Goal: Check status: Check status

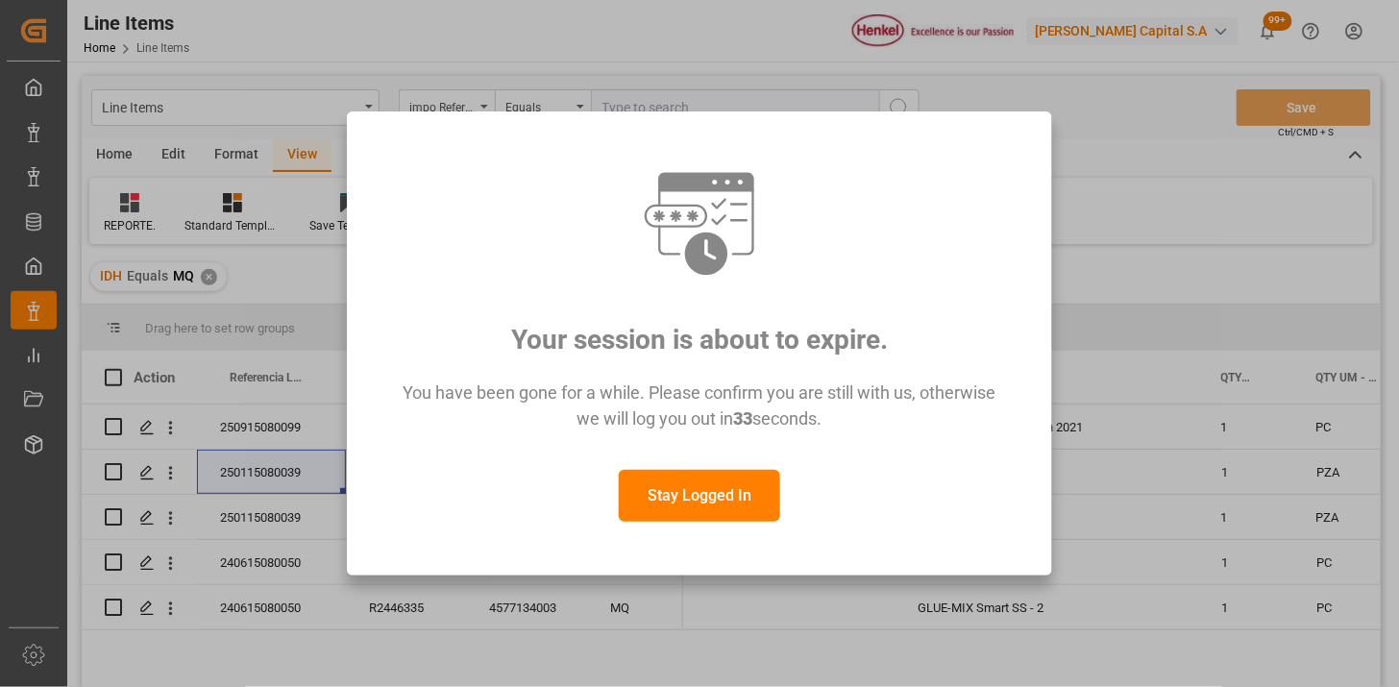
scroll to position [107, 0]
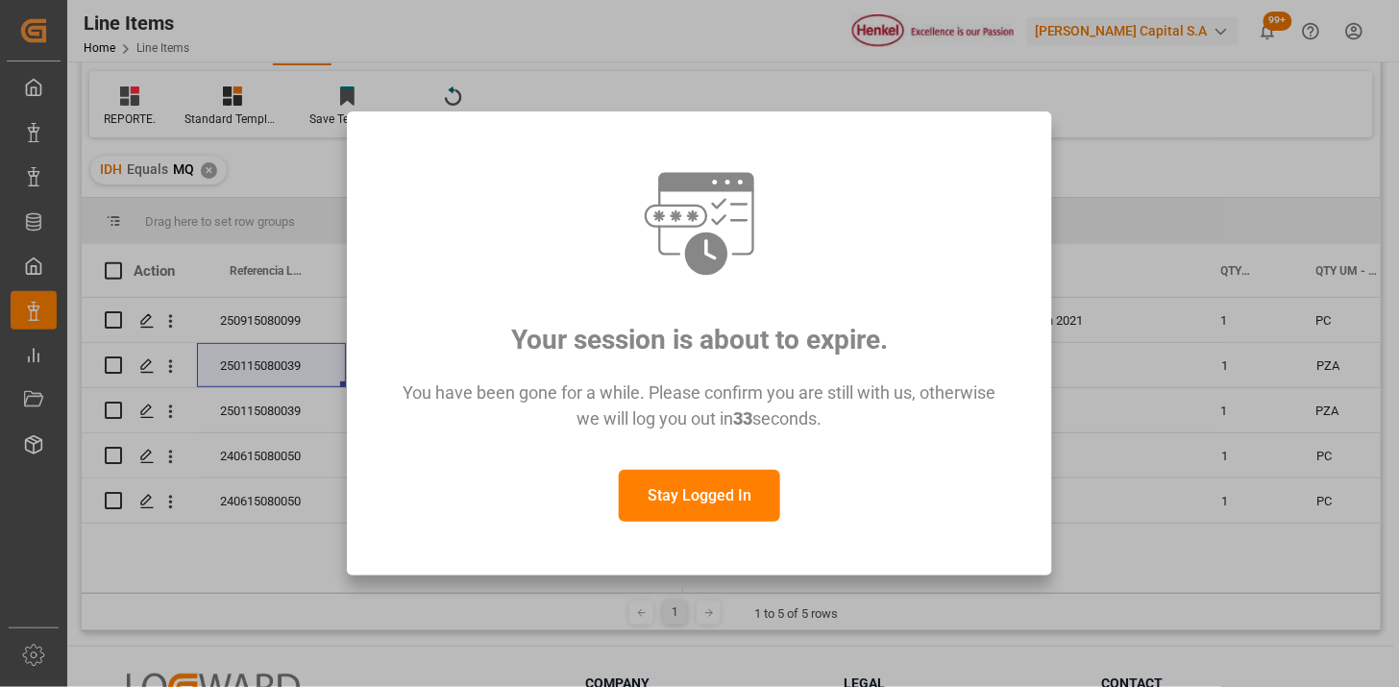
click at [702, 513] on button "Stay Logged In" at bounding box center [699, 496] width 161 height 52
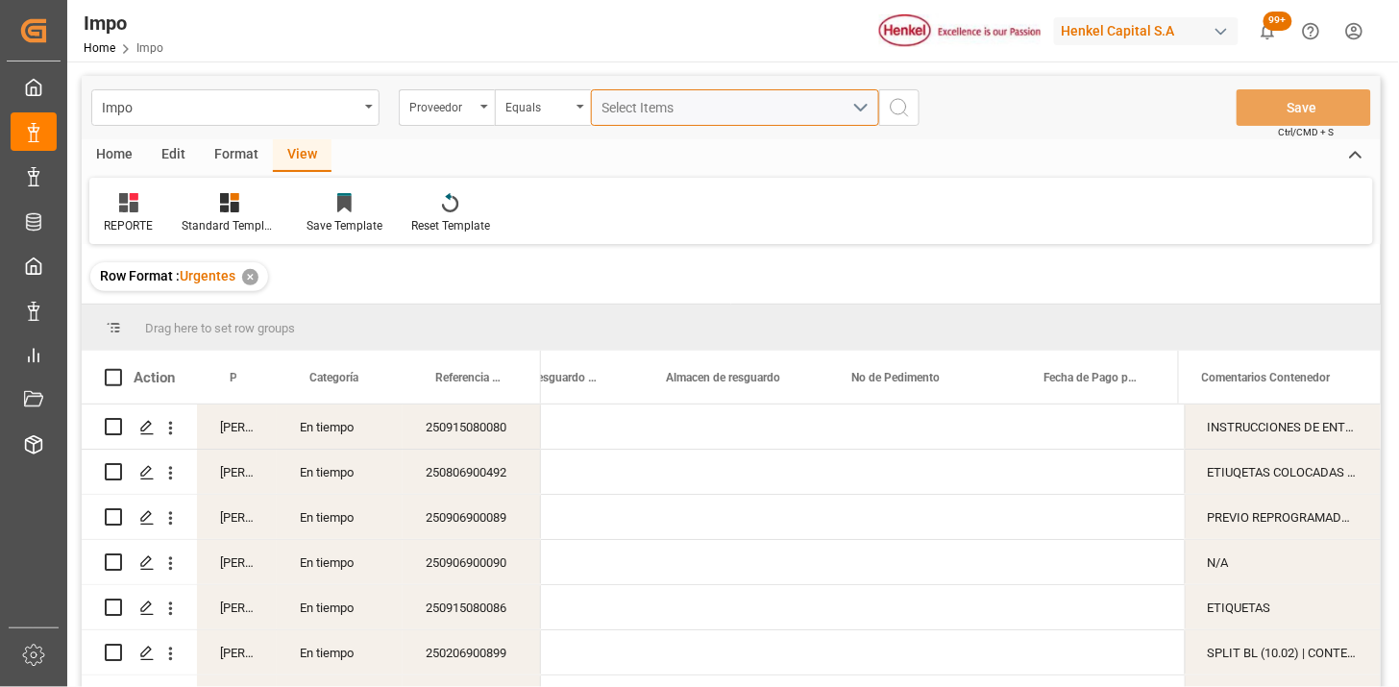
click at [644, 108] on span "Select Items" at bounding box center [643, 107] width 82 height 15
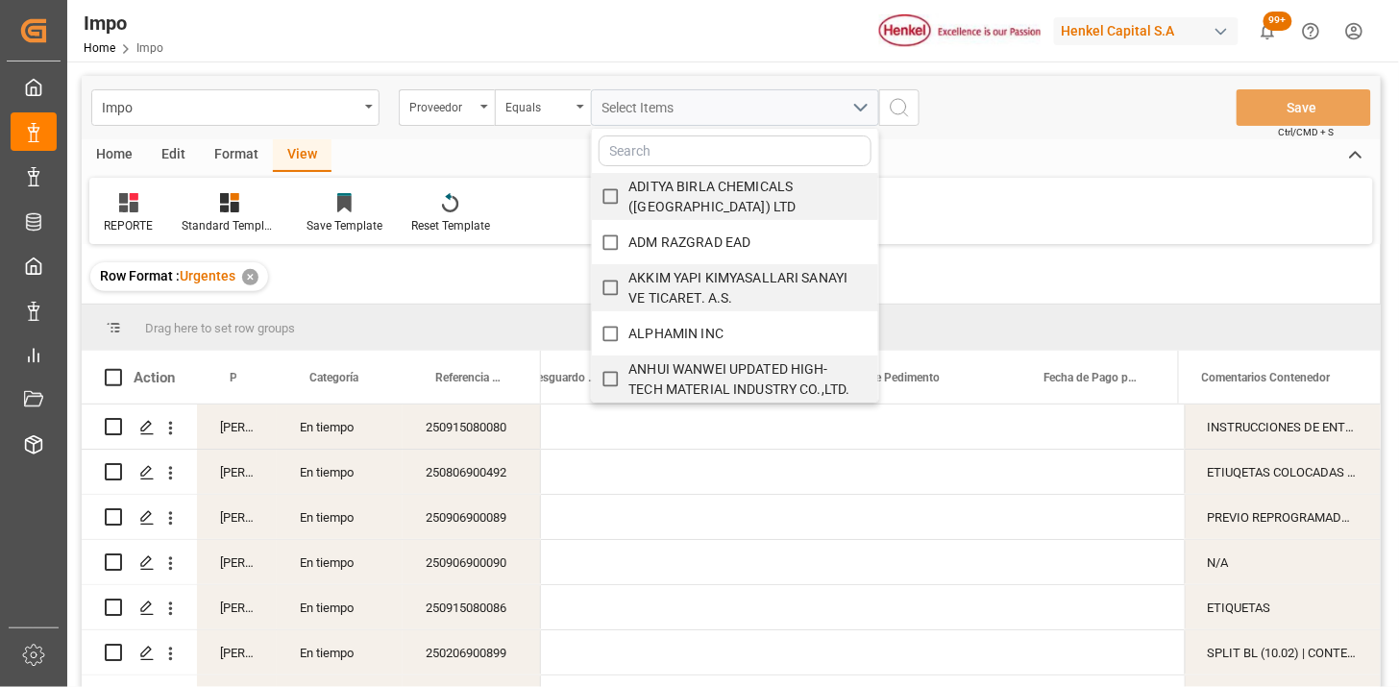
scroll to position [0, 1092]
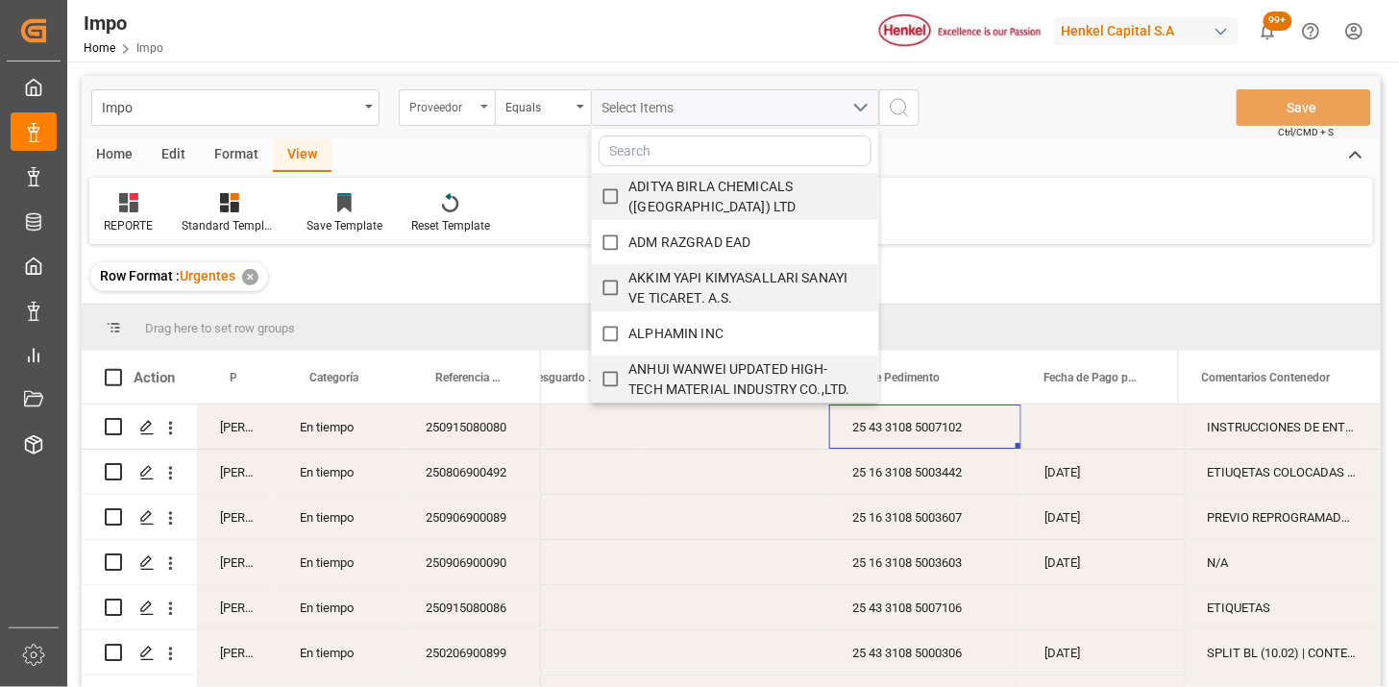
drag, startPoint x: 463, startPoint y: 108, endPoint x: 468, endPoint y: 119, distance: 12.5
click at [463, 110] on div "Proveedor" at bounding box center [441, 105] width 65 height 22
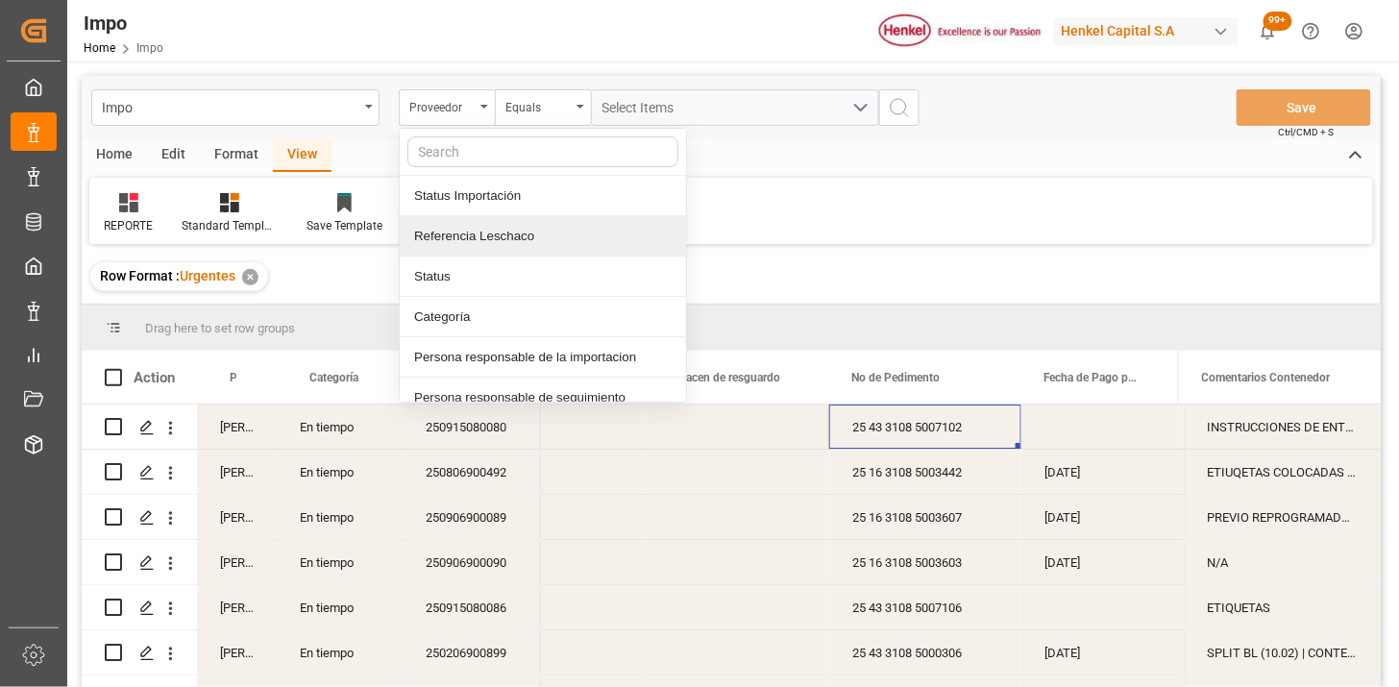
drag, startPoint x: 513, startPoint y: 248, endPoint x: 543, endPoint y: 219, distance: 41.5
click at [517, 236] on div "Referencia Leschaco" at bounding box center [543, 236] width 286 height 40
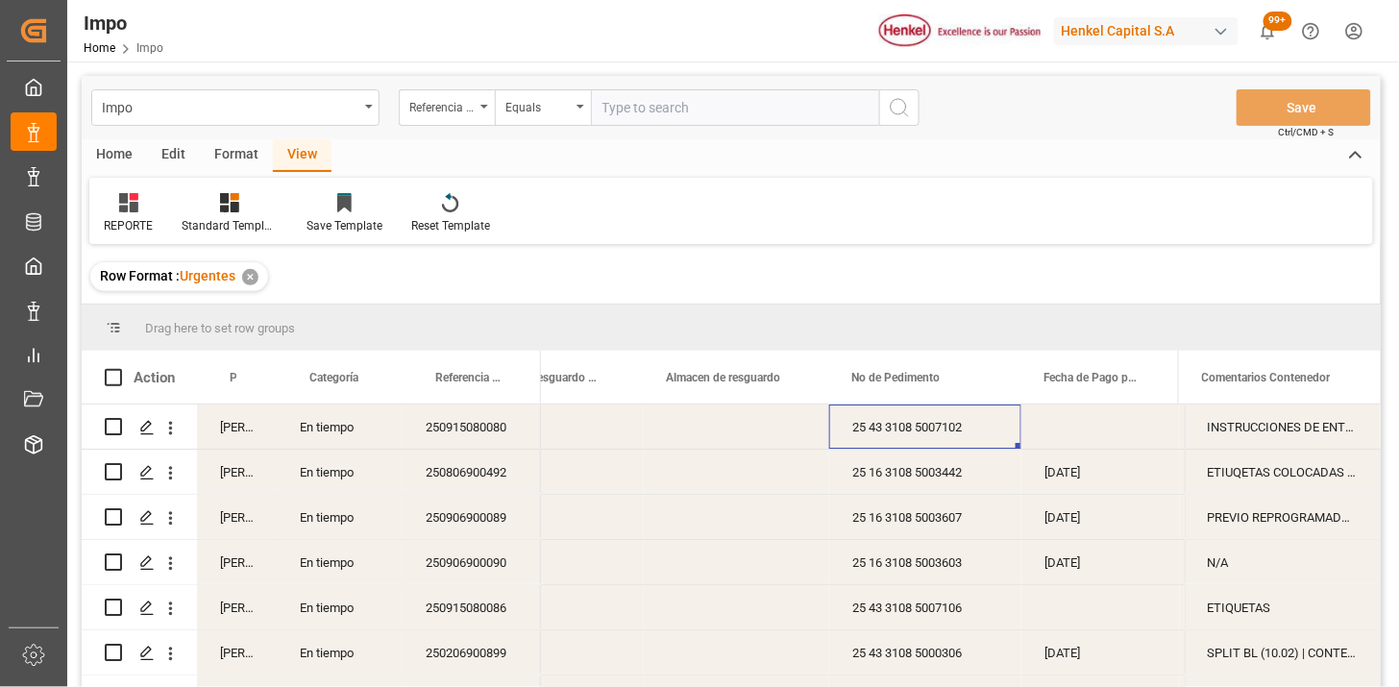
click at [638, 119] on input "text" at bounding box center [735, 107] width 288 height 37
type input "250906900504"
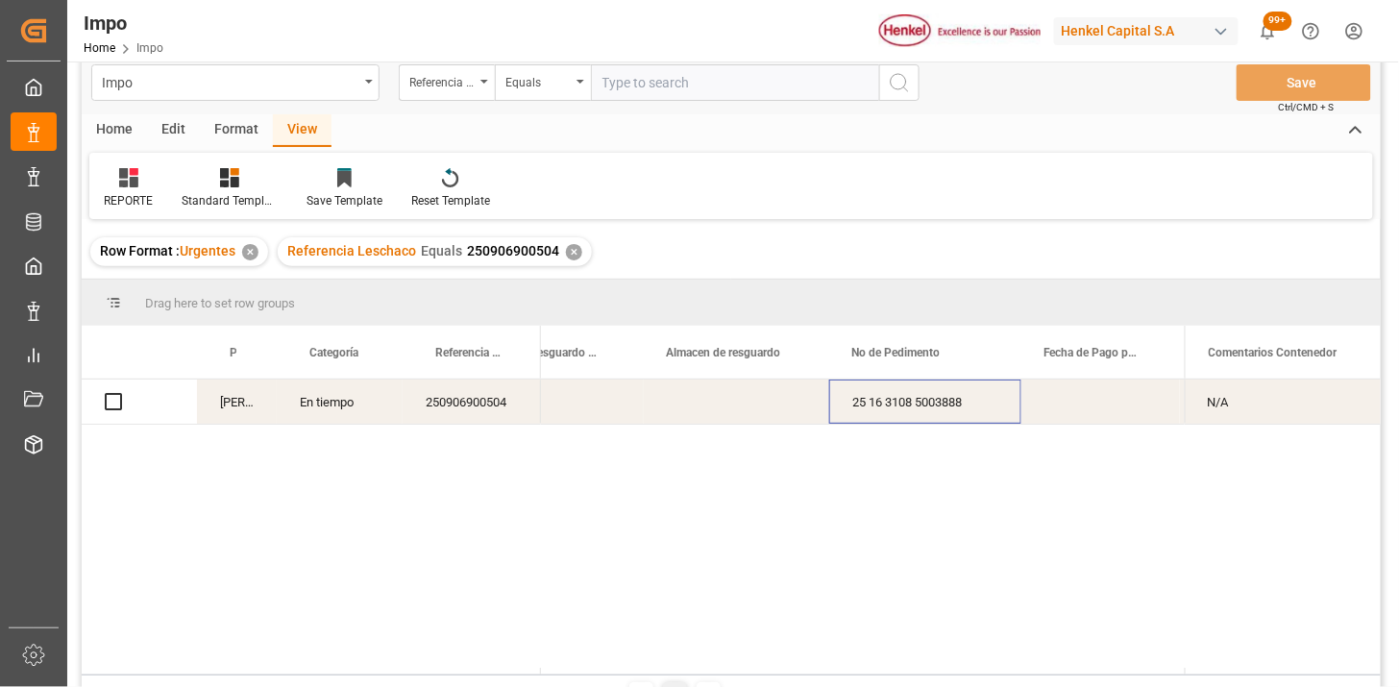
scroll to position [107, 0]
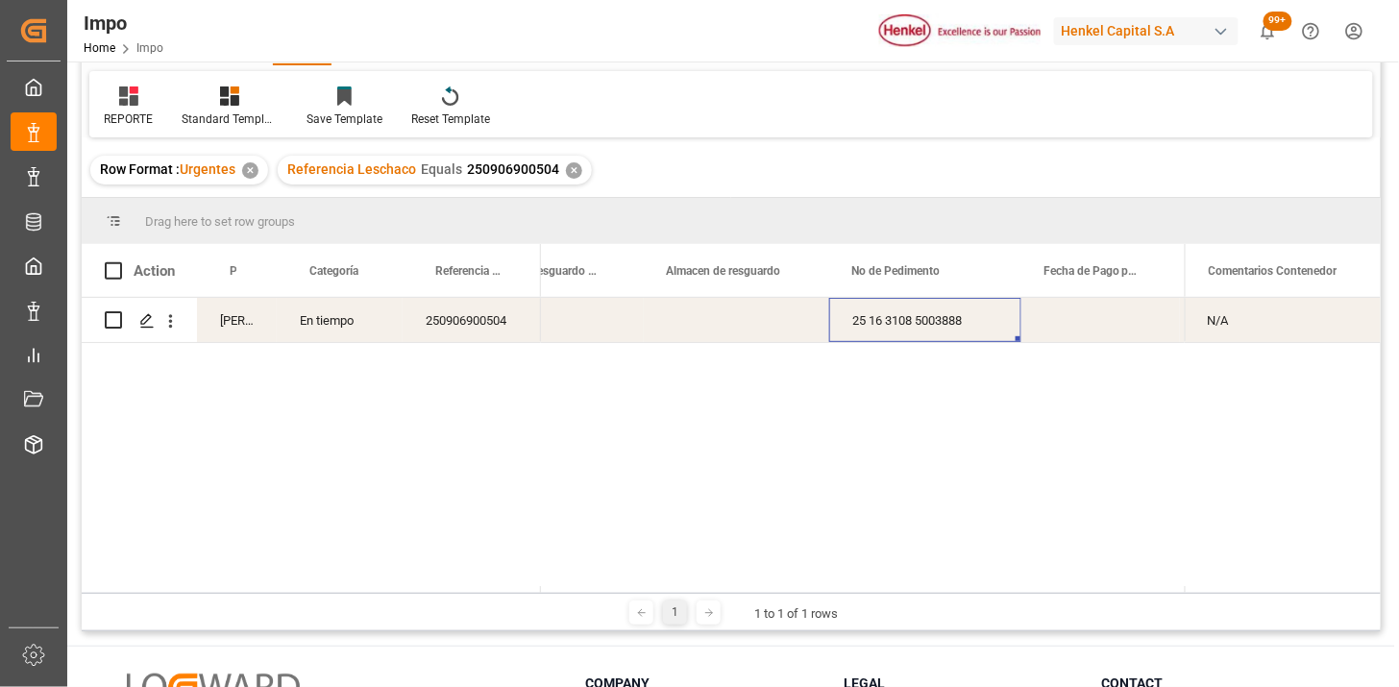
click at [745, 332] on div "Press SPACE to select this row." at bounding box center [736, 320] width 185 height 44
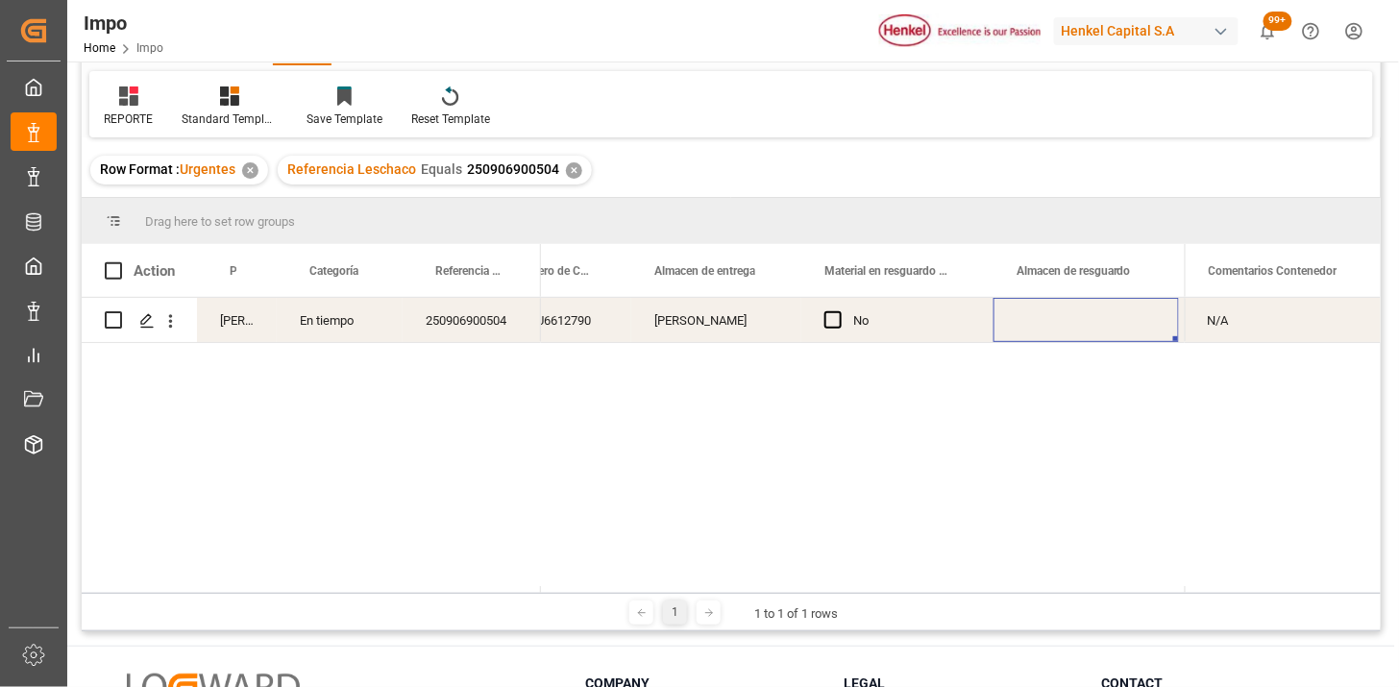
scroll to position [0, 0]
click at [765, 327] on div "Press SPACE to select this row." at bounding box center [797, 320] width 159 height 44
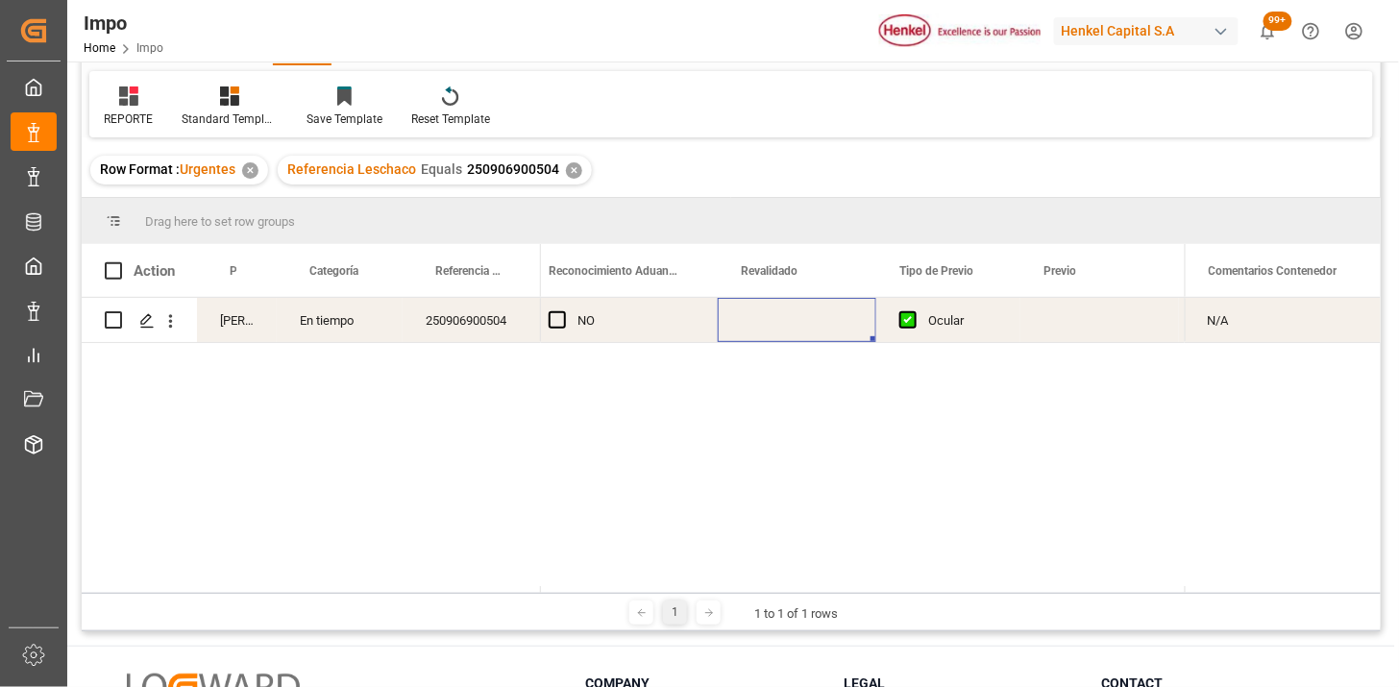
click at [765, 327] on div "Press SPACE to select this row." at bounding box center [797, 320] width 159 height 44
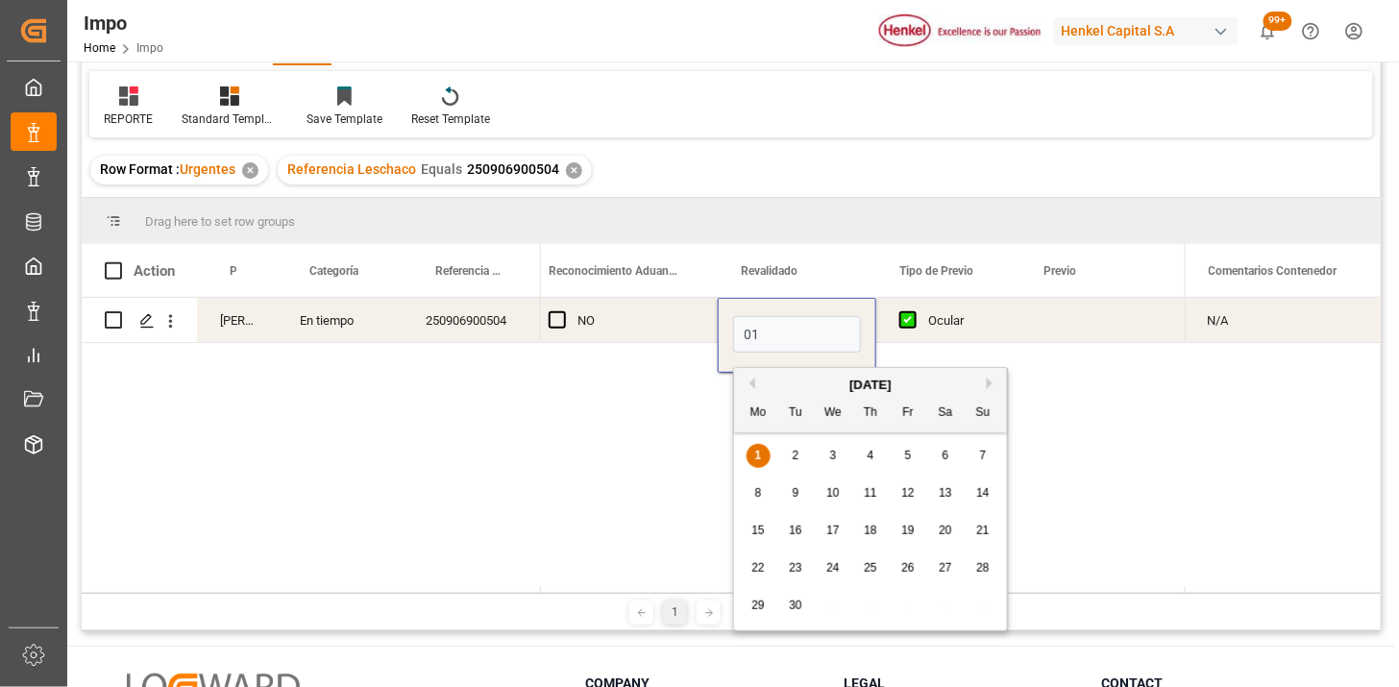
type input "[DATE]"
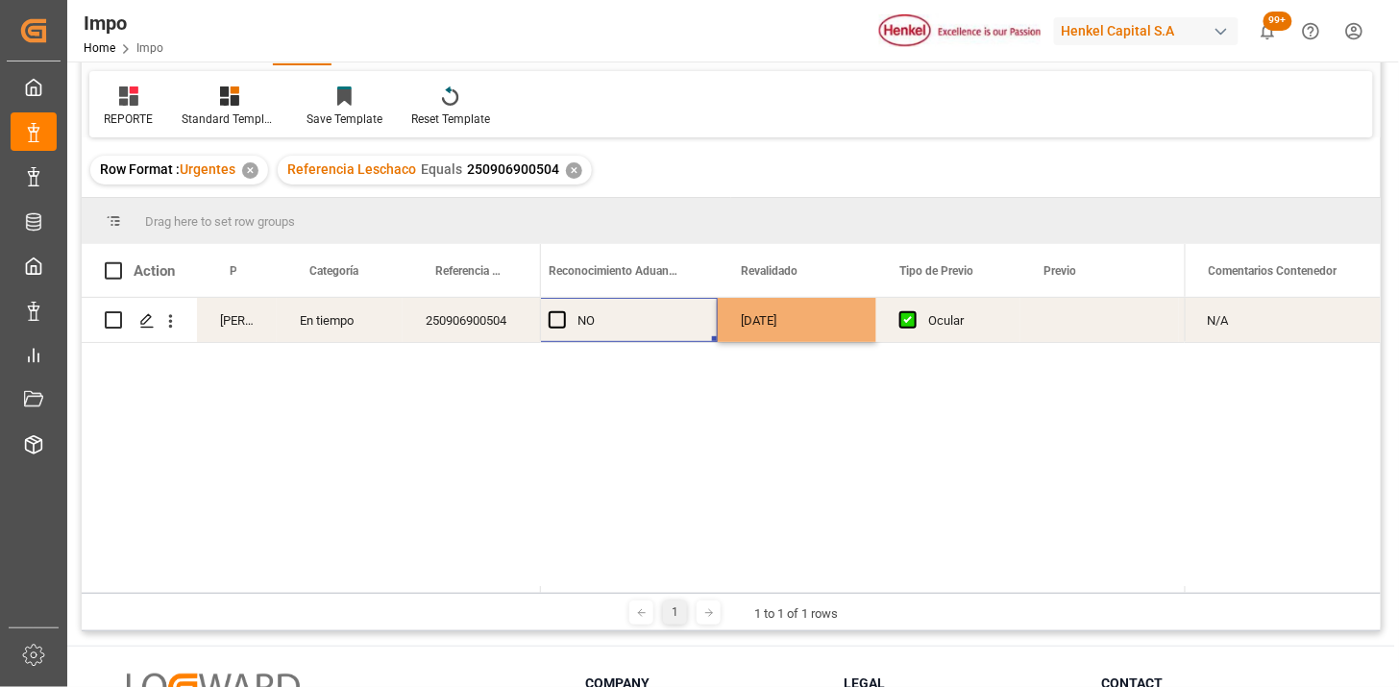
click at [664, 314] on div "NO" at bounding box center [635, 321] width 117 height 44
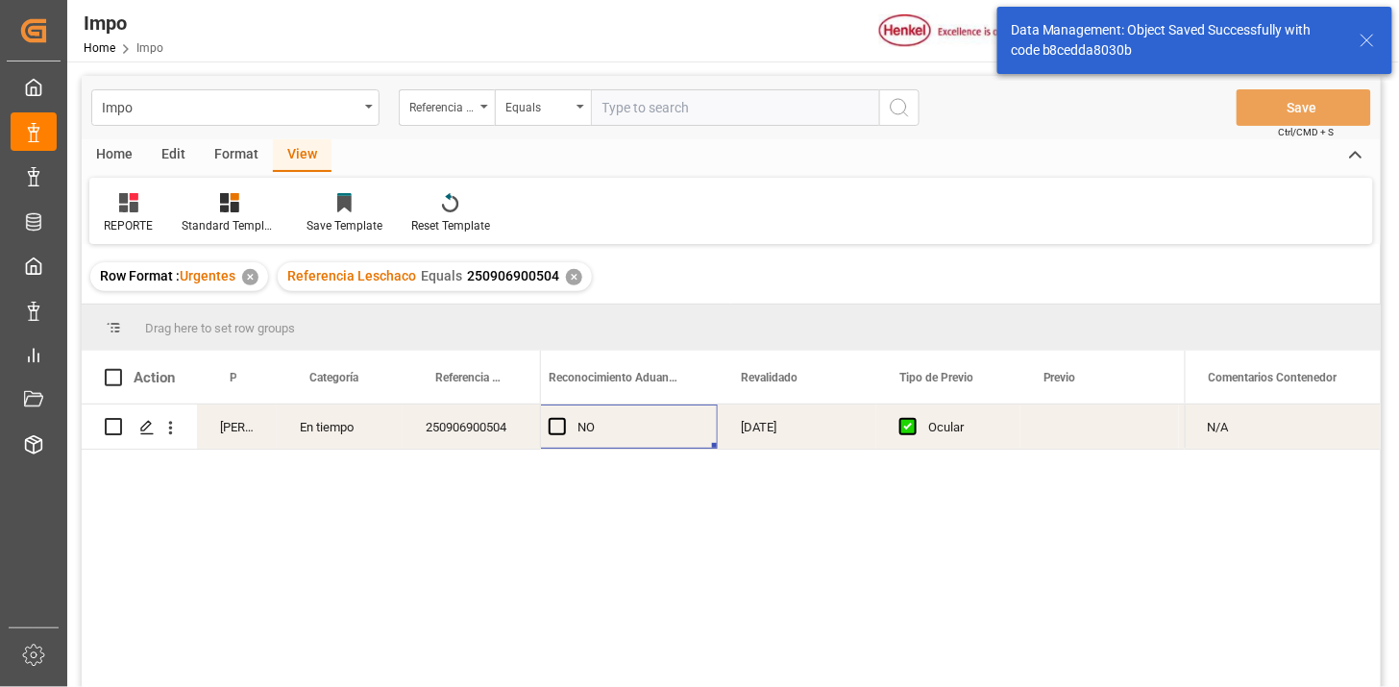
click at [708, 109] on input "text" at bounding box center [735, 107] width 288 height 37
paste input "250906900574"
type input "250906900574"
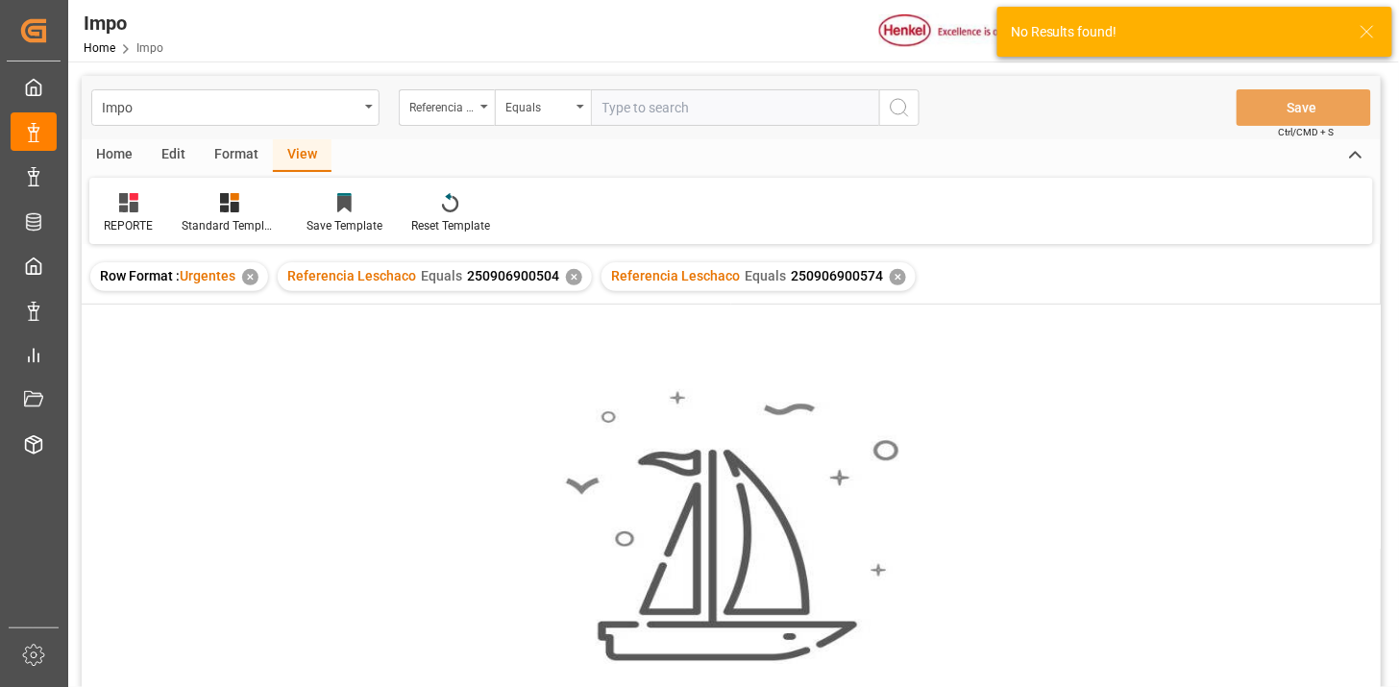
click at [569, 277] on div "✕" at bounding box center [574, 277] width 16 height 16
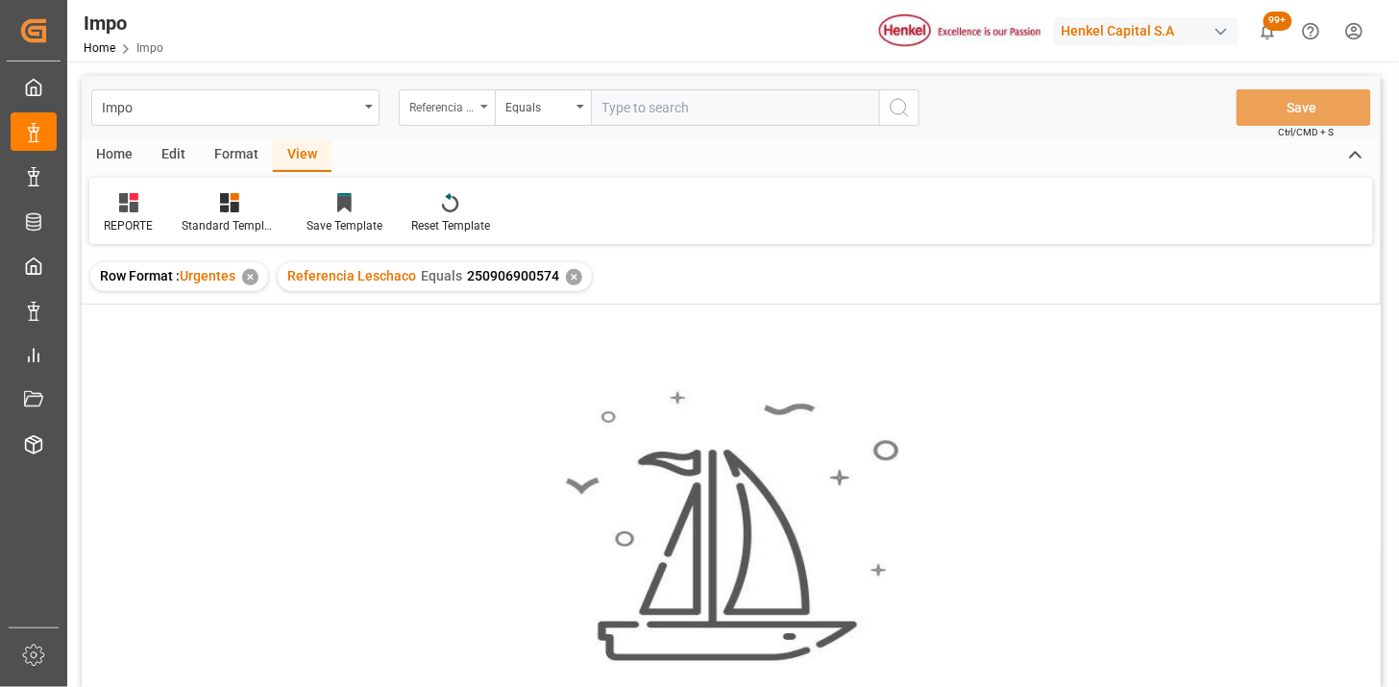
click at [462, 119] on div "Referencia Leschaco" at bounding box center [447, 107] width 96 height 37
type input "bil"
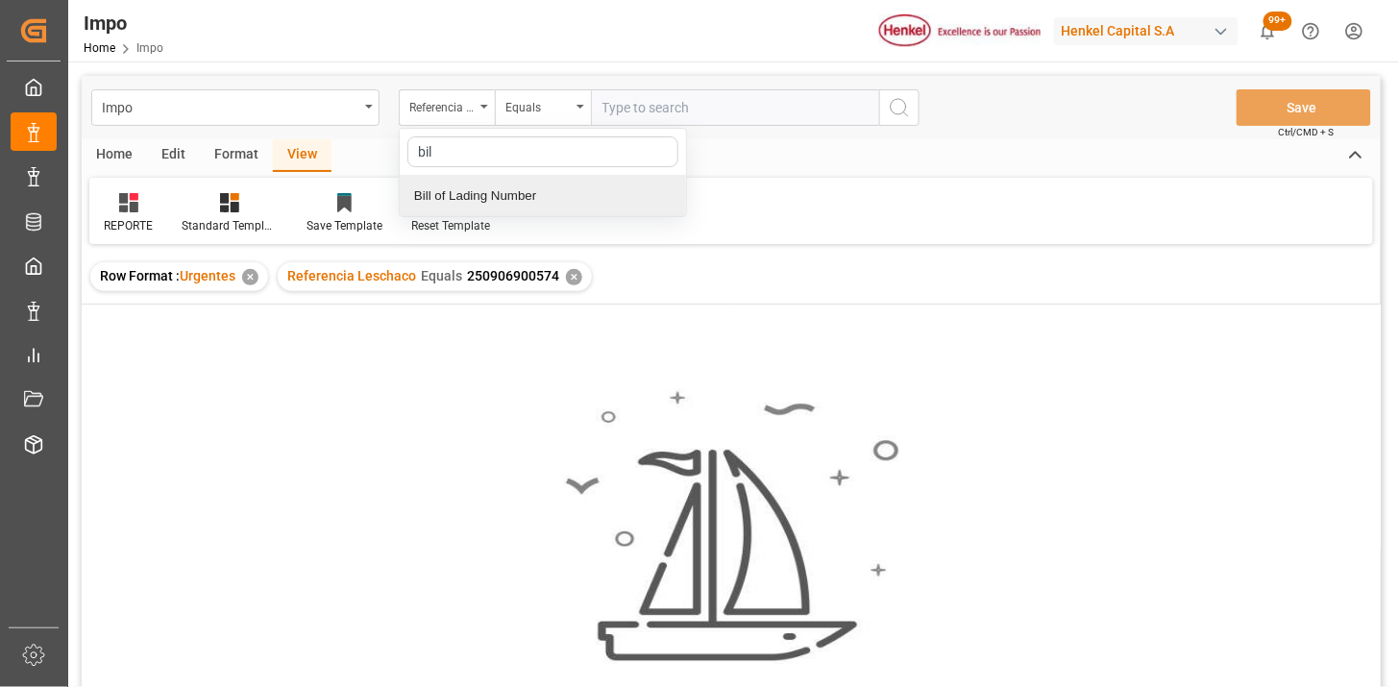
drag, startPoint x: 538, startPoint y: 199, endPoint x: 650, endPoint y: 137, distance: 127.3
click at [546, 195] on div "Bill of Lading Number" at bounding box center [543, 196] width 286 height 40
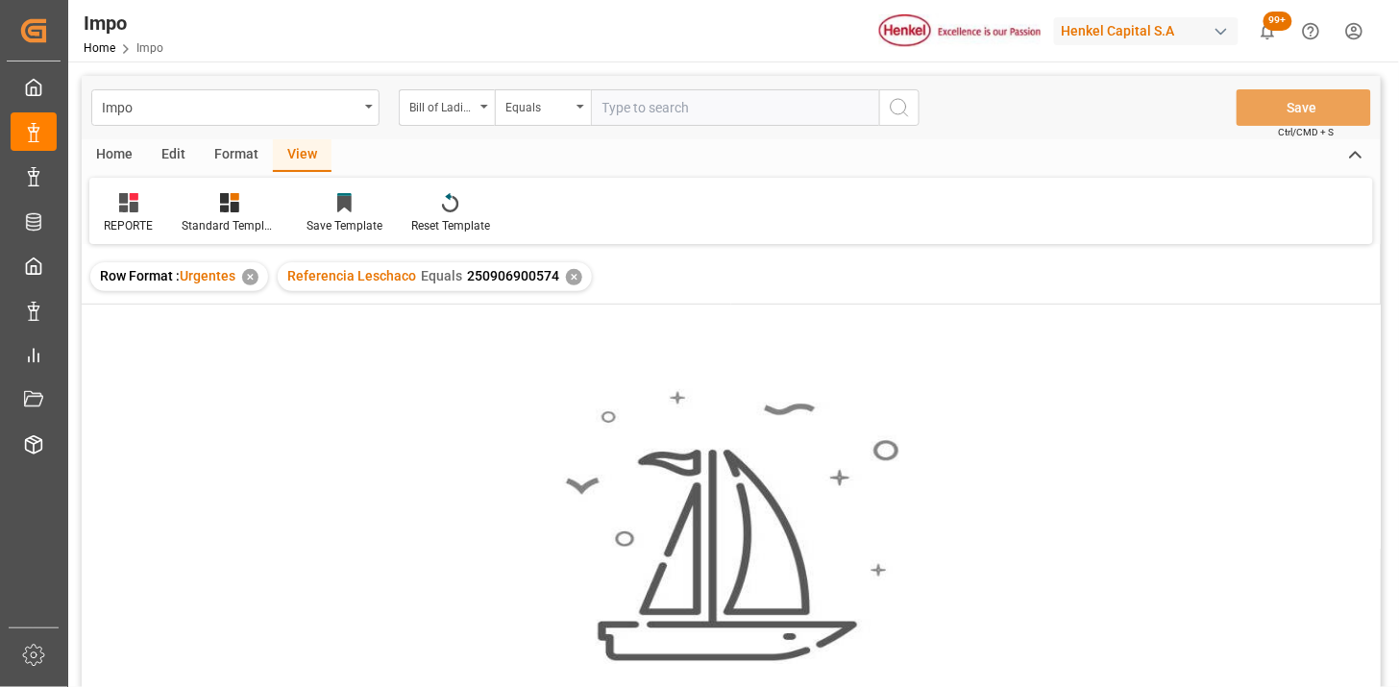
drag, startPoint x: 655, startPoint y: 129, endPoint x: 668, endPoint y: 119, distance: 15.8
click at [657, 126] on div "Impo Bill of Lading Number Equals Save Ctrl/CMD + S" at bounding box center [731, 107] width 1299 height 63
click at [669, 116] on input "text" at bounding box center [735, 107] width 288 height 37
paste input "MEDUOT494764"
type input "MEDUOT494764"
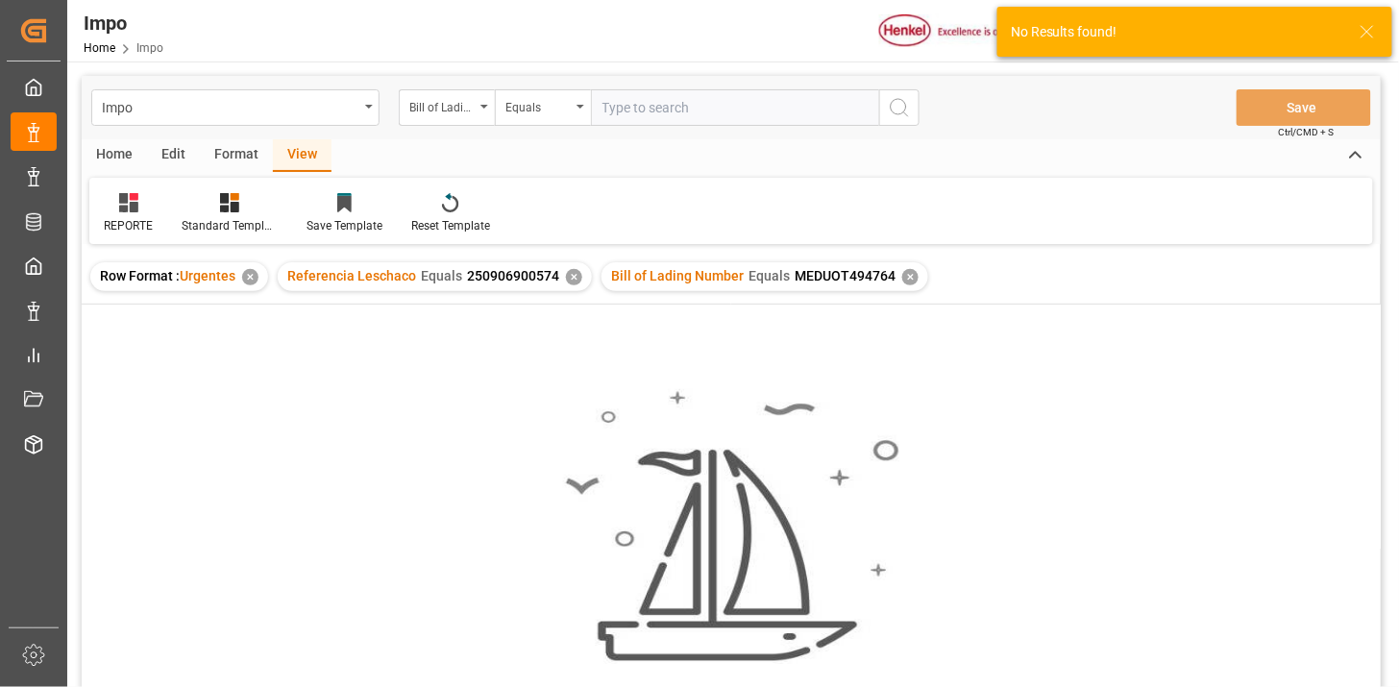
click at [566, 270] on div "✕" at bounding box center [574, 277] width 16 height 16
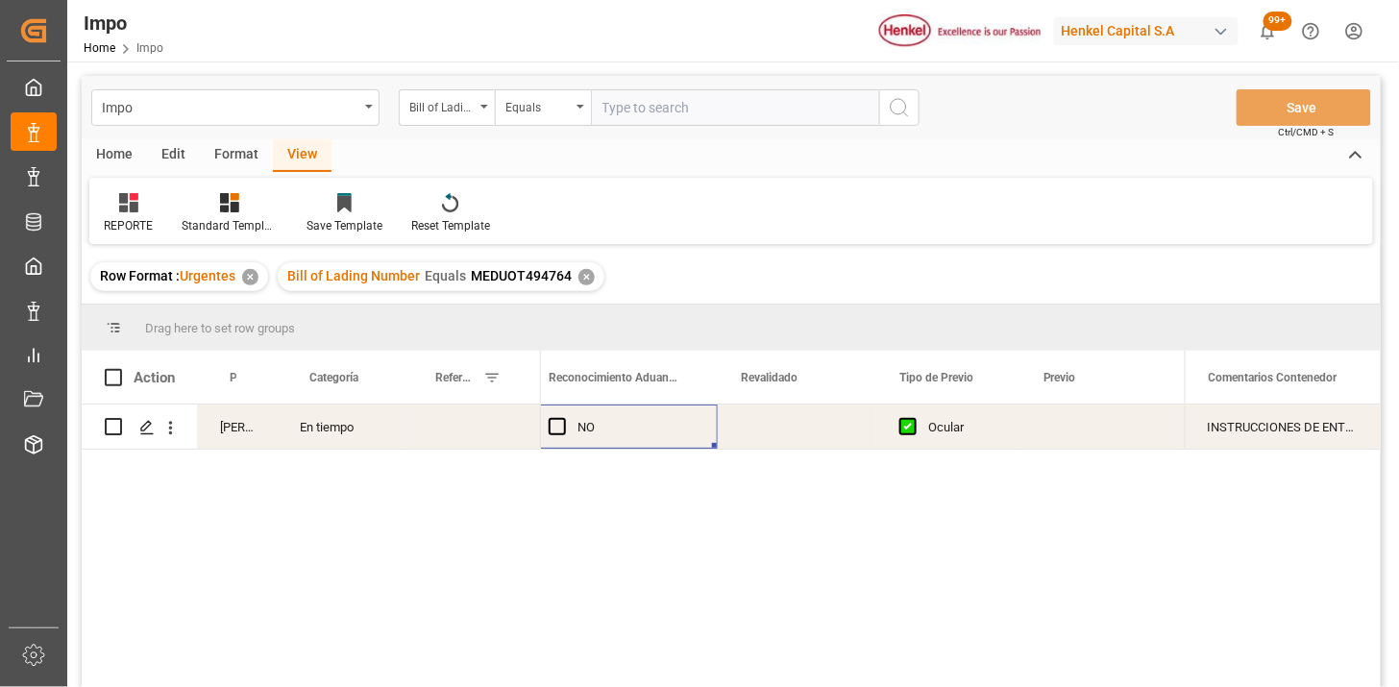
click at [405, 430] on div "Press SPACE to select this row." at bounding box center [472, 427] width 138 height 44
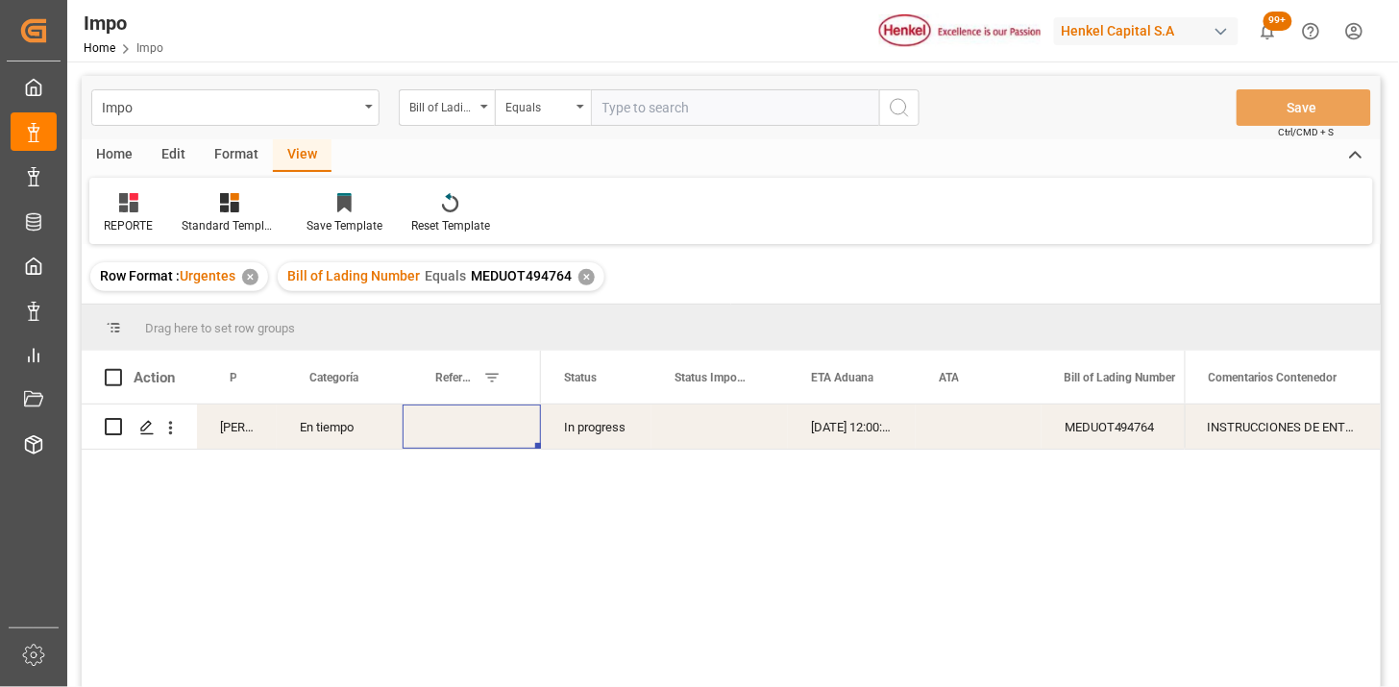
click at [461, 430] on div "Press SPACE to select this row." at bounding box center [472, 427] width 138 height 44
type input "250906900574"
click at [755, 115] on input "text" at bounding box center [735, 107] width 288 height 37
click at [452, 117] on div "Bill of Lading Number" at bounding box center [447, 107] width 96 height 37
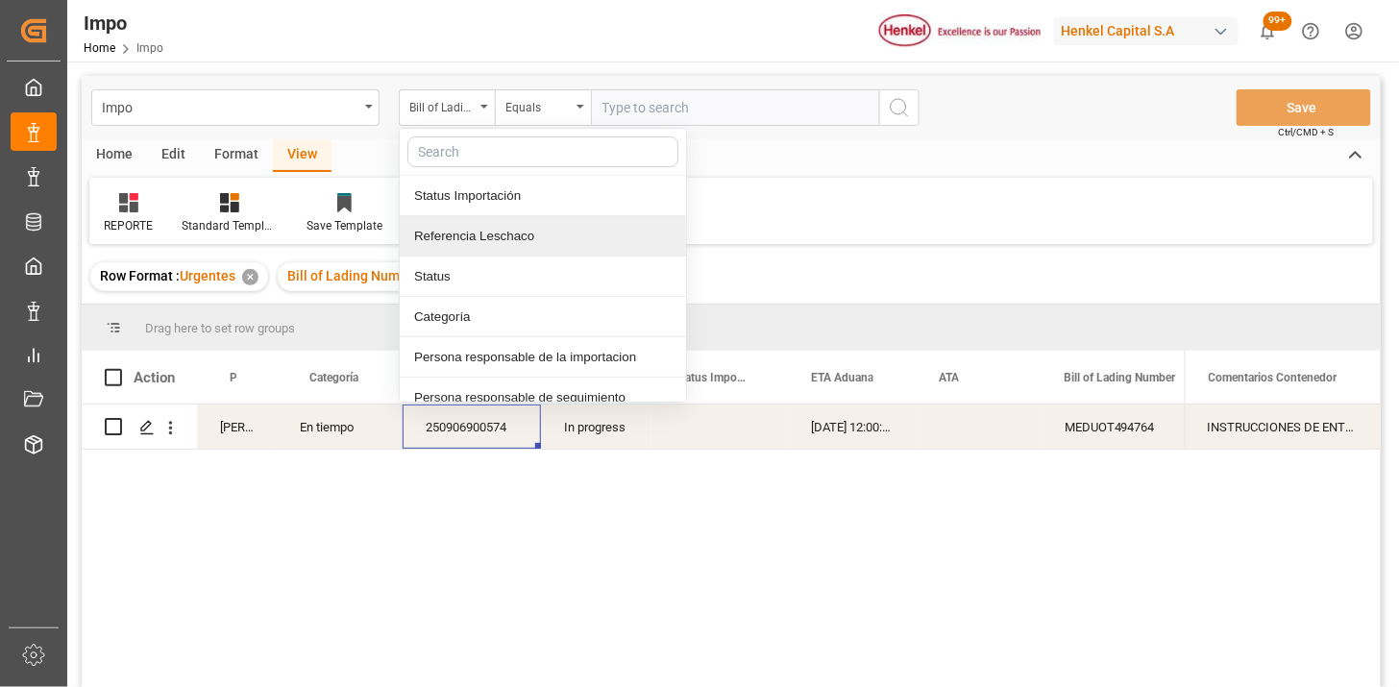
drag, startPoint x: 478, startPoint y: 241, endPoint x: 592, endPoint y: 152, distance: 144.4
click at [502, 228] on div "Referencia Leschaco" at bounding box center [543, 236] width 286 height 40
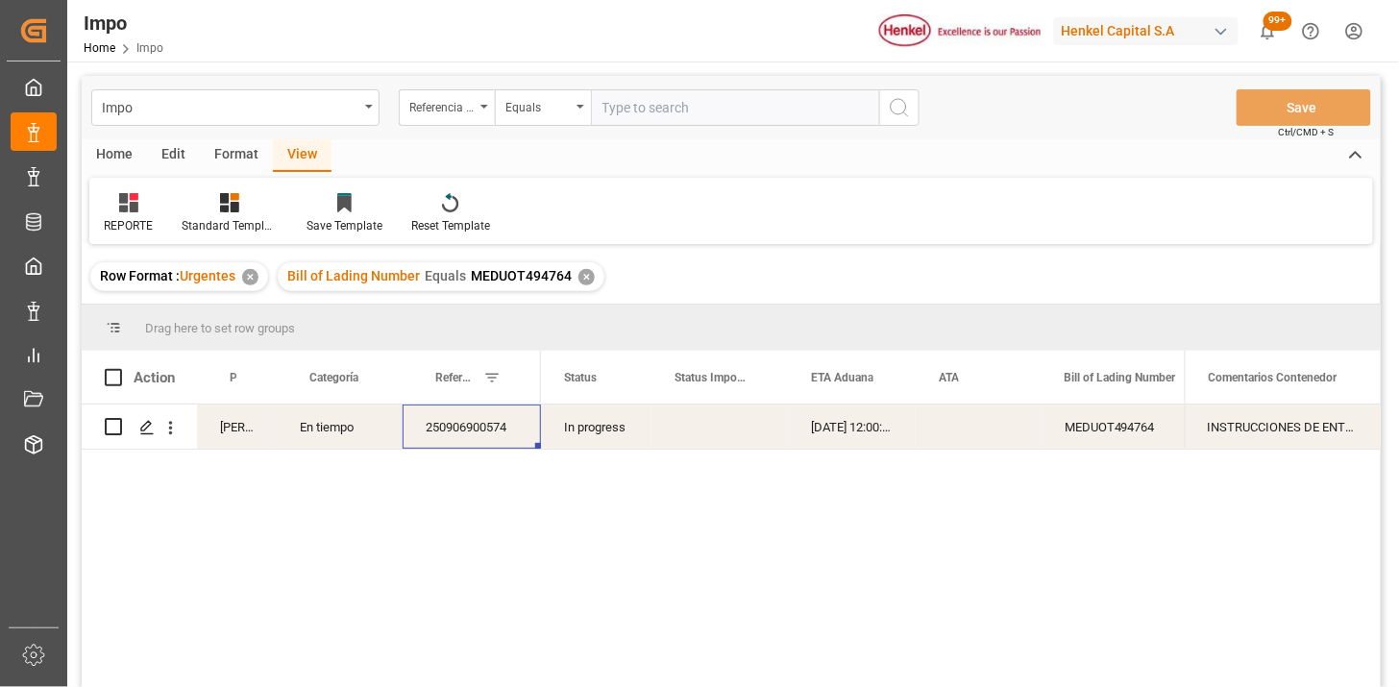
drag, startPoint x: 650, startPoint y: 94, endPoint x: 663, endPoint y: 99, distance: 13.4
click at [663, 99] on input "text" at bounding box center [735, 107] width 288 height 37
paste input "250906900379"
type input "250906900379"
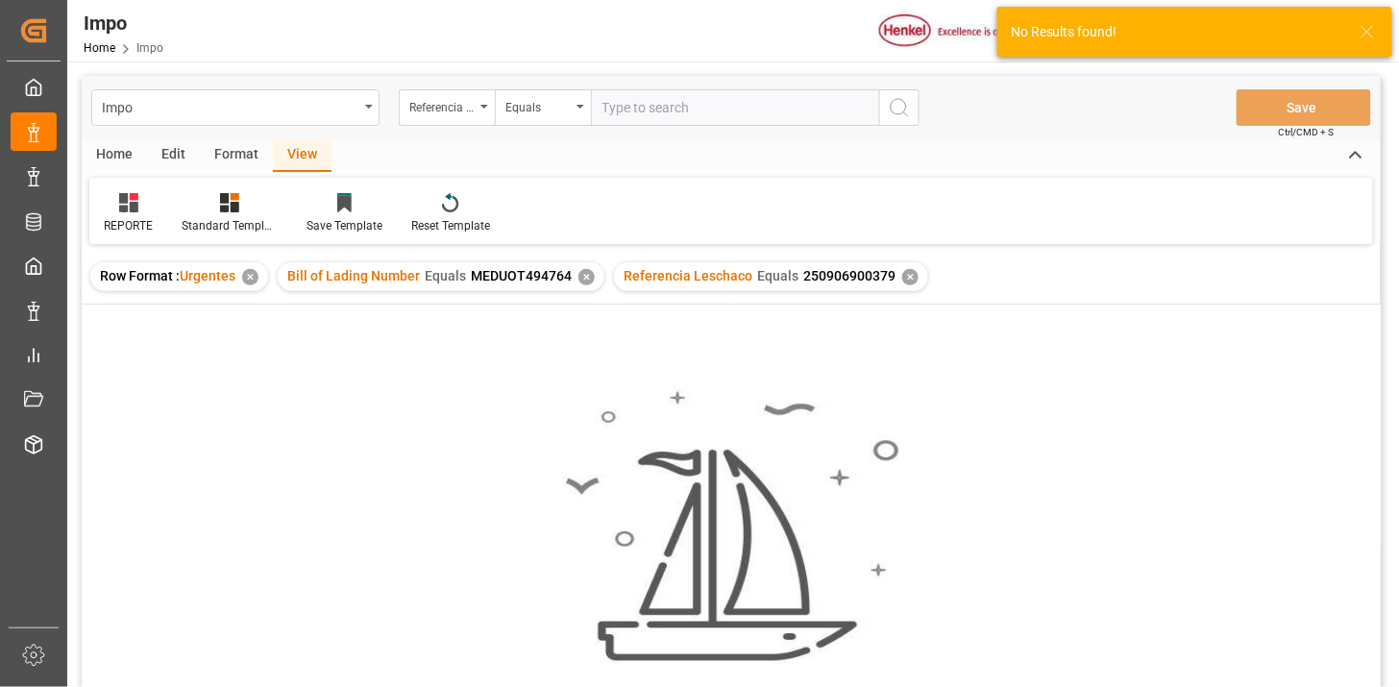
click at [582, 277] on div "✕" at bounding box center [586, 277] width 16 height 16
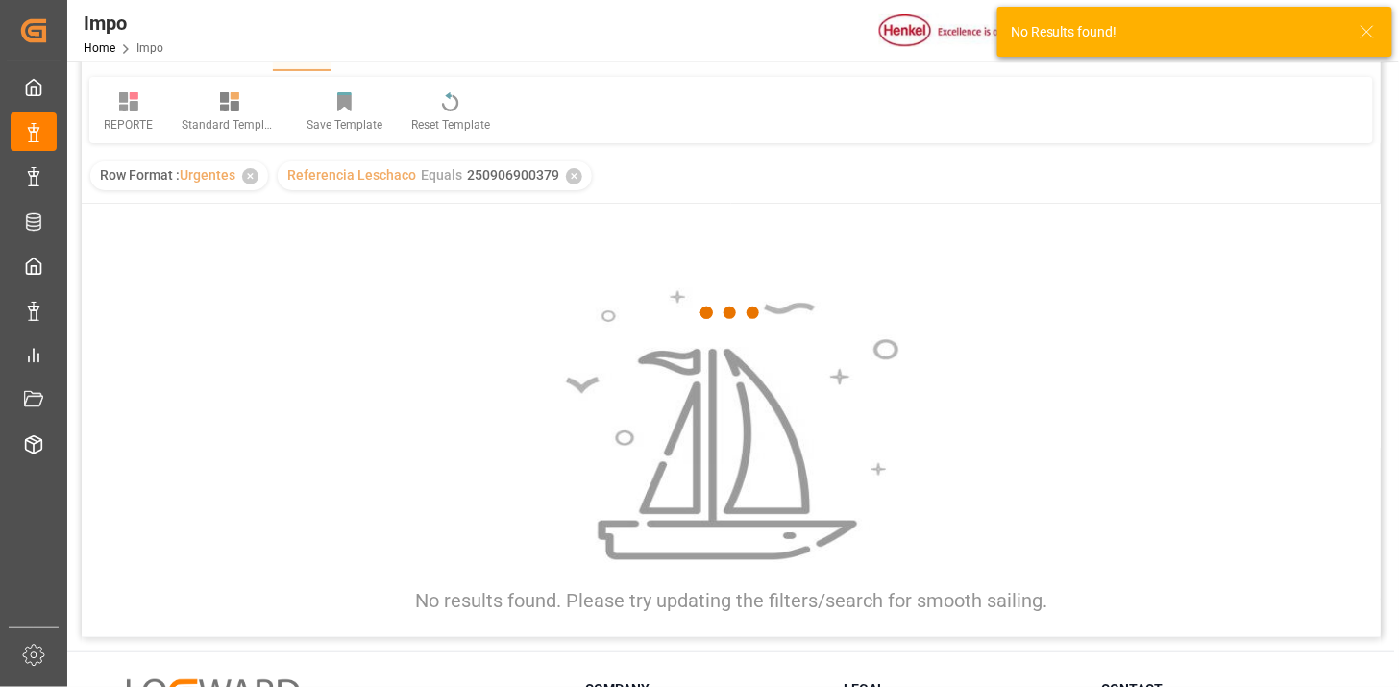
scroll to position [107, 0]
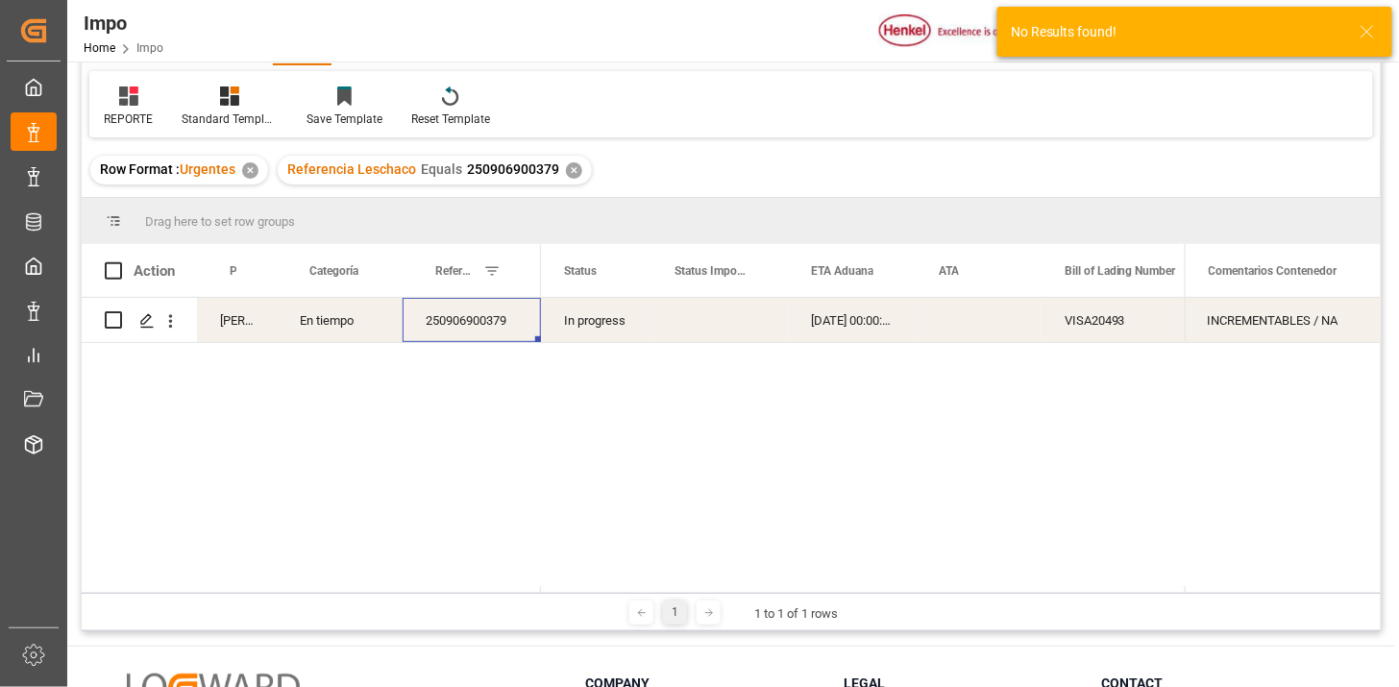
click at [878, 324] on div "[DATE] 00:00:00" at bounding box center [852, 320] width 128 height 44
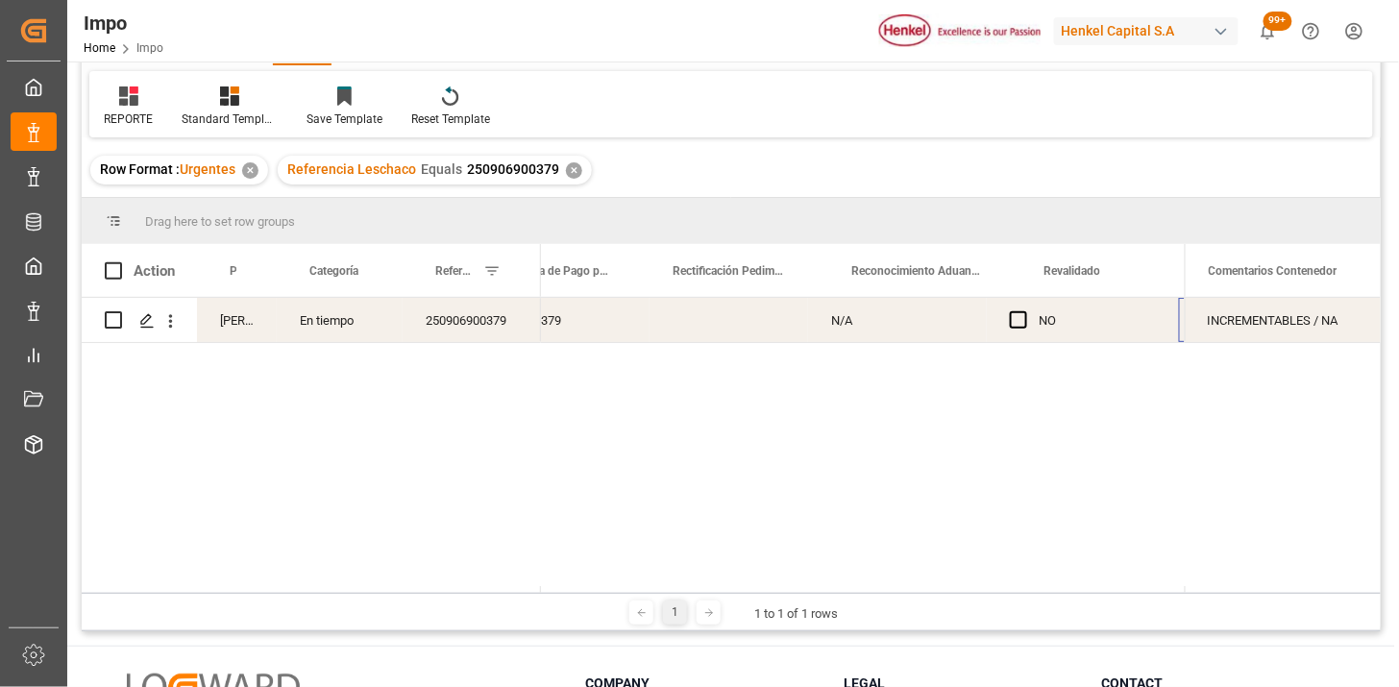
scroll to position [0, 1622]
click at [1087, 324] on div "Press SPACE to select this row." at bounding box center [1100, 320] width 159 height 44
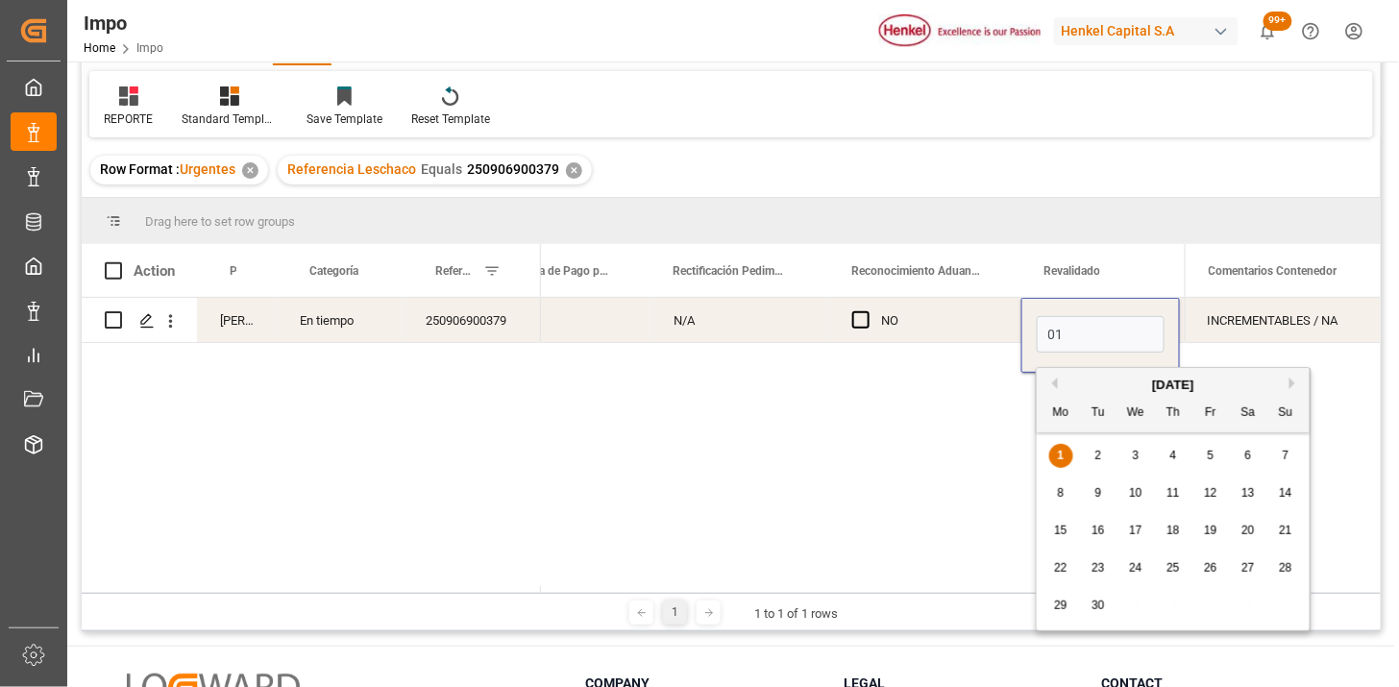
type input "[DATE]"
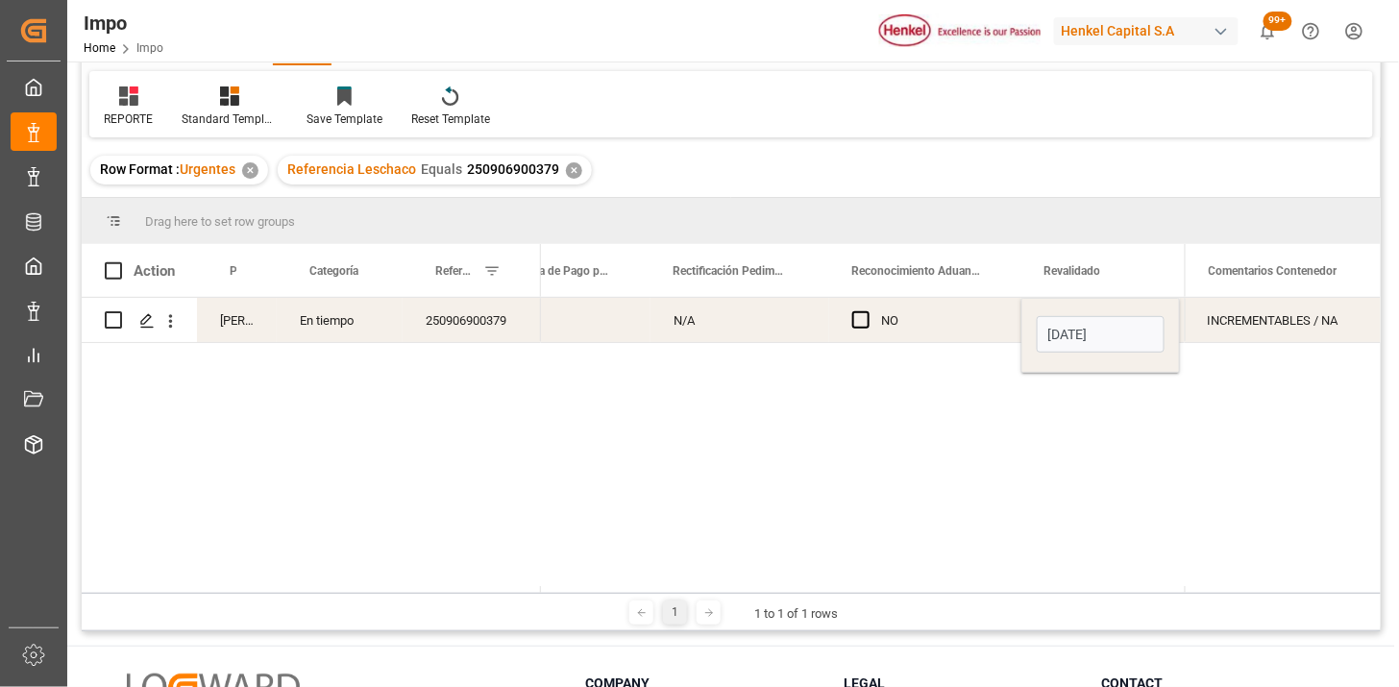
click at [958, 325] on div "NO" at bounding box center [939, 321] width 117 height 44
click at [566, 175] on div "✕" at bounding box center [574, 170] width 16 height 16
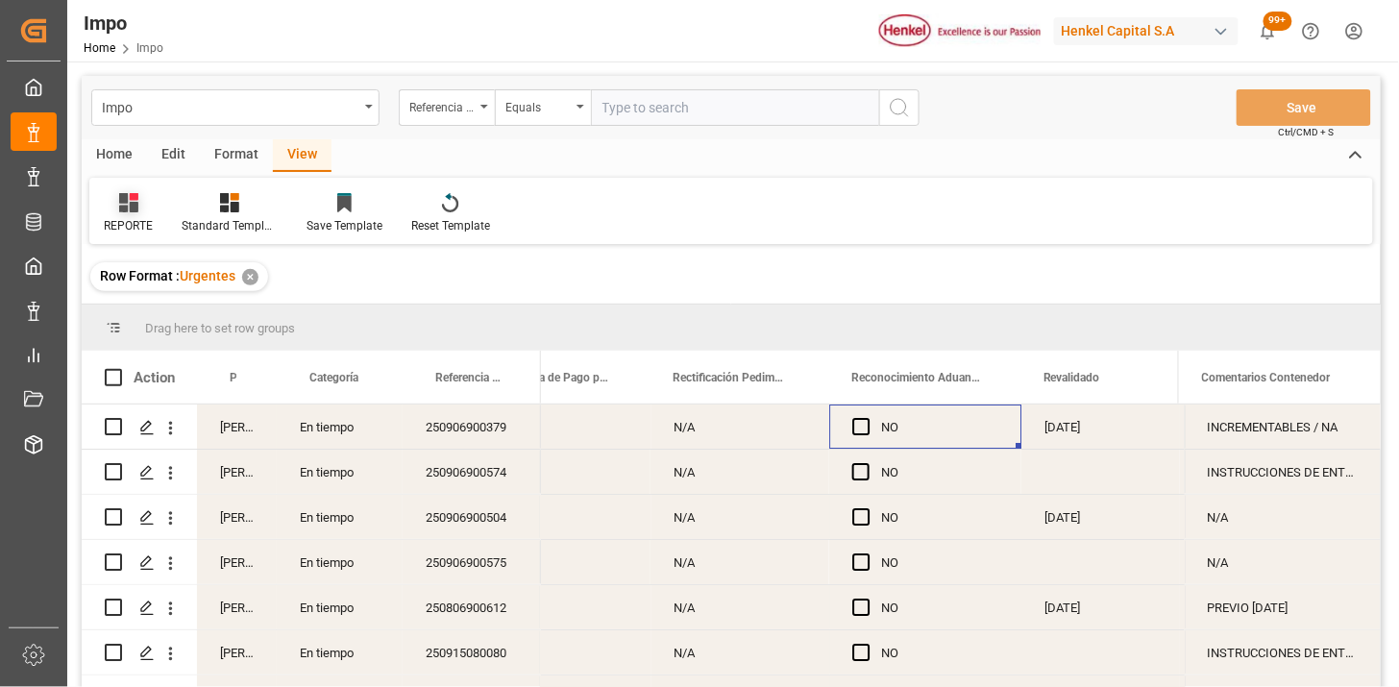
click at [122, 202] on icon at bounding box center [128, 202] width 19 height 19
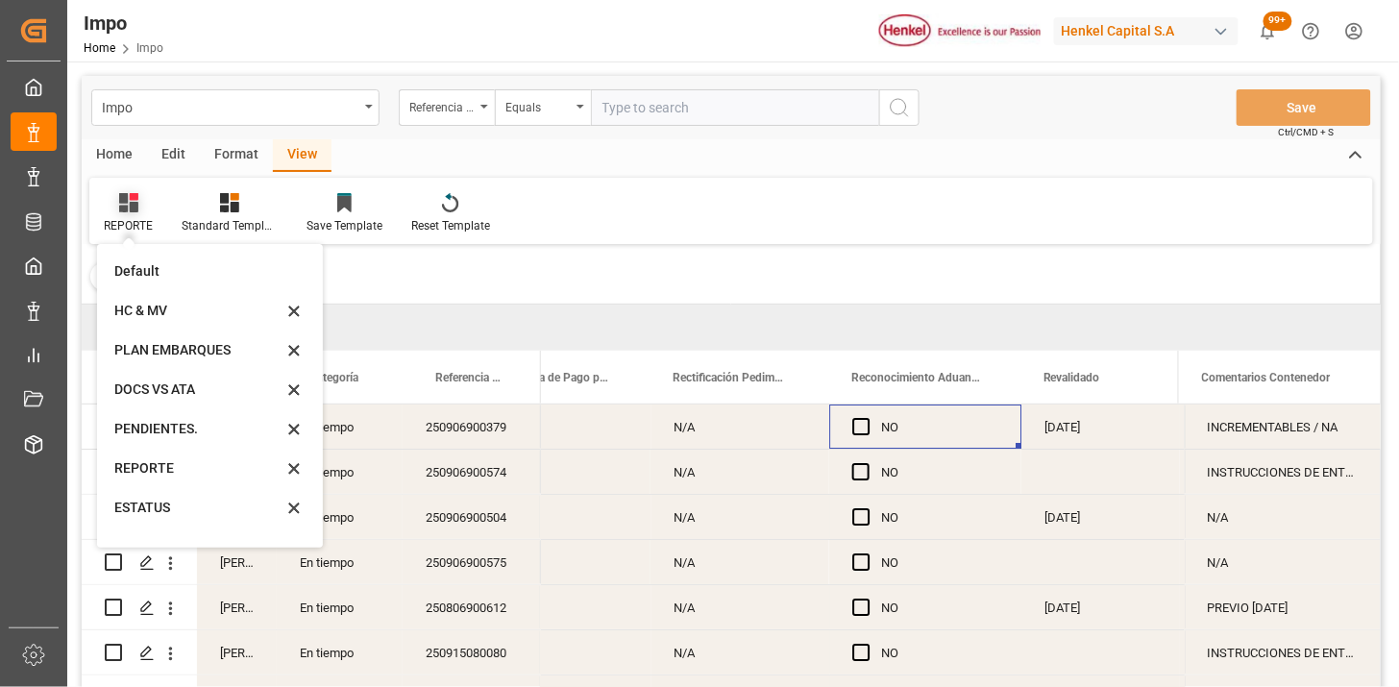
click at [122, 205] on icon at bounding box center [128, 202] width 19 height 19
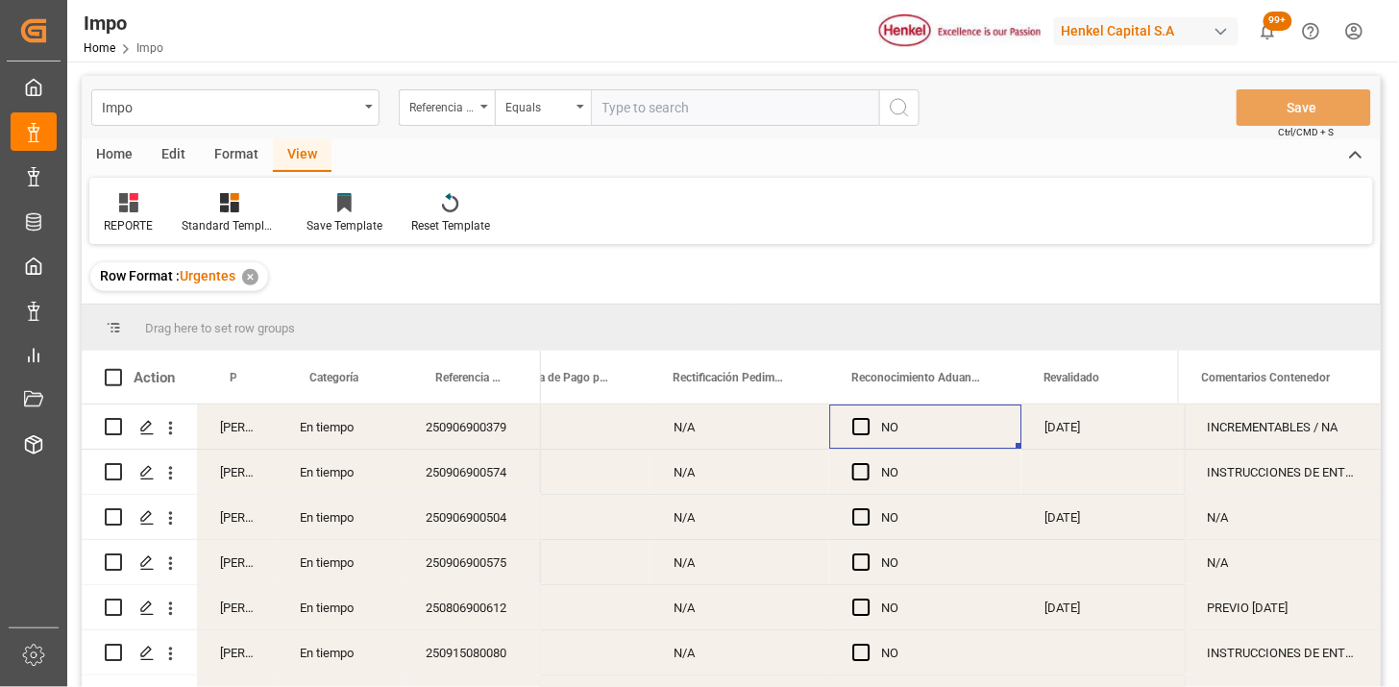
click at [229, 429] on div "[PERSON_NAME]" at bounding box center [237, 427] width 80 height 44
click at [250, 377] on span at bounding box center [244, 377] width 17 height 17
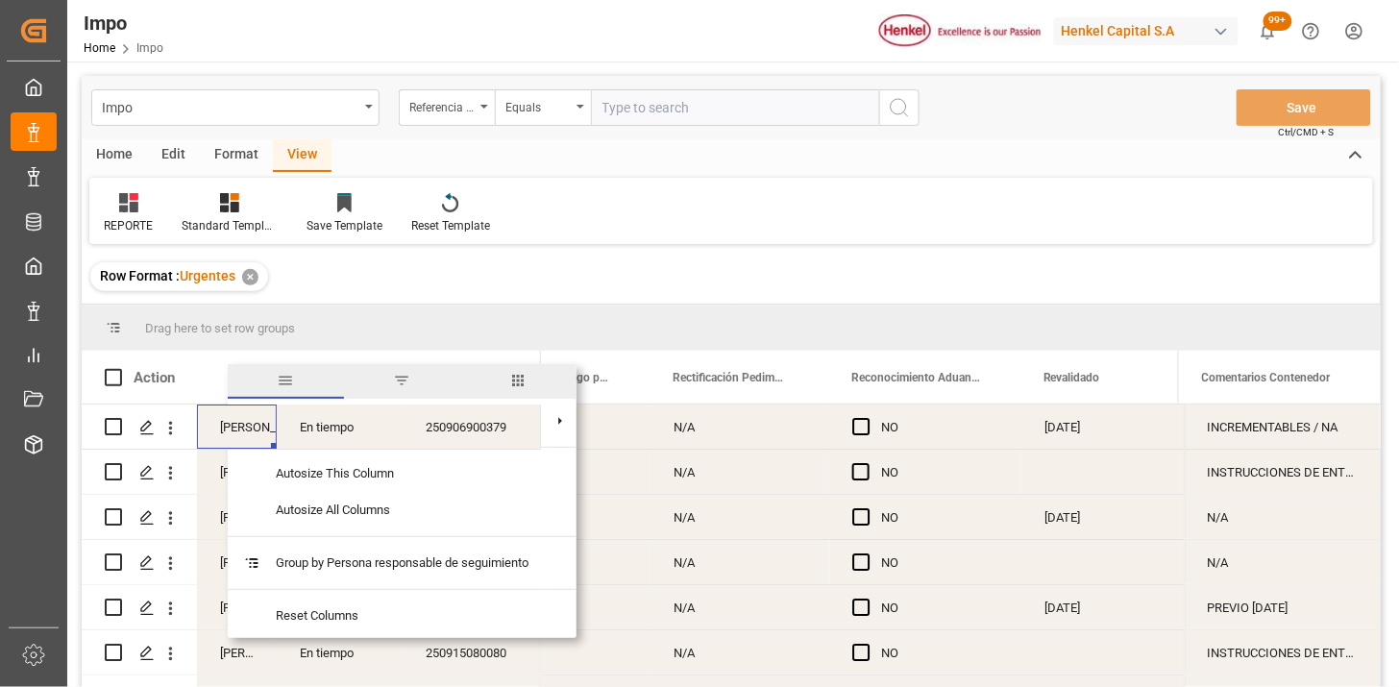
click at [405, 380] on span "filter" at bounding box center [401, 380] width 17 height 17
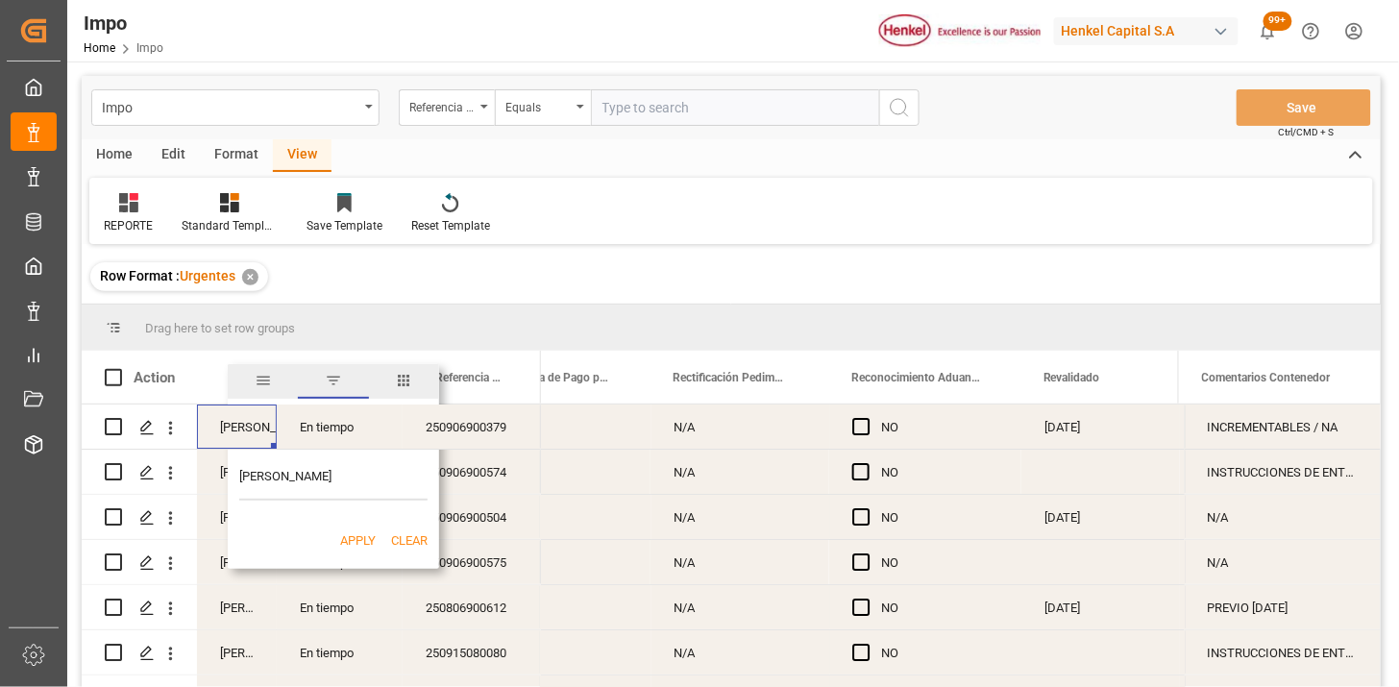
type input "[PERSON_NAME]"
click at [358, 536] on button "Apply" at bounding box center [358, 540] width 36 height 19
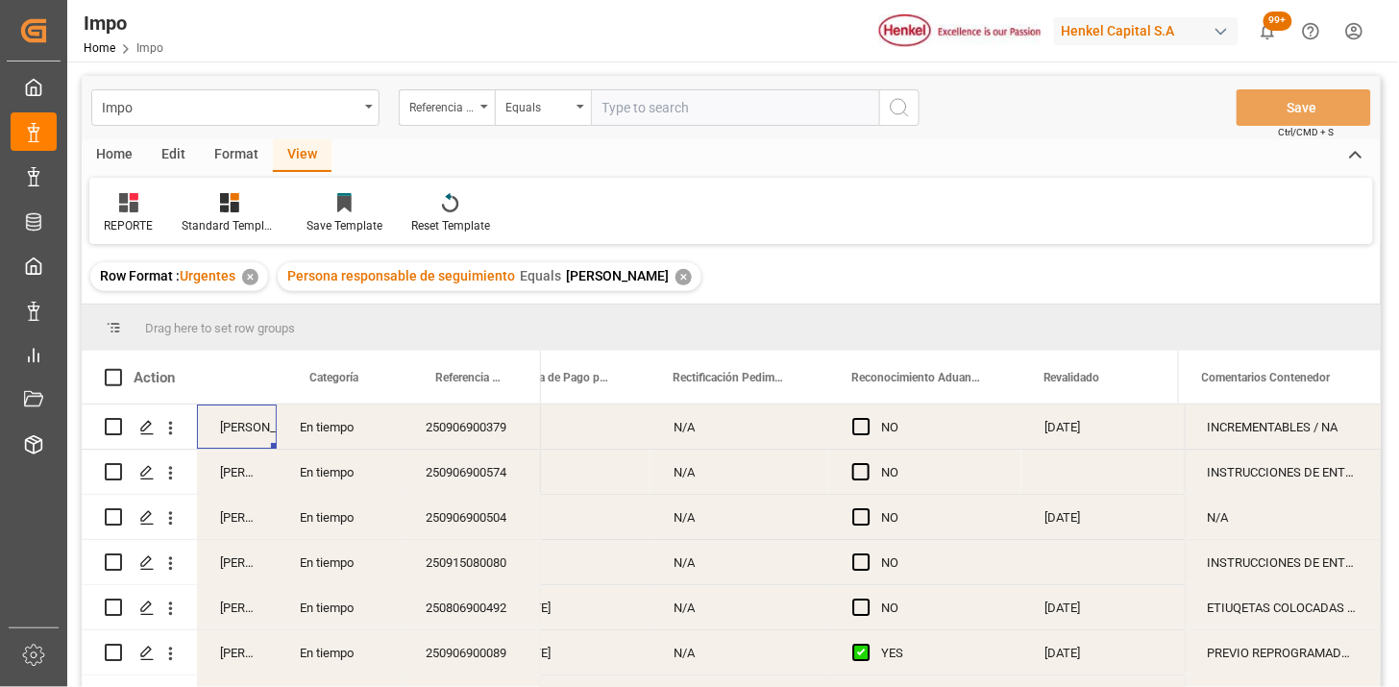
click at [324, 426] on div "En tiempo" at bounding box center [340, 427] width 126 height 44
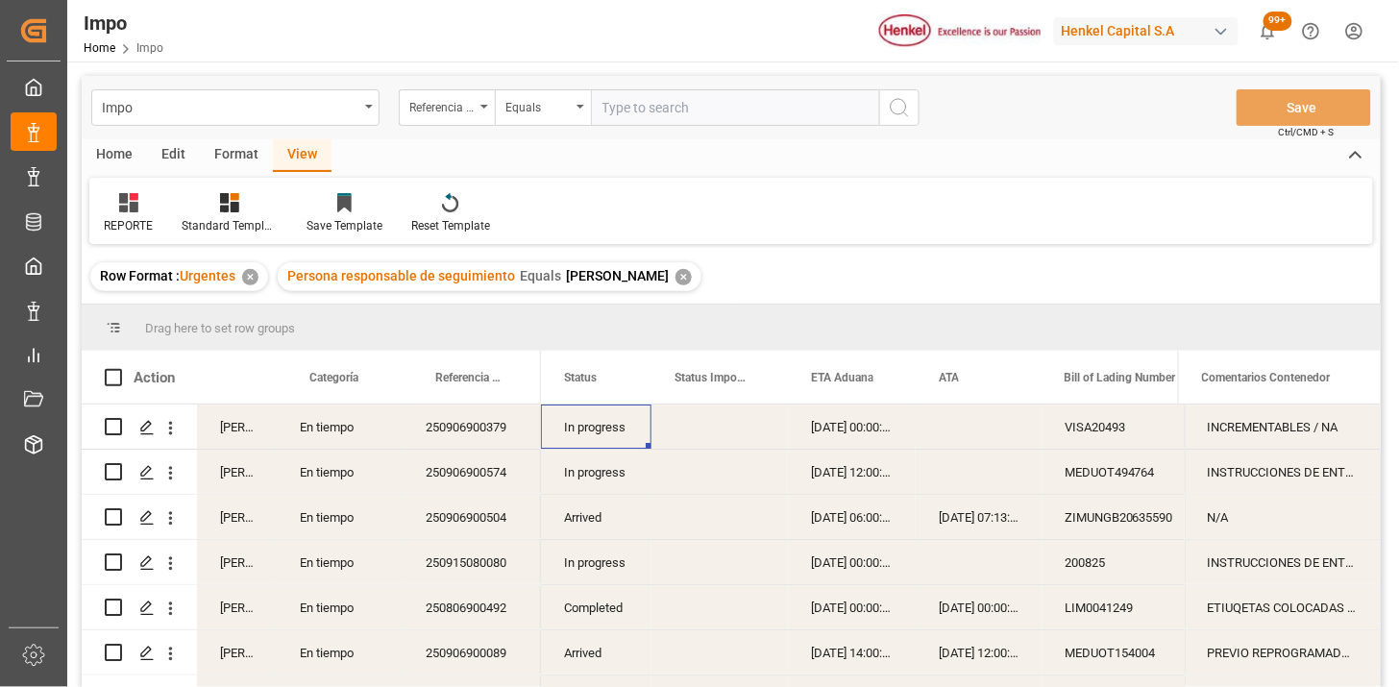
scroll to position [107, 0]
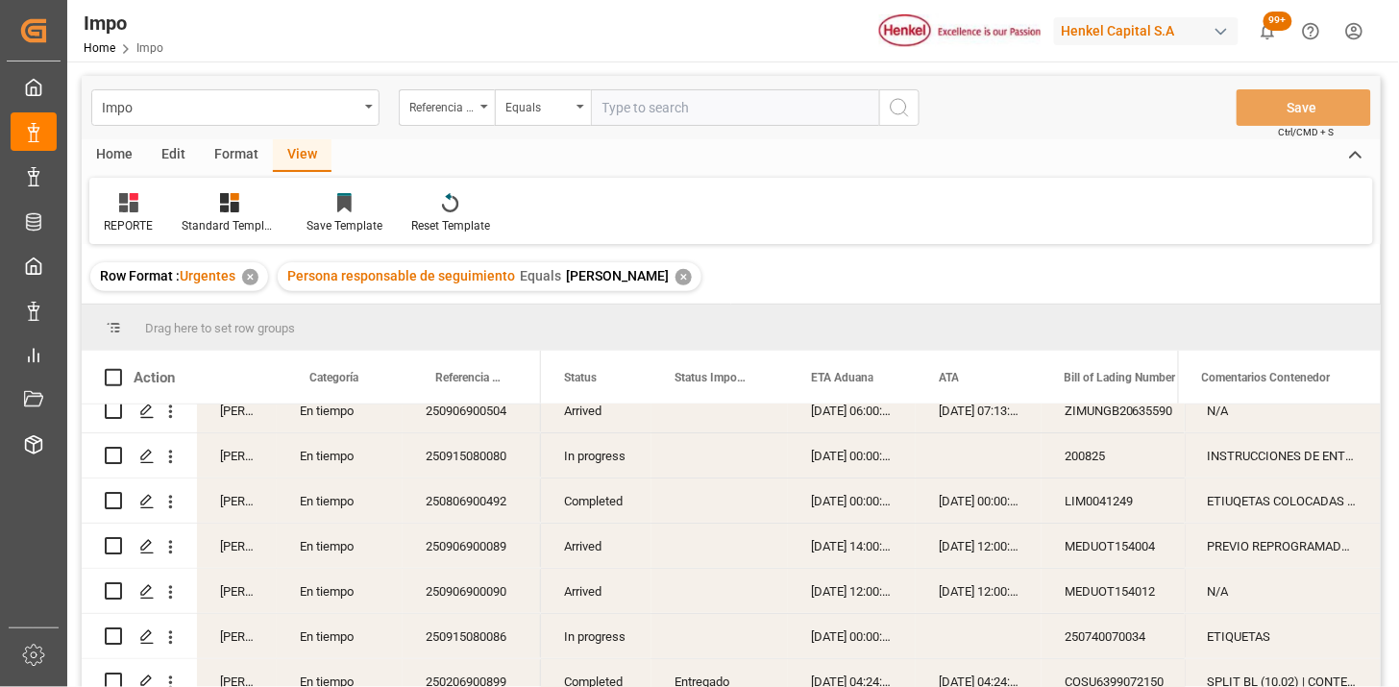
click at [597, 417] on div "Arrived" at bounding box center [596, 410] width 110 height 44
click at [619, 386] on div "Status" at bounding box center [596, 377] width 64 height 53
click at [625, 381] on span at bounding box center [619, 377] width 17 height 17
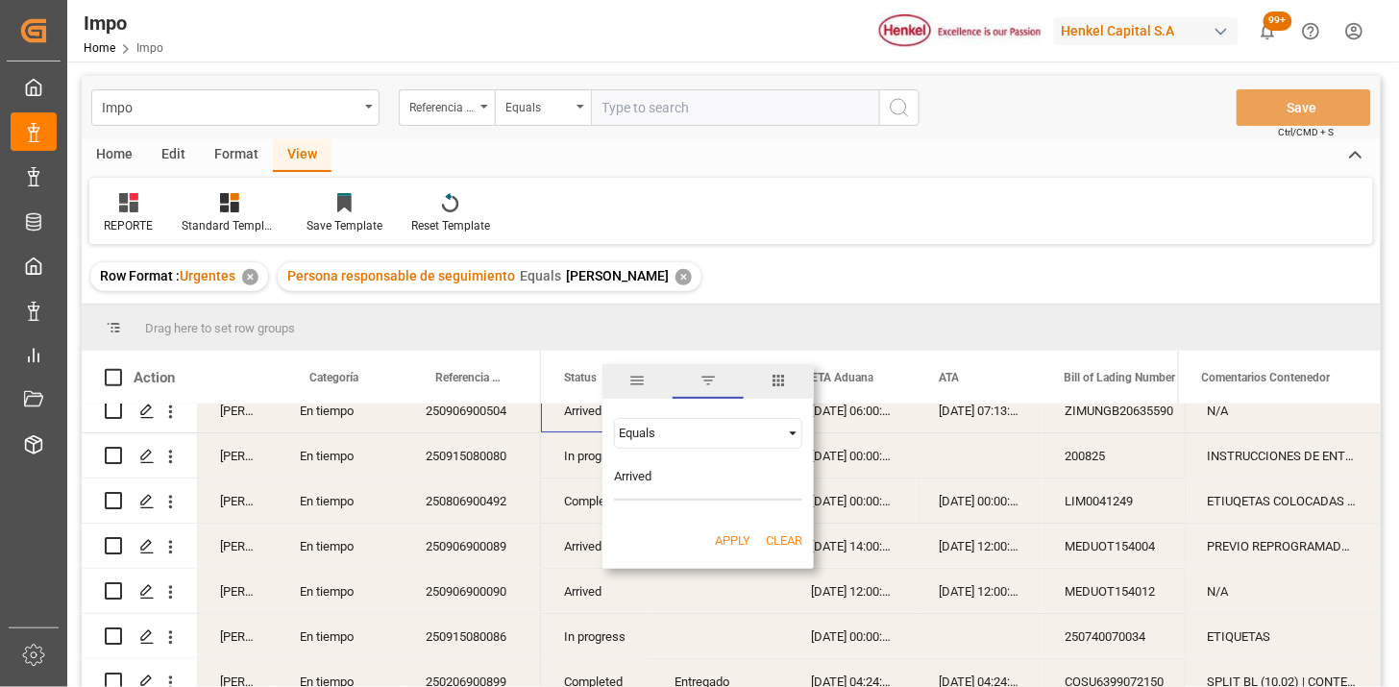
type input "Arrived"
click at [728, 544] on button "Apply" at bounding box center [733, 540] width 36 height 19
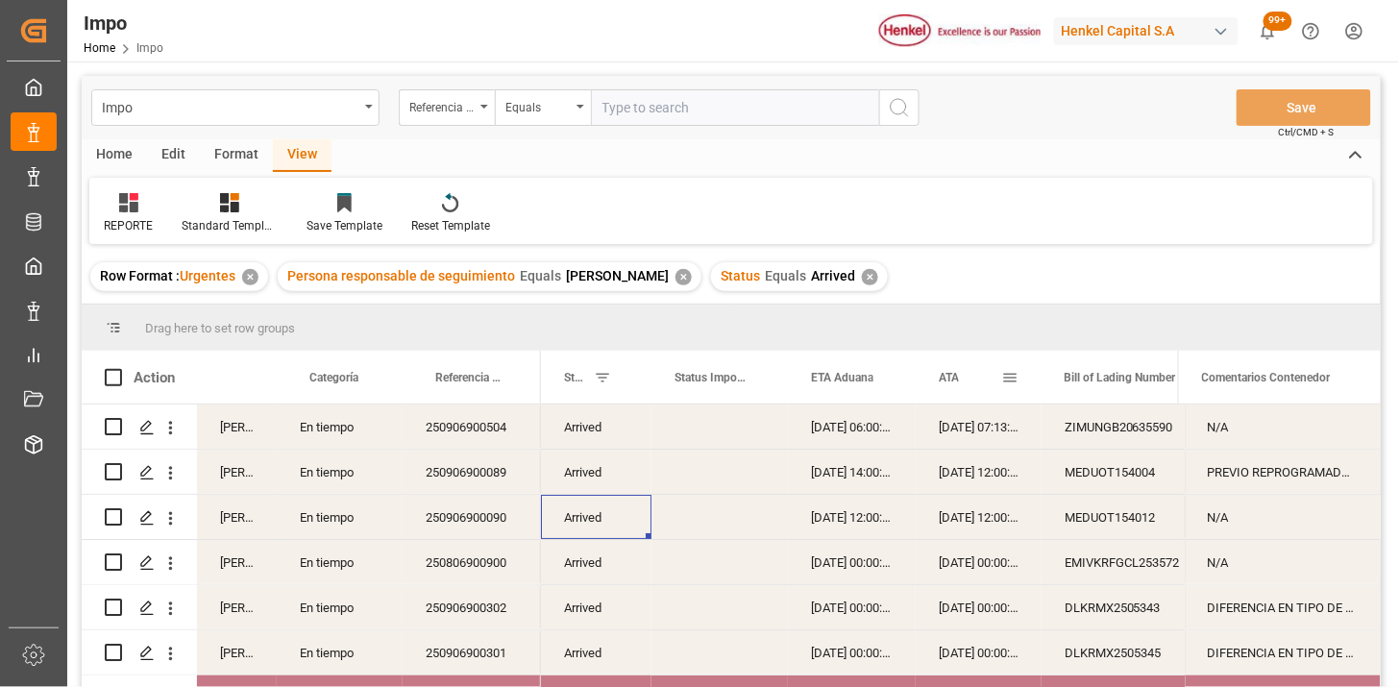
click at [956, 387] on div "ATA" at bounding box center [970, 377] width 62 height 53
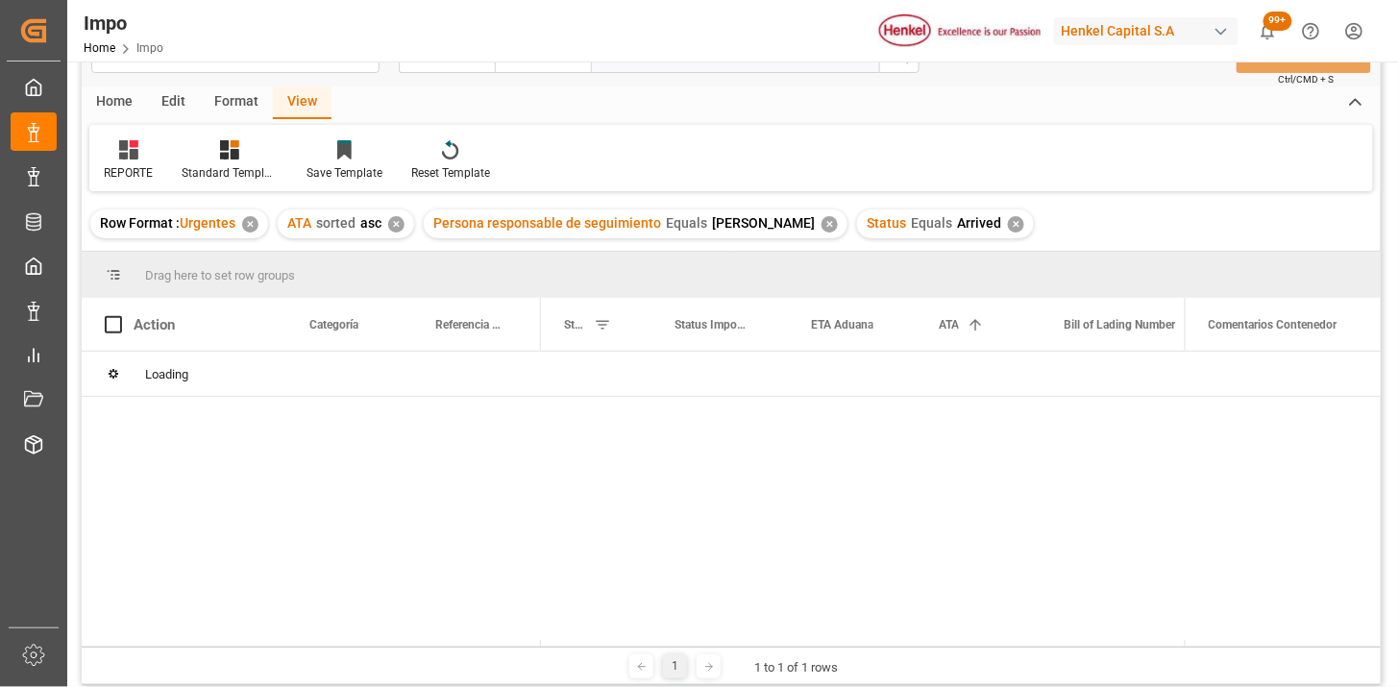
scroll to position [107, 0]
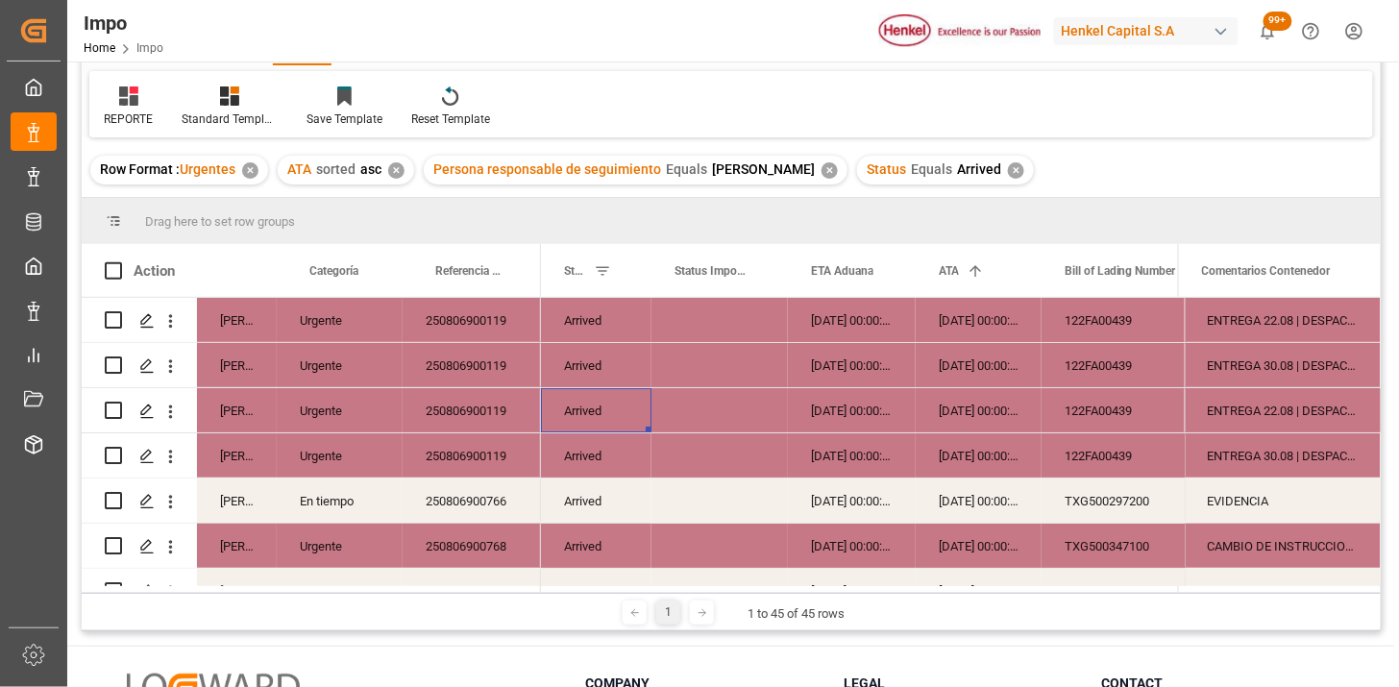
click at [444, 323] on div "250806900119" at bounding box center [472, 320] width 138 height 44
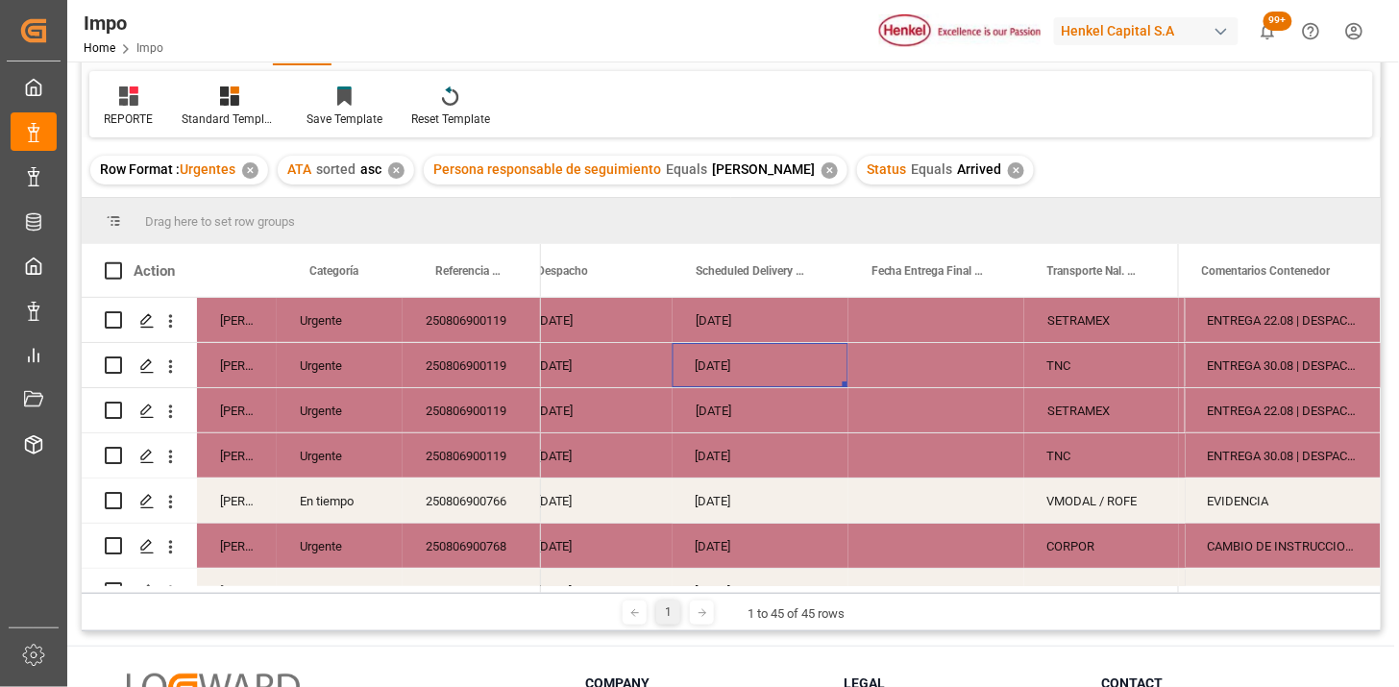
scroll to position [0, 3106]
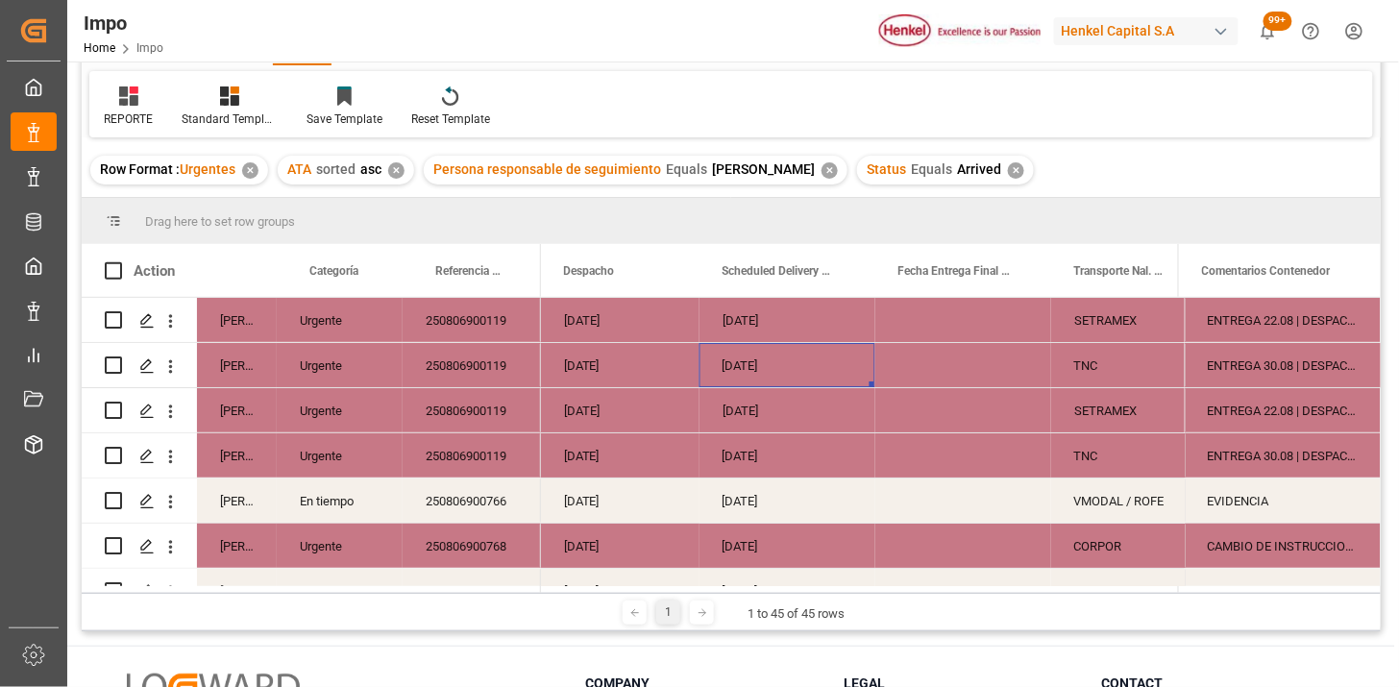
click at [946, 366] on div "Press SPACE to select this row." at bounding box center [963, 365] width 176 height 44
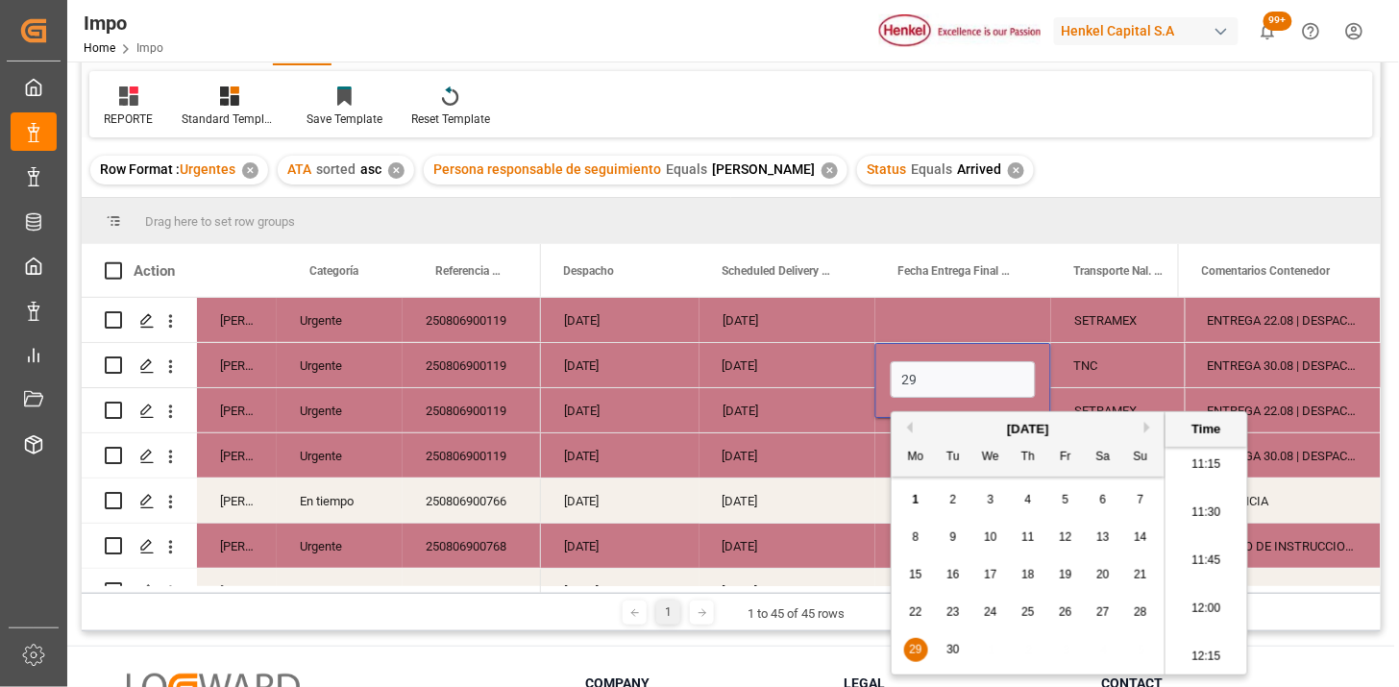
type input "29-09-2025 00:00"
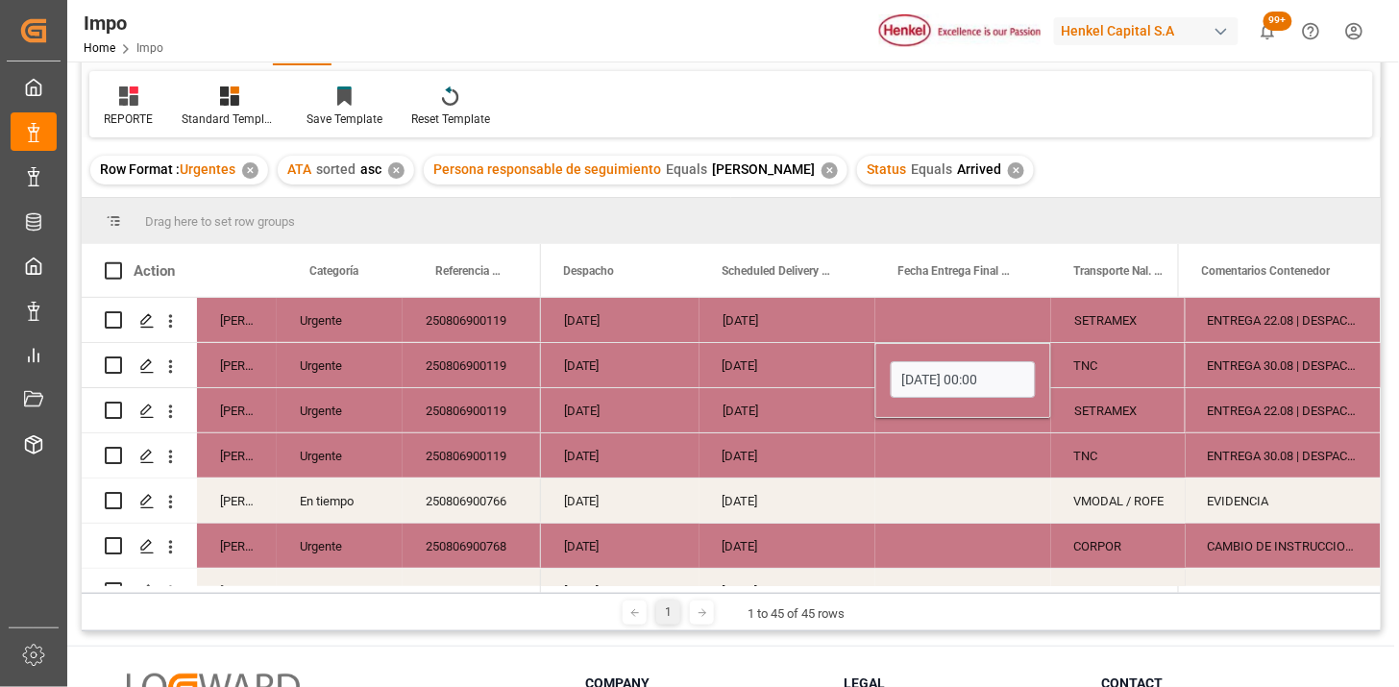
click at [805, 376] on div "[DATE]" at bounding box center [787, 365] width 176 height 44
click at [949, 352] on div "29-09-2025 00:00:00" at bounding box center [963, 365] width 176 height 44
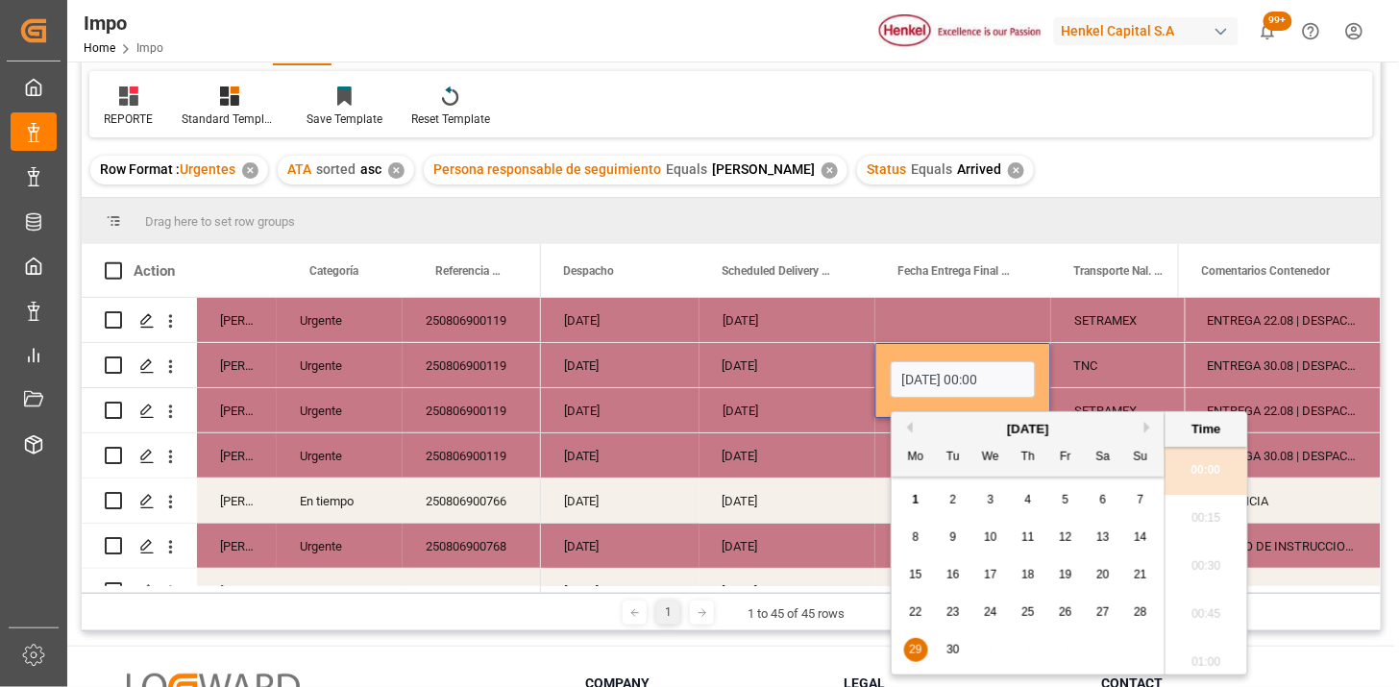
click at [955, 363] on input "29-09-2025 00:00" at bounding box center [963, 379] width 145 height 37
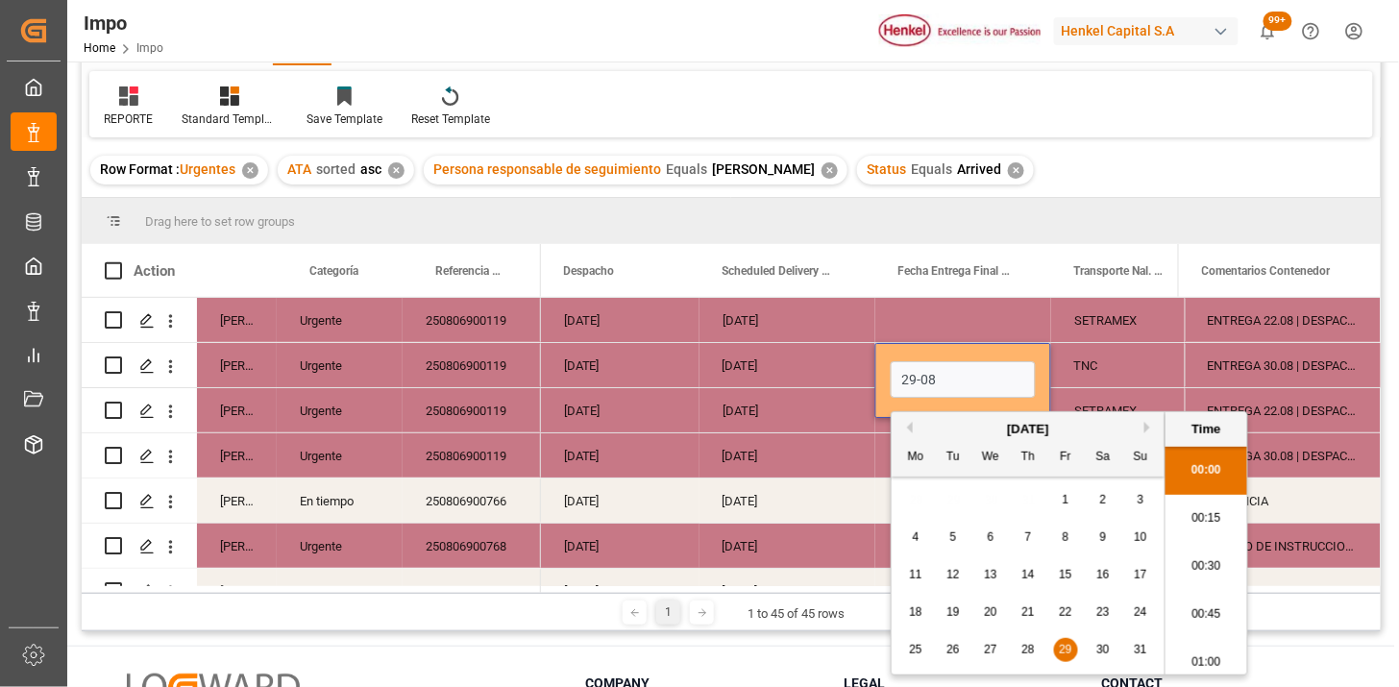
type input "29-08-2025 00:00"
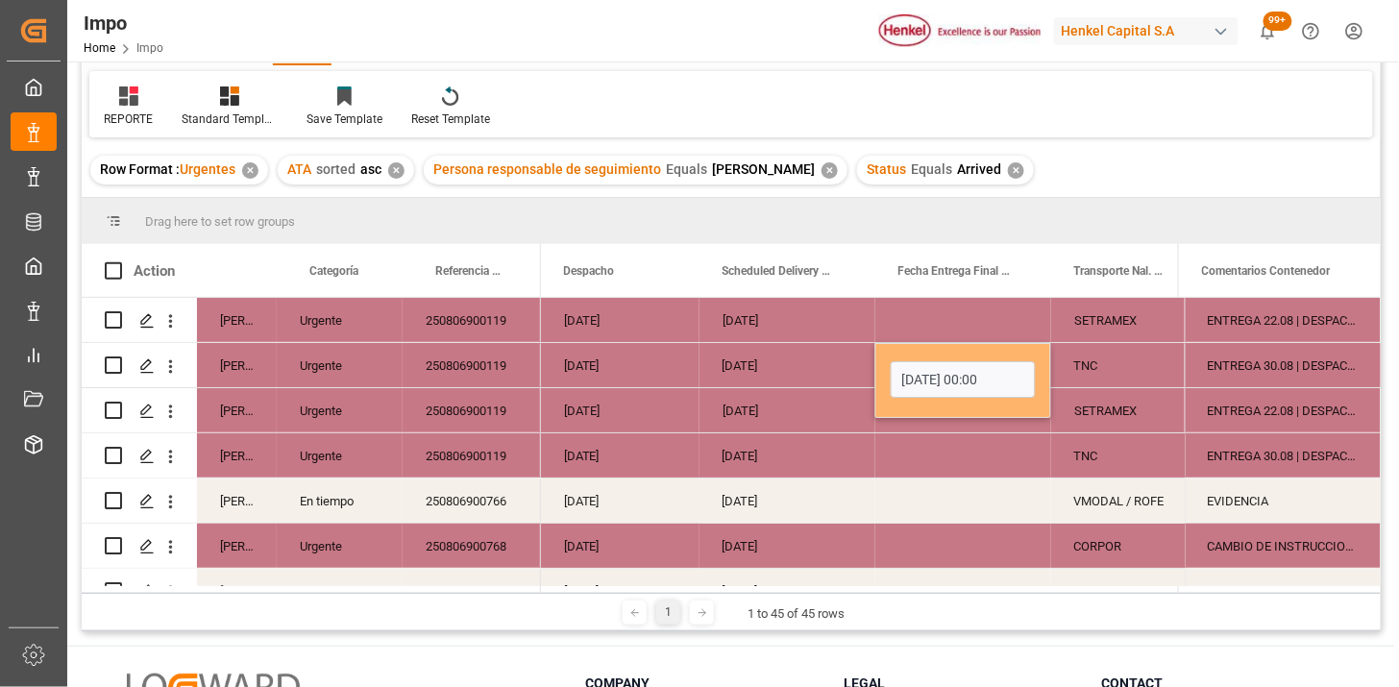
click at [793, 378] on div "[DATE]" at bounding box center [787, 365] width 176 height 44
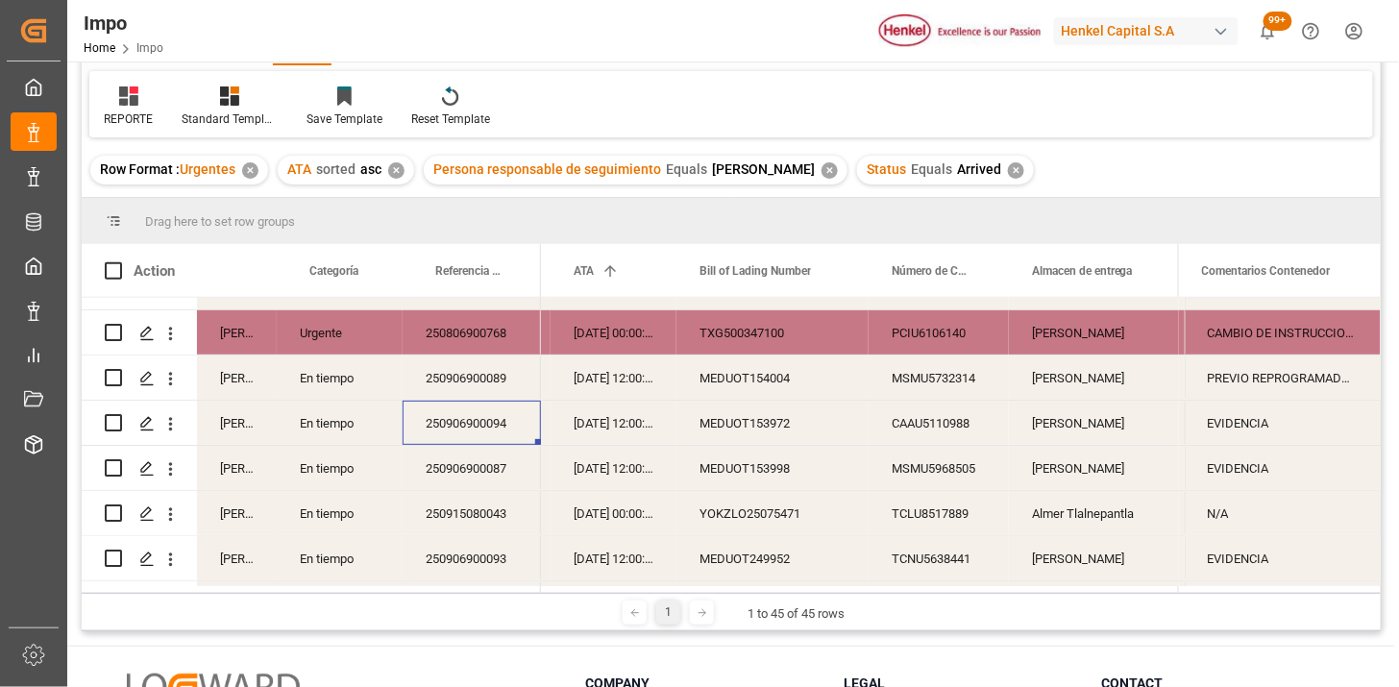
click at [1281, 382] on div "PREVIO REPROGRAMADO POR SATURACIÓN (FECHA INICIAL 21.08)" at bounding box center [1283, 378] width 196 height 44
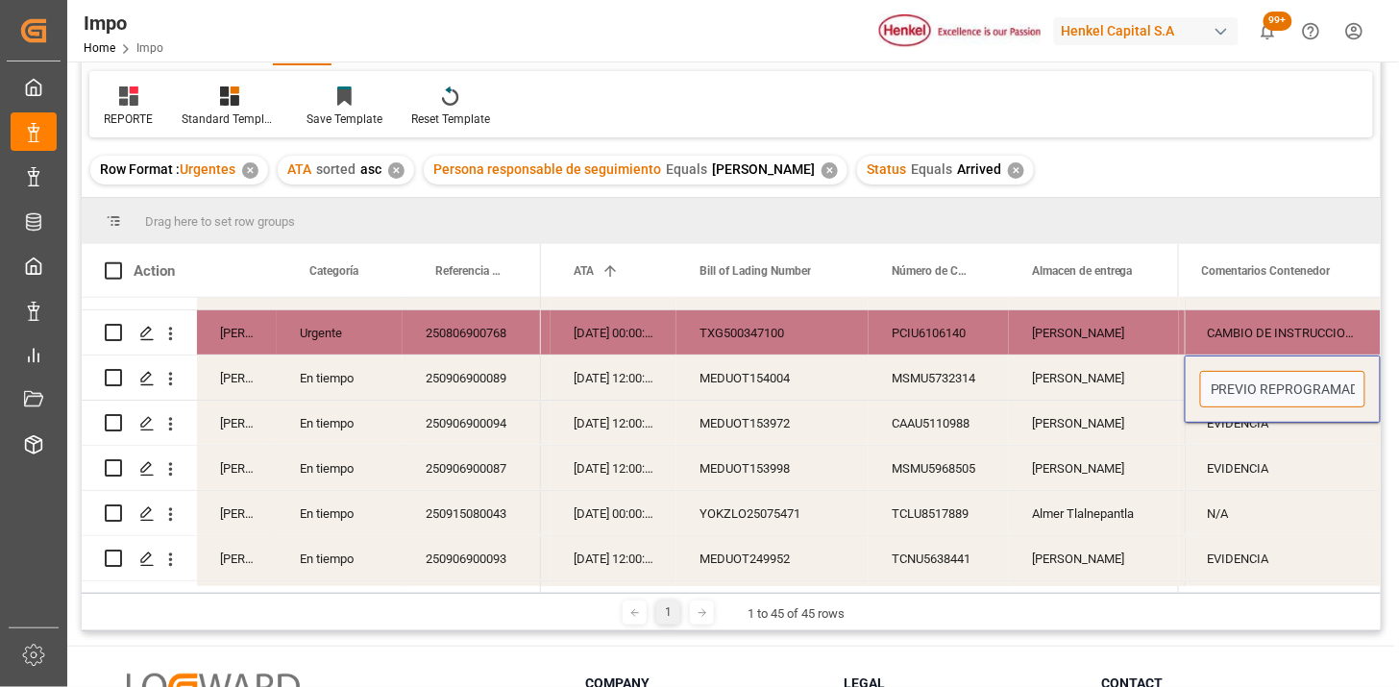
click at [1281, 382] on input "PREVIO REPROGRAMADO POR SATURACIÓN (FECHA INICIAL 21.08)" at bounding box center [1282, 389] width 165 height 37
type input "EVIDENCIA | PREVIO REPROGRAMADO POR SATURACIÓN (FECHA INICIAL 21.08)"
click at [1276, 418] on div "EVIDENCIA" at bounding box center [1283, 423] width 196 height 44
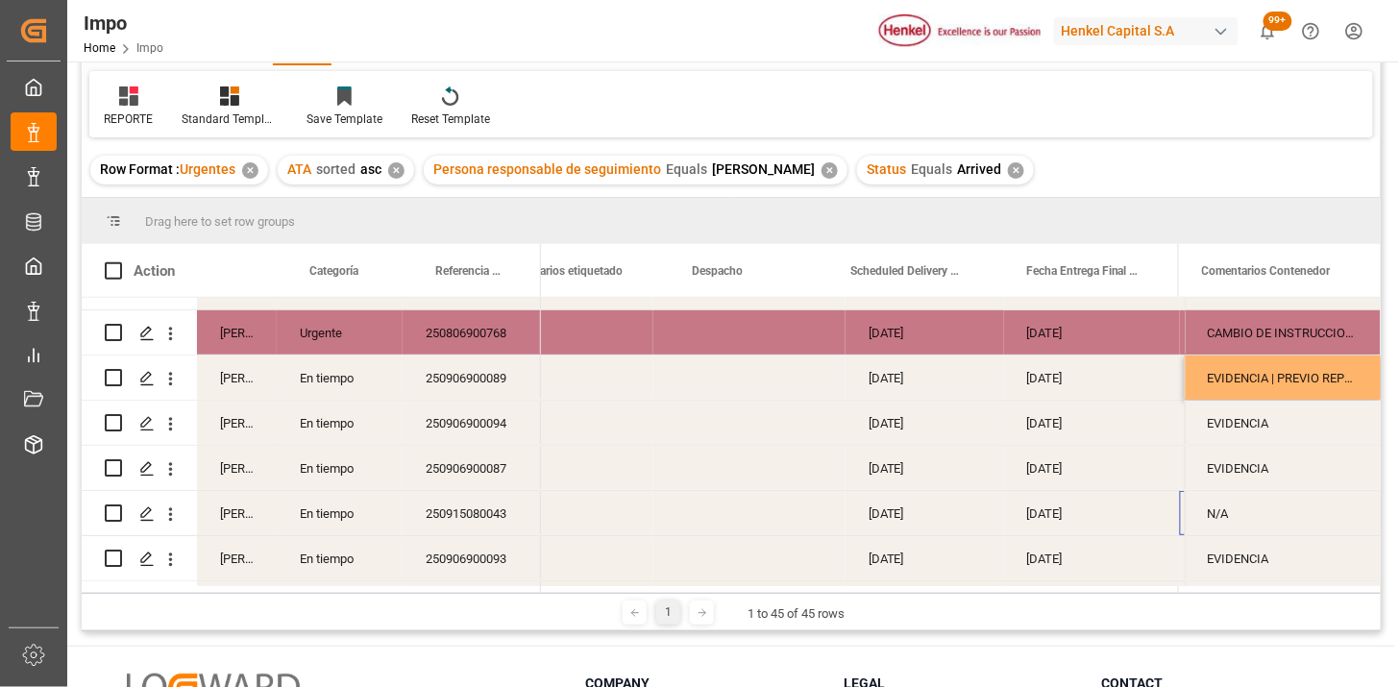
scroll to position [0, 2979]
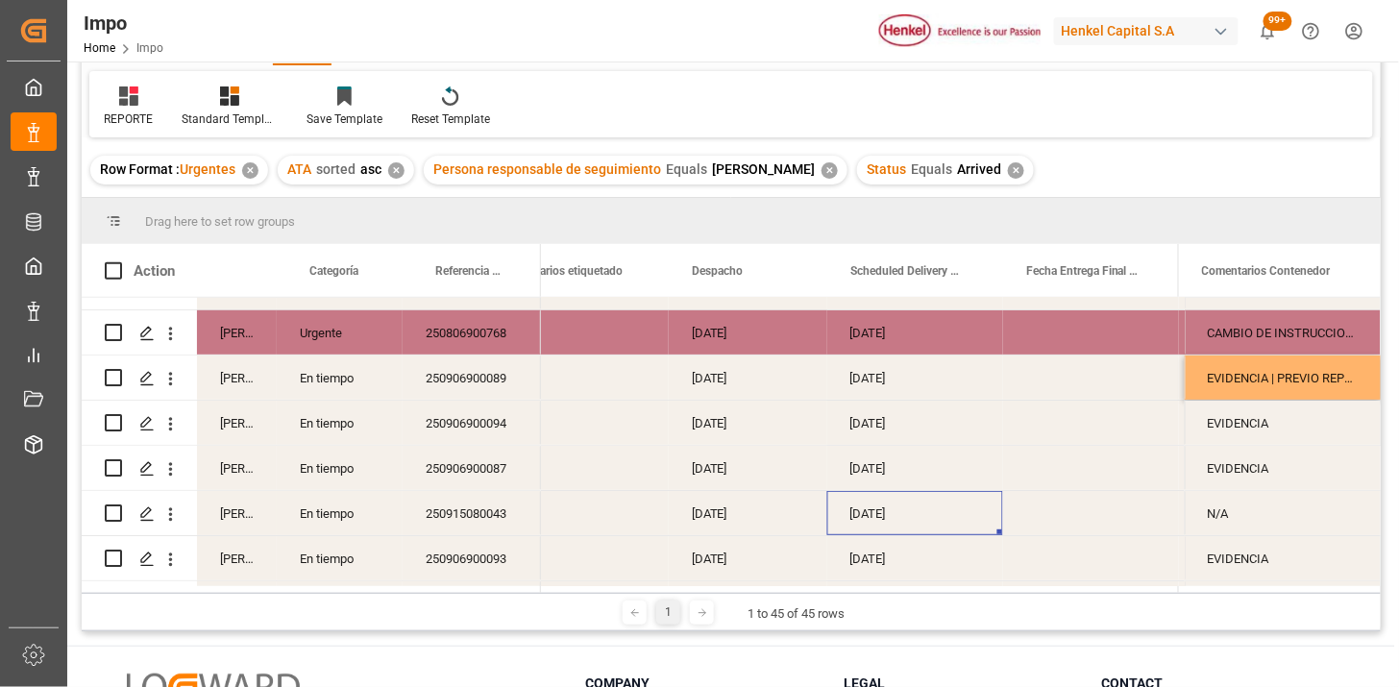
click at [944, 521] on div "[DATE]" at bounding box center [915, 513] width 176 height 44
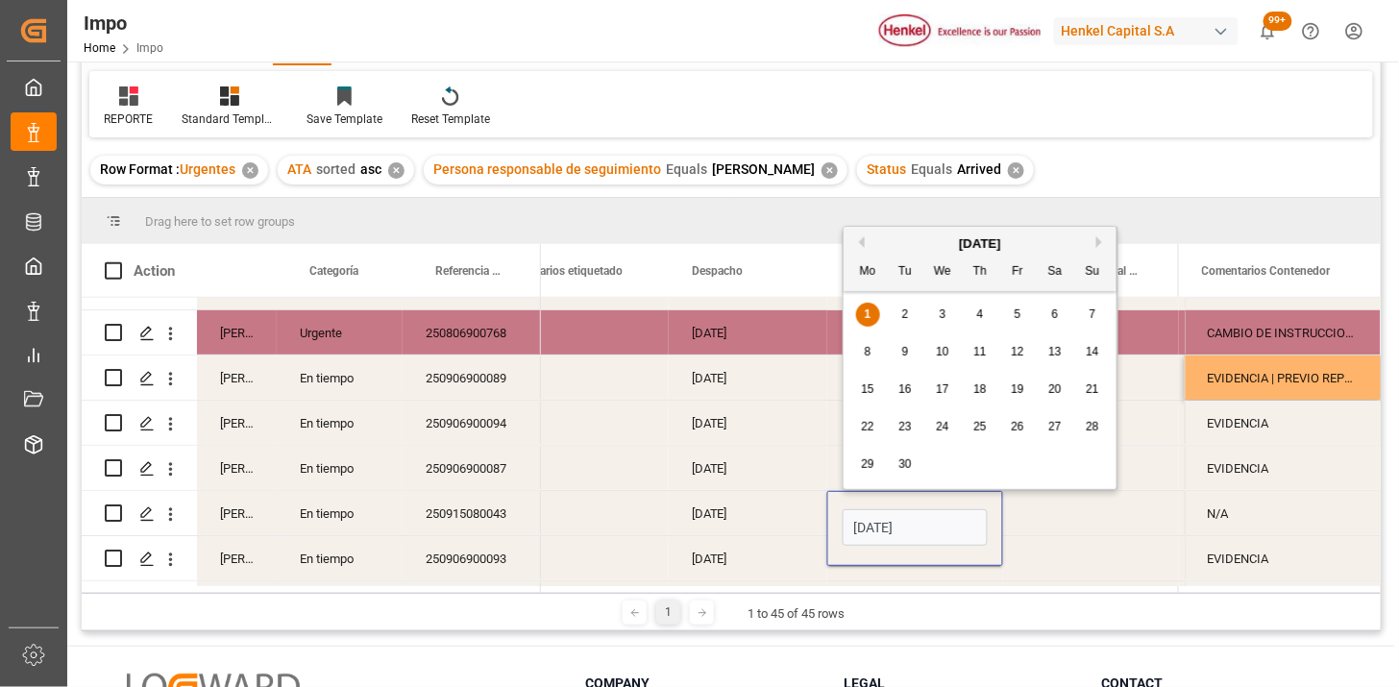
click at [944, 521] on input "[DATE]" at bounding box center [915, 527] width 145 height 37
type input "[DATE]"
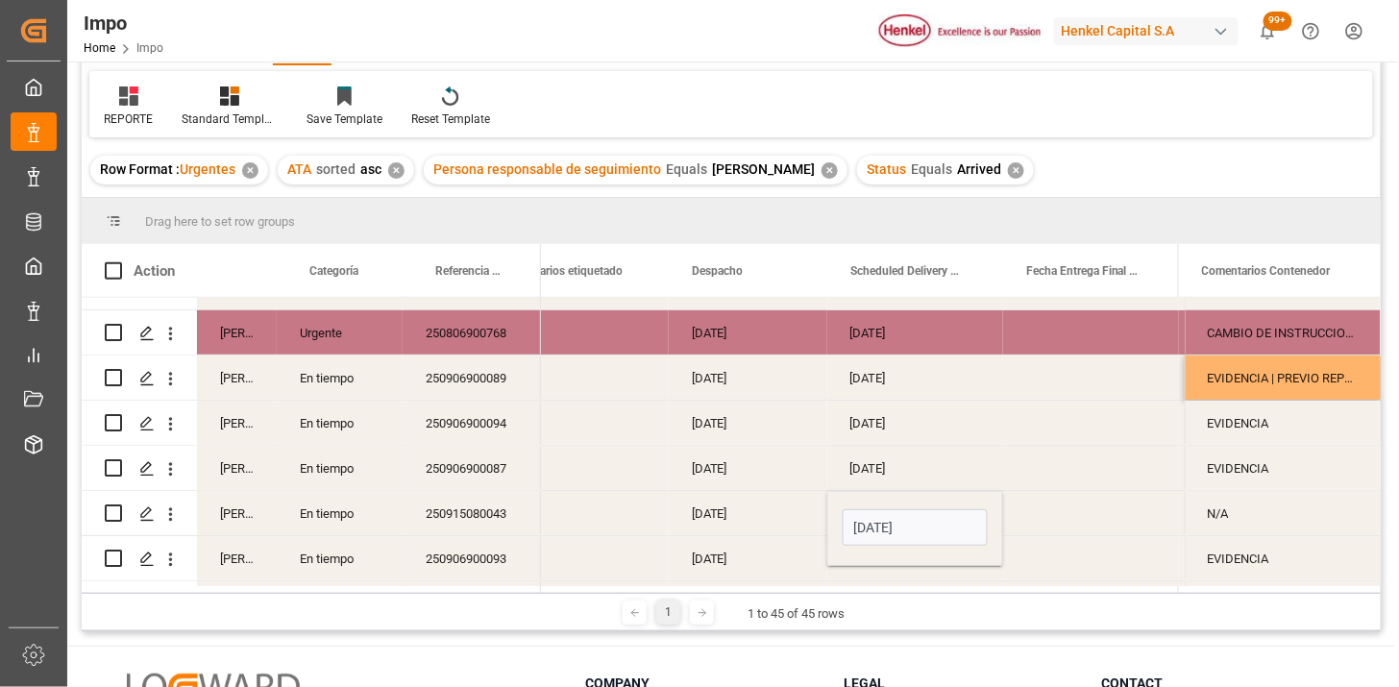
click at [1228, 514] on div "N/A" at bounding box center [1283, 513] width 196 height 44
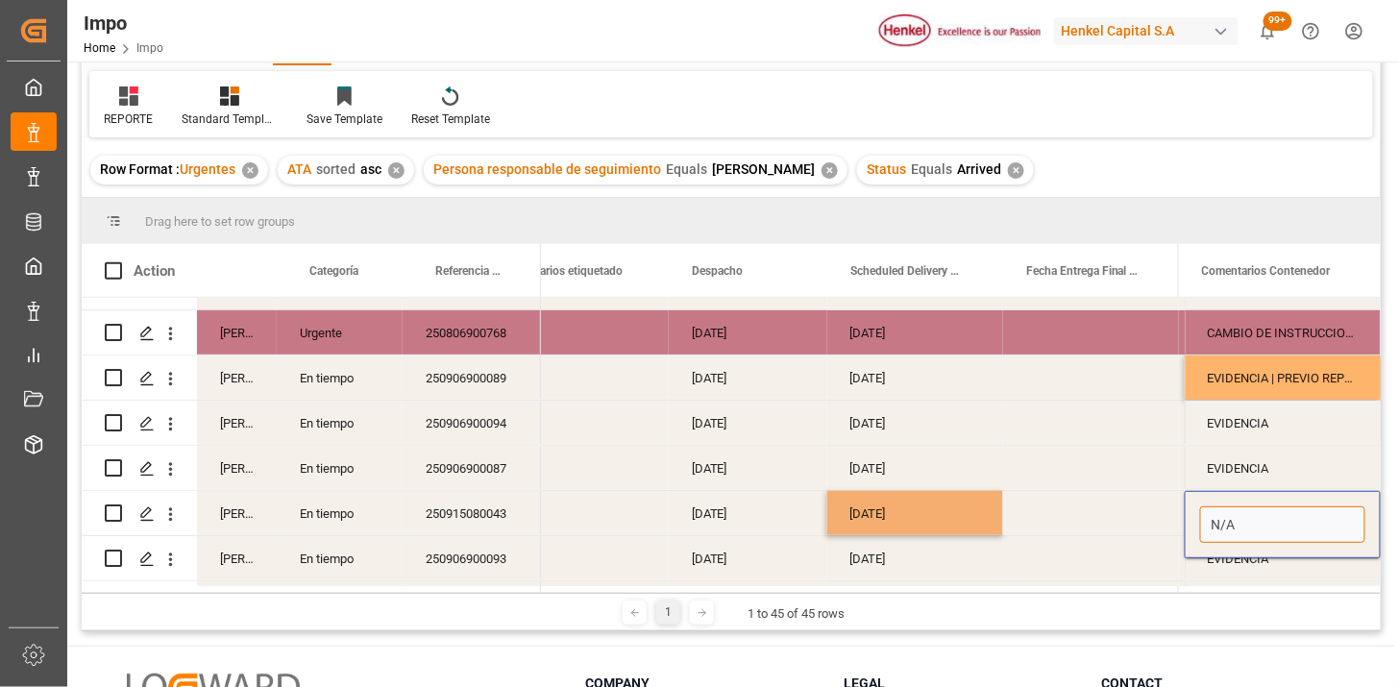
click at [1232, 515] on input "N/A" at bounding box center [1282, 524] width 165 height 37
type input "C"
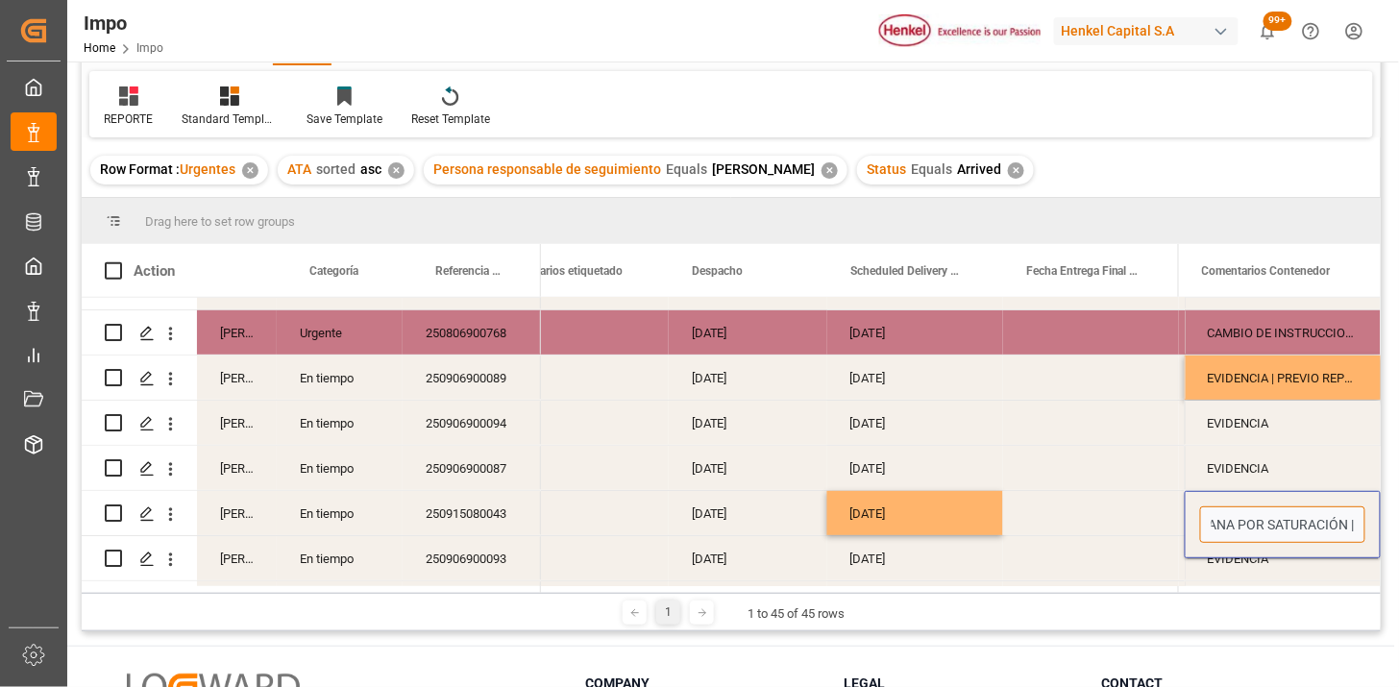
type input "UNIDAD SE QUEDA A PERNOCTAR EN RUTA FISCAL EL FIN DE SEMANA POR SATURACIÓN |"
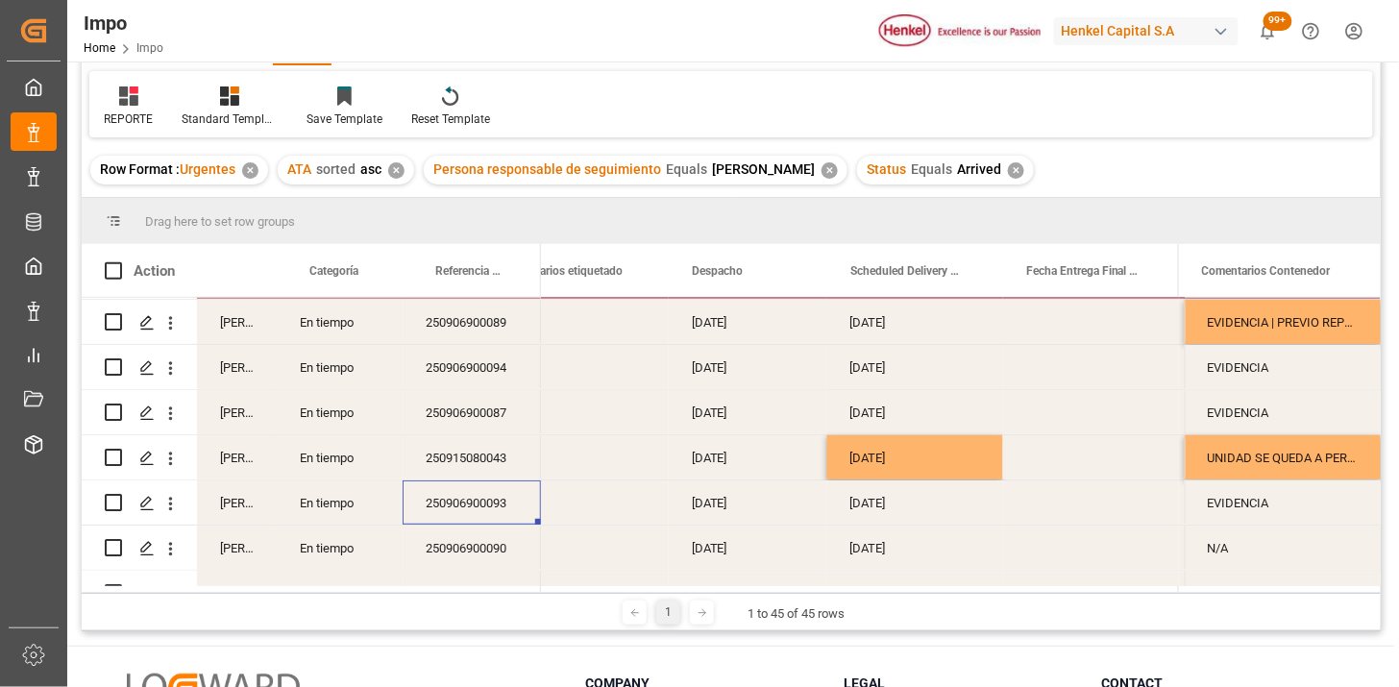
scroll to position [320, 0]
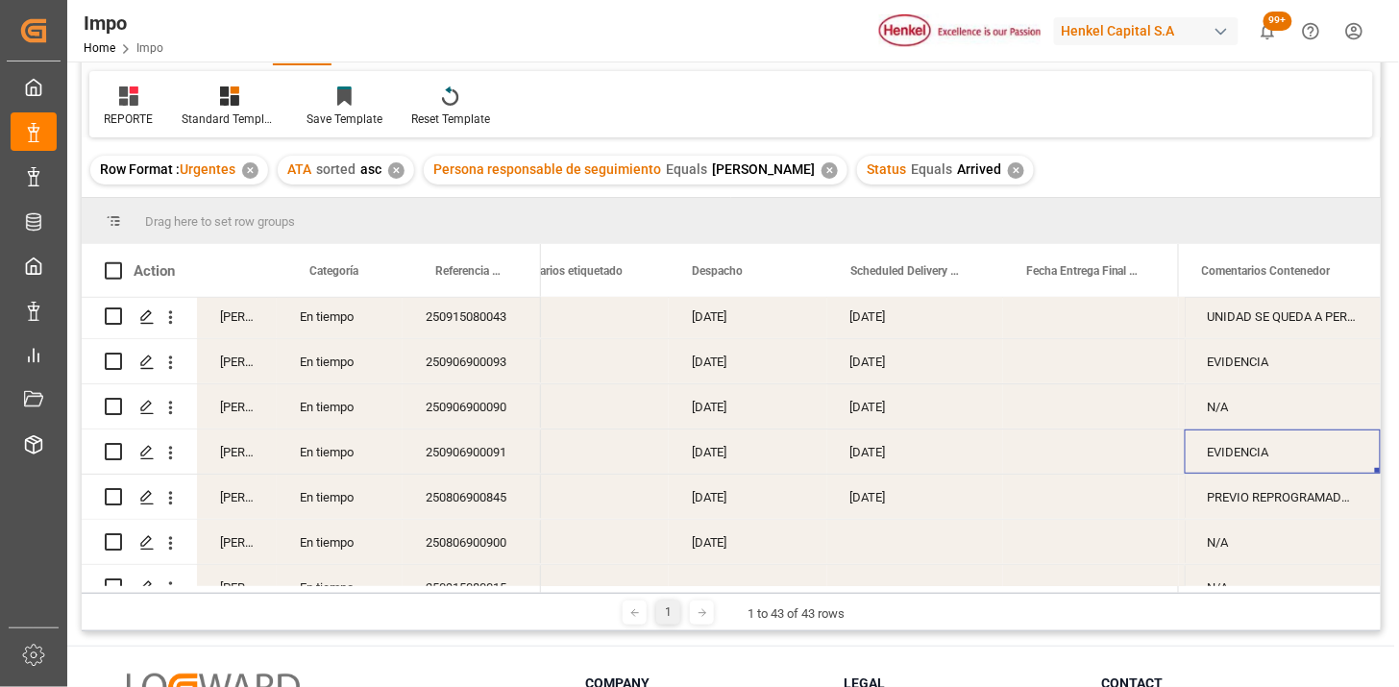
click at [1255, 449] on div "EVIDENCIA" at bounding box center [1283, 451] width 196 height 44
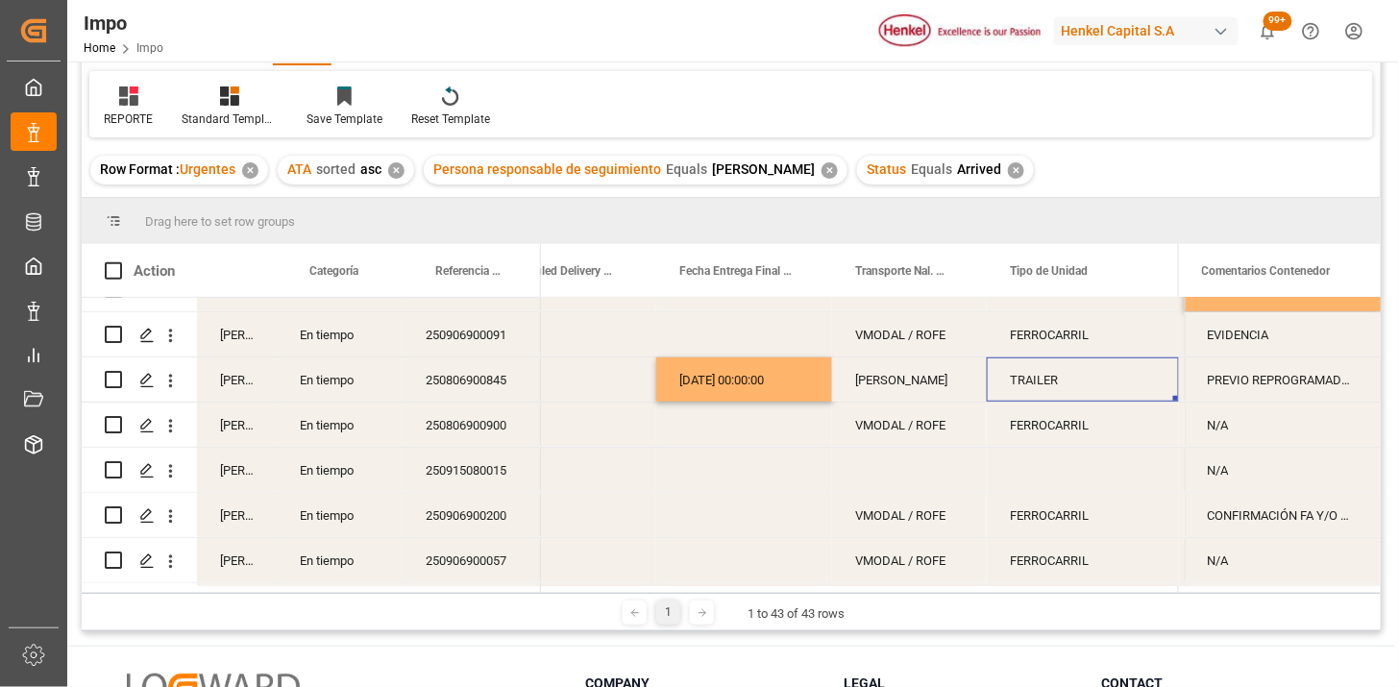
scroll to position [0, 3325]
click at [779, 434] on div "Press SPACE to select this row." at bounding box center [744, 425] width 176 height 44
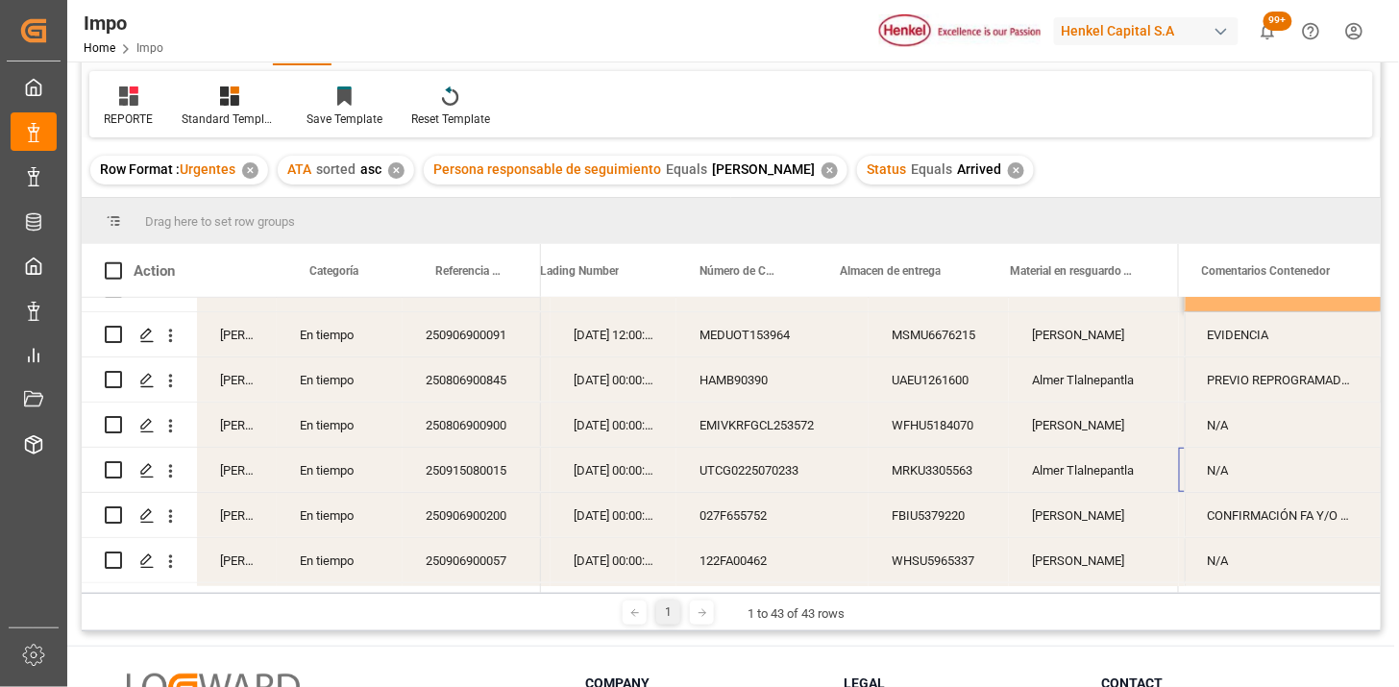
scroll to position [0, 557]
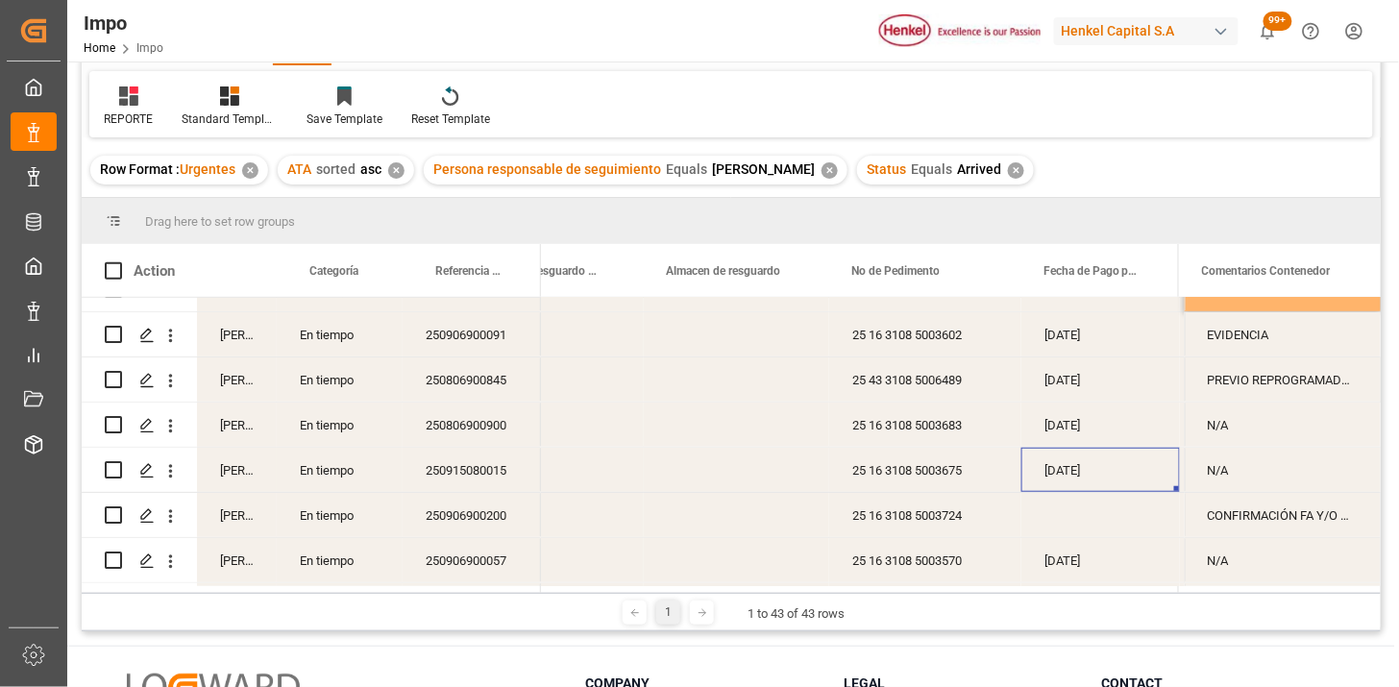
click at [1096, 478] on div "[DATE]" at bounding box center [1100, 470] width 159 height 44
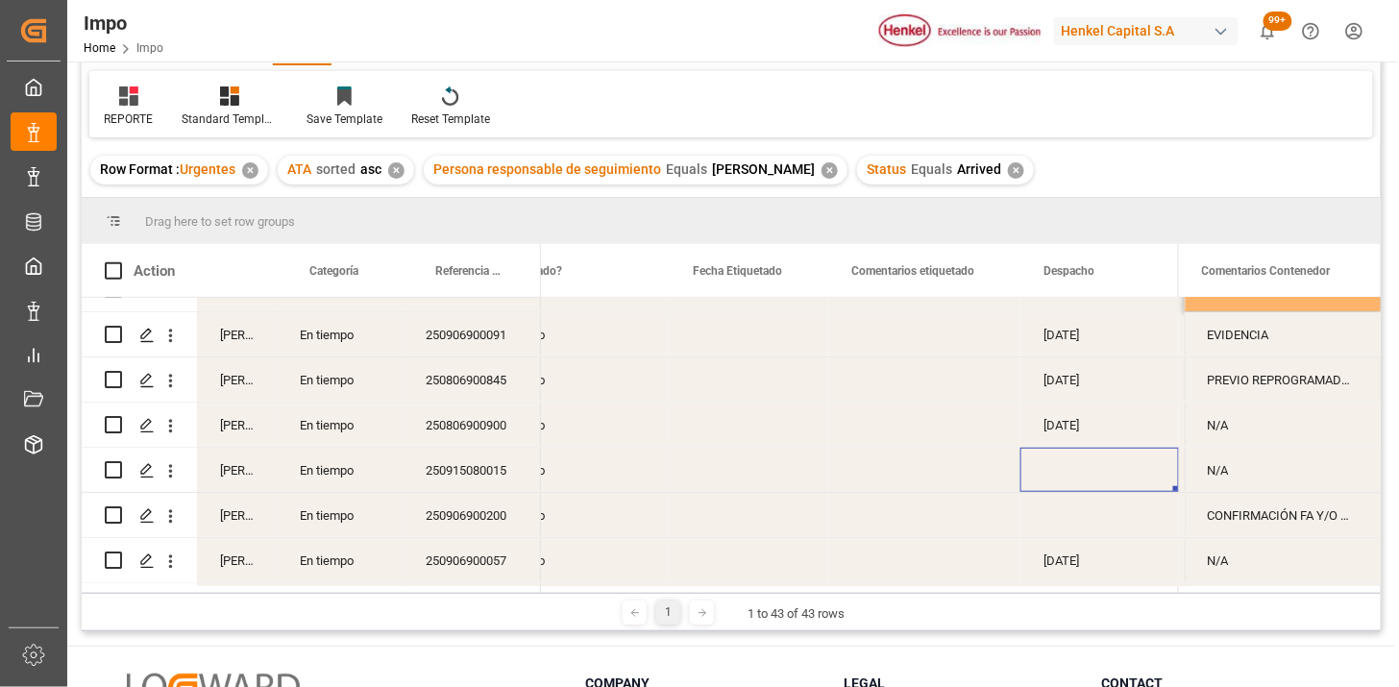
click at [1089, 468] on div "Press SPACE to select this row." at bounding box center [1099, 470] width 159 height 44
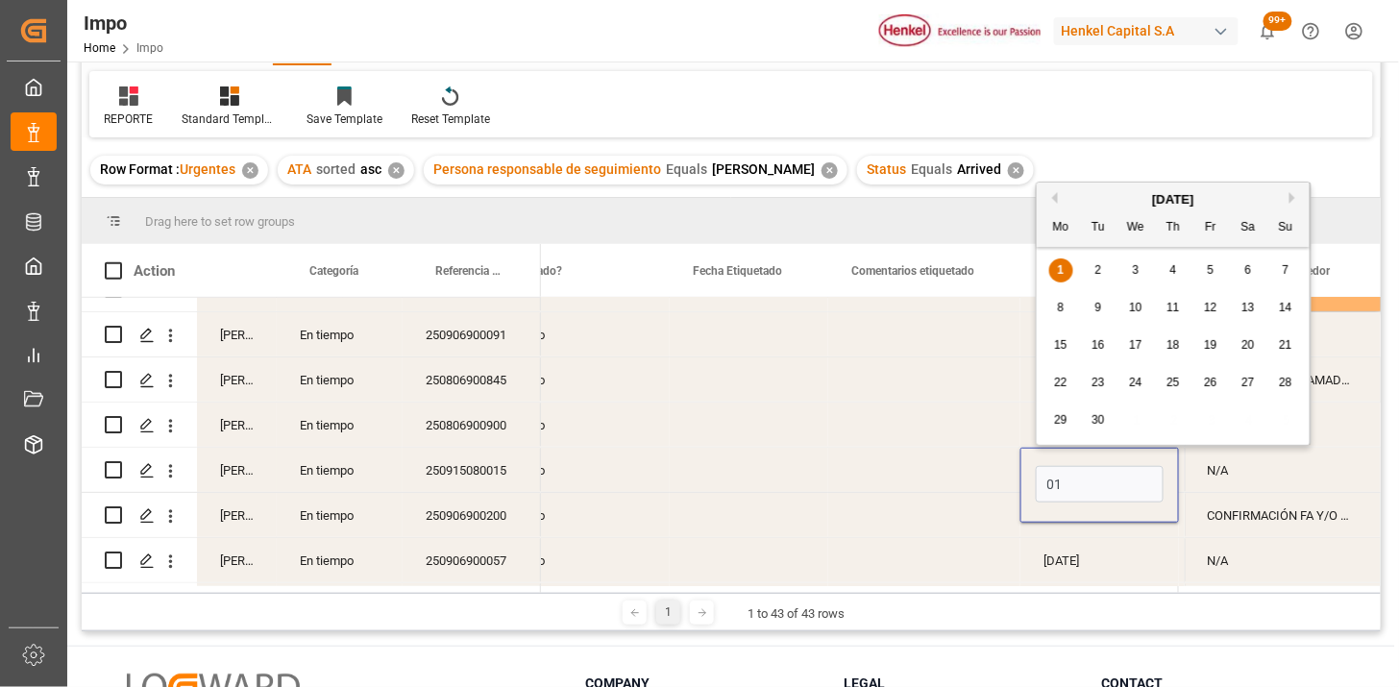
type input "[DATE]"
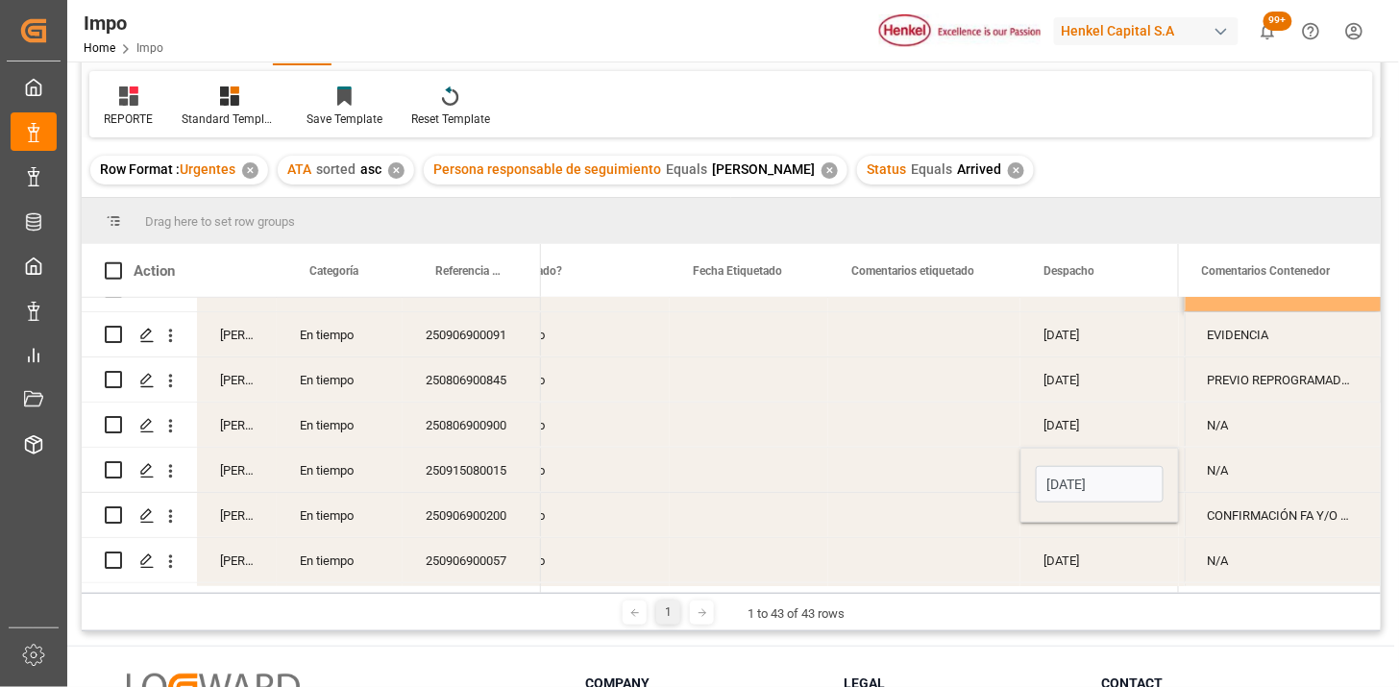
click at [1006, 477] on div "Press SPACE to select this row." at bounding box center [924, 470] width 192 height 44
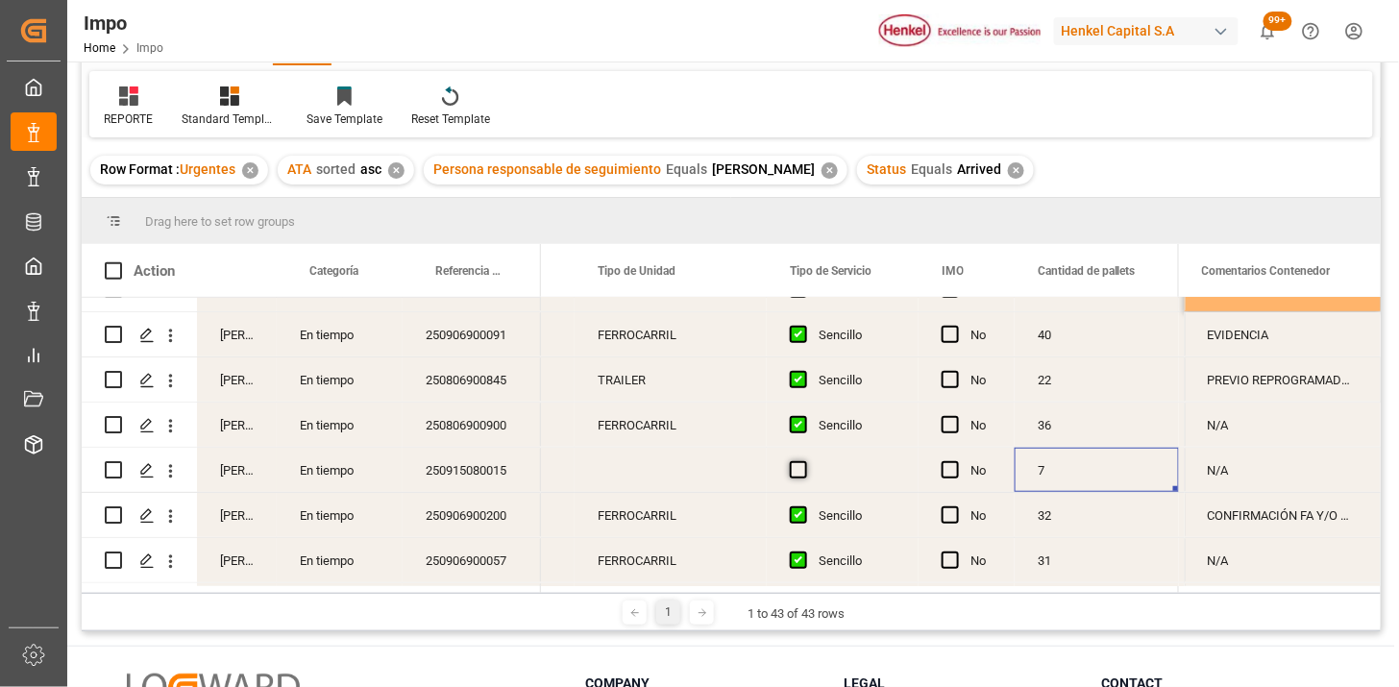
click at [802, 468] on span "Press SPACE to select this row." at bounding box center [798, 469] width 17 height 17
click at [804, 461] on input "Press SPACE to select this row." at bounding box center [804, 461] width 0 height 0
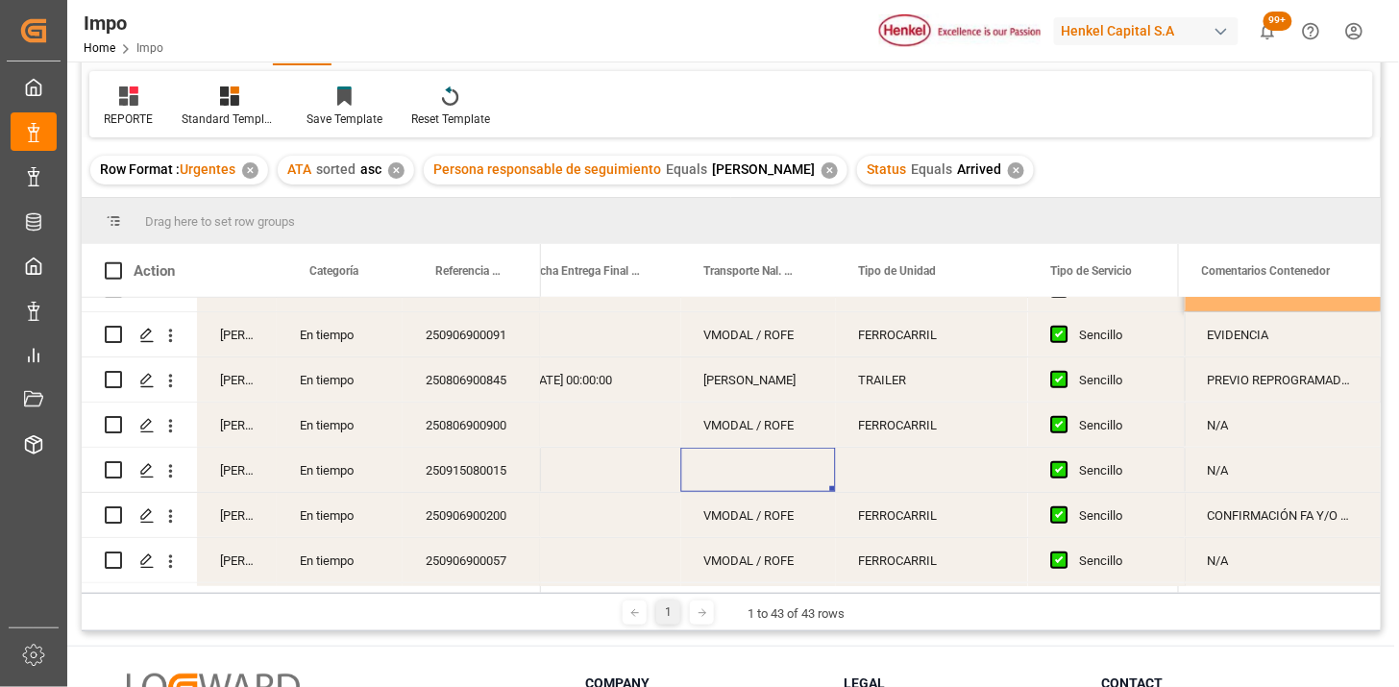
click at [736, 474] on div "Press SPACE to select this row." at bounding box center [758, 470] width 155 height 44
click at [743, 469] on input "Press SPACE to select this row." at bounding box center [759, 481] width 124 height 37
type input "TAE"
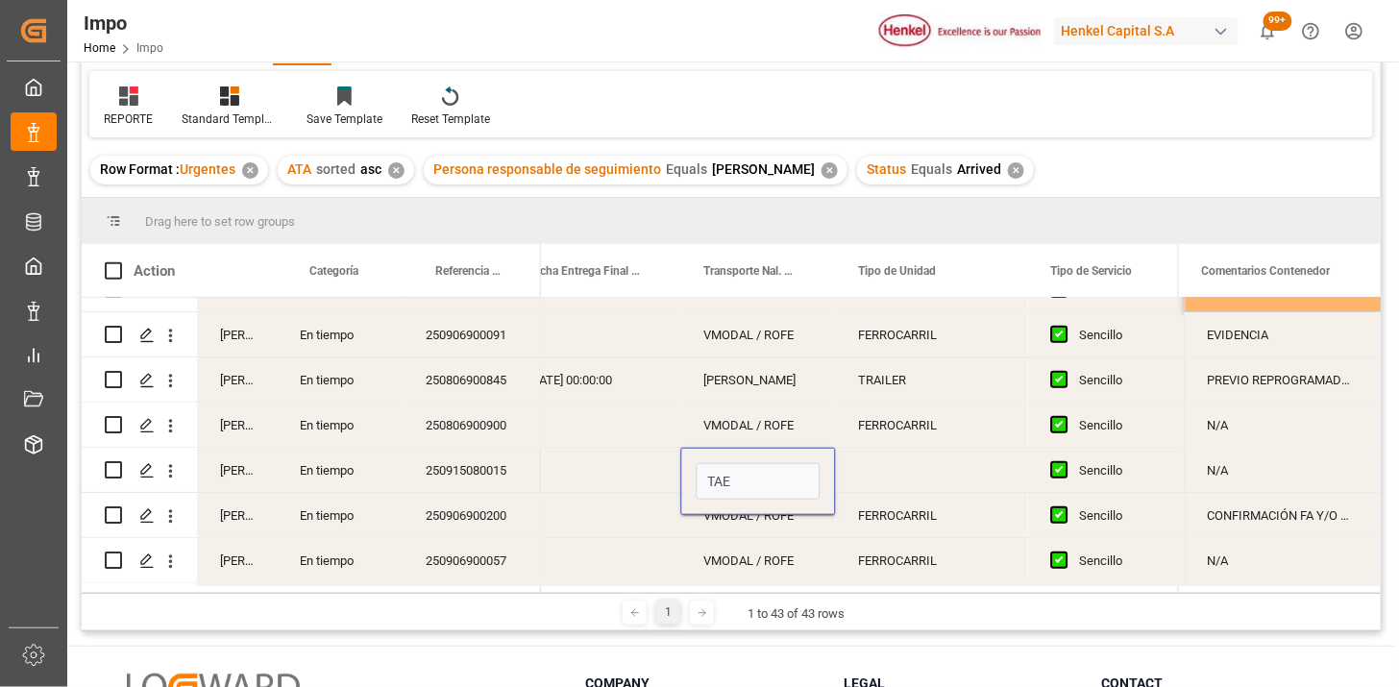
click at [896, 472] on div "Press SPACE to select this row." at bounding box center [932, 470] width 192 height 44
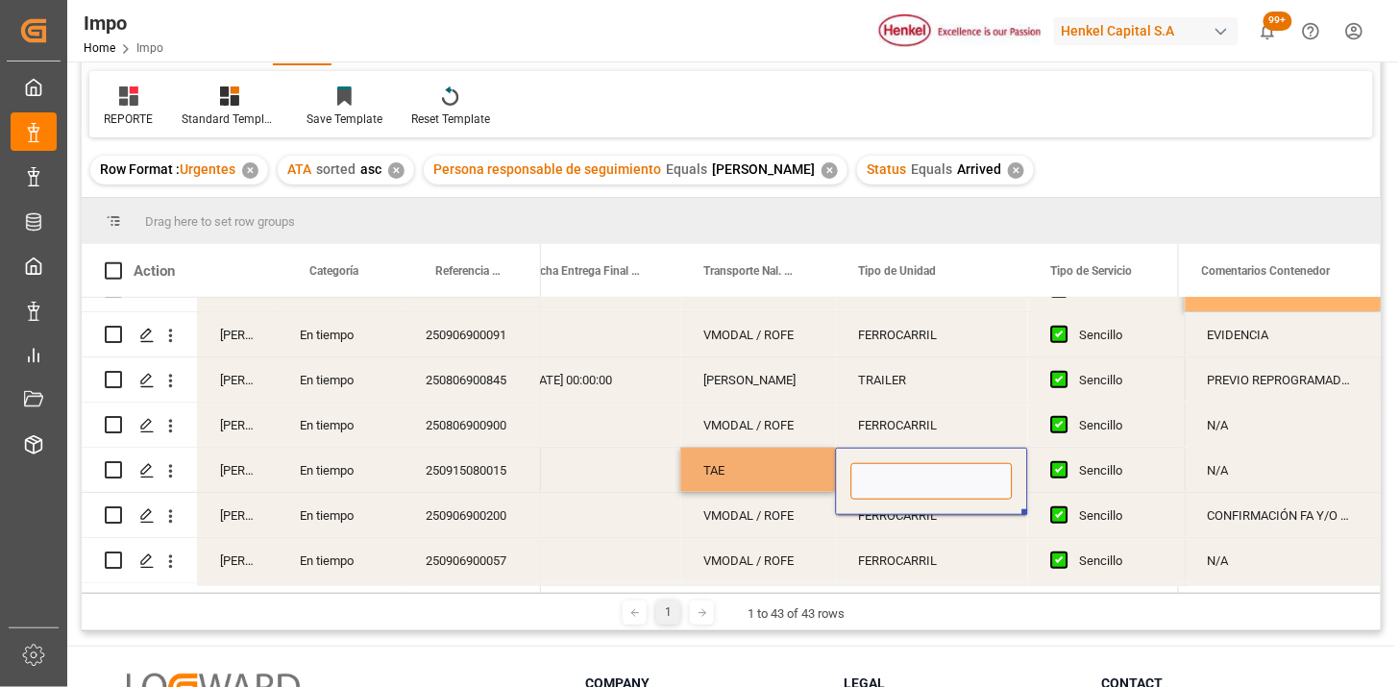
click at [896, 473] on input "Press SPACE to select this row." at bounding box center [931, 481] width 161 height 37
type input "CONSOLIDADO"
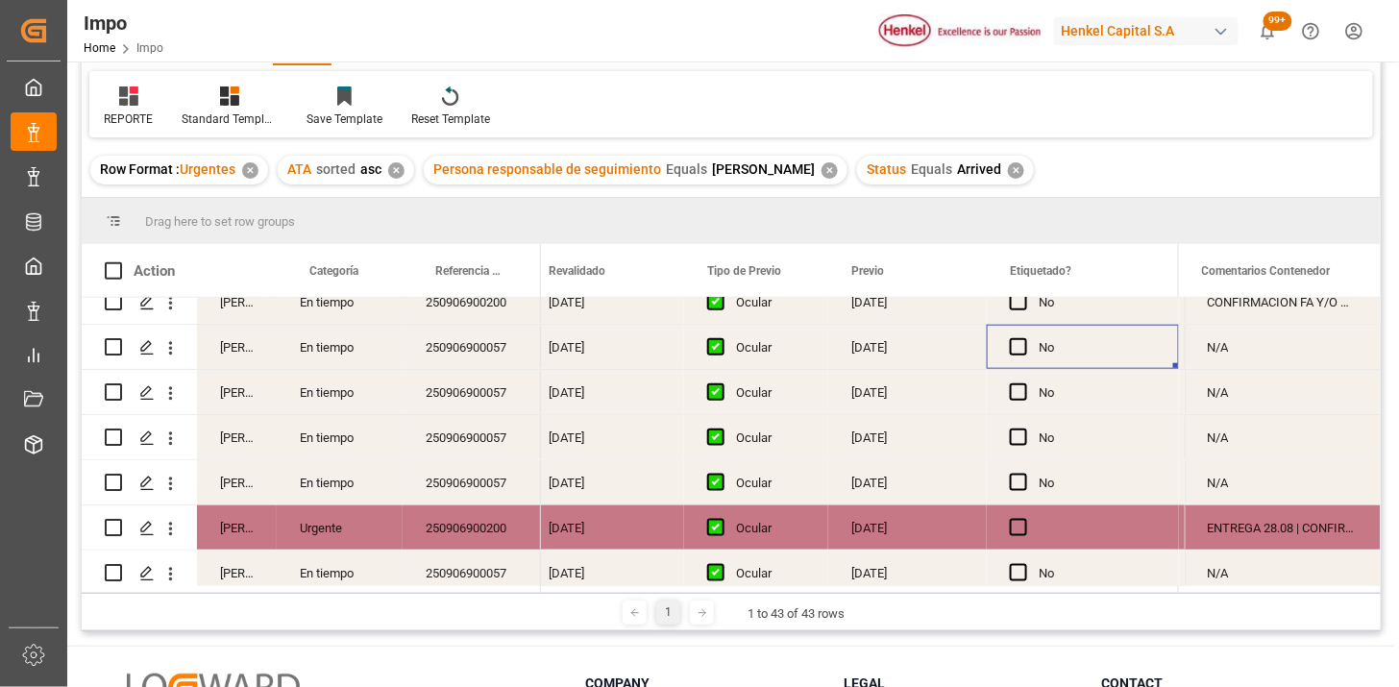
scroll to position [0, 2275]
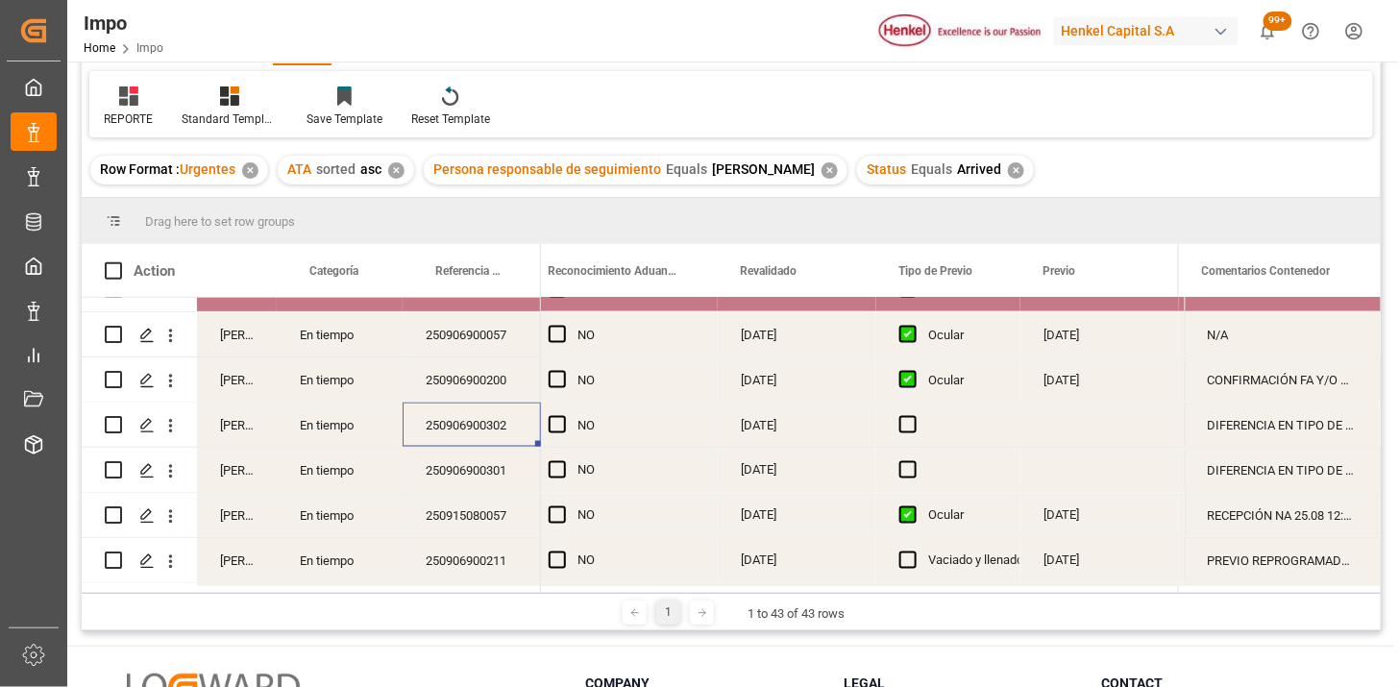
click at [1060, 419] on div "Press SPACE to select this row." at bounding box center [1099, 425] width 159 height 44
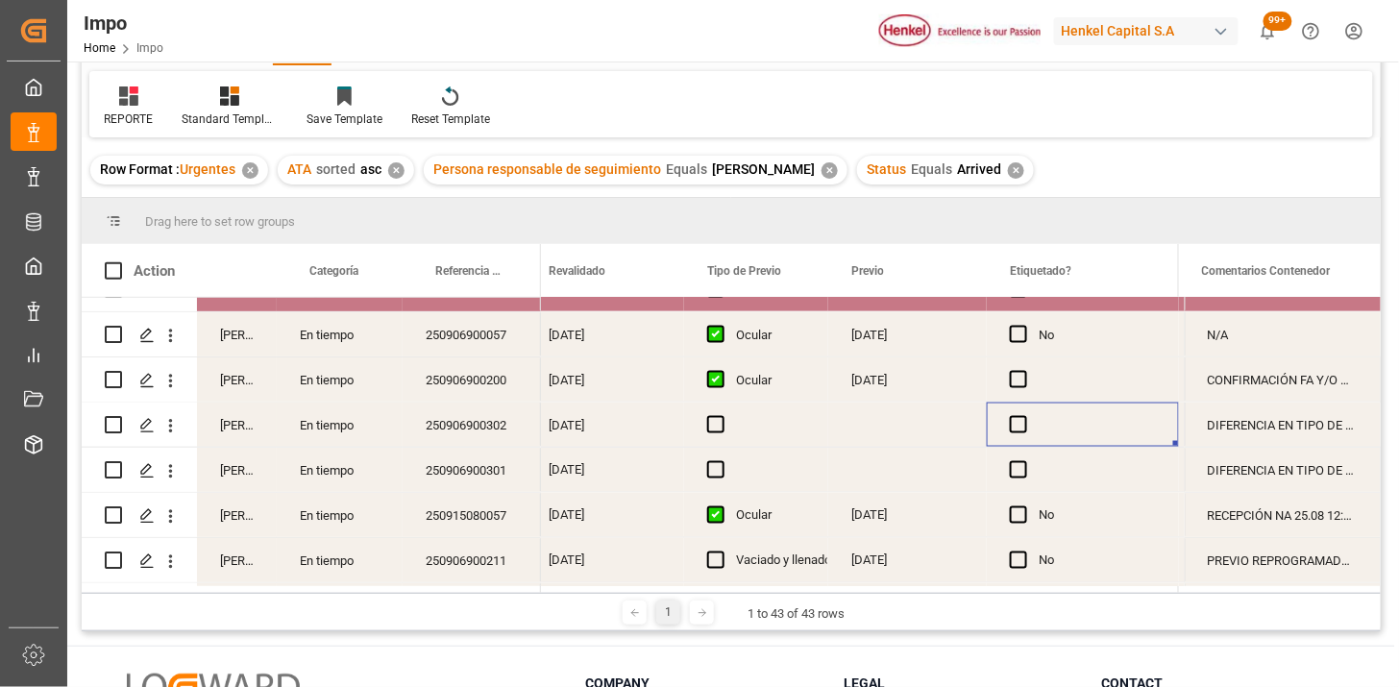
scroll to position [0, 2118]
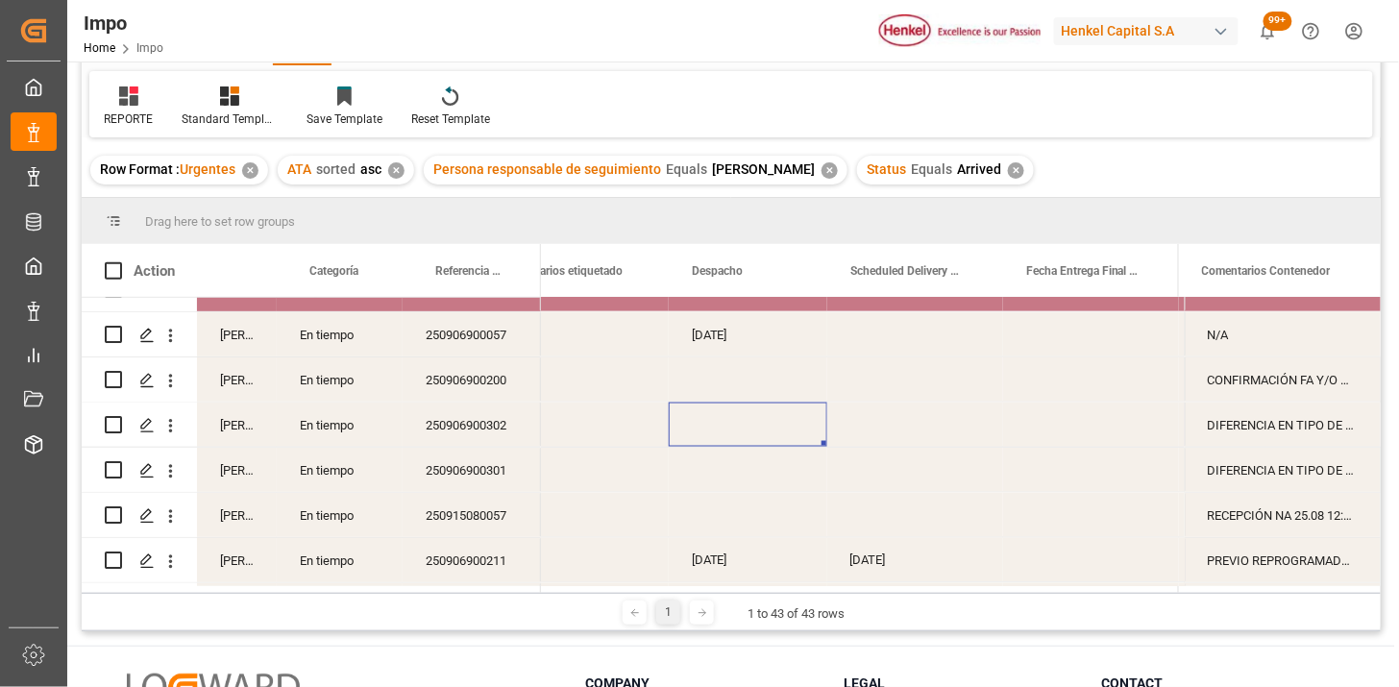
click at [725, 428] on div "Press SPACE to select this row." at bounding box center [748, 425] width 159 height 44
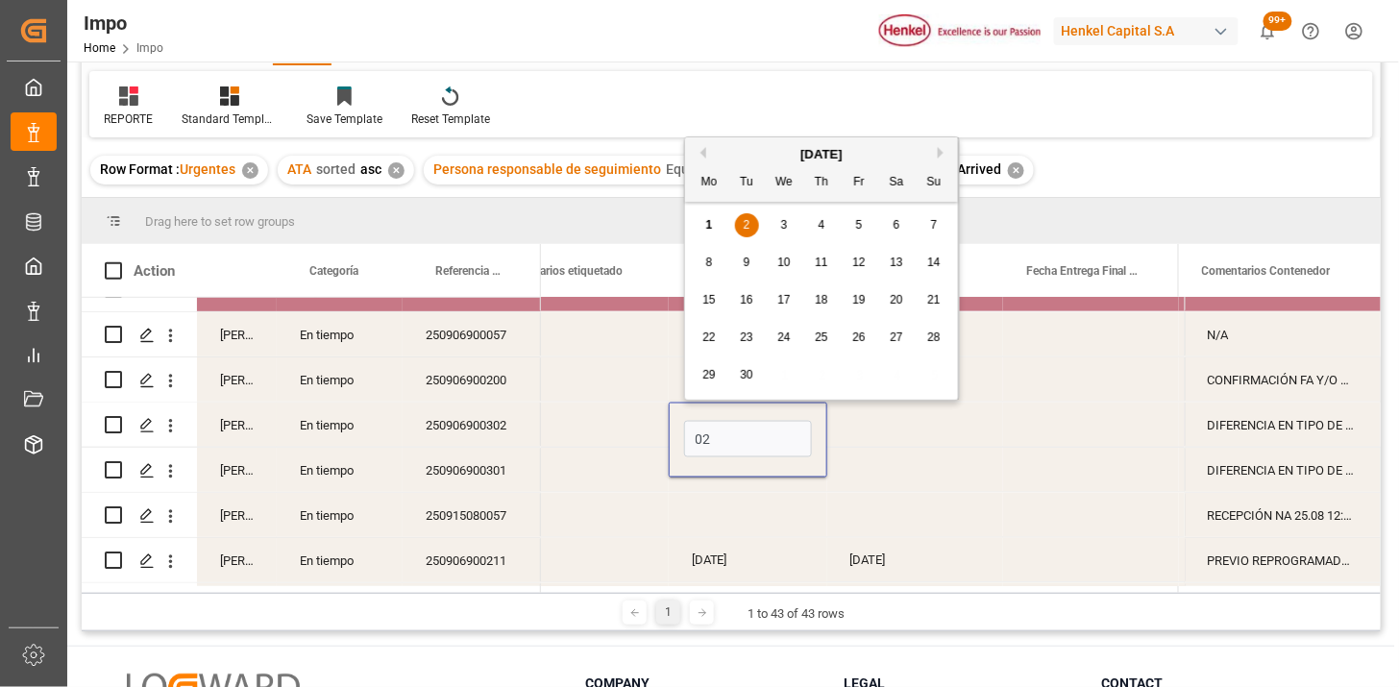
type input "[DATE]"
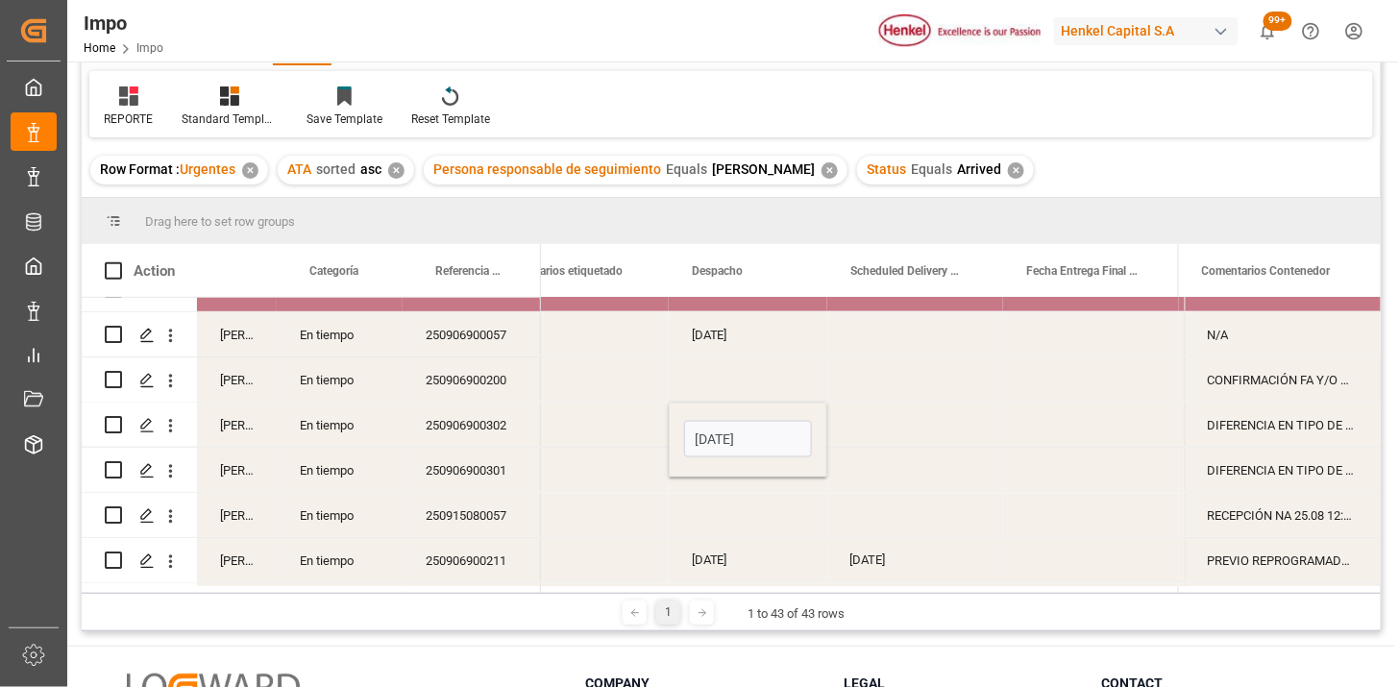
click at [443, 425] on div "250906900302" at bounding box center [472, 425] width 138 height 44
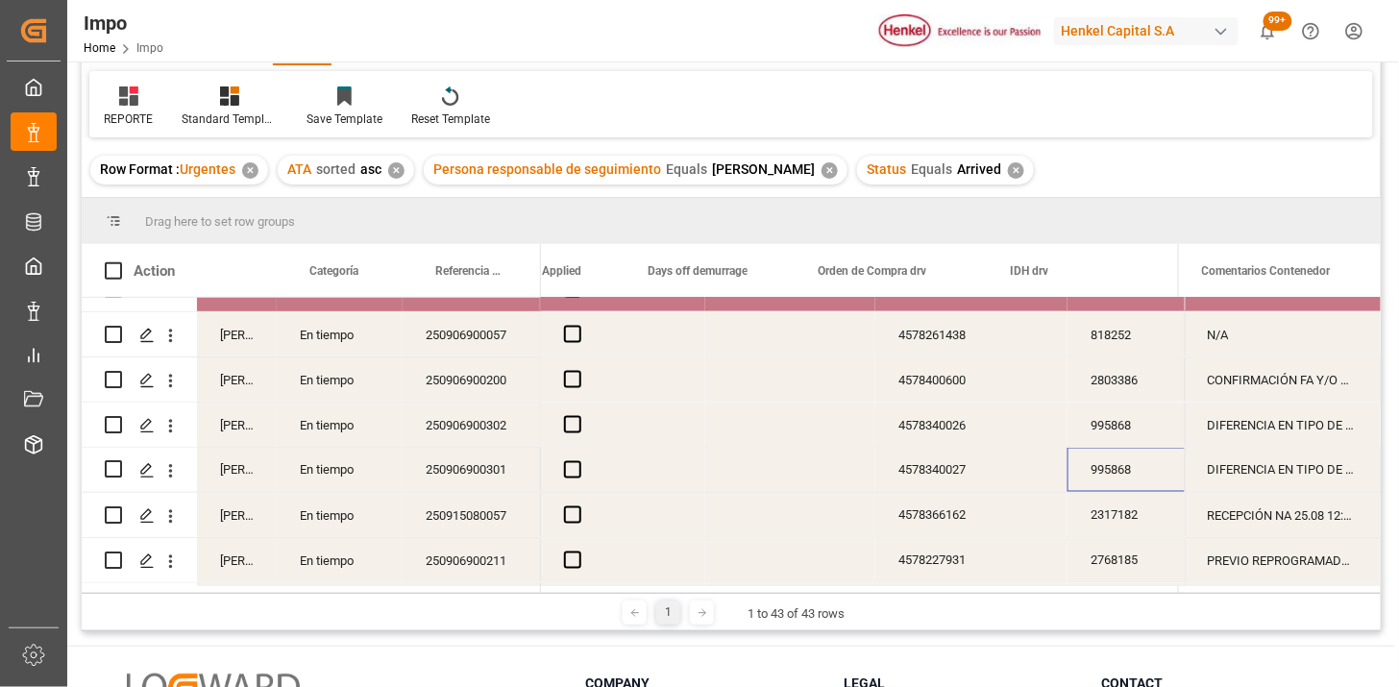
scroll to position [0, 4724]
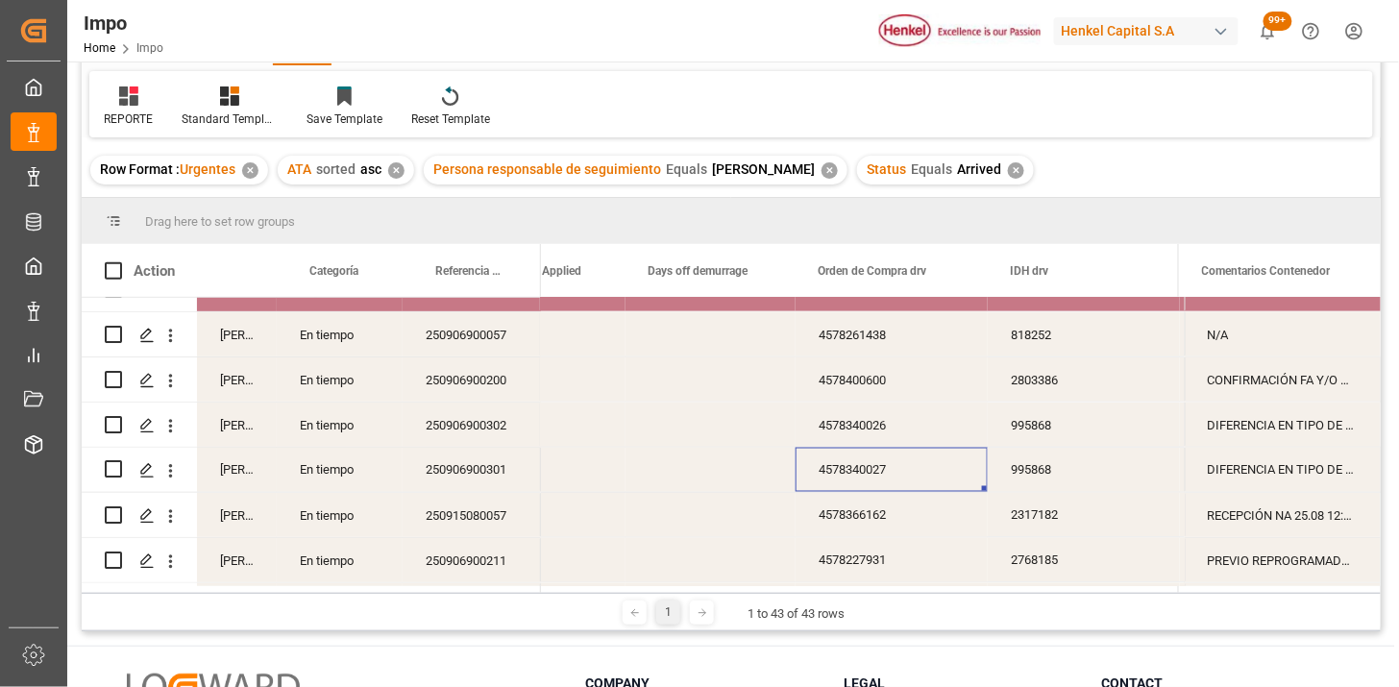
click at [853, 432] on div "4578340026" at bounding box center [892, 425] width 192 height 44
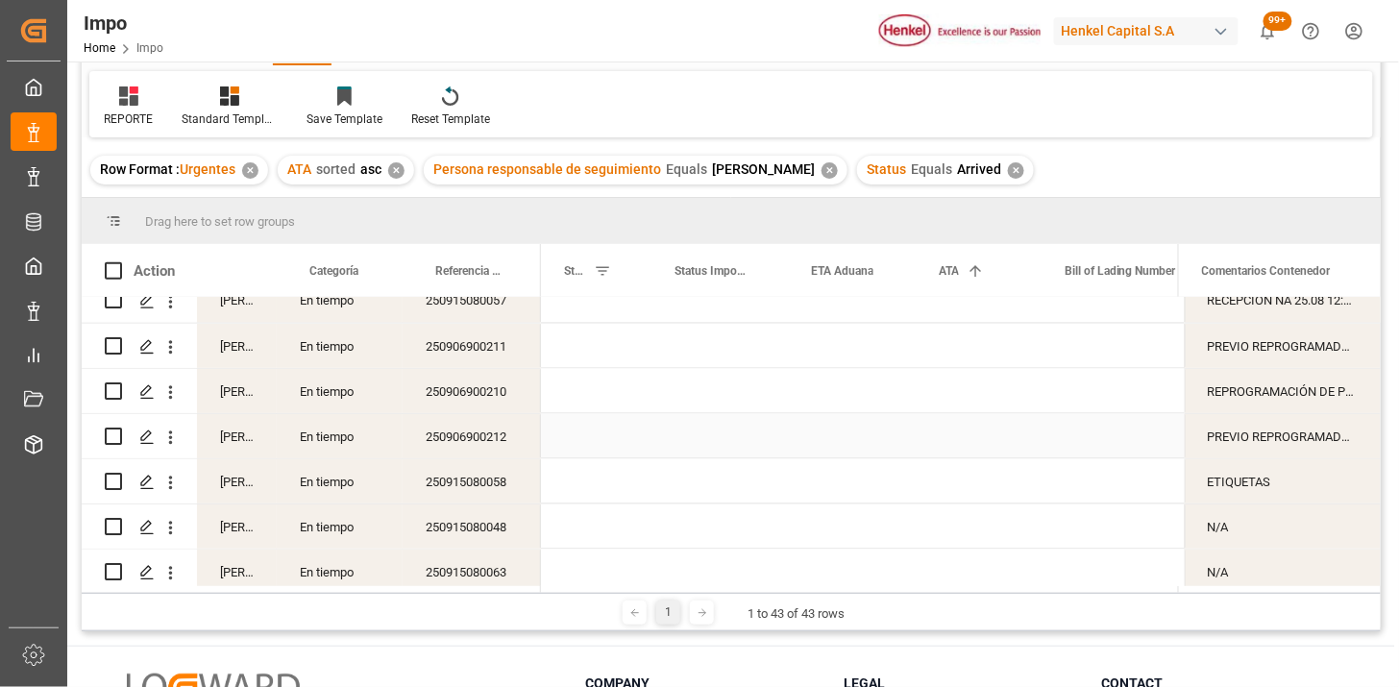
scroll to position [0, 0]
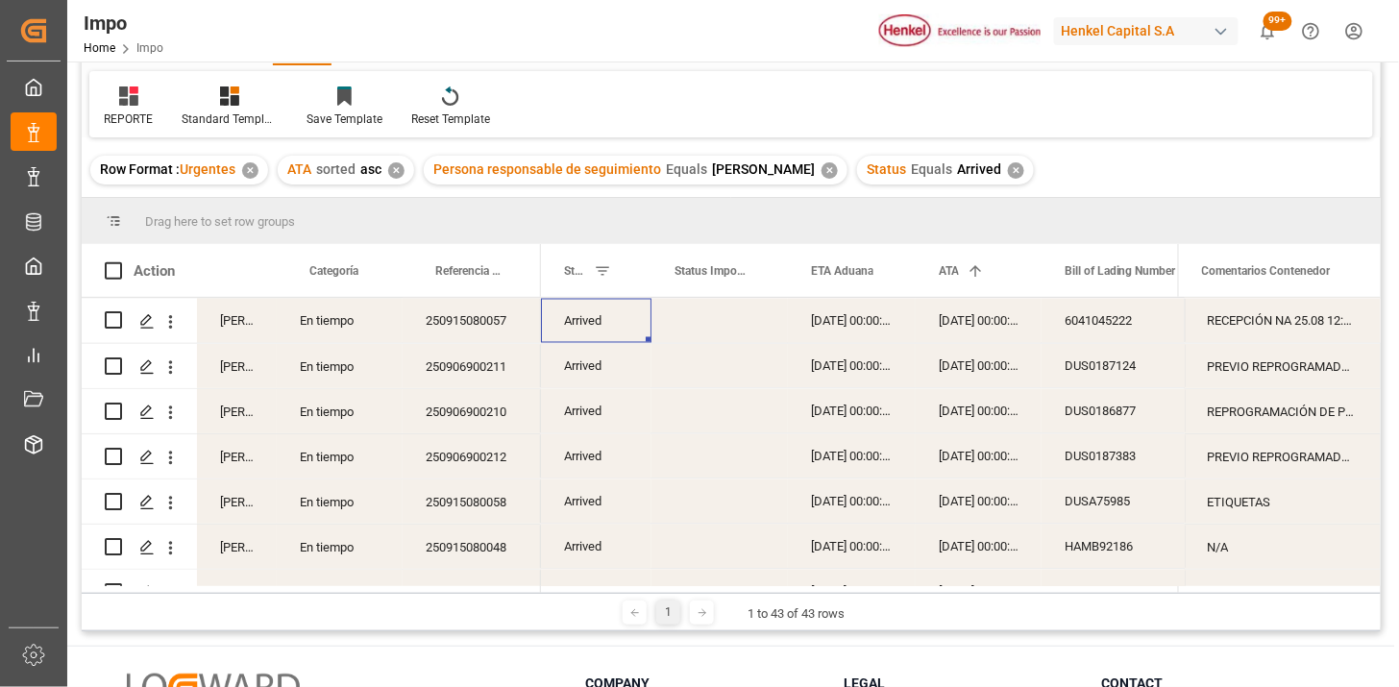
click at [1333, 215] on div "Drag here to set row groups" at bounding box center [731, 221] width 1299 height 46
click at [822, 323] on div "25-08-2025 00:00:00" at bounding box center [852, 321] width 128 height 44
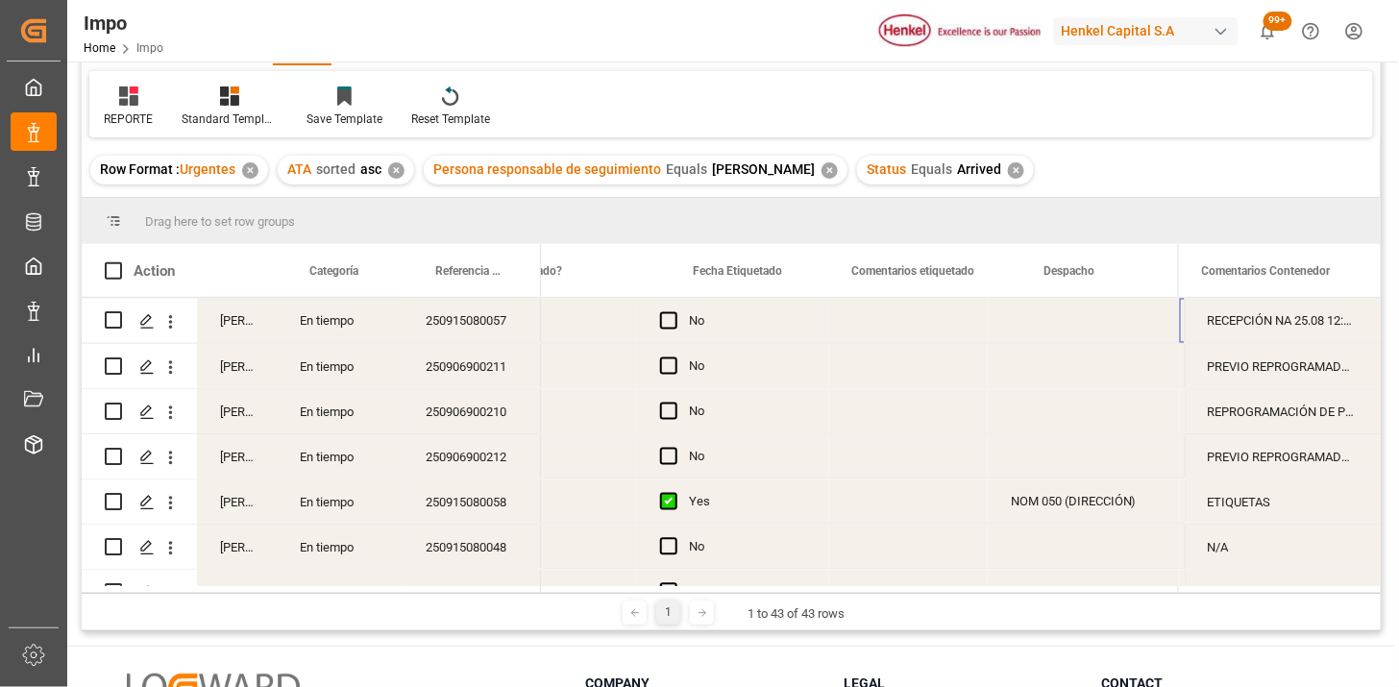
scroll to position [0, 2627]
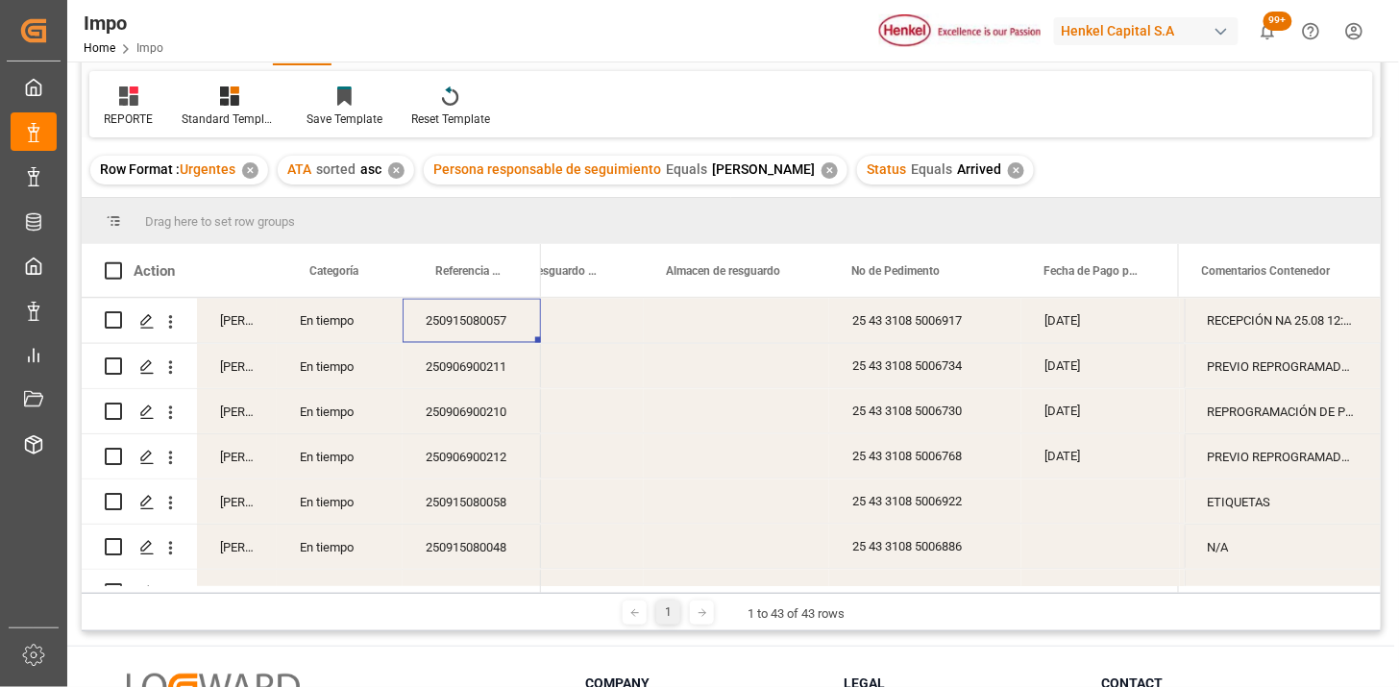
click at [503, 329] on div "250915080057" at bounding box center [472, 321] width 138 height 44
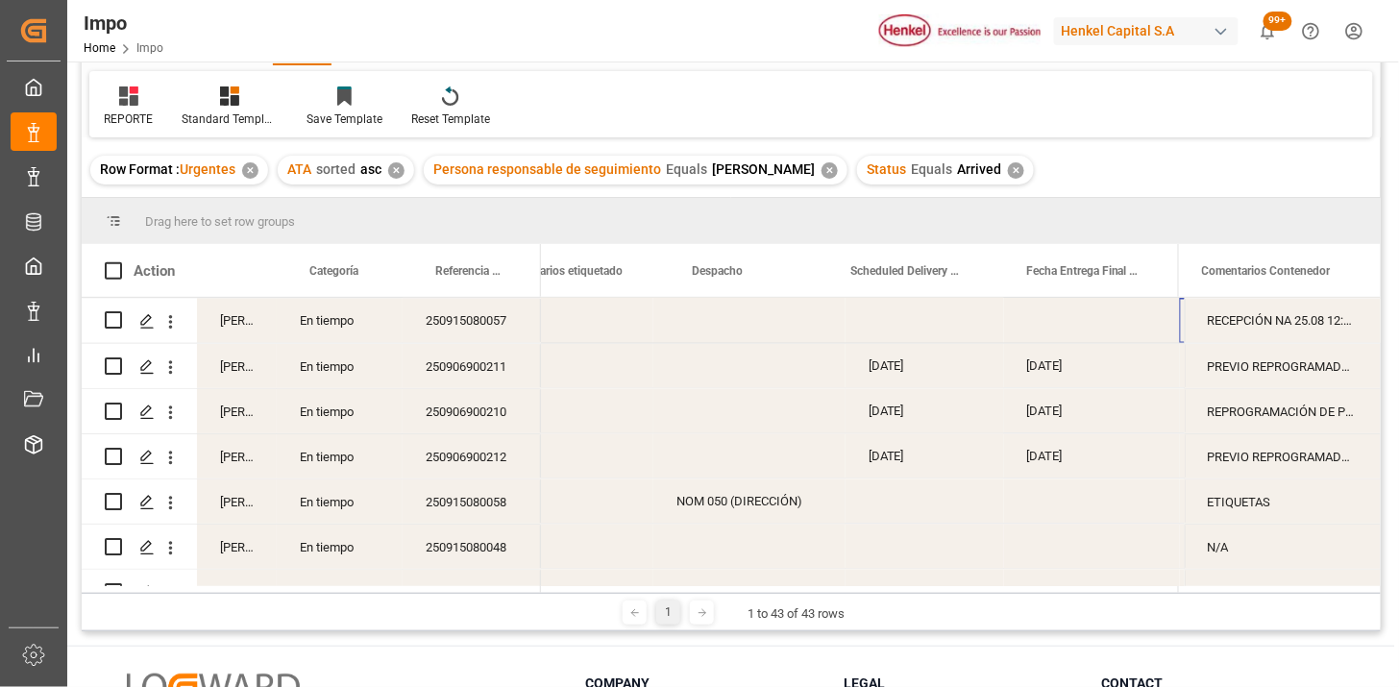
scroll to position [0, 2979]
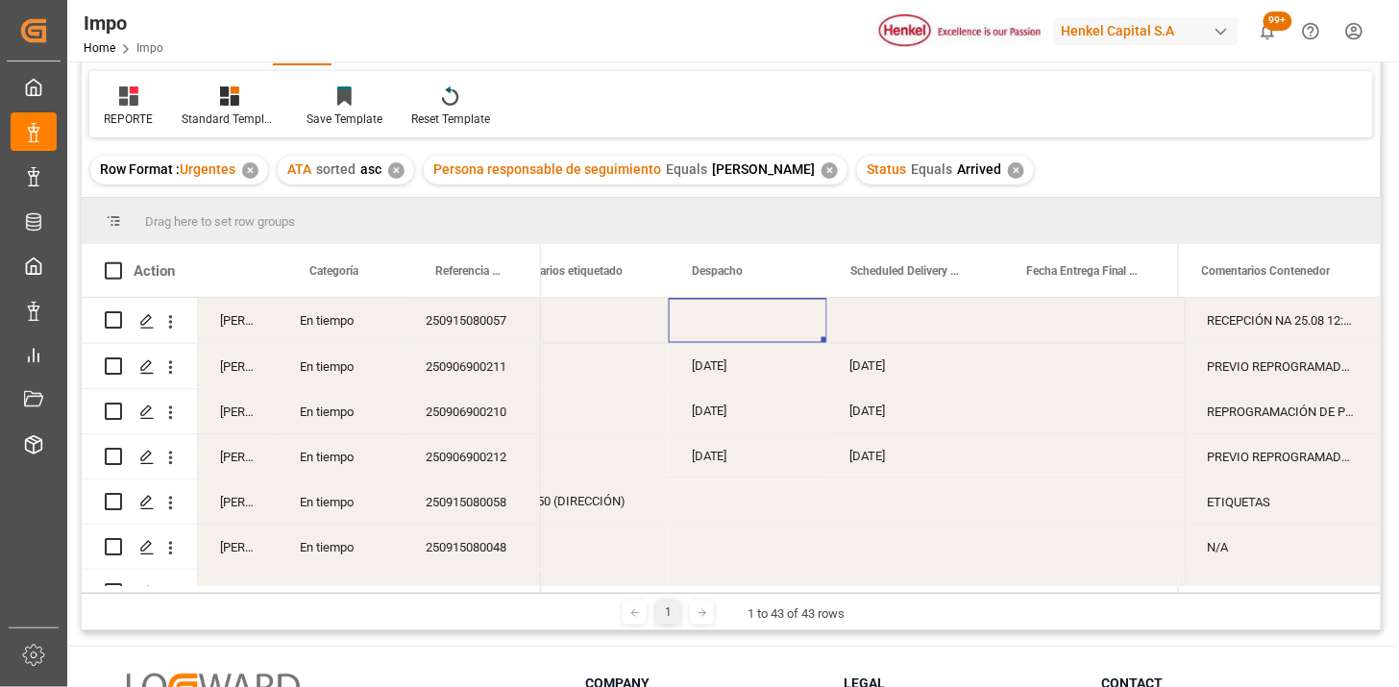
click at [713, 325] on div "Press SPACE to select this row." at bounding box center [748, 321] width 159 height 44
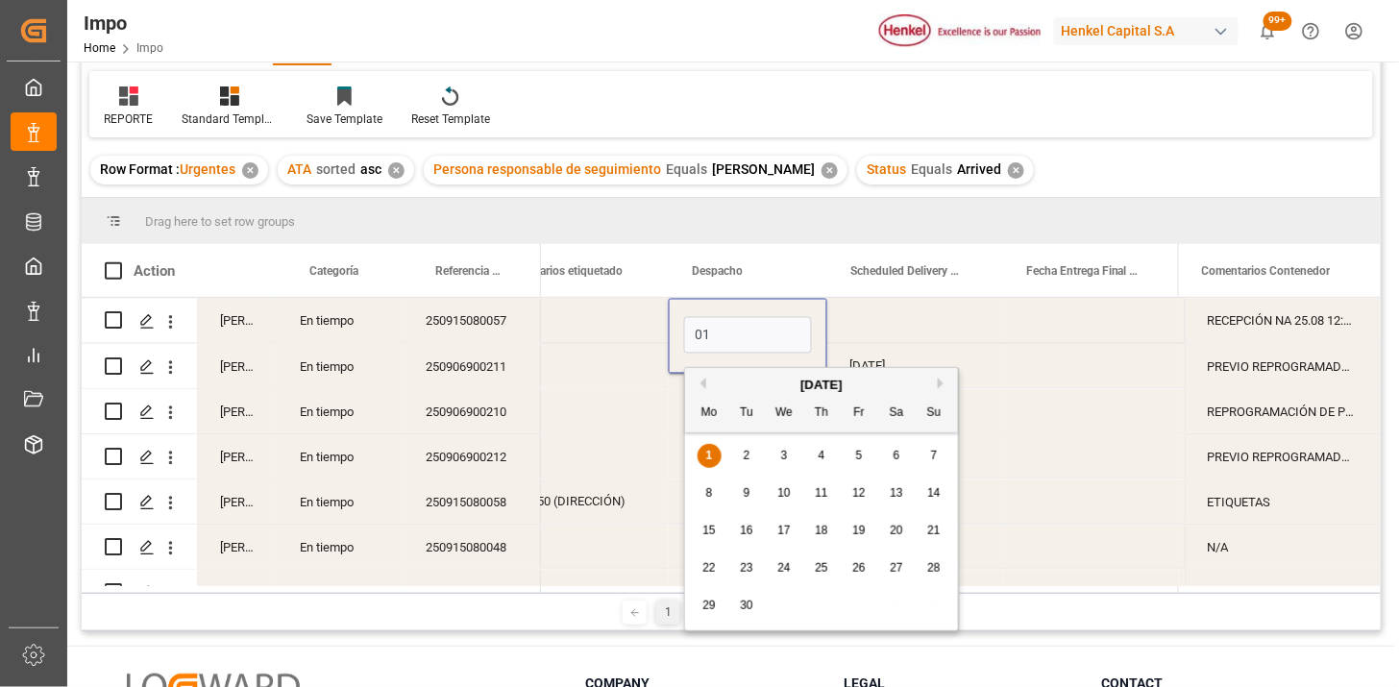
type input "[DATE]"
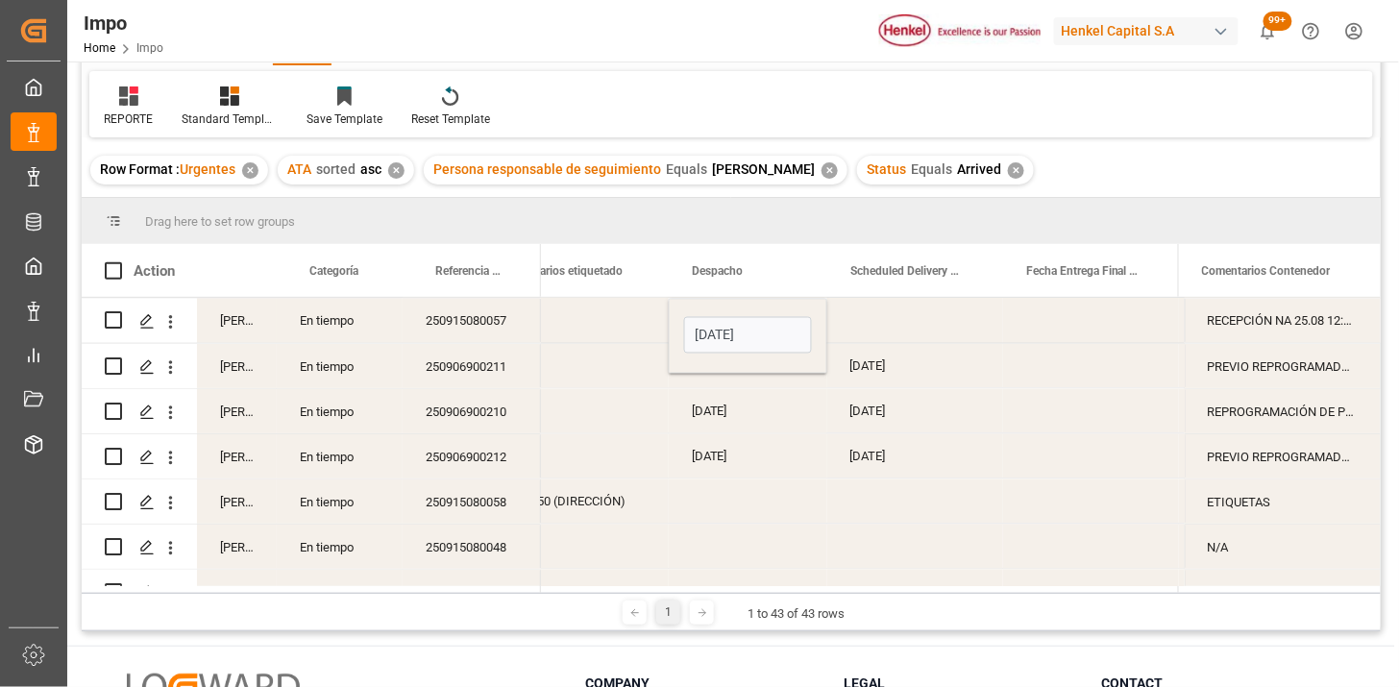
click at [896, 333] on div "Press SPACE to select this row." at bounding box center [915, 321] width 176 height 44
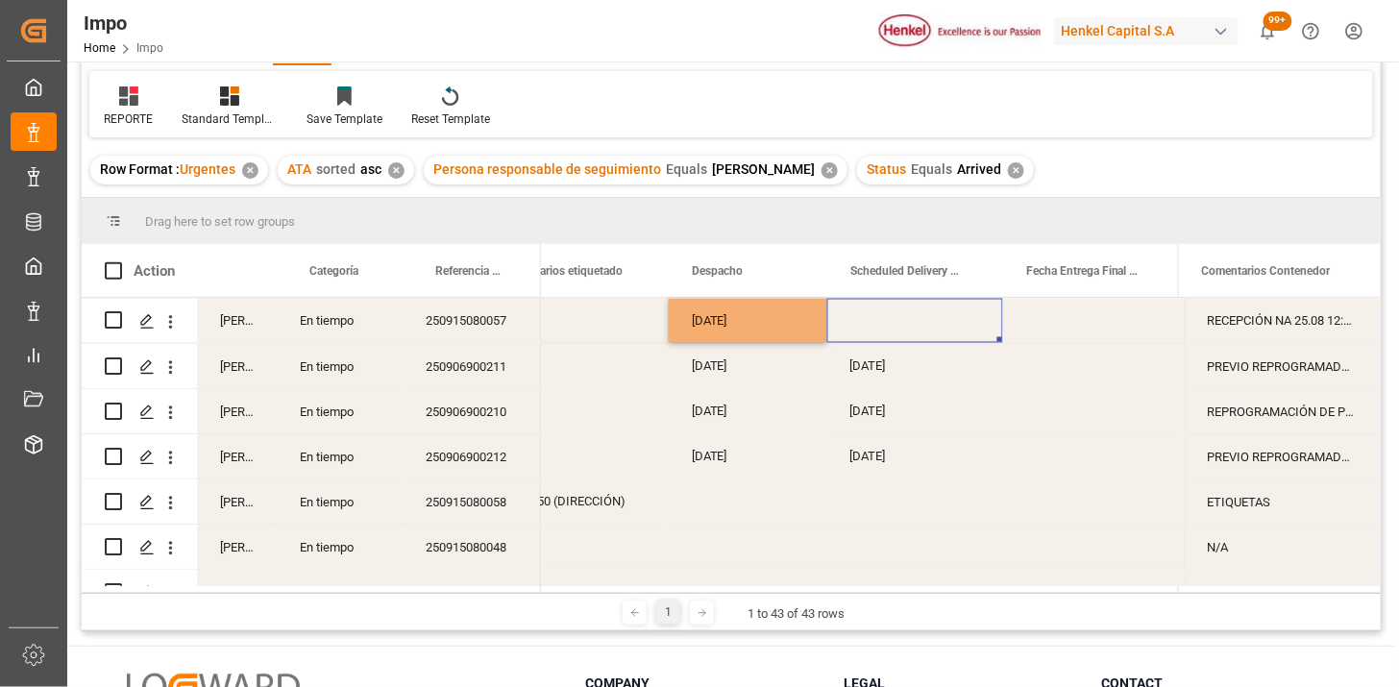
click at [887, 321] on div "Press SPACE to select this row." at bounding box center [915, 321] width 176 height 44
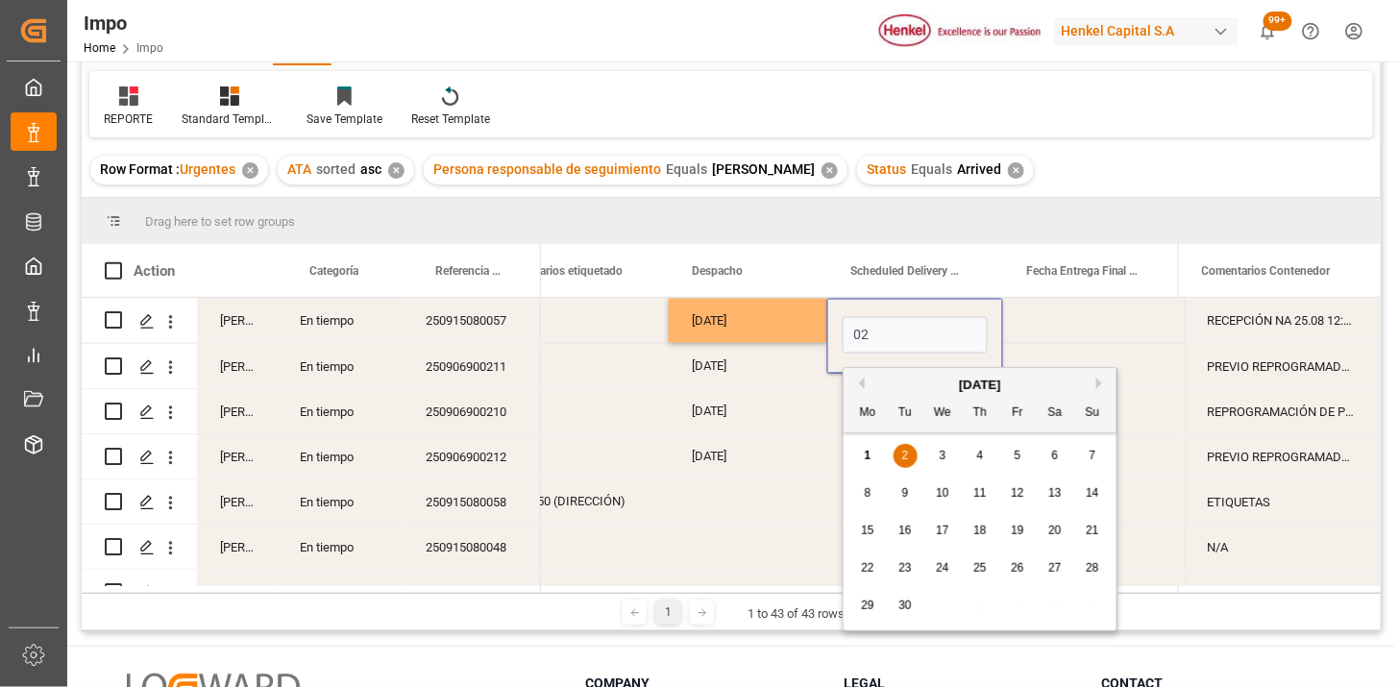
type input "[DATE]"
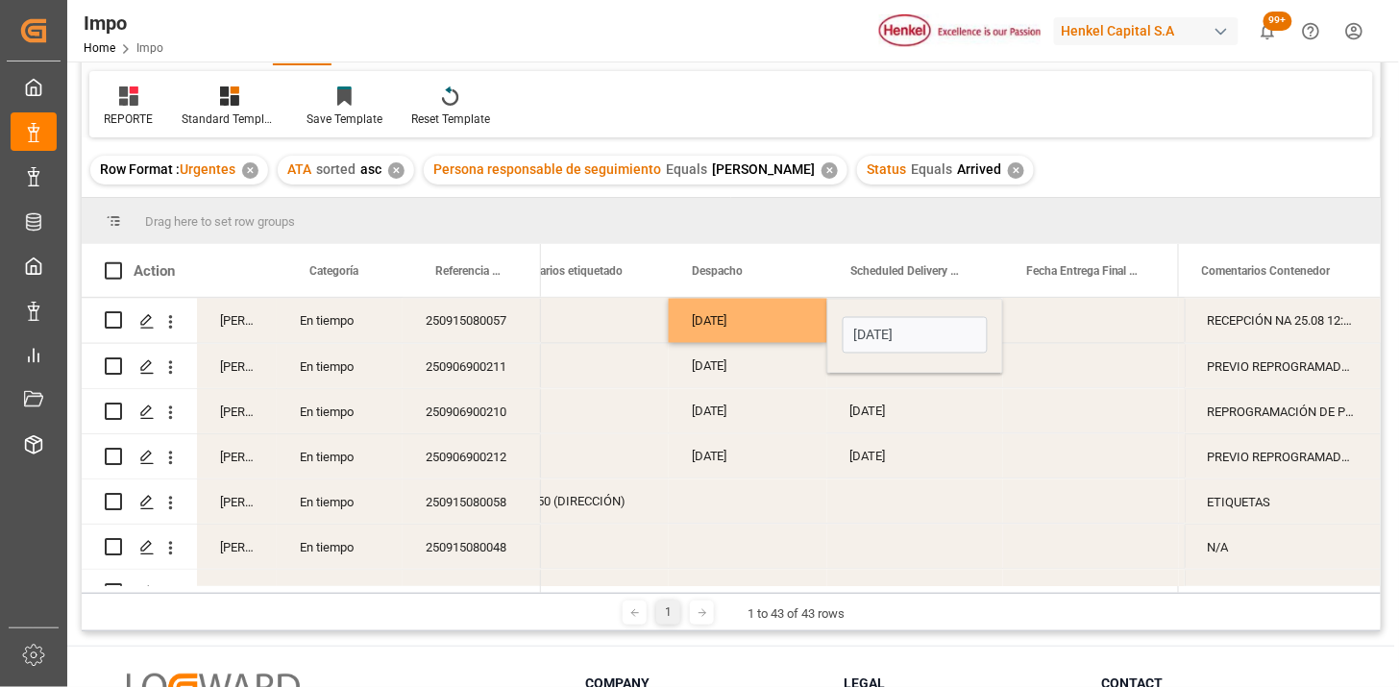
click at [788, 317] on div "[DATE]" at bounding box center [748, 321] width 159 height 44
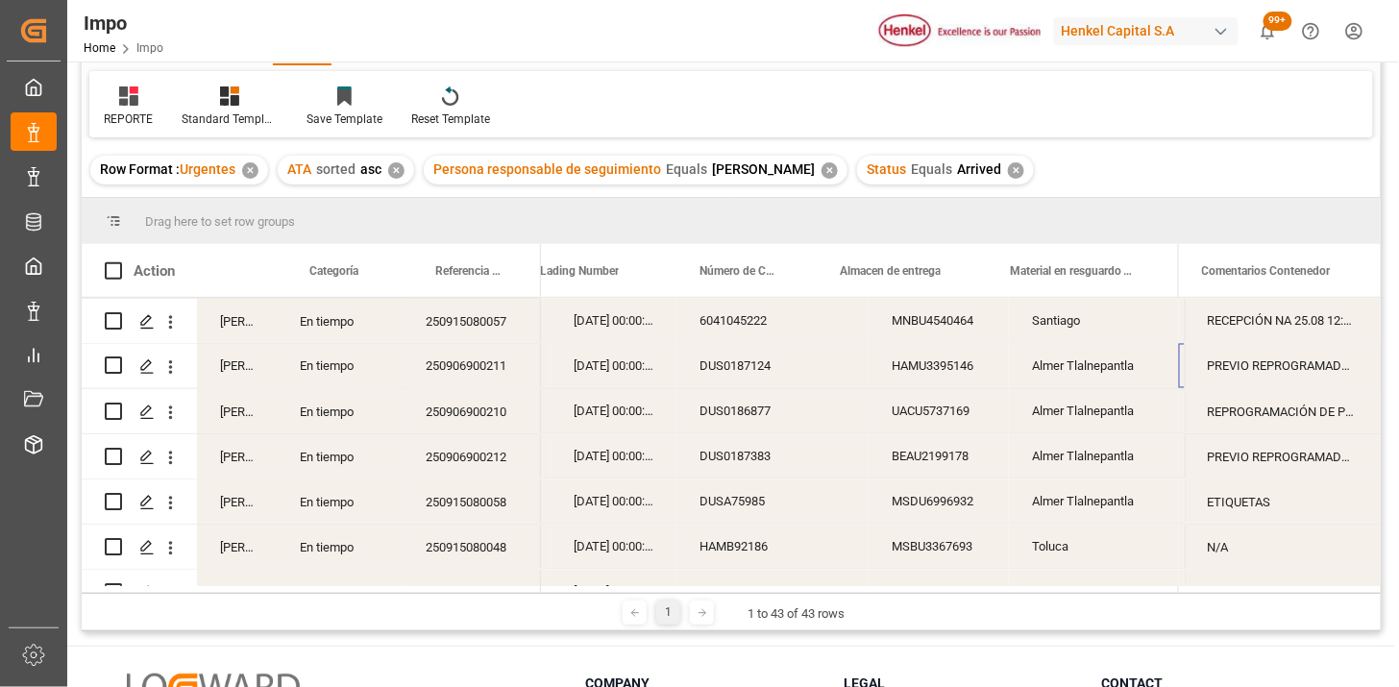
scroll to position [0, 557]
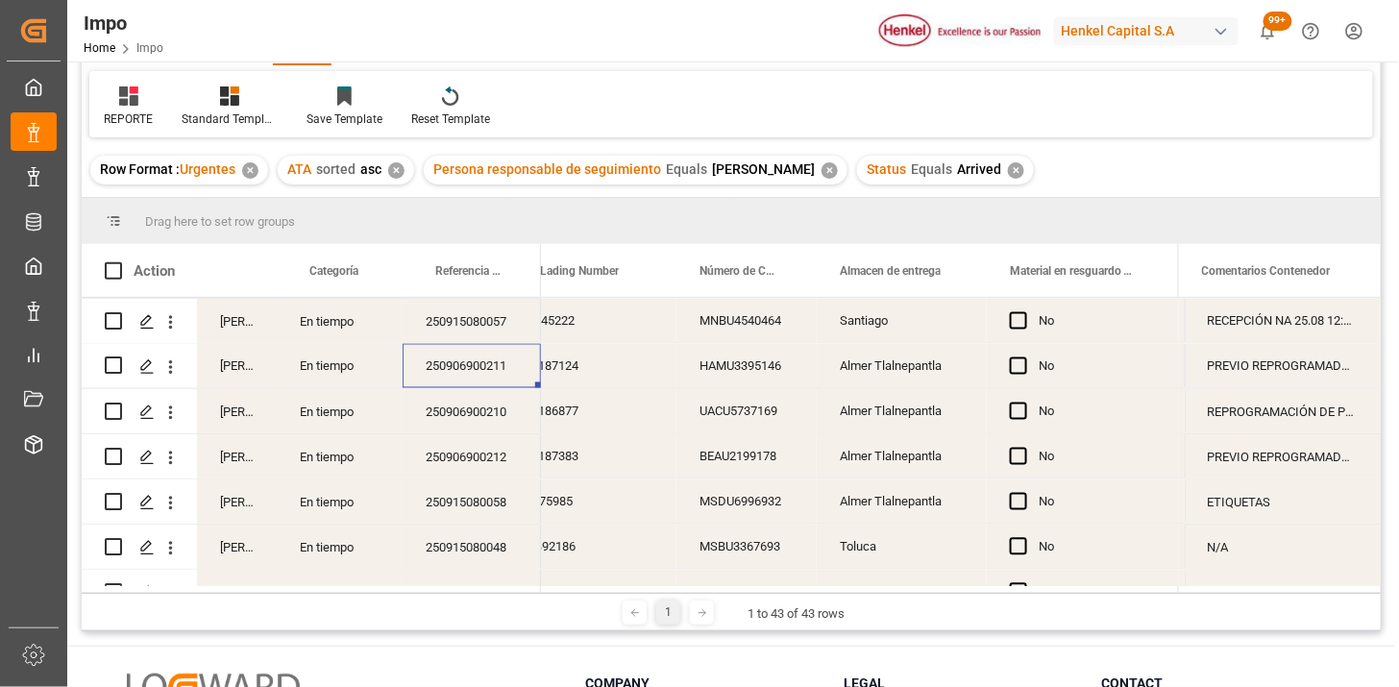
click at [709, 360] on div "HAMU3395146" at bounding box center [746, 366] width 140 height 44
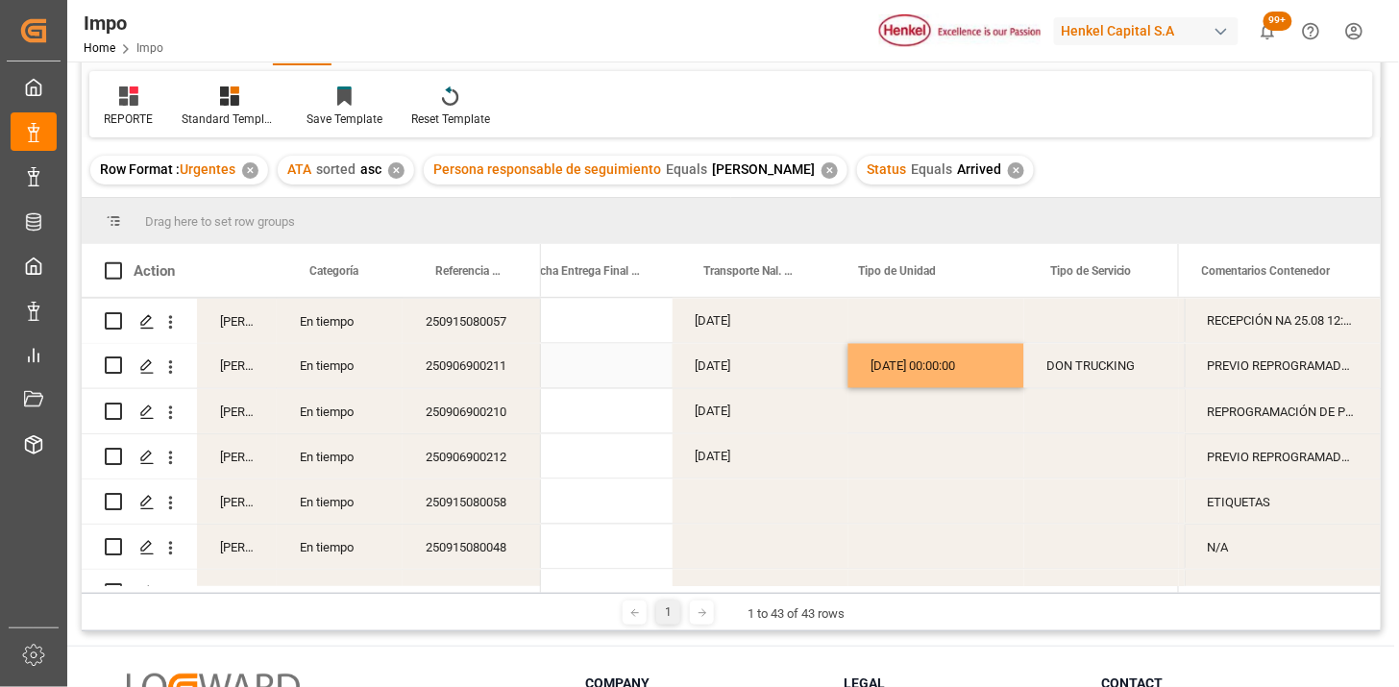
scroll to position [0, 3476]
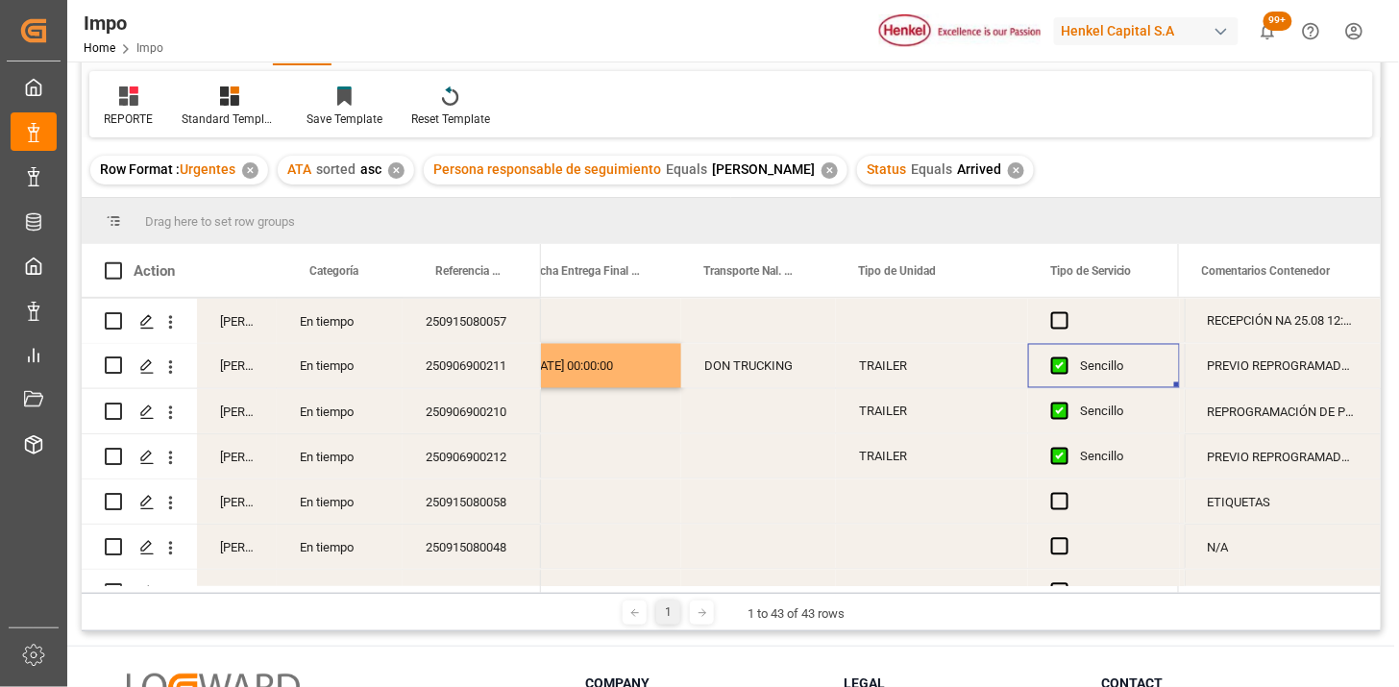
click at [1063, 367] on span "Press SPACE to select this row." at bounding box center [1059, 365] width 17 height 17
click at [1066, 357] on input "Press SPACE to select this row." at bounding box center [1066, 357] width 0 height 0
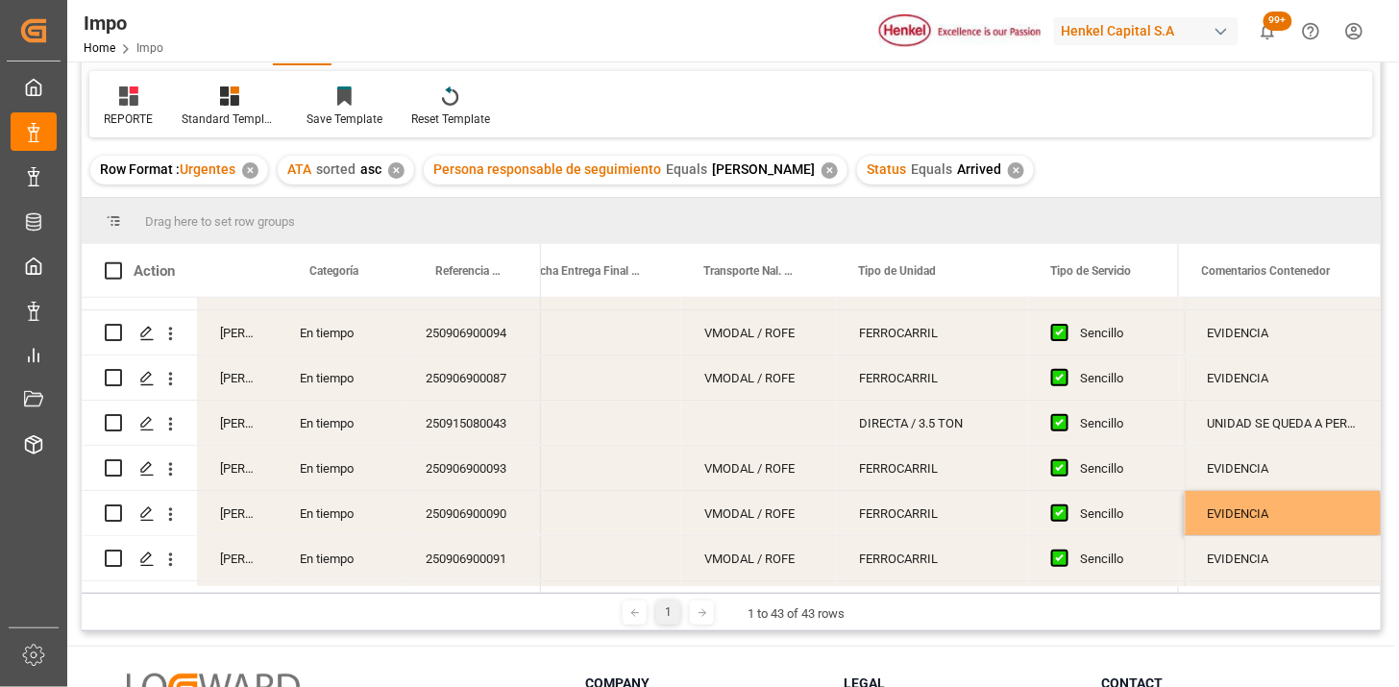
scroll to position [320, 0]
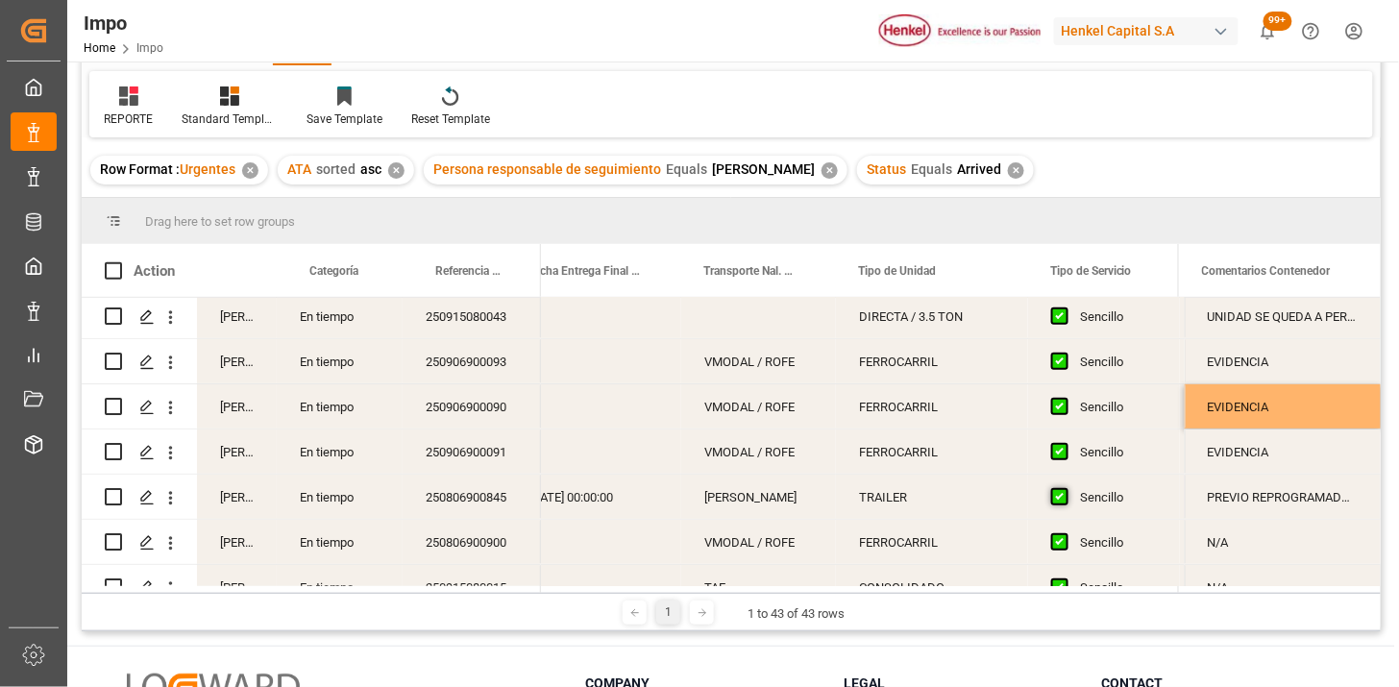
click at [1062, 492] on span "Press SPACE to select this row." at bounding box center [1059, 496] width 17 height 17
click at [1066, 488] on input "Press SPACE to select this row." at bounding box center [1066, 488] width 0 height 0
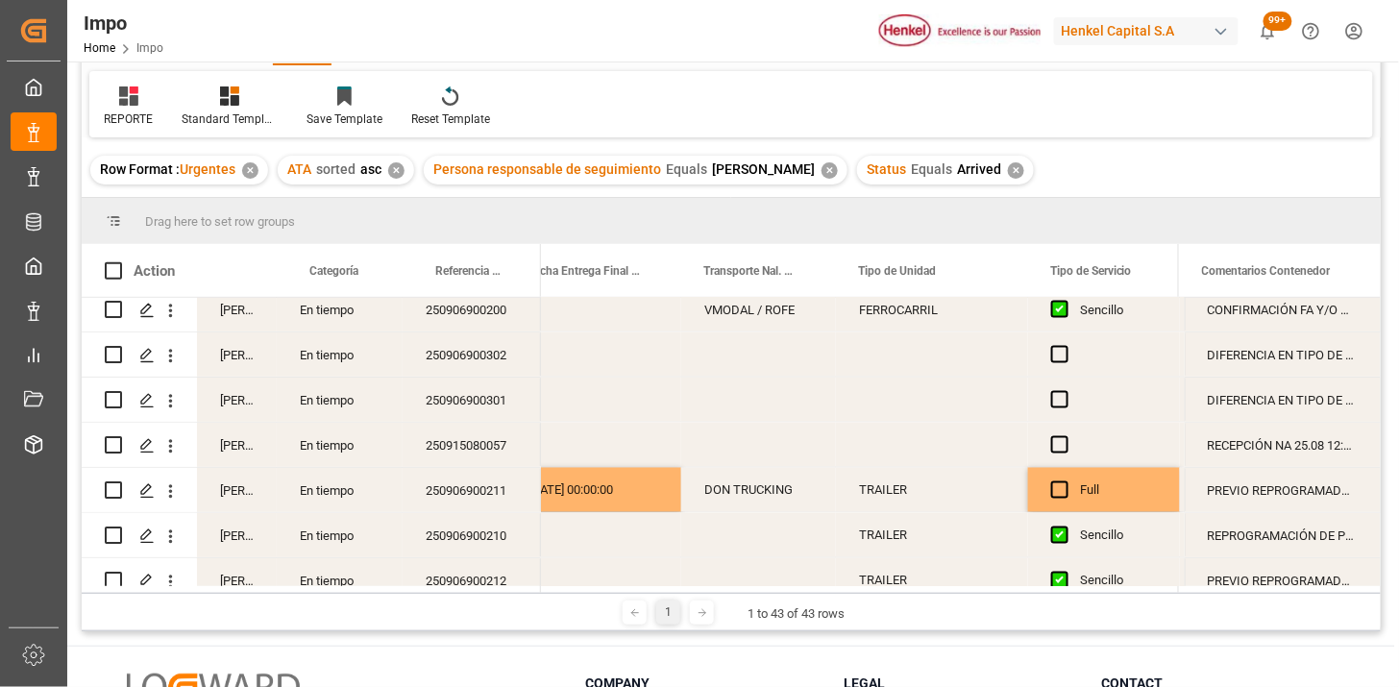
scroll to position [1067, 0]
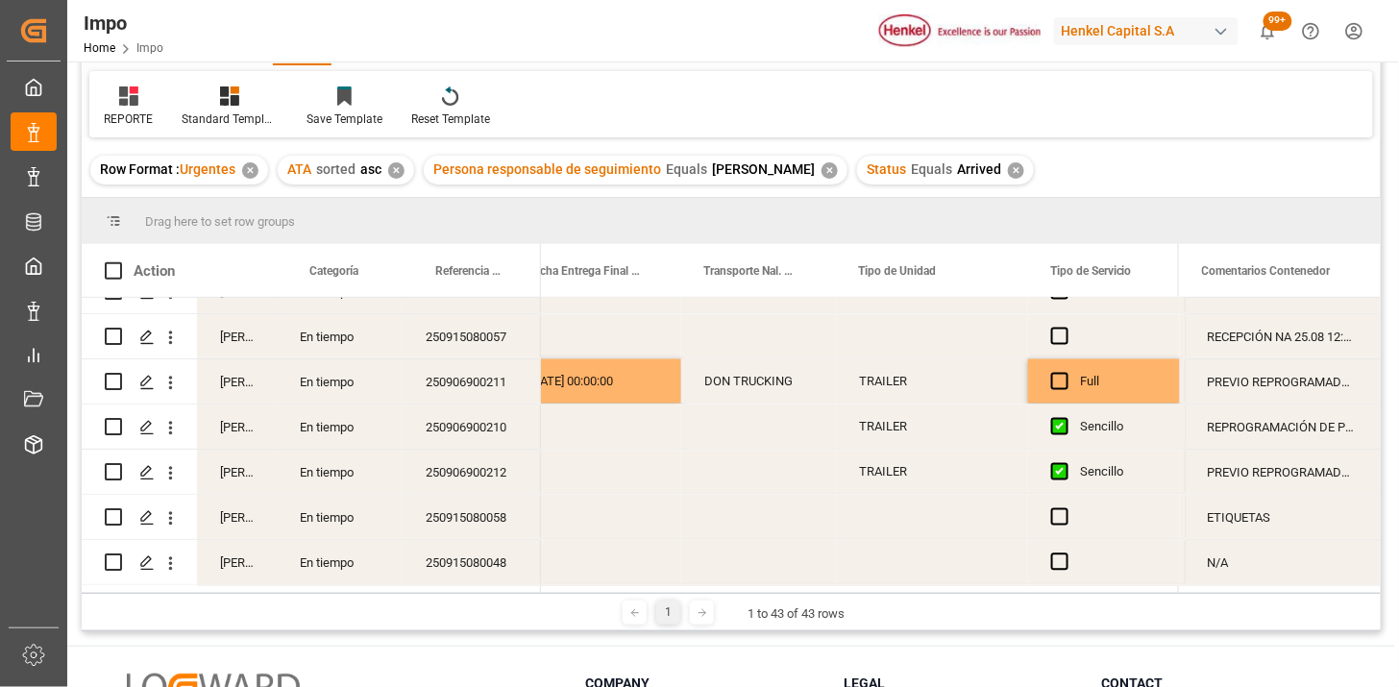
click at [485, 430] on div "250906900210" at bounding box center [472, 427] width 138 height 44
click at [612, 439] on div "Press SPACE to select this row." at bounding box center [593, 427] width 176 height 44
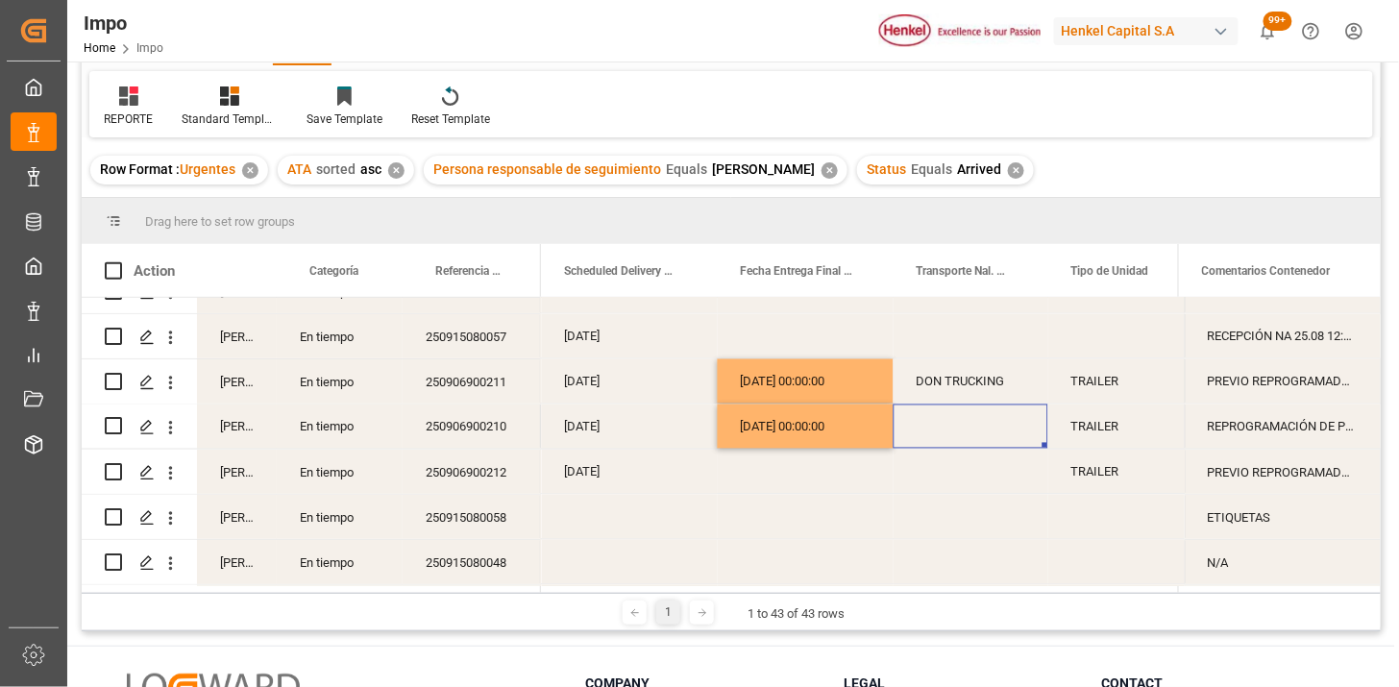
click at [938, 429] on div "Press SPACE to select this row." at bounding box center [971, 427] width 155 height 44
type input "VIKINGO"
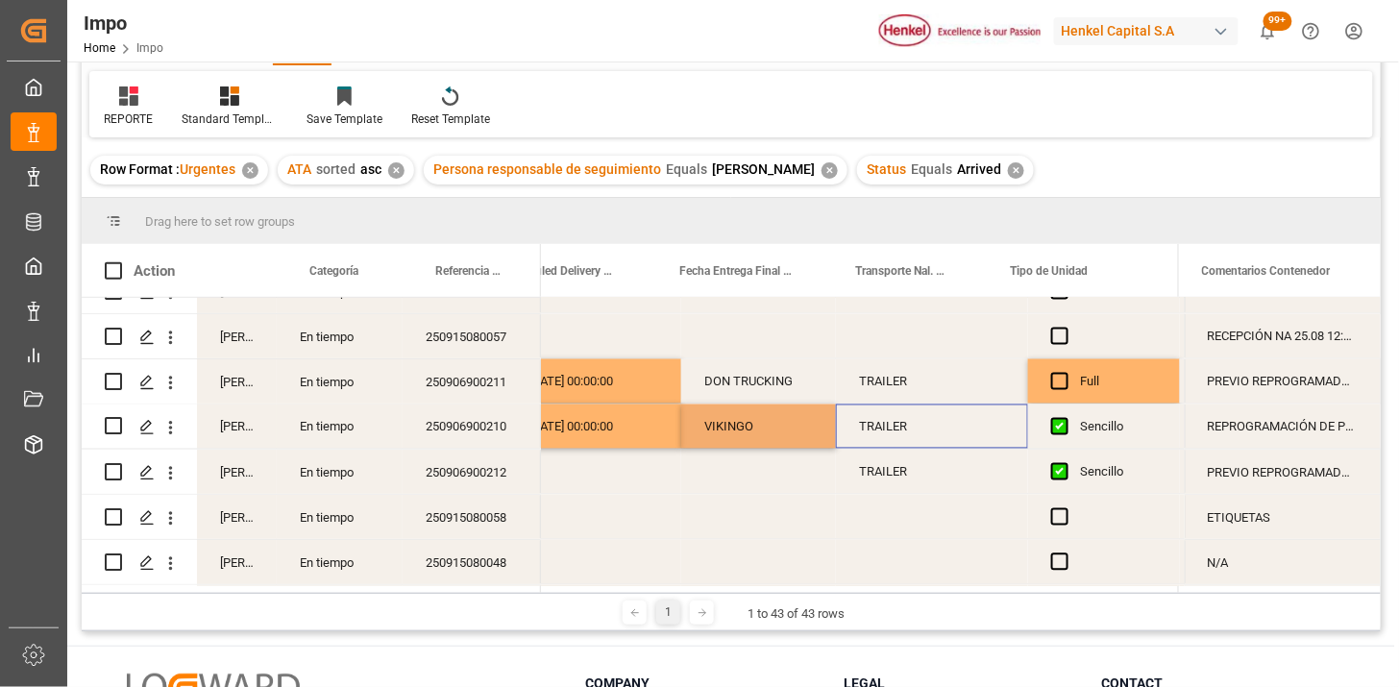
scroll to position [0, 3476]
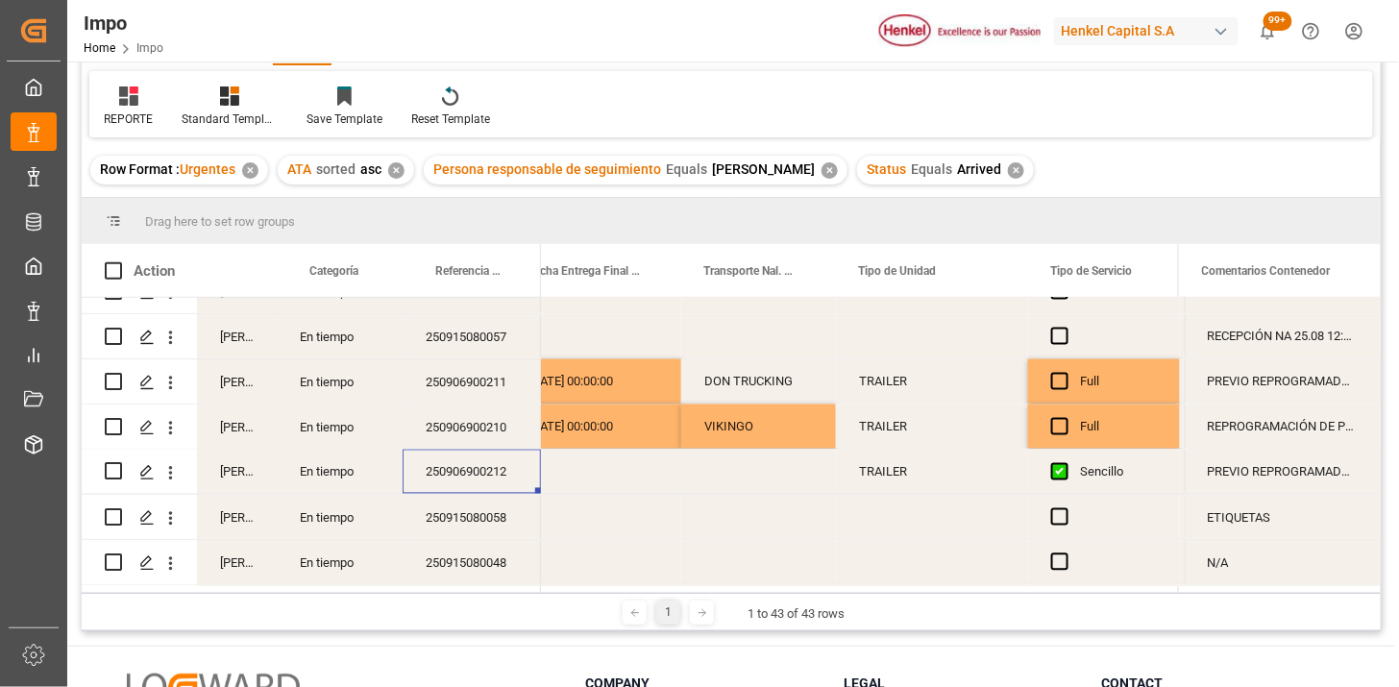
click at [753, 468] on div "Press SPACE to select this row." at bounding box center [758, 472] width 155 height 44
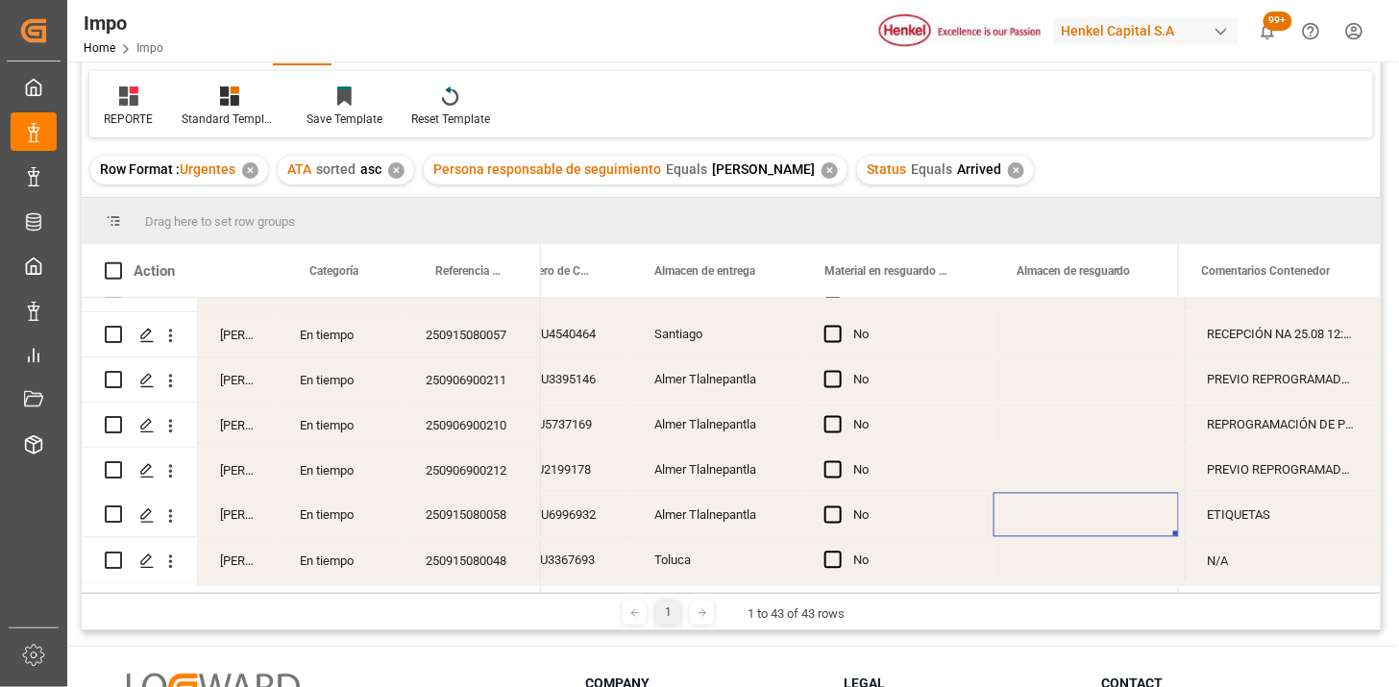
scroll to position [0, 743]
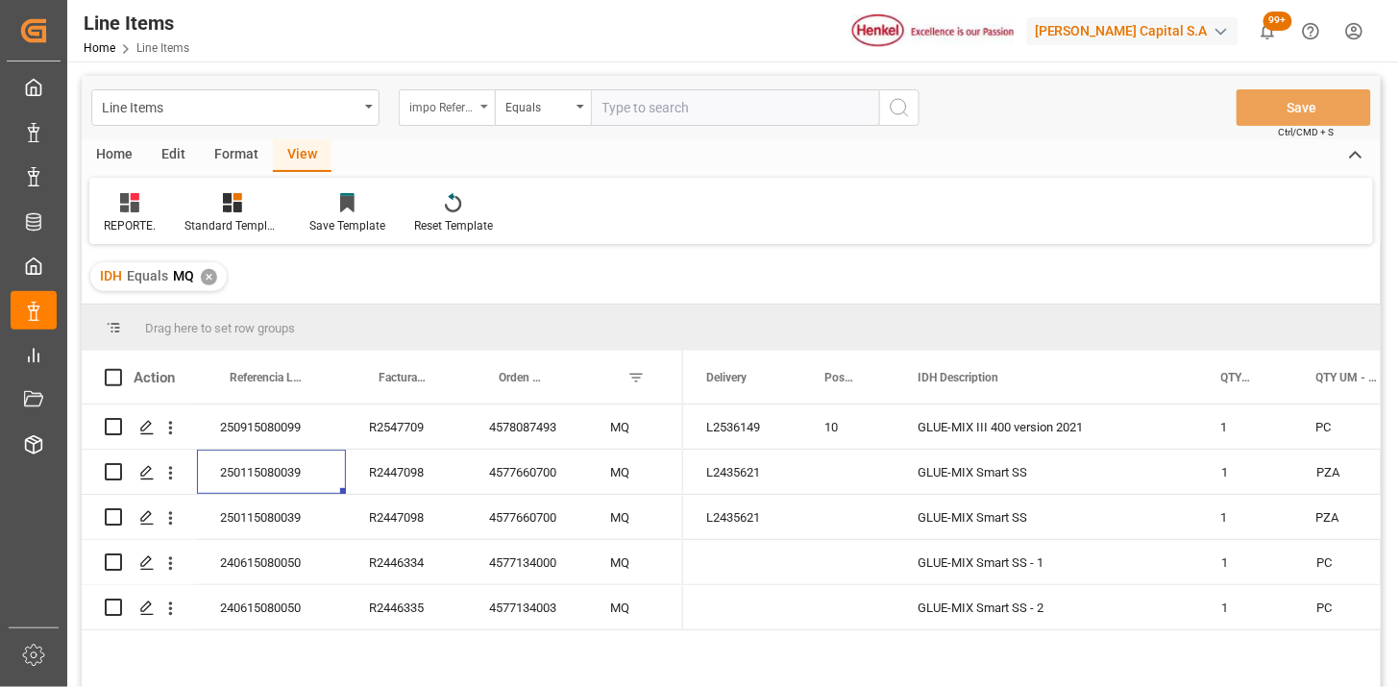
click at [444, 112] on div "impo Reference Number WF" at bounding box center [441, 105] width 65 height 22
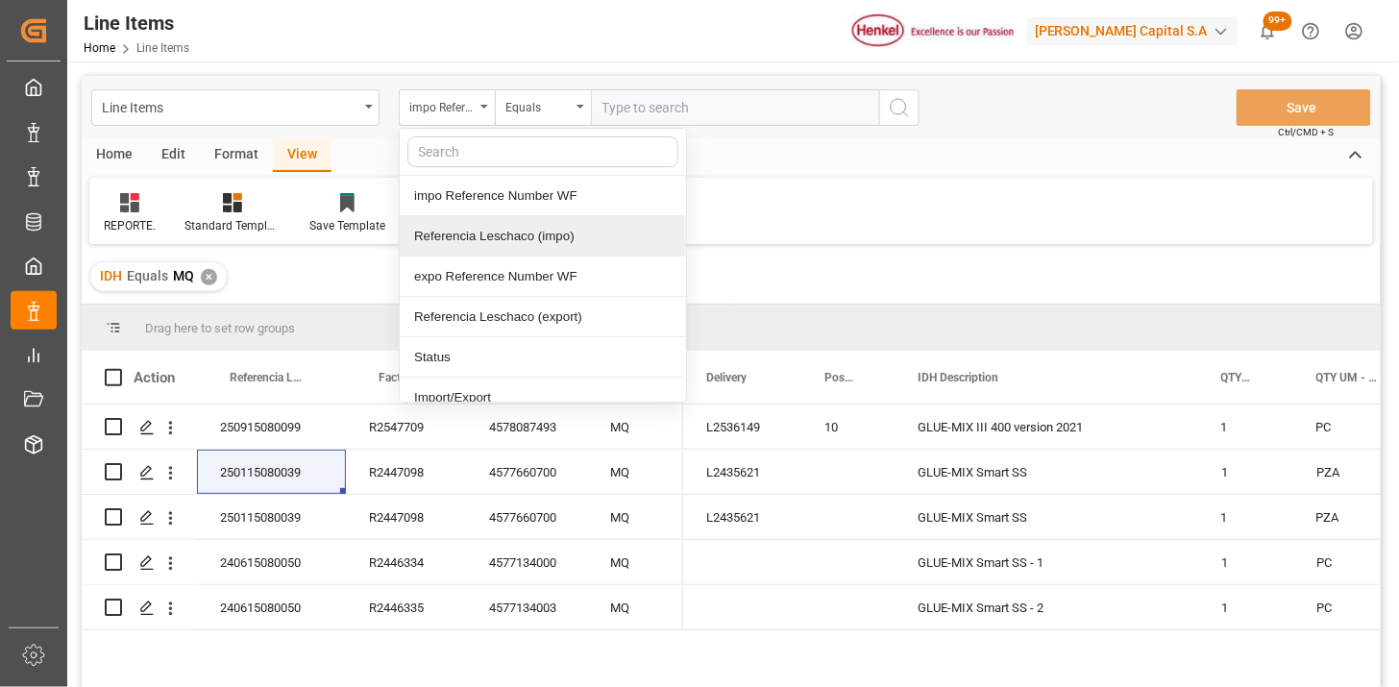
drag, startPoint x: 506, startPoint y: 234, endPoint x: 521, endPoint y: 215, distance: 24.0
click at [511, 232] on div "Referencia Leschaco (impo)" at bounding box center [543, 236] width 286 height 40
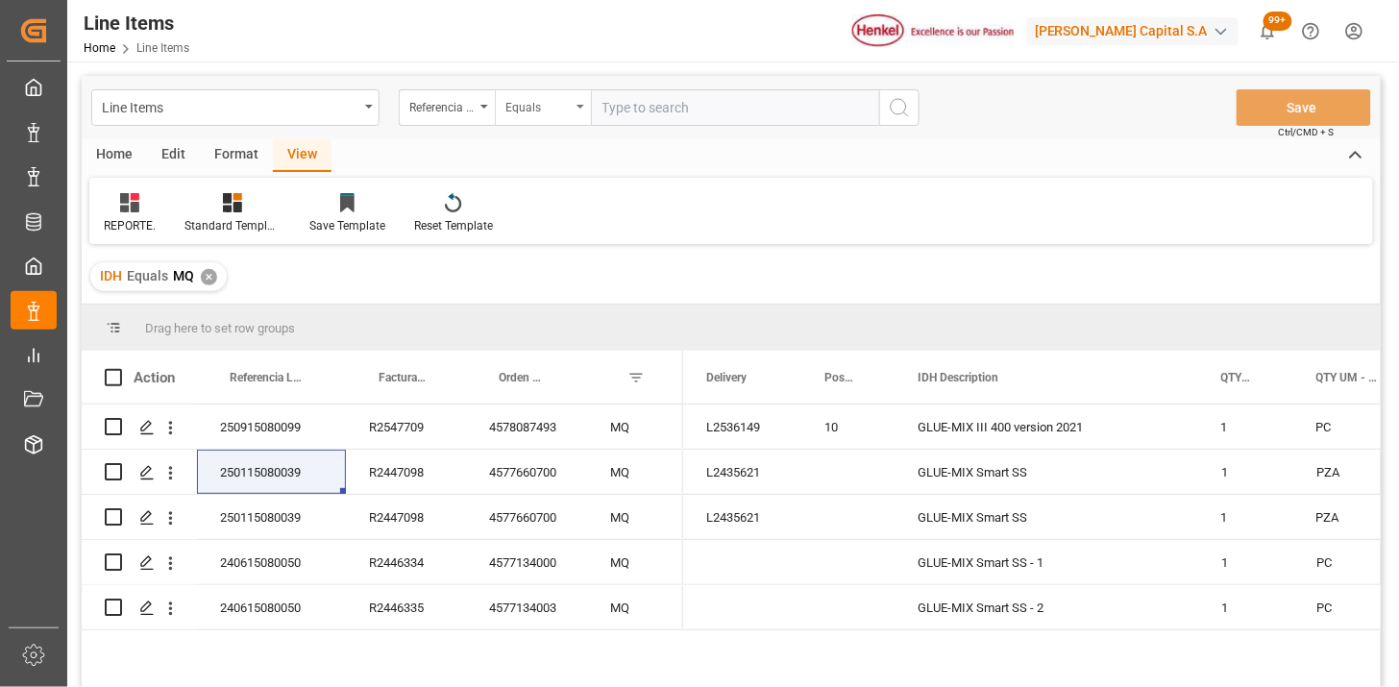
click at [549, 121] on div "Equals" at bounding box center [543, 107] width 96 height 37
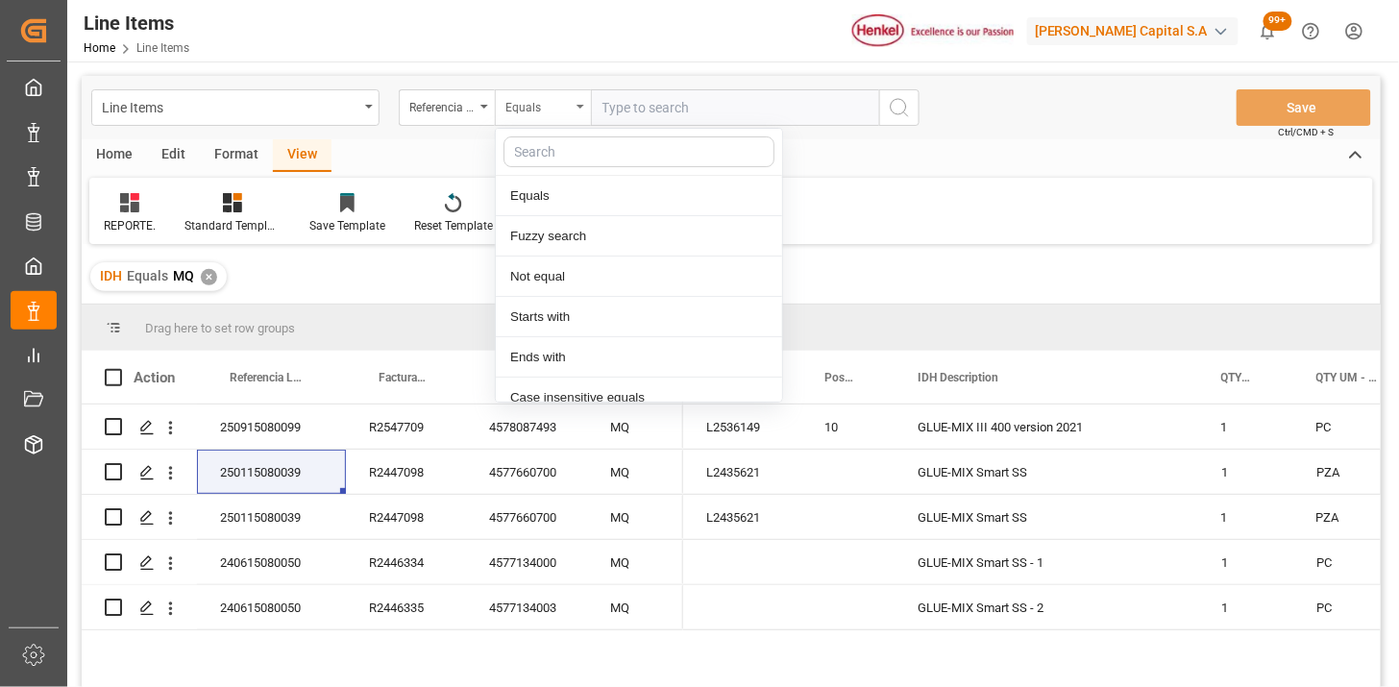
scroll to position [96, 0]
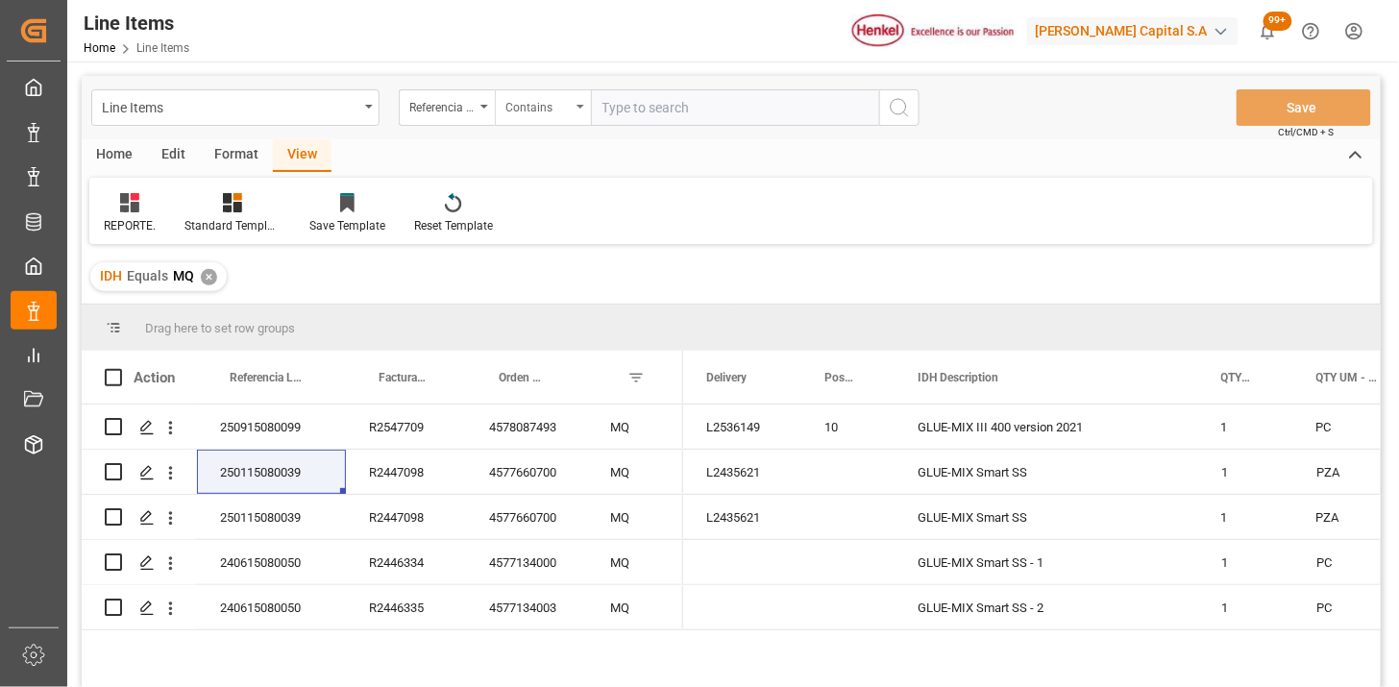
paste input "250906900302 250906900301"
type input "250906900302,250906900301"
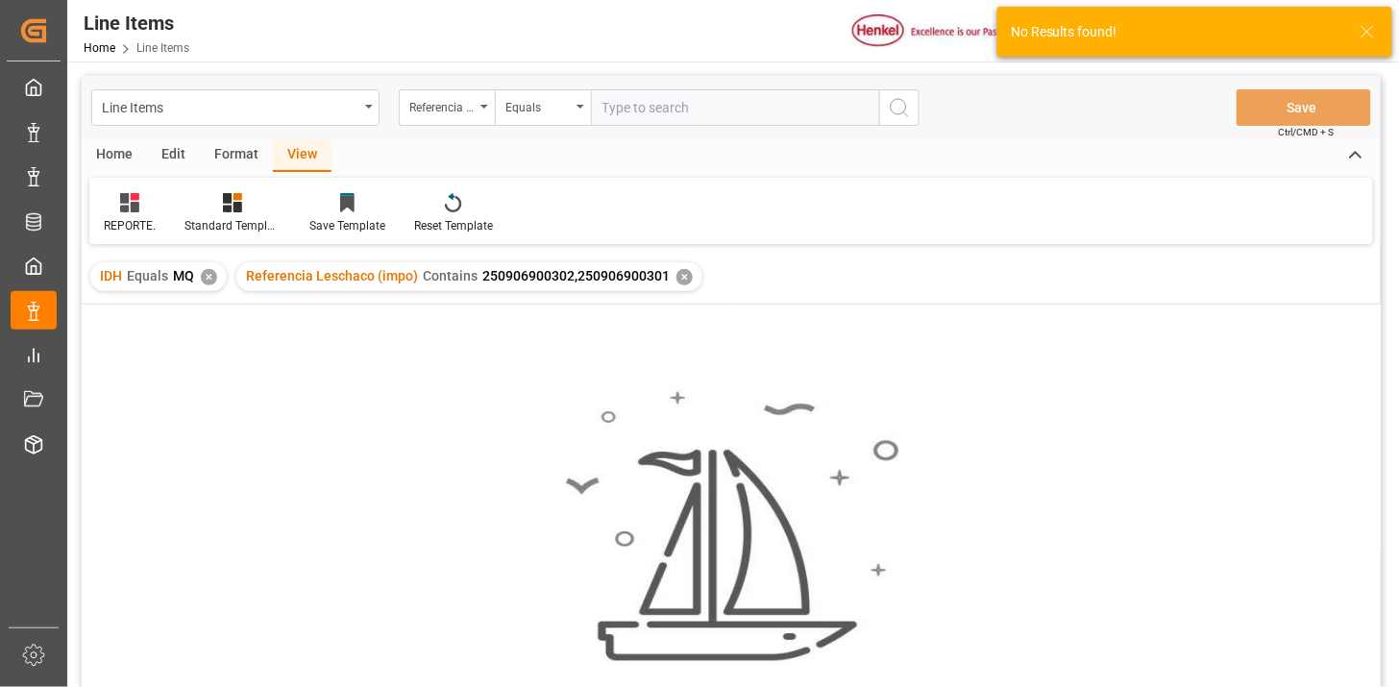
click at [207, 276] on div "✕" at bounding box center [209, 277] width 16 height 16
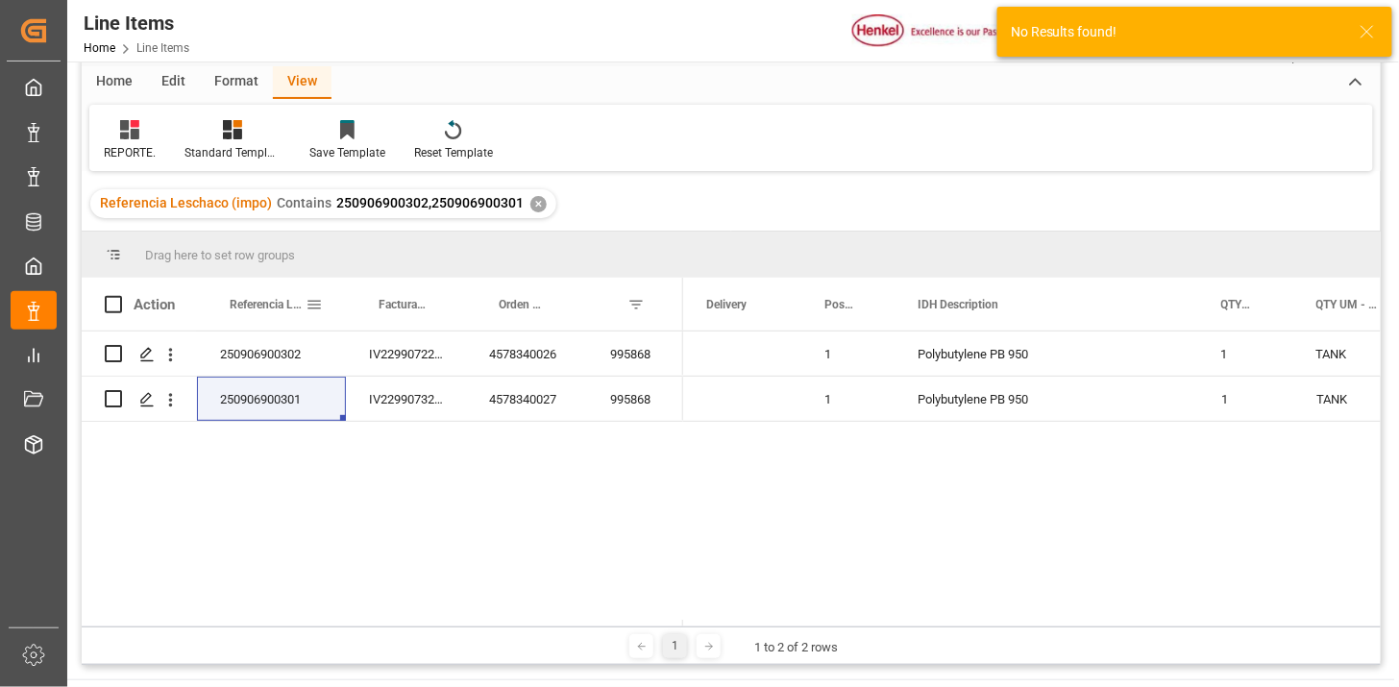
scroll to position [107, 0]
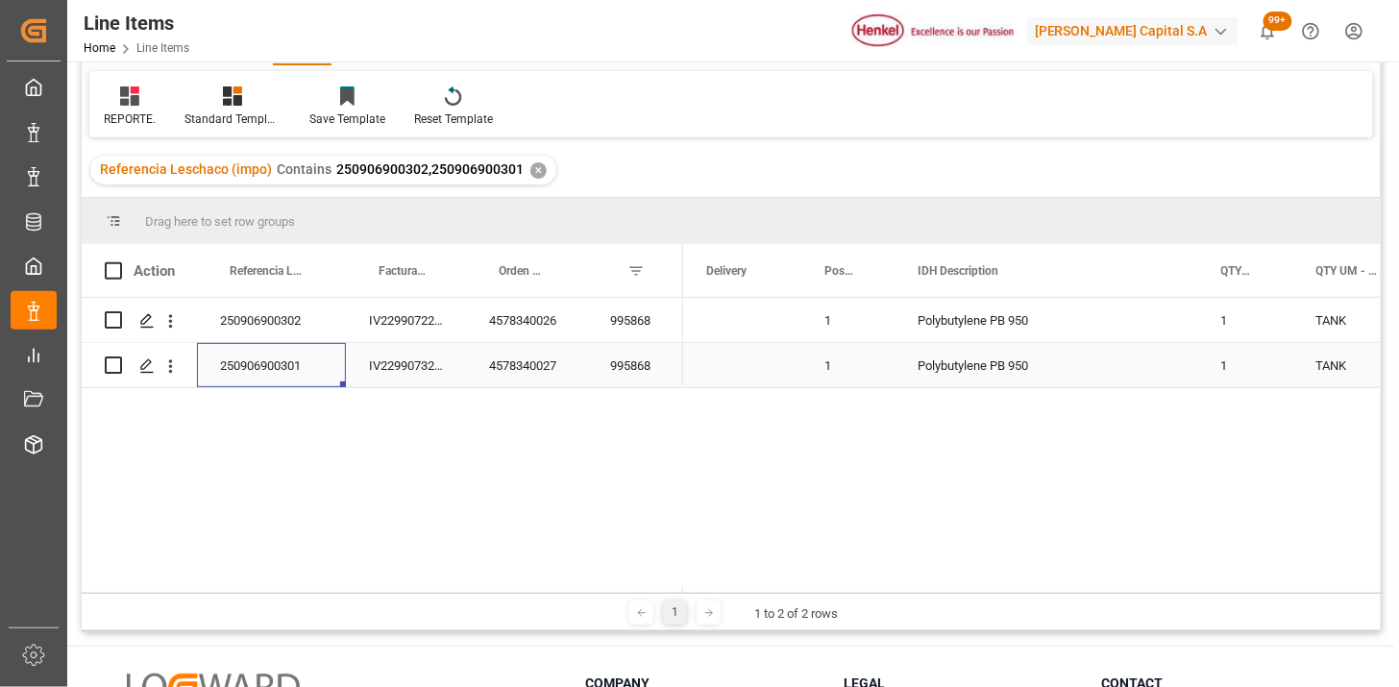
click at [312, 365] on div "250906900301" at bounding box center [271, 365] width 149 height 44
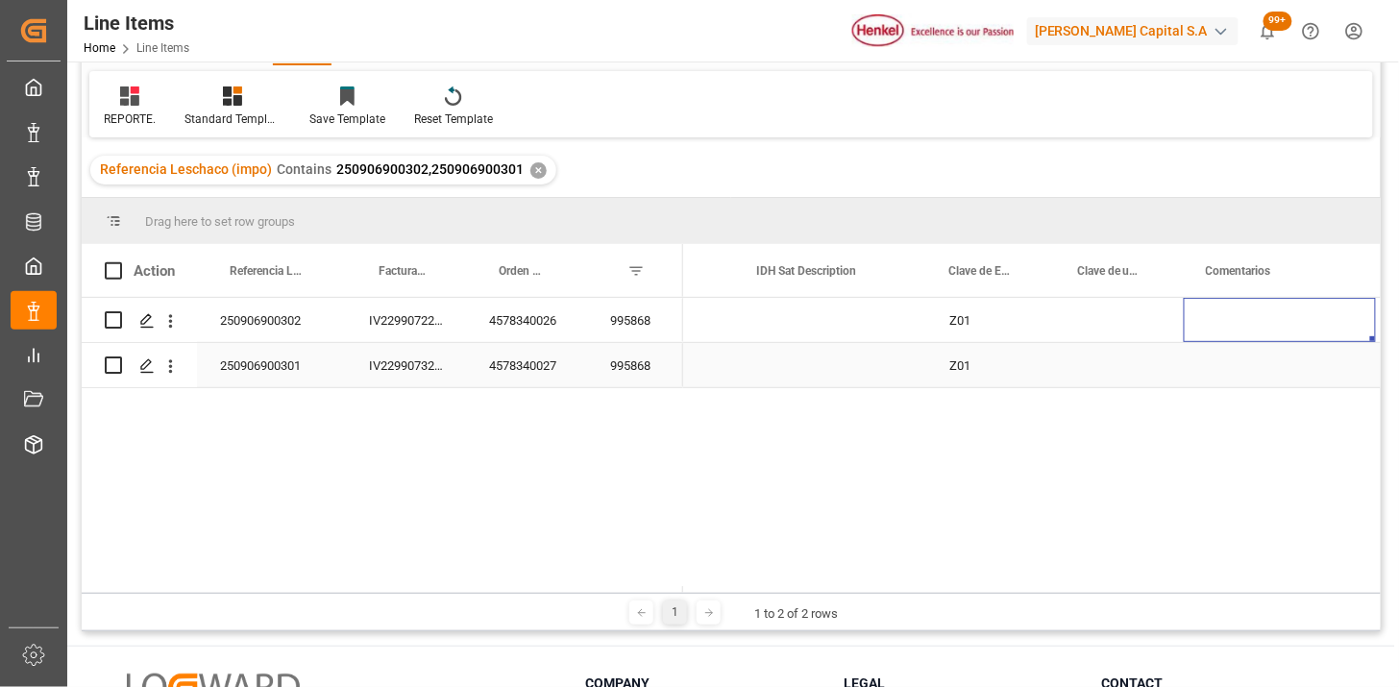
scroll to position [0, 1941]
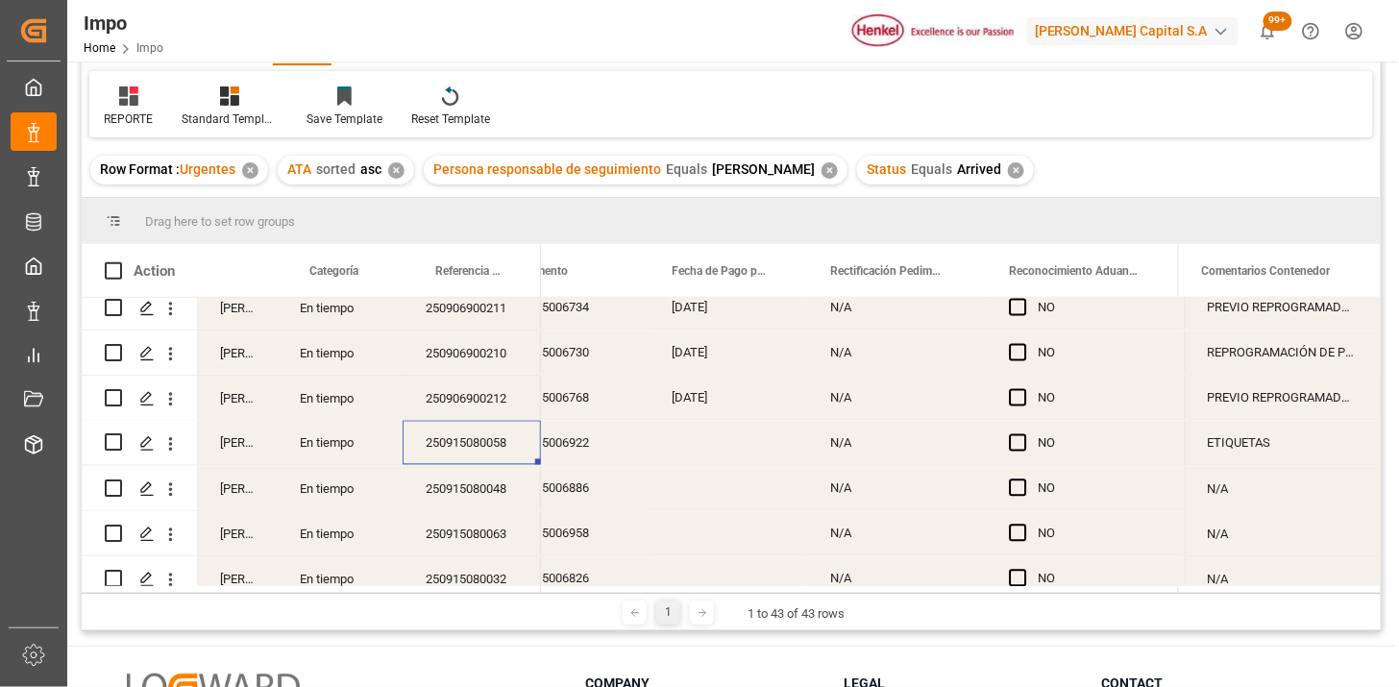
scroll to position [1176, 0]
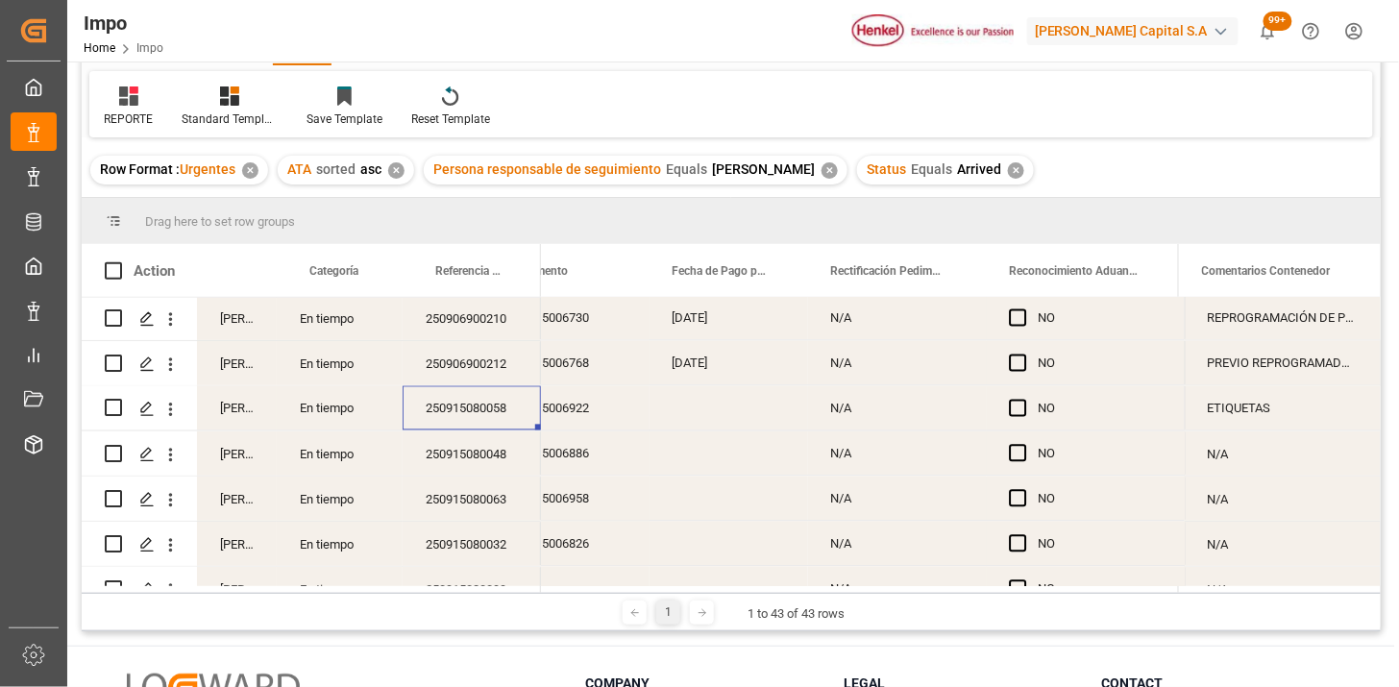
click at [471, 399] on div "250915080058" at bounding box center [472, 408] width 138 height 44
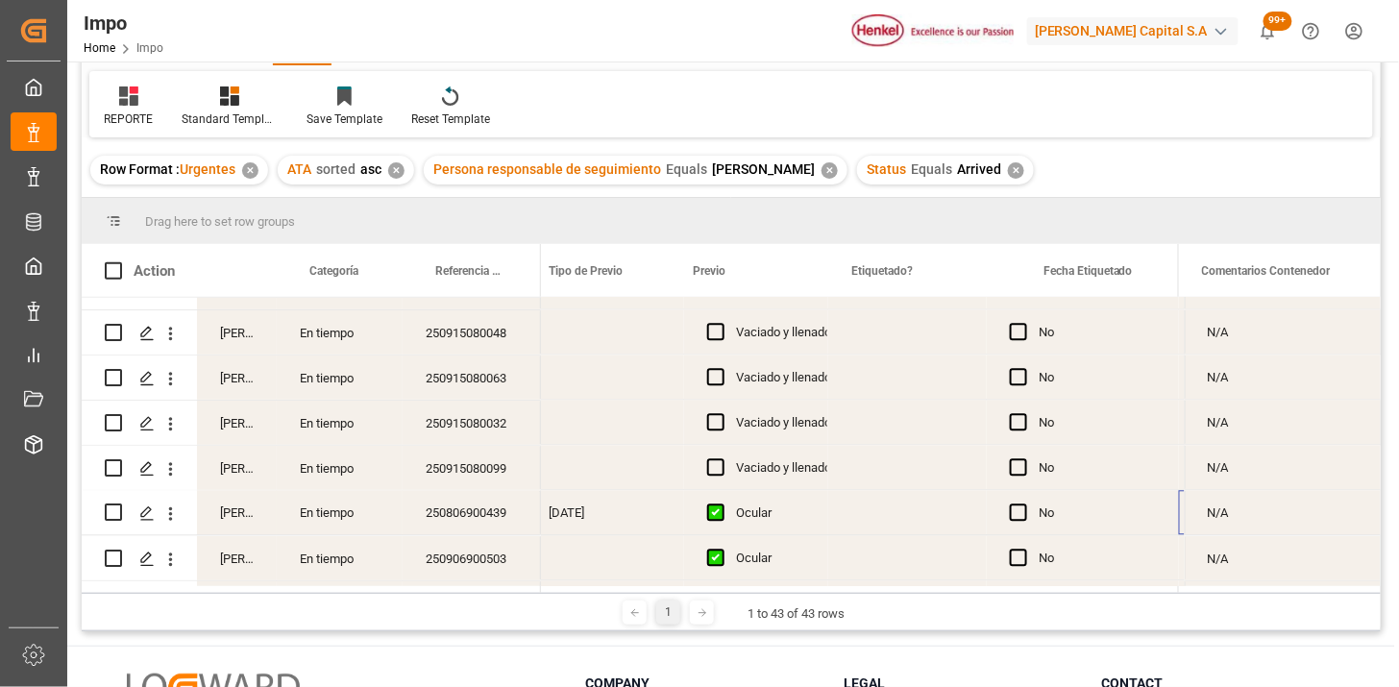
scroll to position [0, 2275]
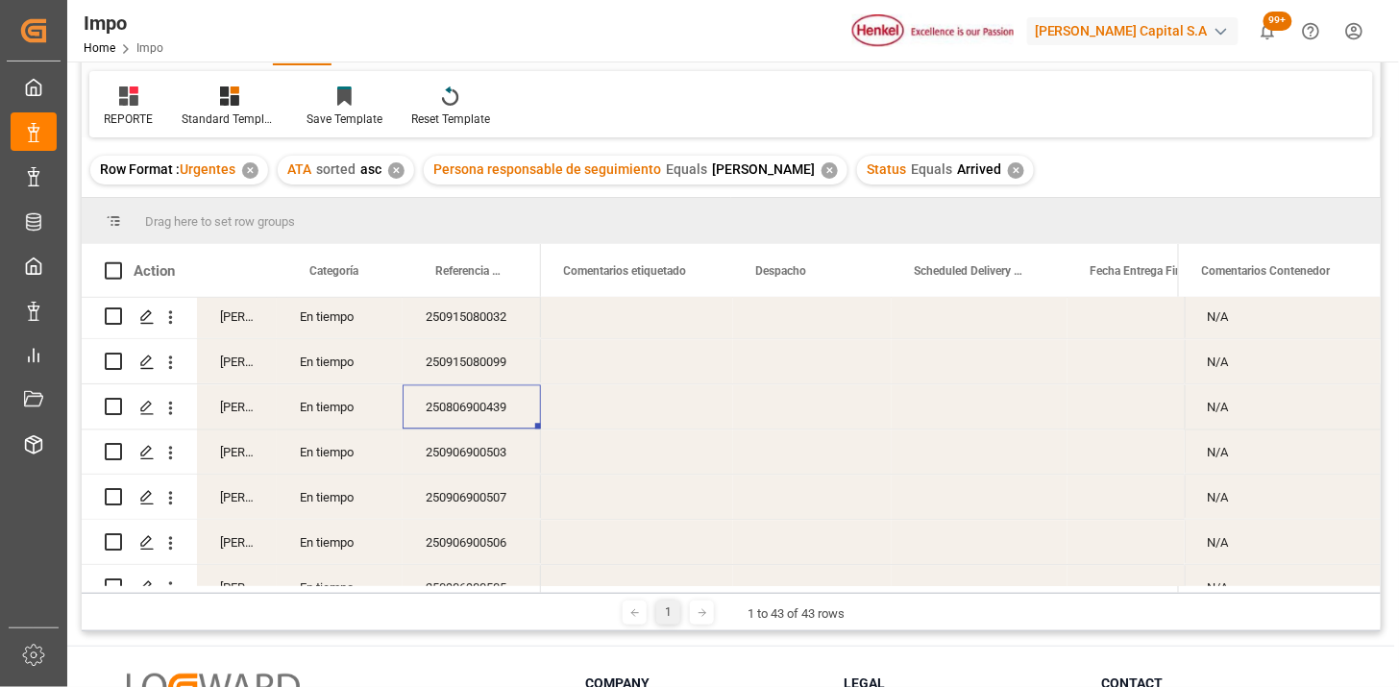
click at [484, 442] on div "250906900503" at bounding box center [472, 451] width 138 height 44
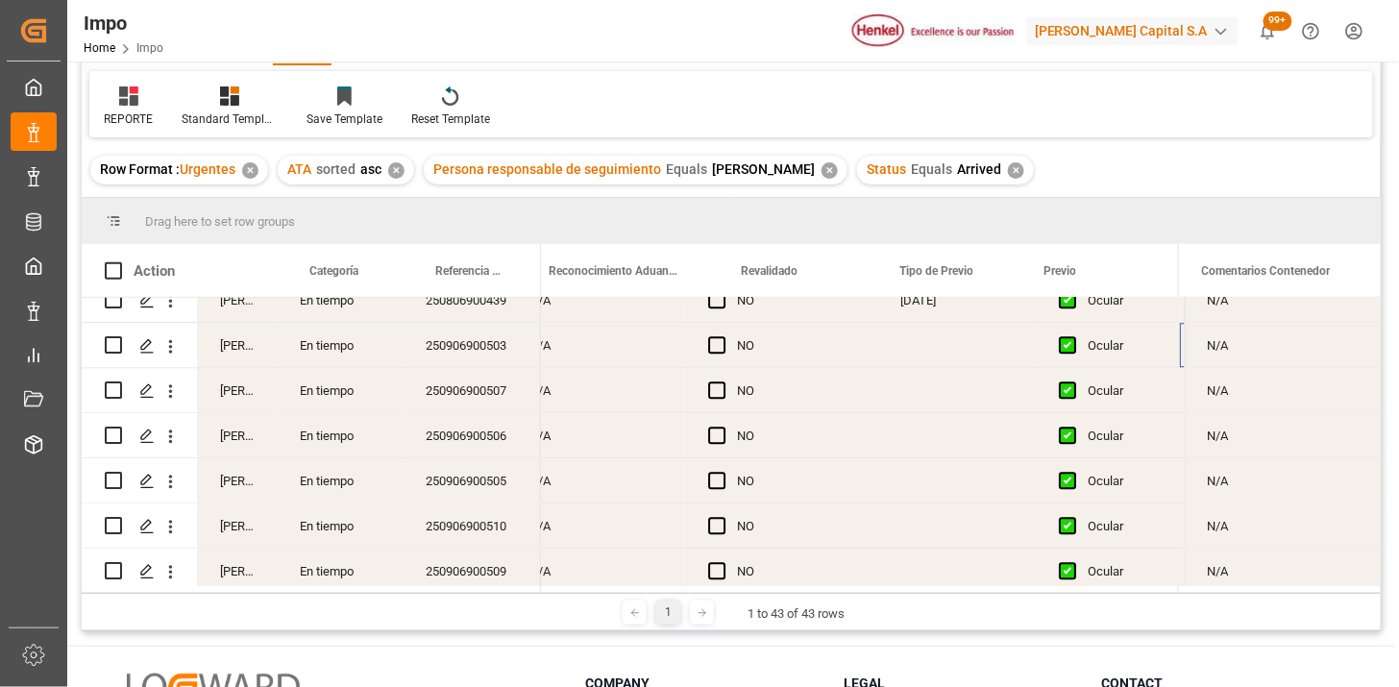
scroll to position [0, 1926]
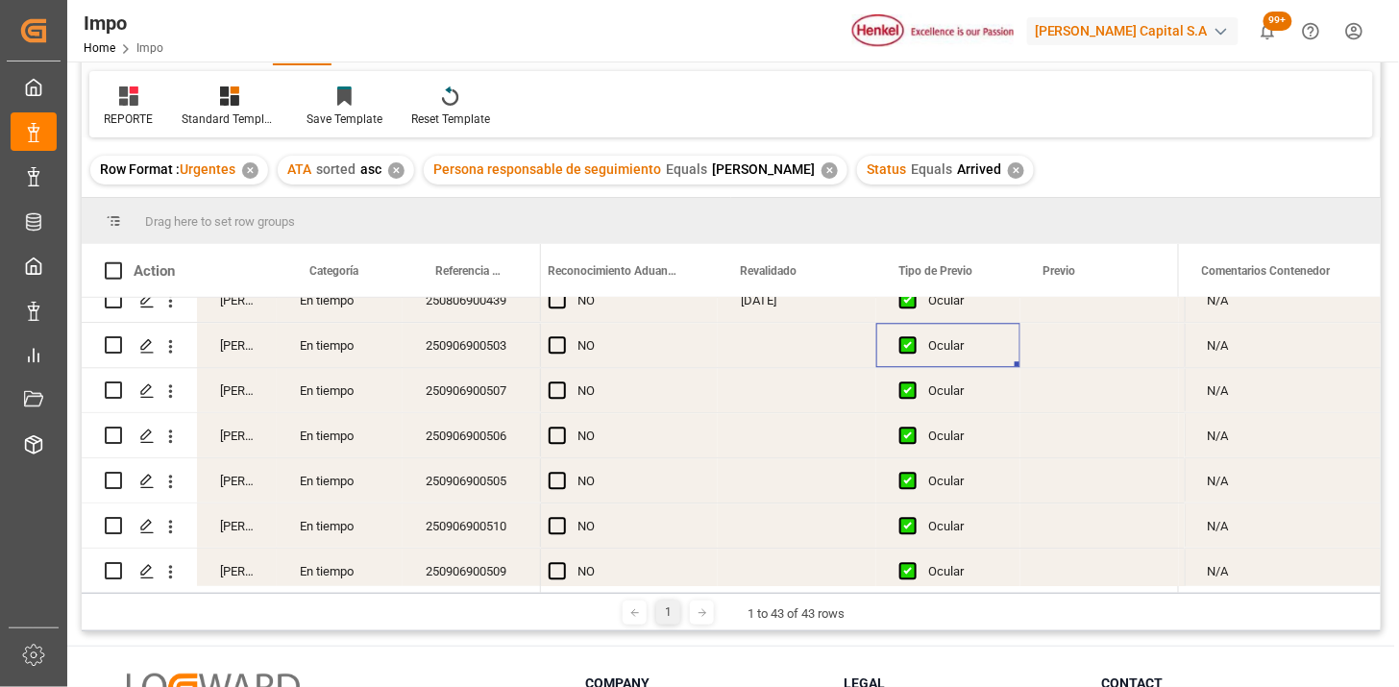
click at [781, 349] on div "Press SPACE to select this row." at bounding box center [797, 345] width 159 height 44
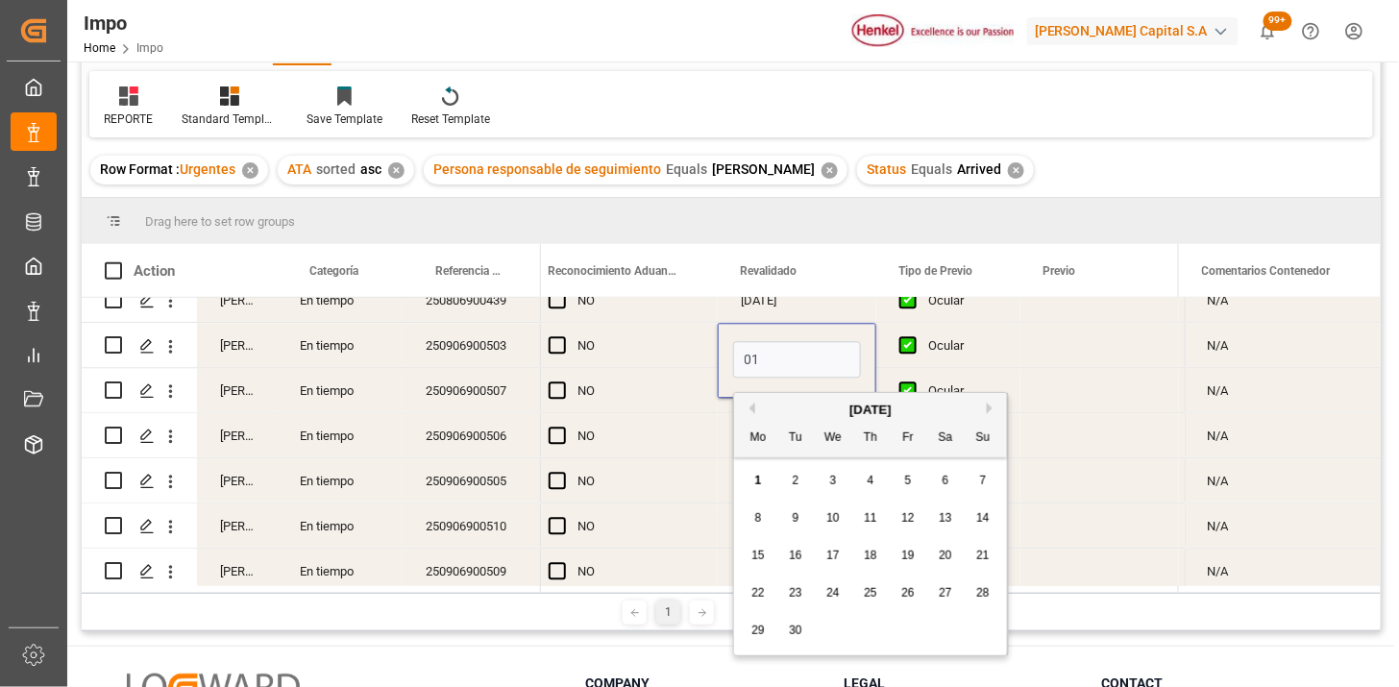
type input "[DATE]"
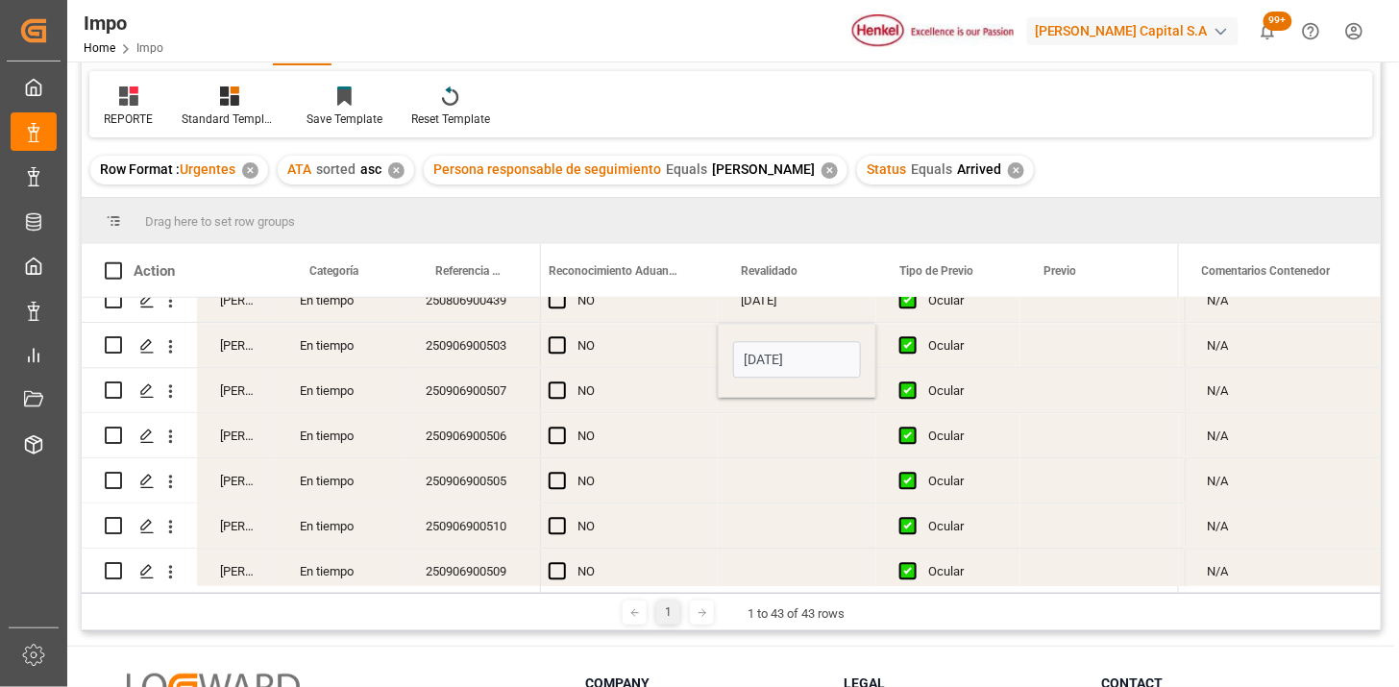
click at [443, 386] on div "250906900507" at bounding box center [472, 390] width 138 height 44
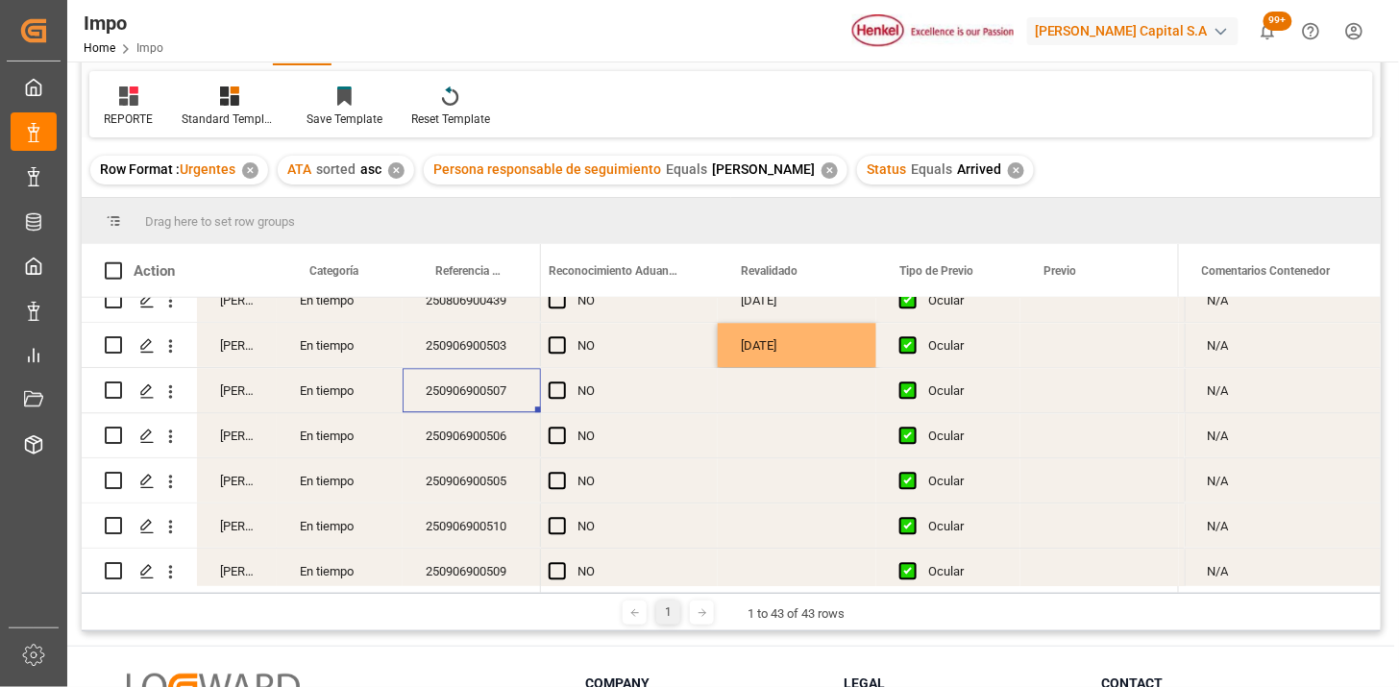
click at [780, 398] on div "Press SPACE to select this row." at bounding box center [797, 390] width 159 height 44
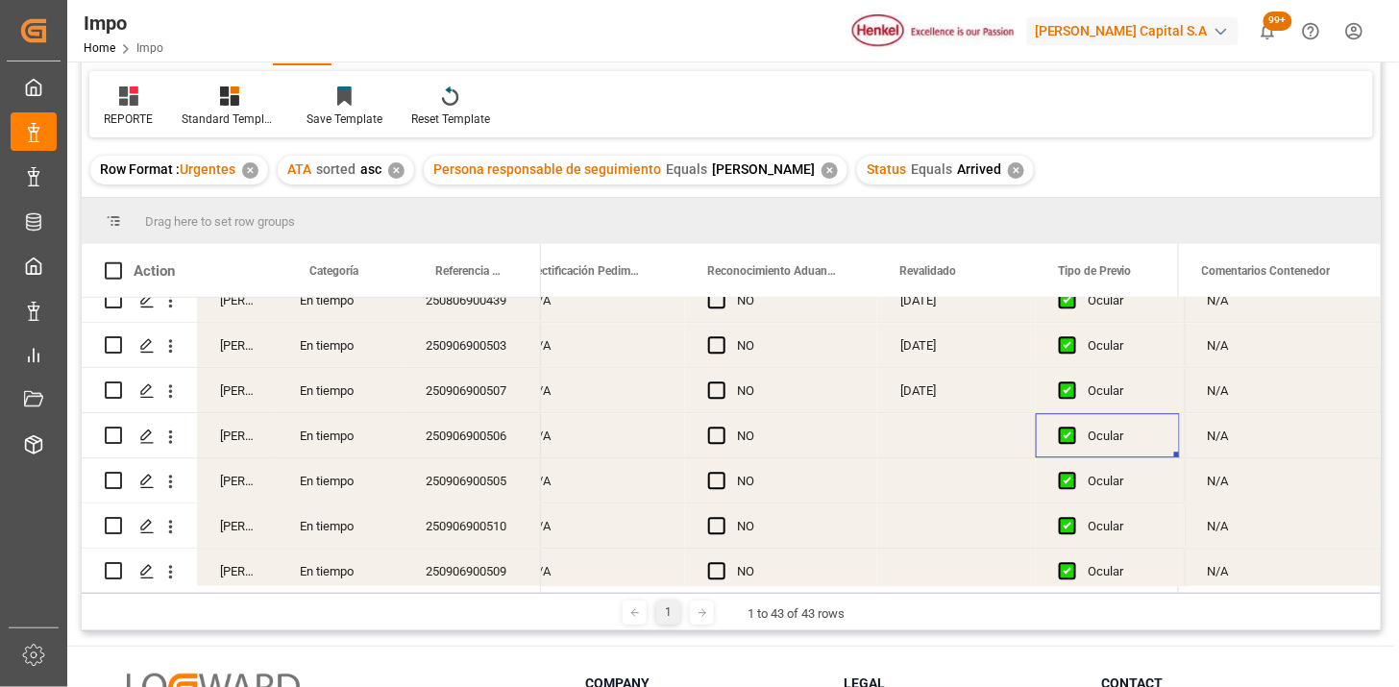
scroll to position [0, 1766]
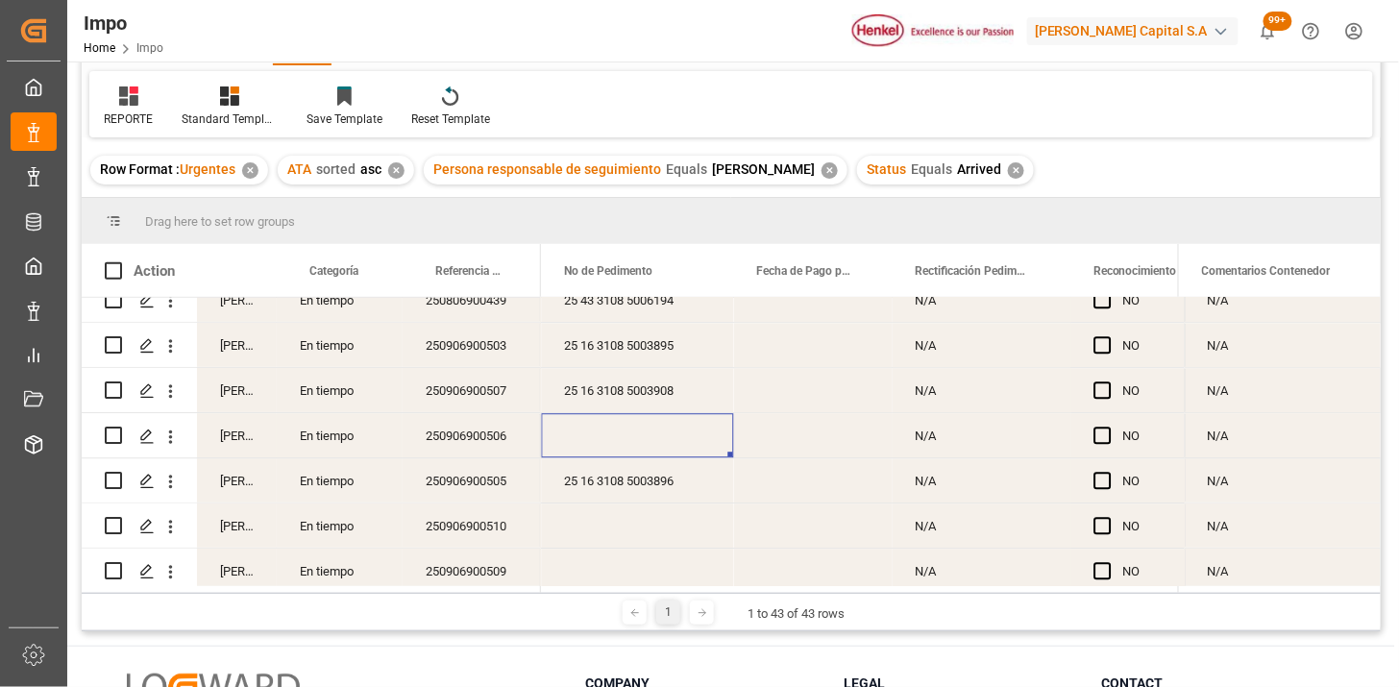
click at [646, 432] on div "Press SPACE to select this row." at bounding box center [638, 435] width 192 height 44
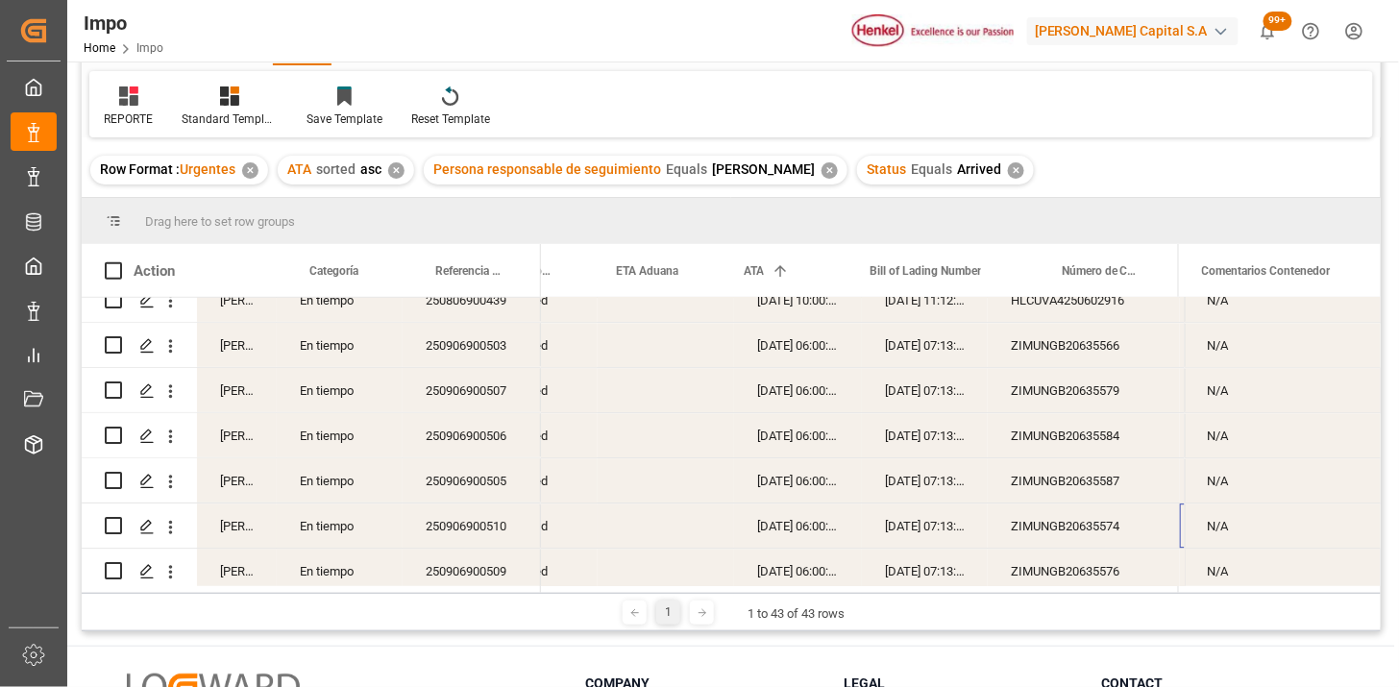
scroll to position [0, 195]
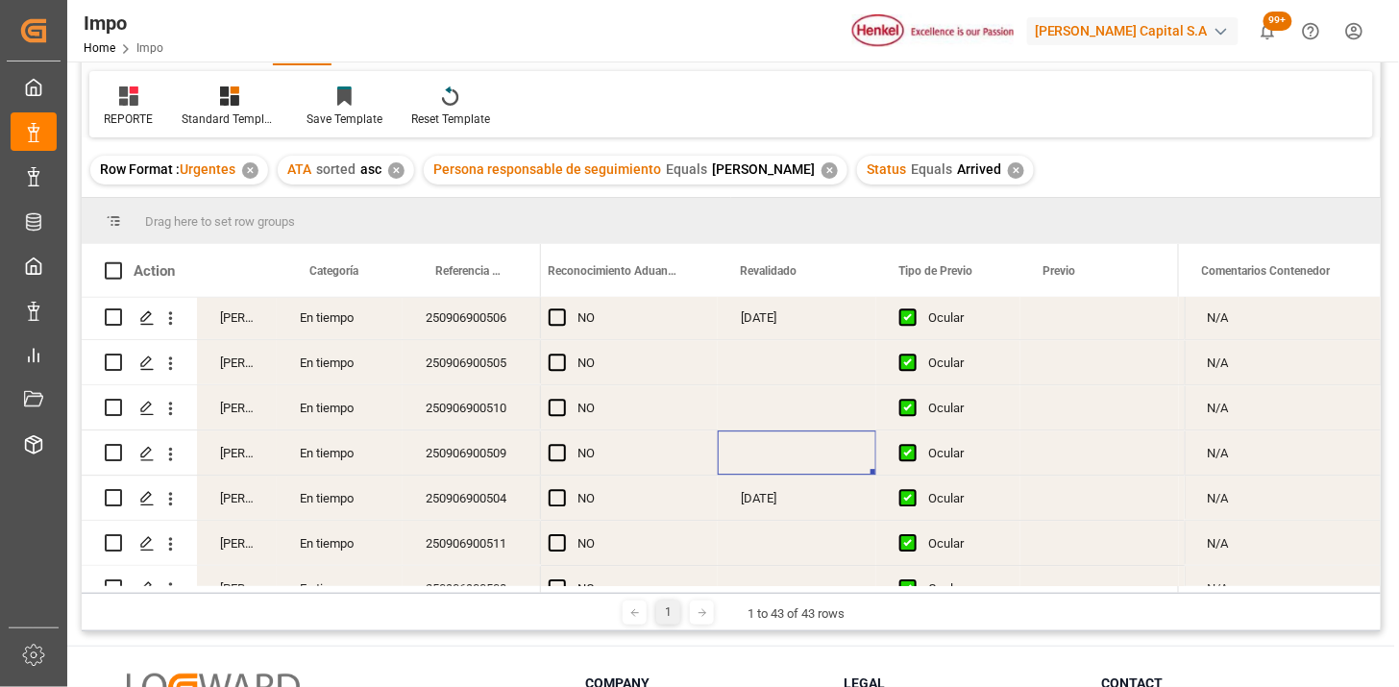
click at [762, 452] on div "Press SPACE to select this row." at bounding box center [797, 452] width 159 height 44
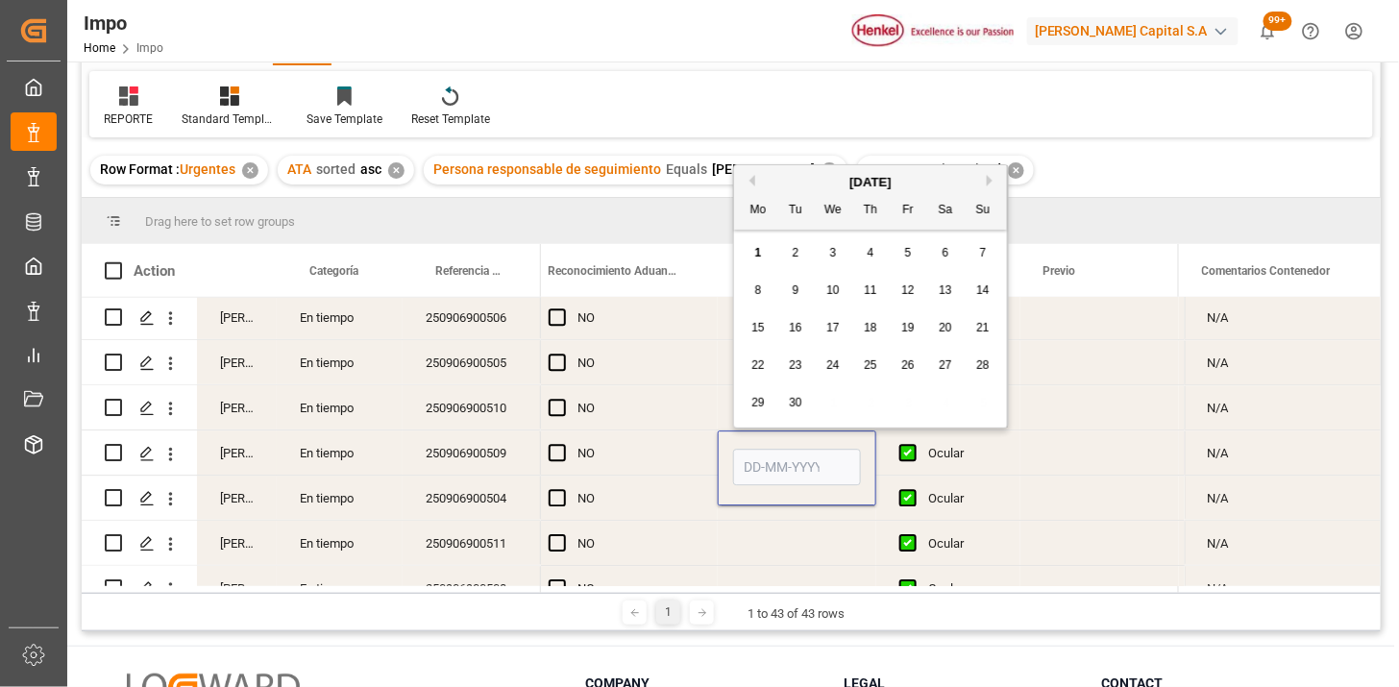
click at [766, 452] on input "Press SPACE to select this row." at bounding box center [797, 467] width 128 height 37
type input "[DATE]"
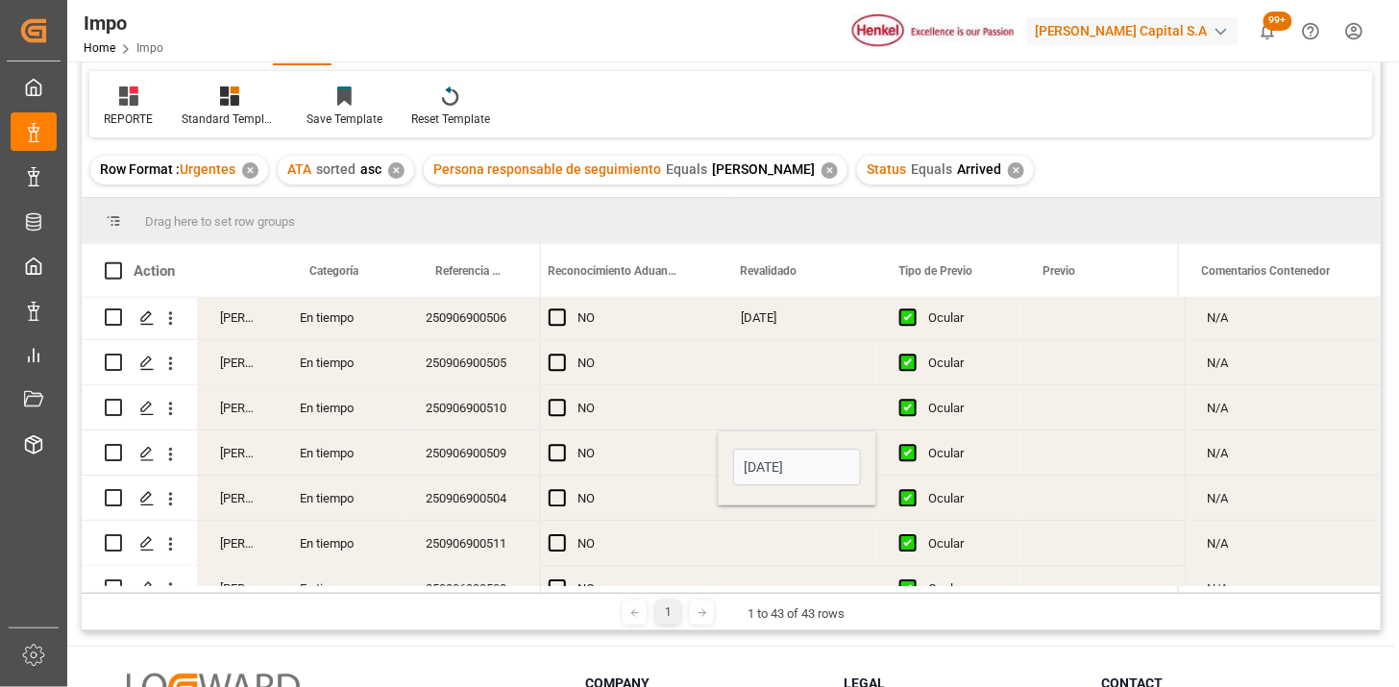
click at [517, 486] on div "250906900504" at bounding box center [472, 498] width 138 height 44
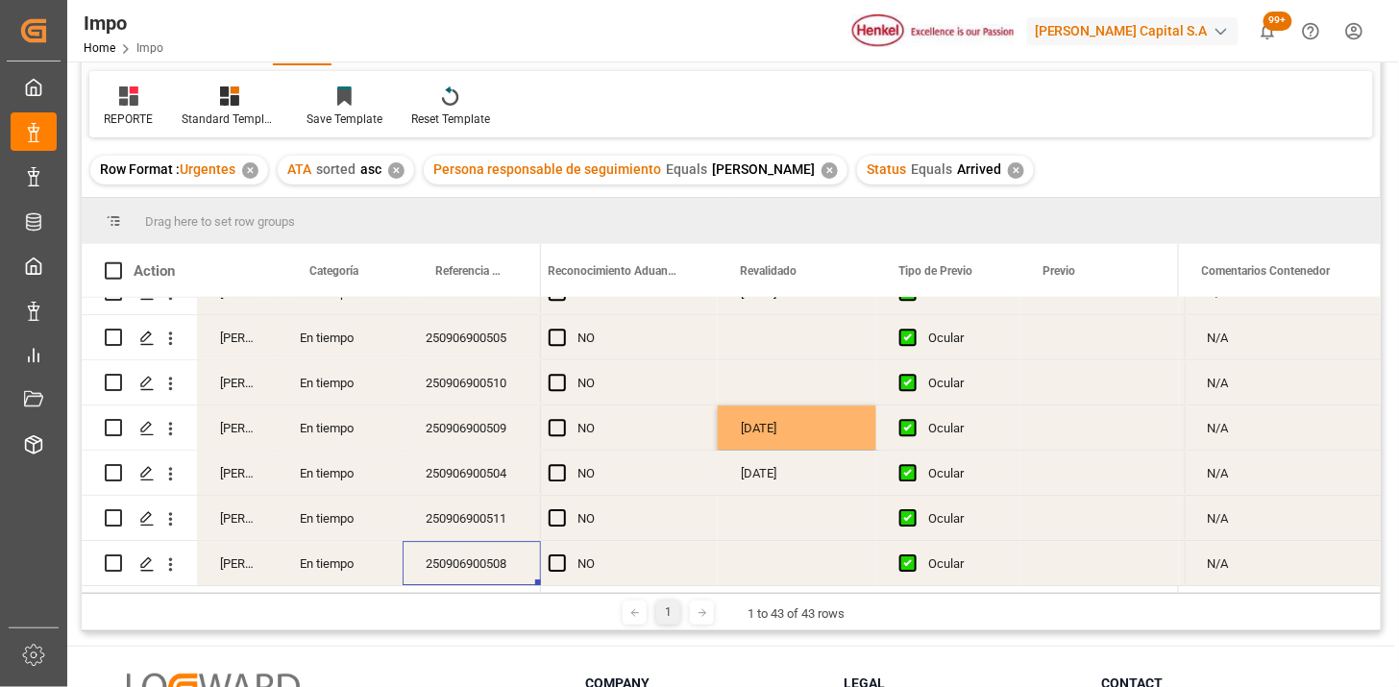
click at [750, 461] on div "[DATE]" at bounding box center [797, 473] width 159 height 44
click at [773, 554] on div "Press SPACE to select this row." at bounding box center [797, 563] width 159 height 44
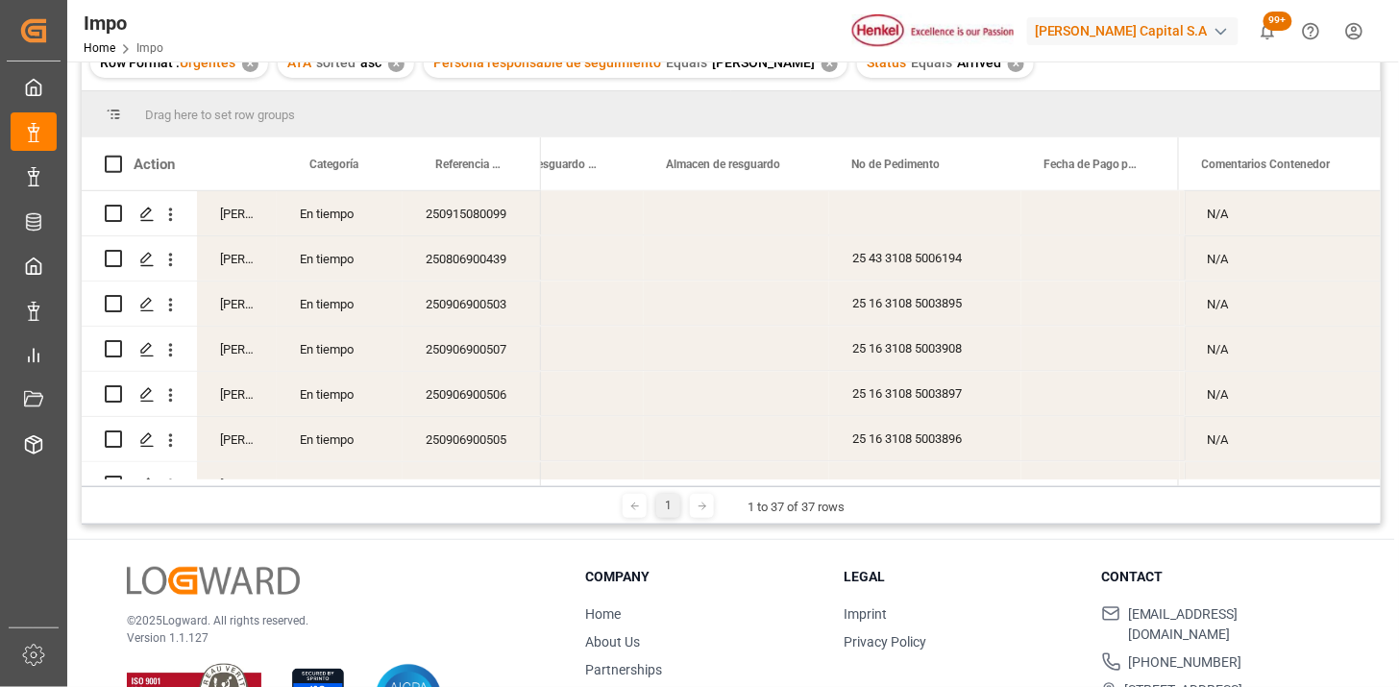
scroll to position [1067, 0]
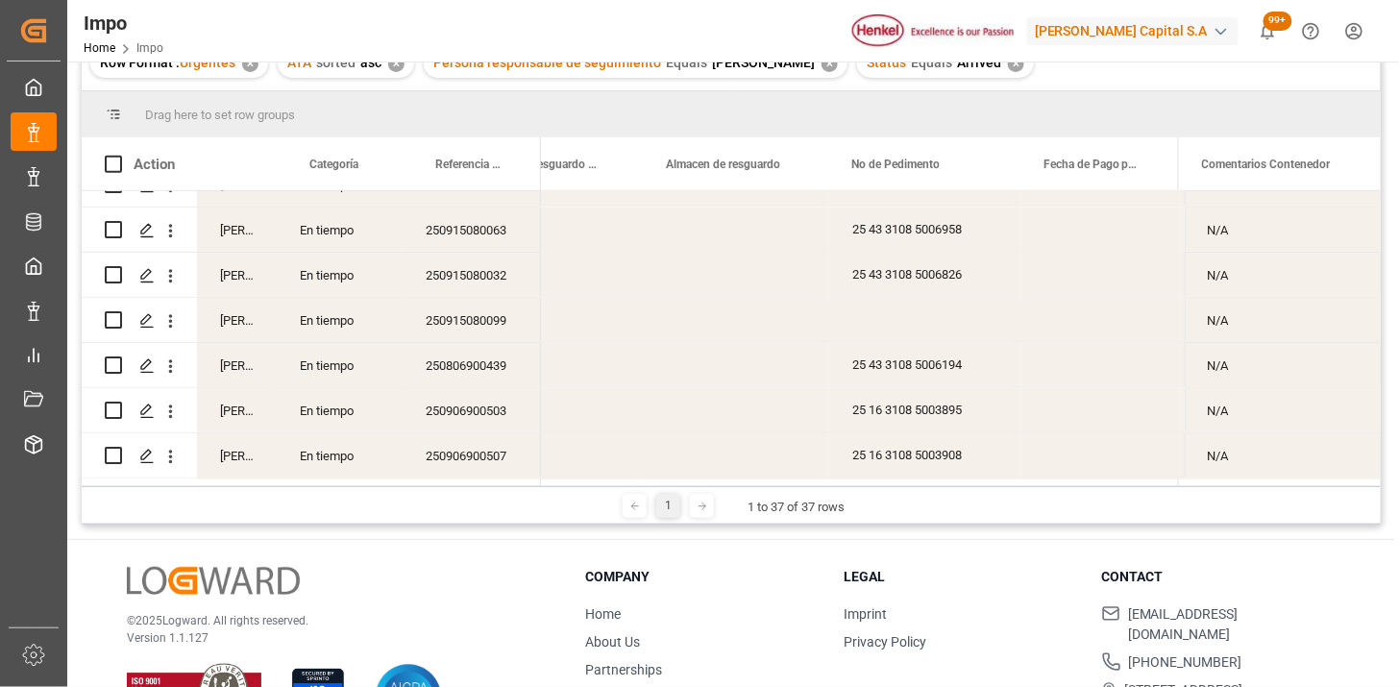
click at [879, 315] on div "Press SPACE to select this row." at bounding box center [925, 320] width 192 height 44
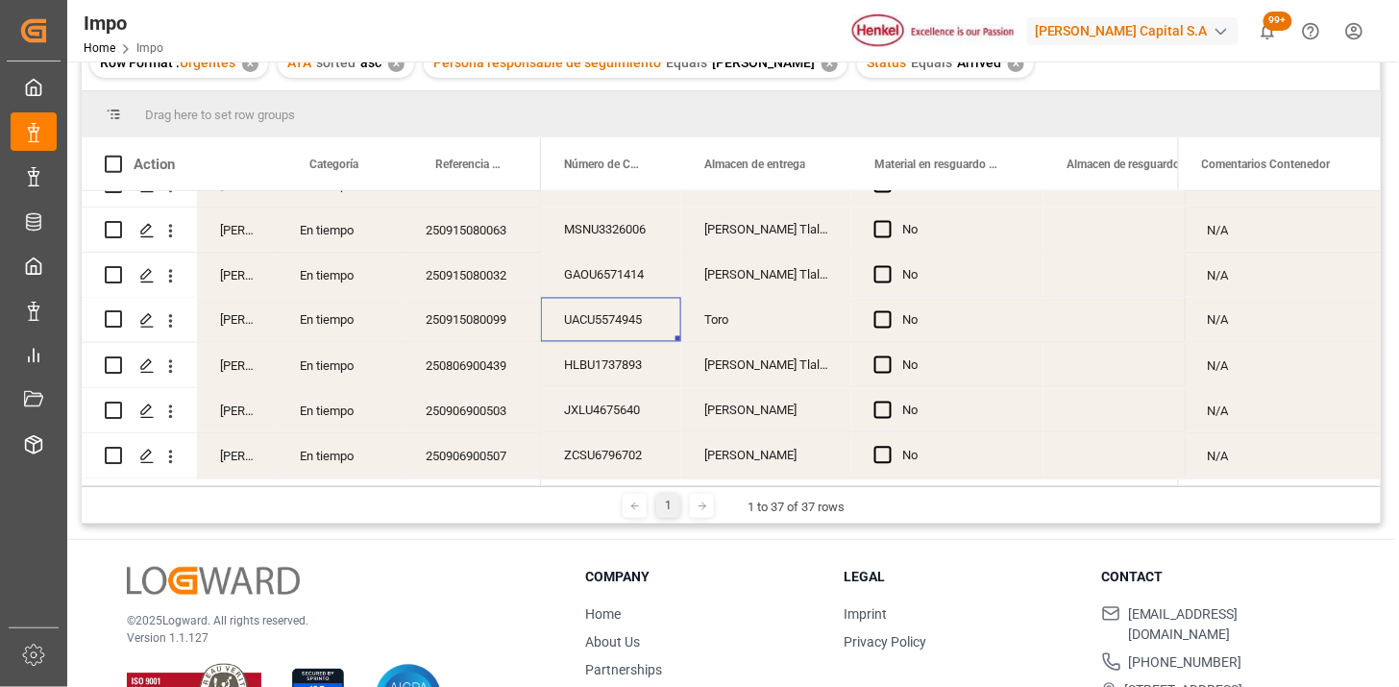
scroll to position [0, 501]
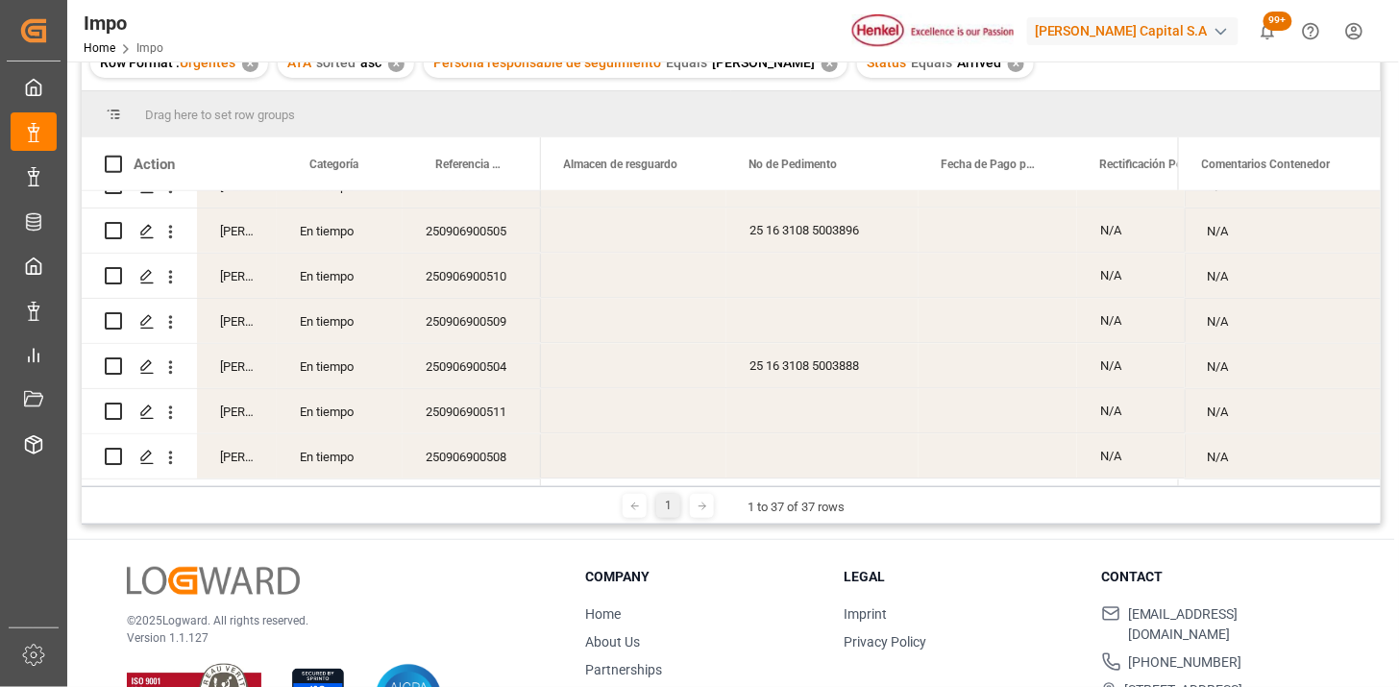
click at [817, 258] on div "Press SPACE to select this row." at bounding box center [822, 276] width 192 height 44
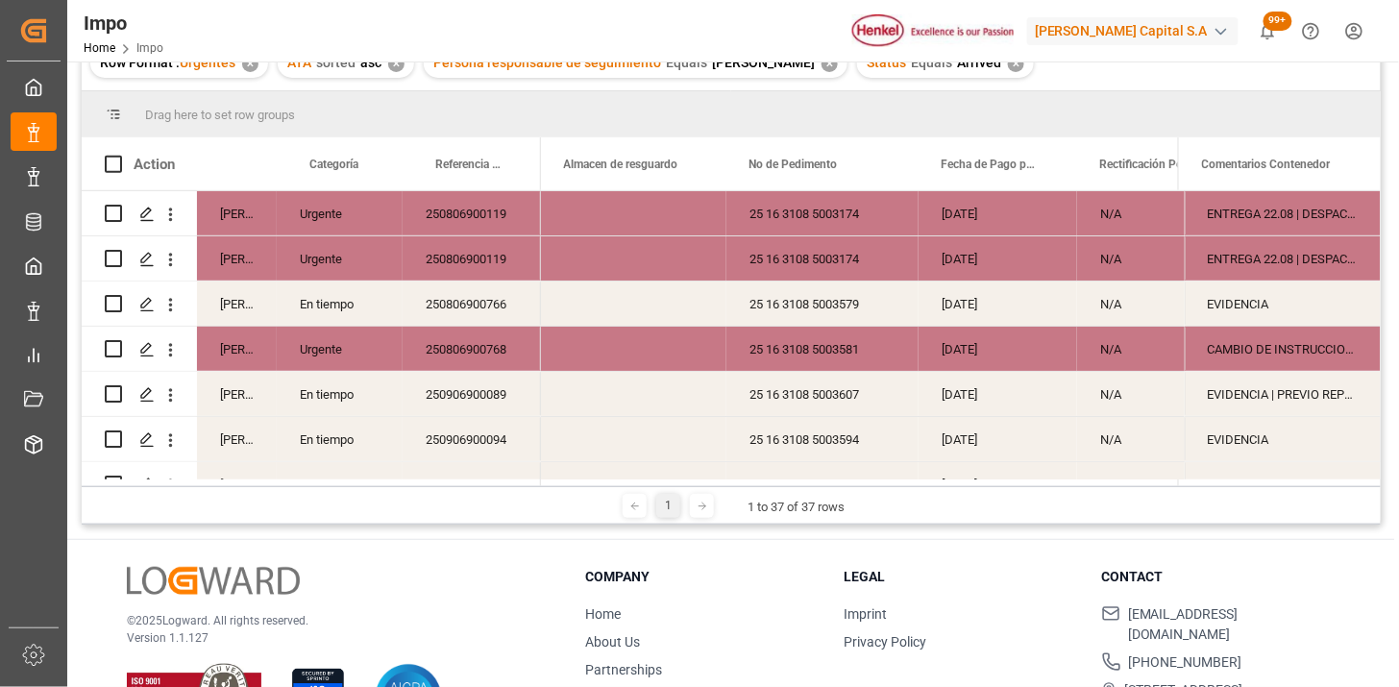
click at [839, 223] on div "25 16 3108 5003174" at bounding box center [822, 213] width 192 height 44
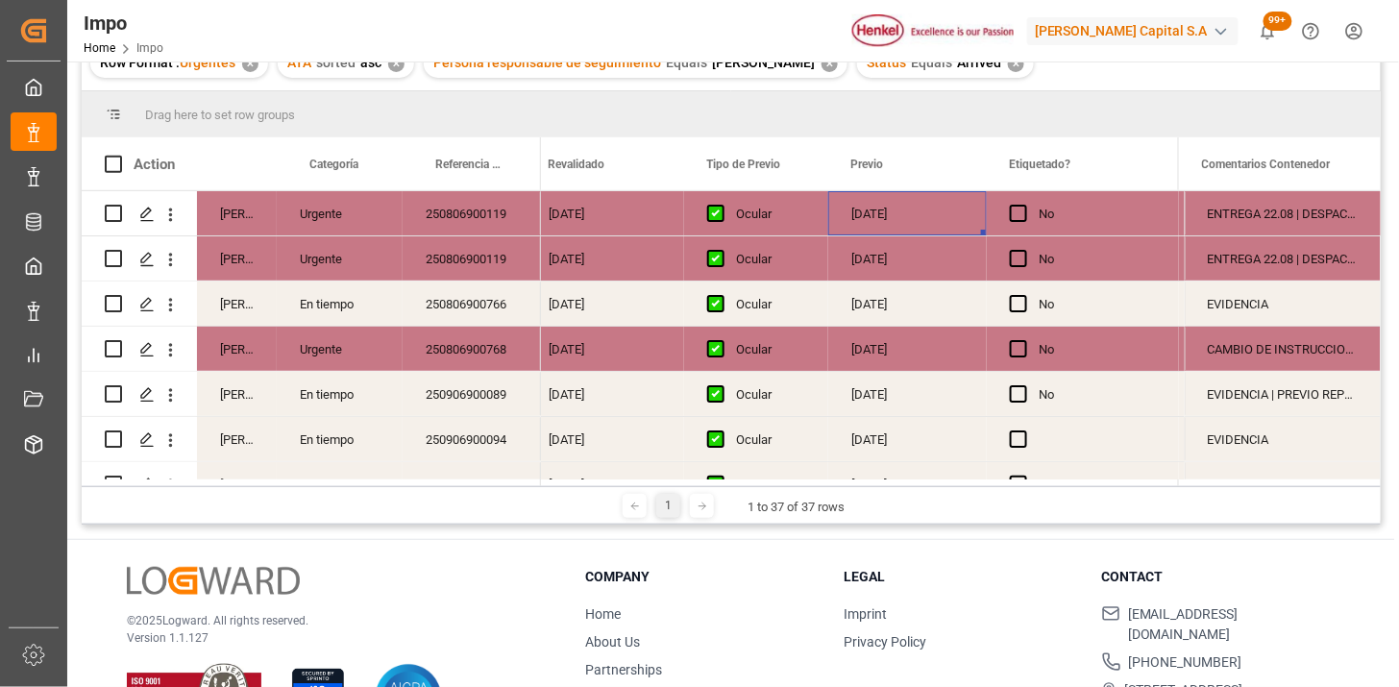
click at [896, 212] on div "15-08-2025" at bounding box center [907, 213] width 159 height 44
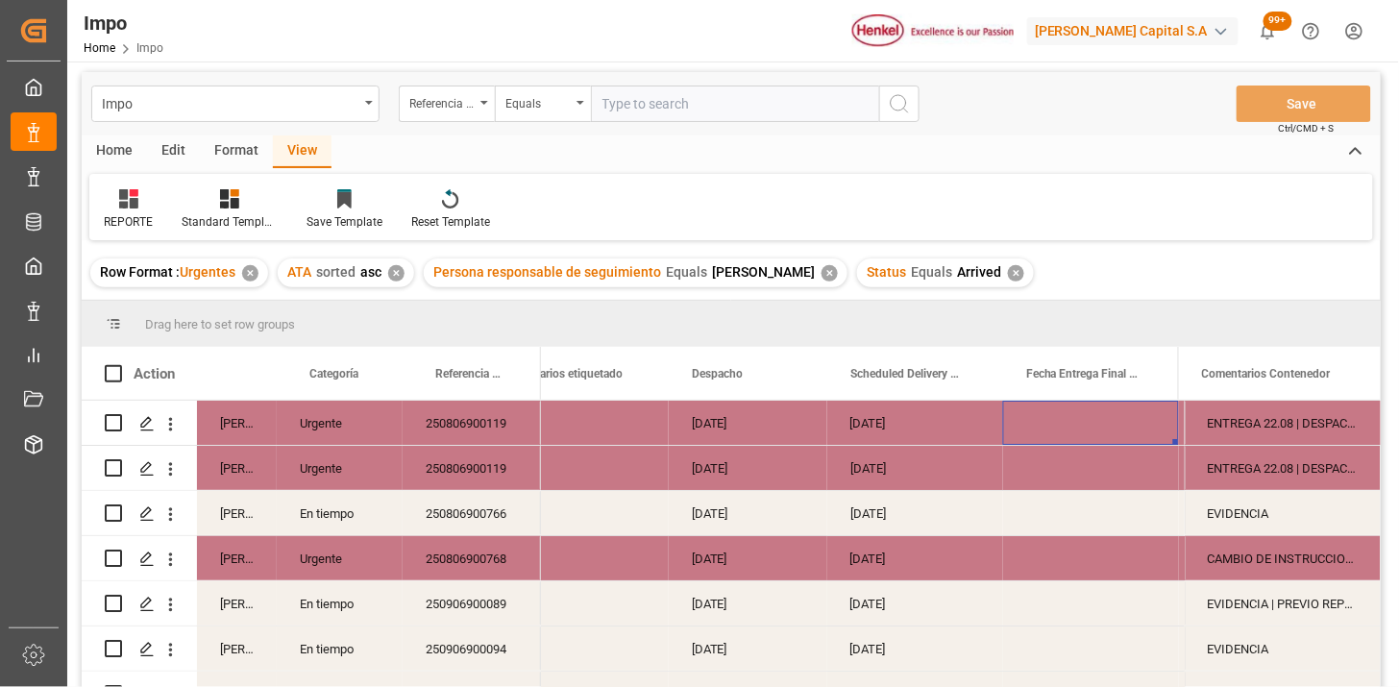
scroll to position [0, 0]
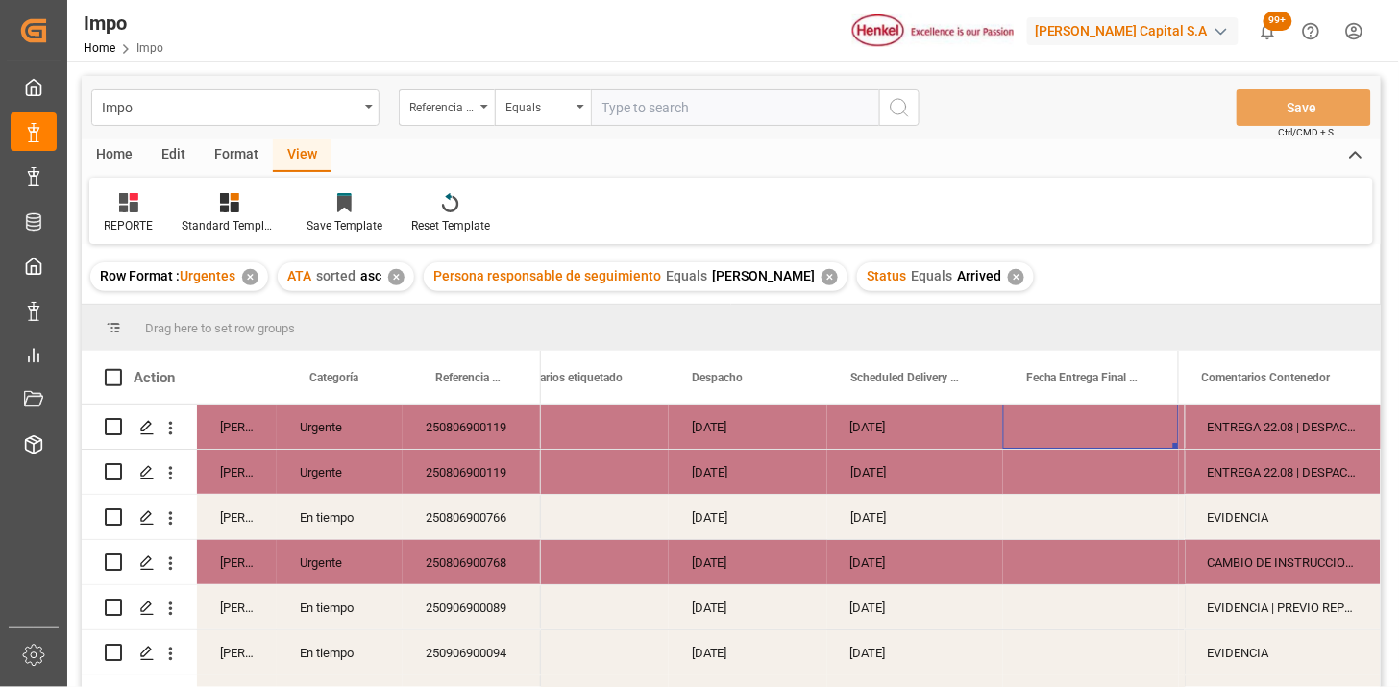
click at [1010, 282] on div "✕" at bounding box center [1016, 277] width 16 height 16
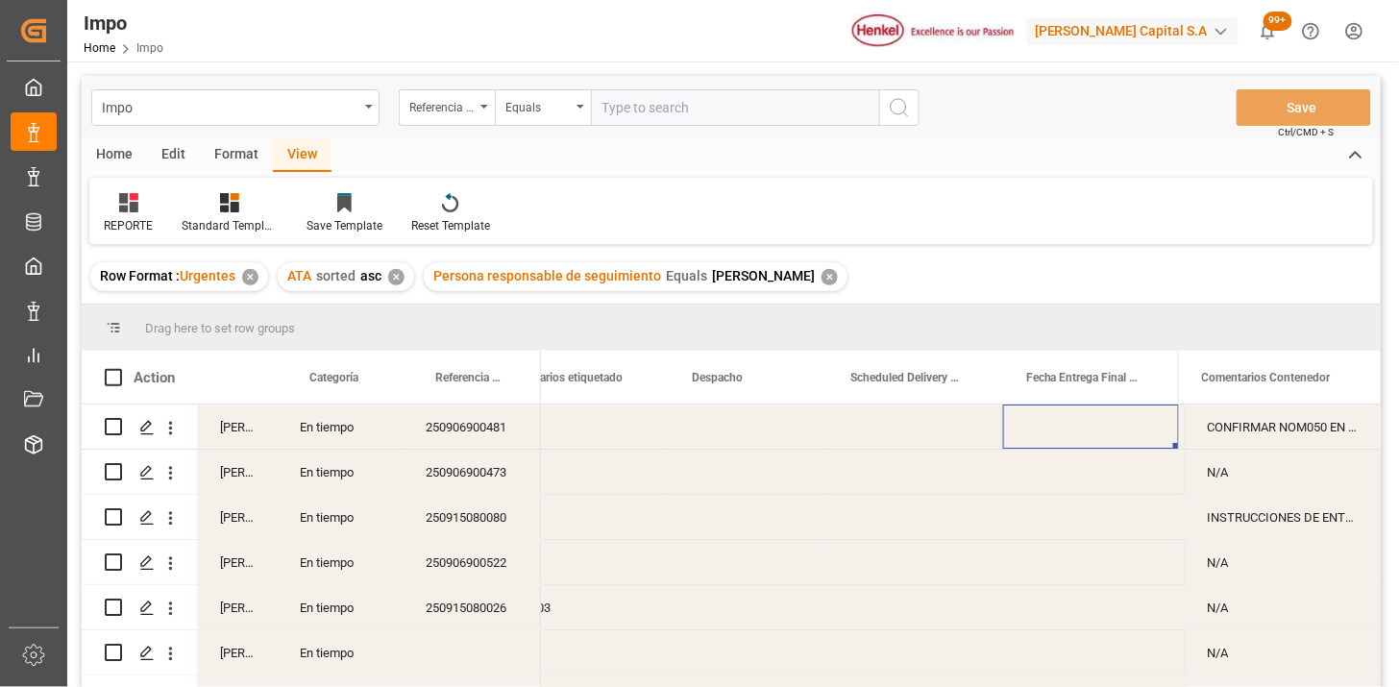
click at [307, 435] on div "En tiempo" at bounding box center [340, 427] width 126 height 44
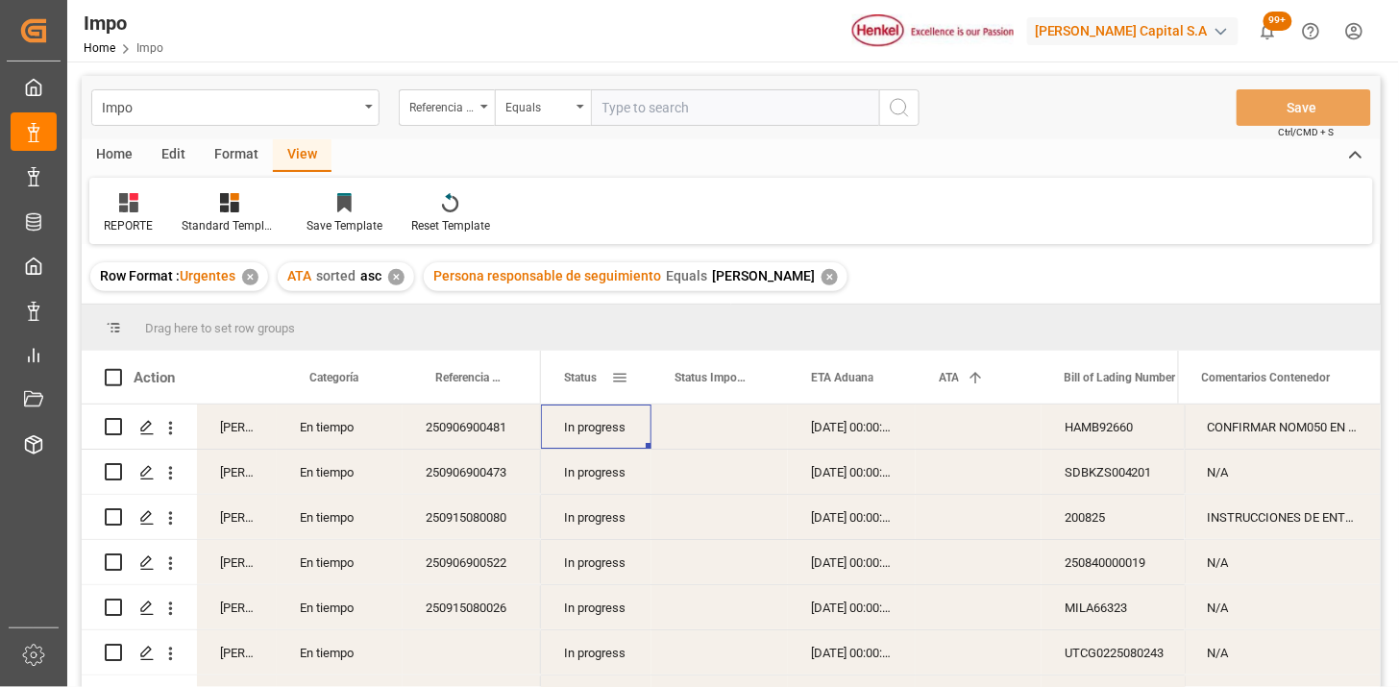
click at [625, 379] on span at bounding box center [619, 377] width 17 height 17
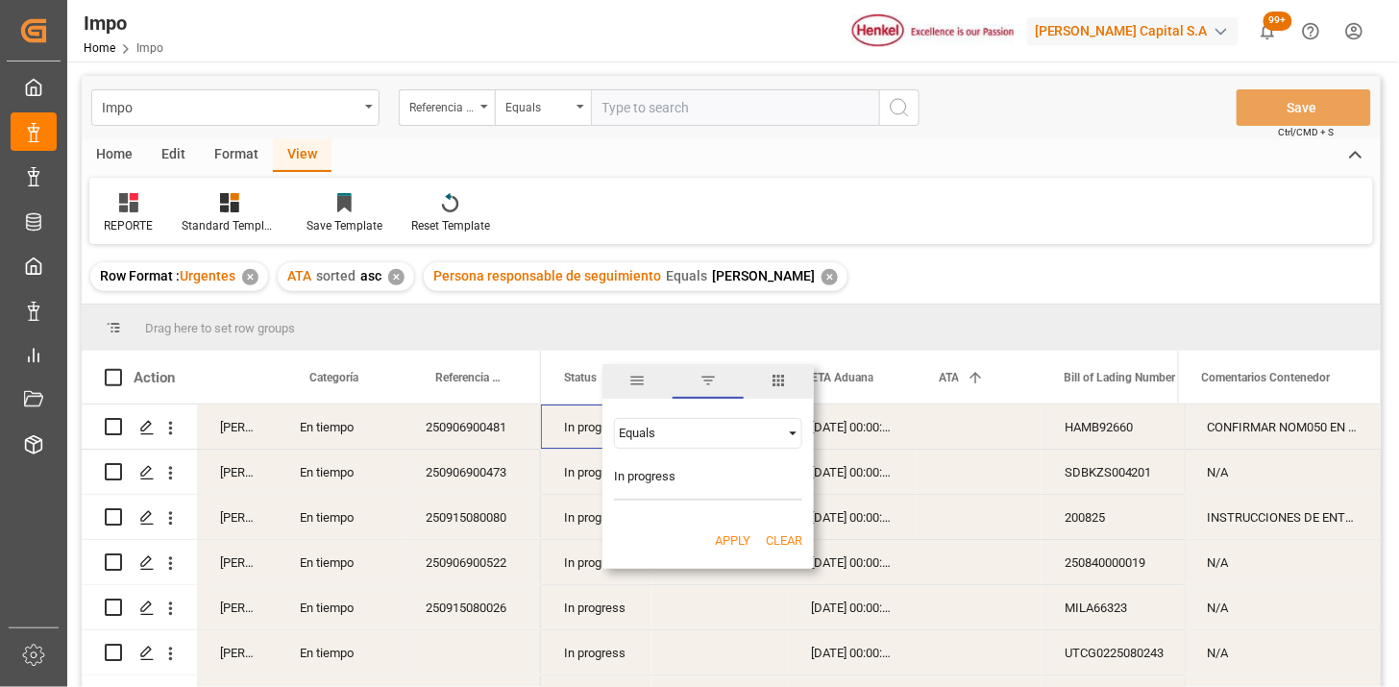
type input "In progress"
drag, startPoint x: 733, startPoint y: 540, endPoint x: 645, endPoint y: 500, distance: 97.2
click at [734, 540] on button "Apply" at bounding box center [733, 540] width 36 height 19
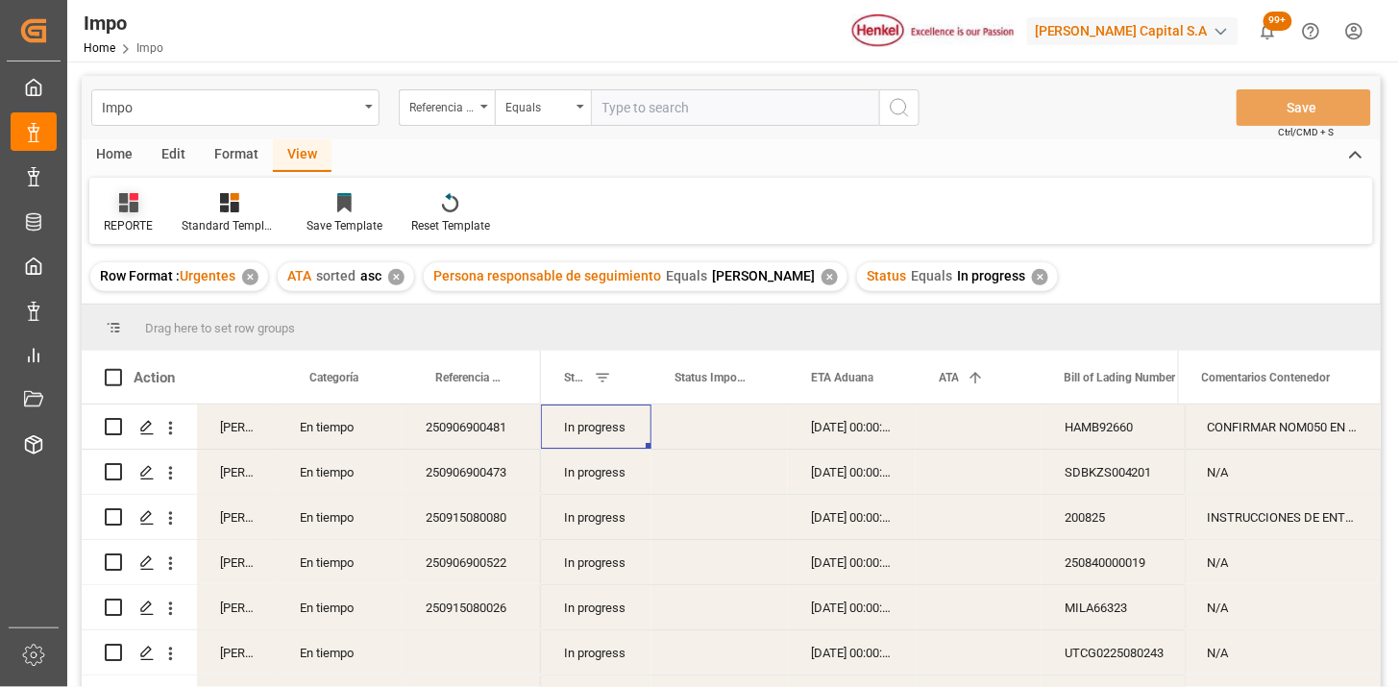
click at [119, 209] on icon at bounding box center [128, 202] width 19 height 19
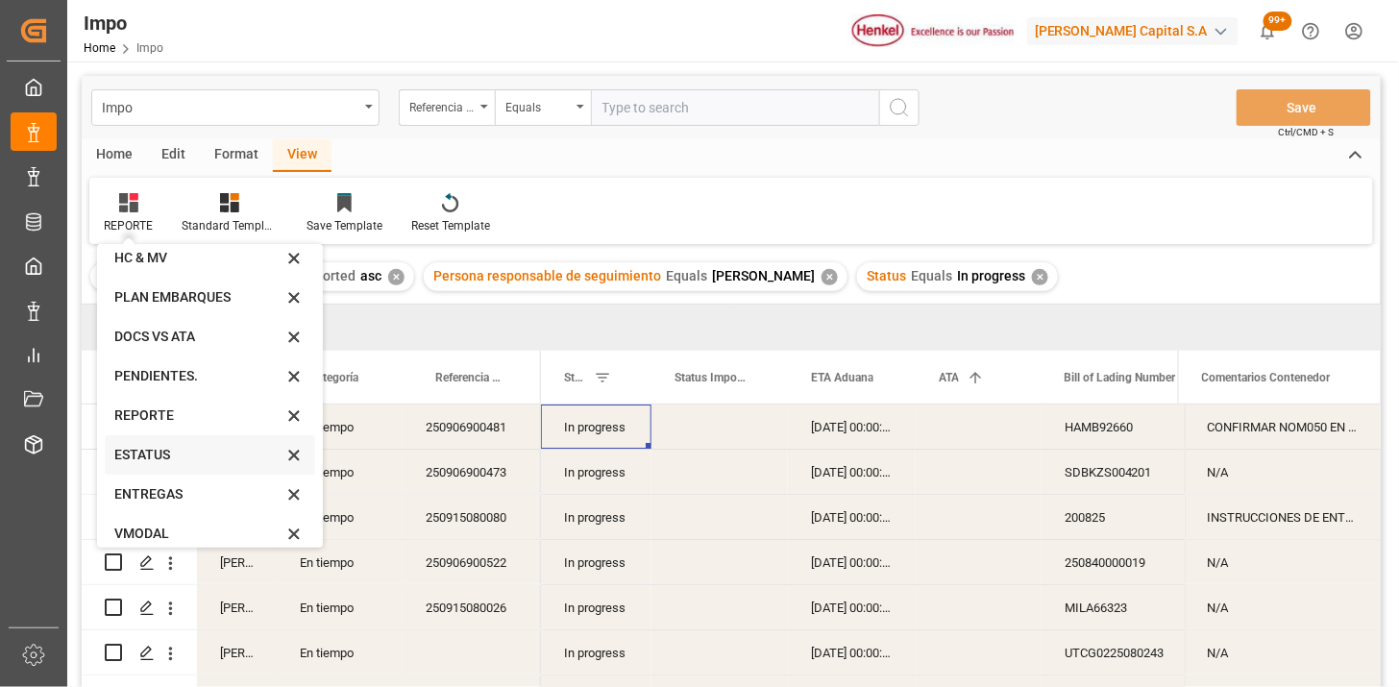
scroll to position [106, 0]
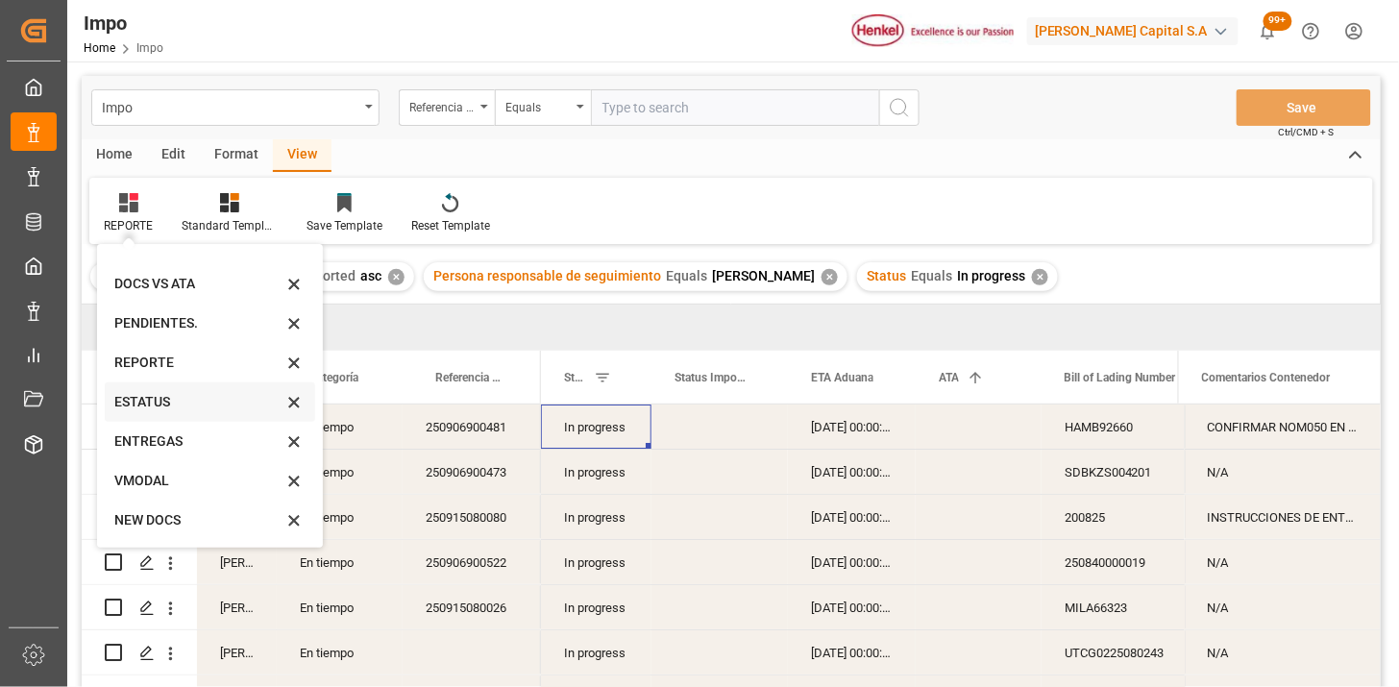
click at [160, 395] on div "ESTATUS" at bounding box center [198, 402] width 168 height 20
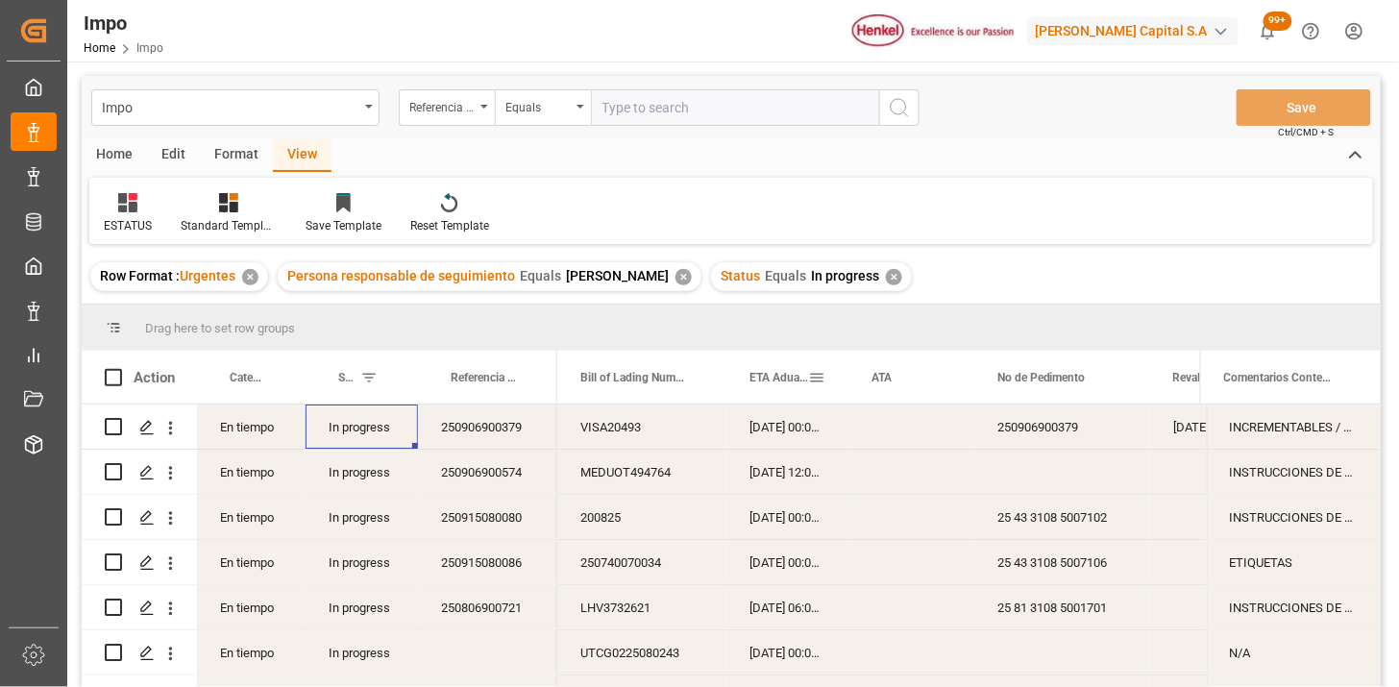
click at [769, 391] on div "ETA Aduana" at bounding box center [778, 377] width 59 height 53
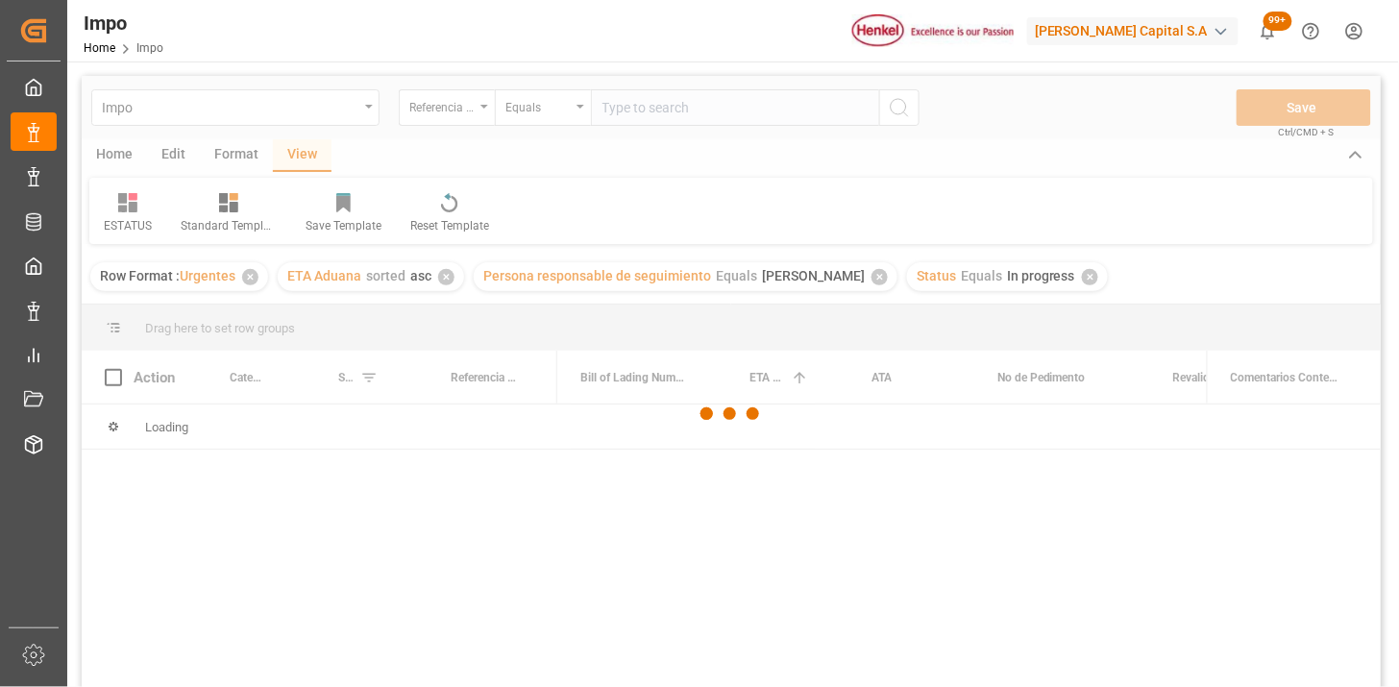
scroll to position [107, 0]
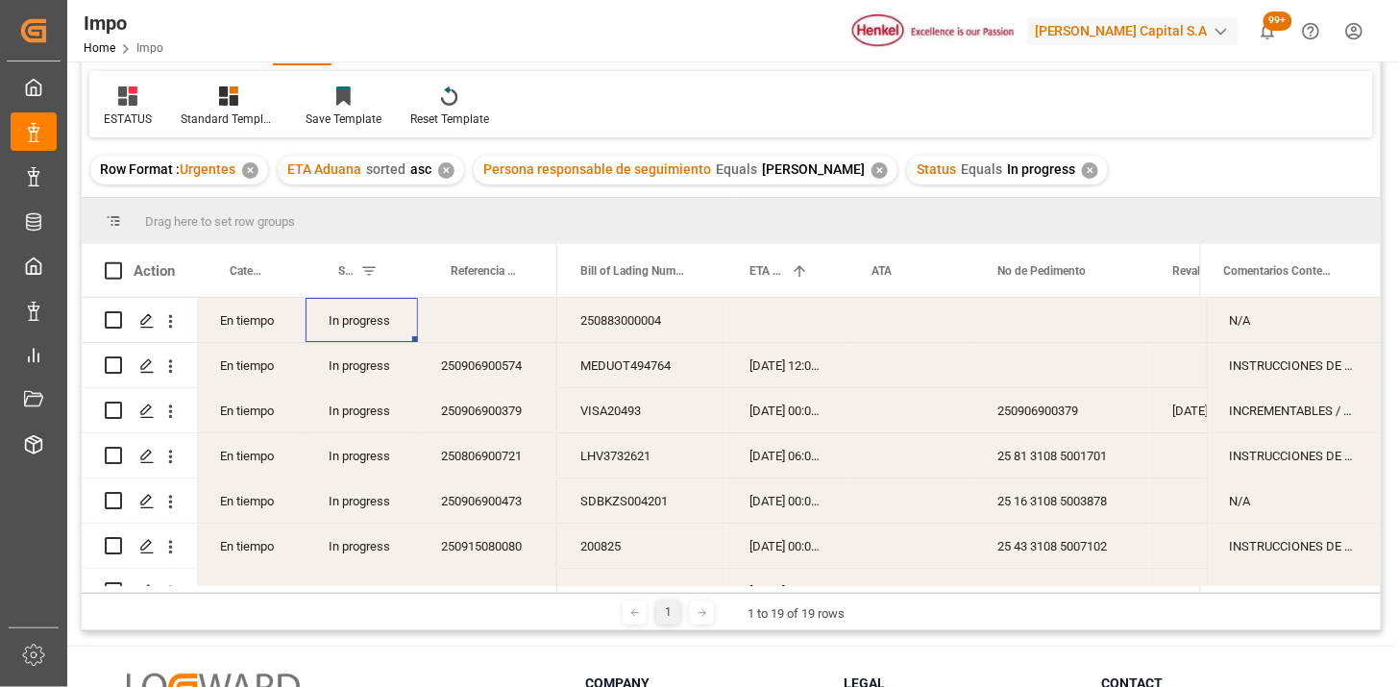
click at [344, 322] on div "In progress" at bounding box center [362, 320] width 112 height 44
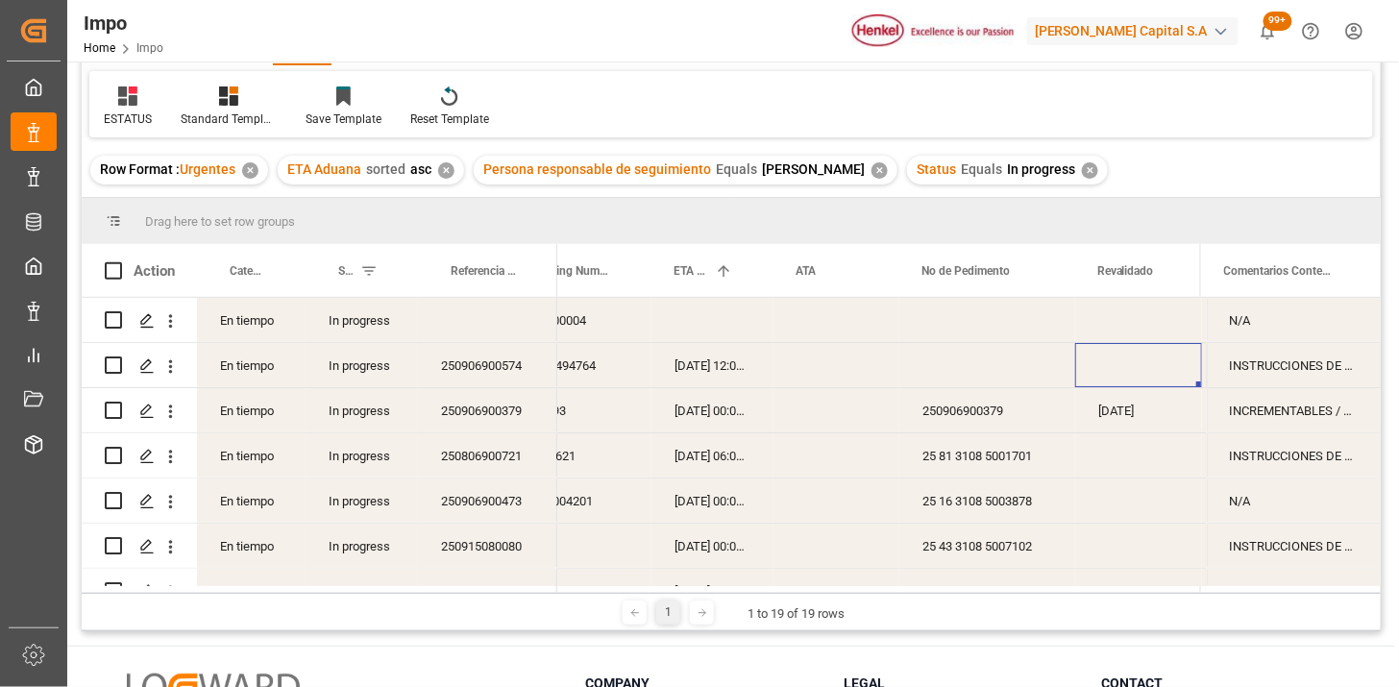
scroll to position [0, 266]
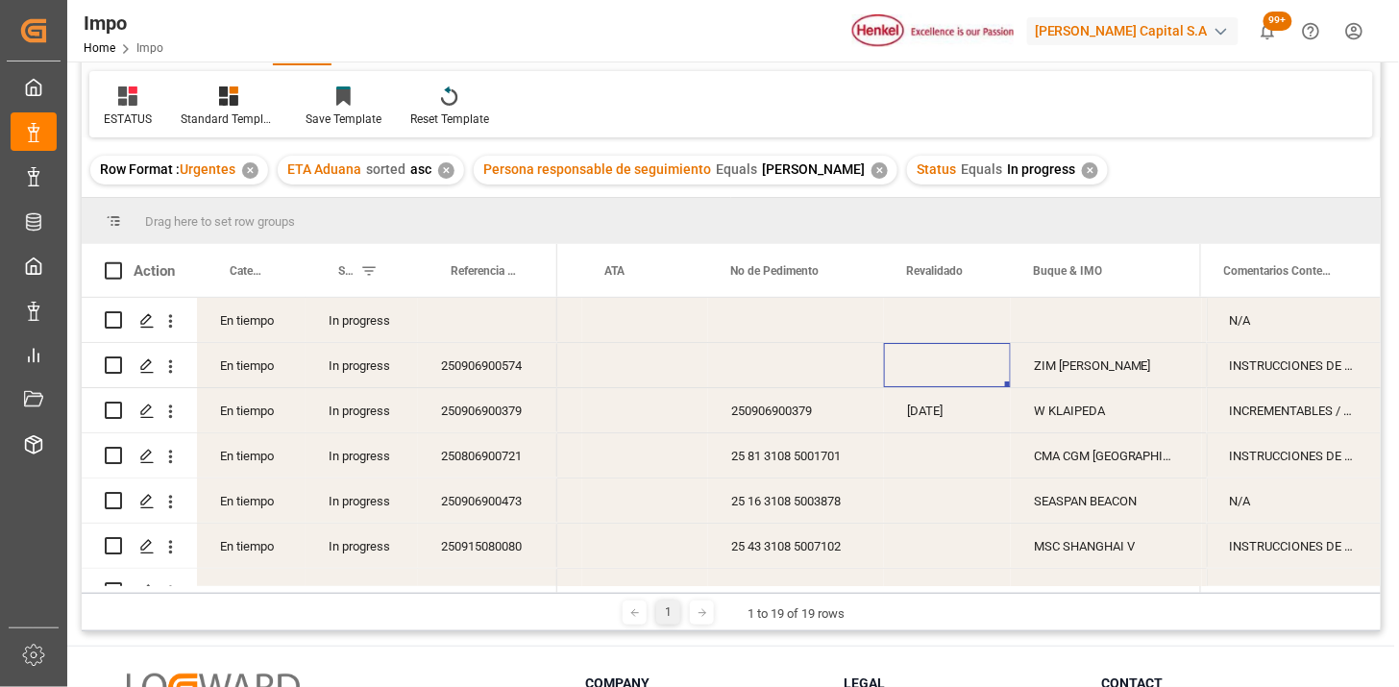
click at [930, 367] on div "Press SPACE to select this row." at bounding box center [947, 365] width 127 height 44
type input "[DATE]"
click at [802, 369] on div "Press SPACE to select this row." at bounding box center [796, 365] width 176 height 44
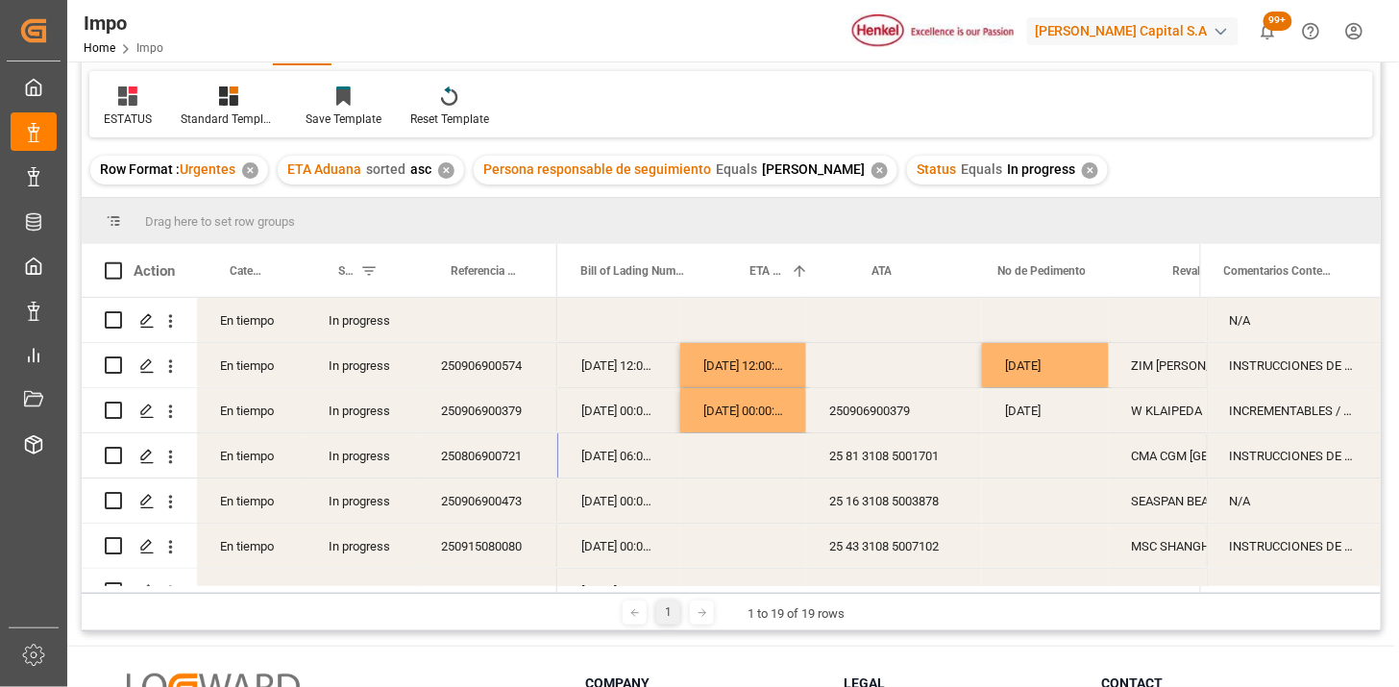
scroll to position [0, 0]
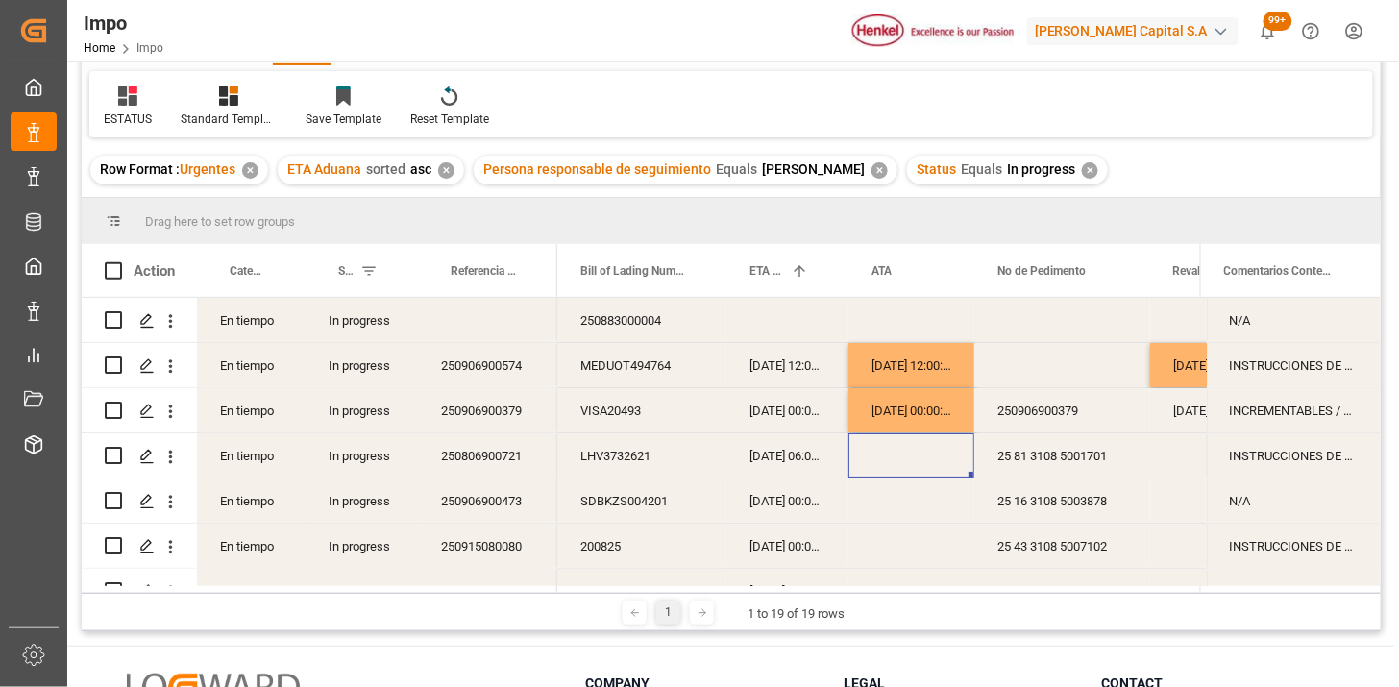
click at [904, 455] on div "Press SPACE to select this row." at bounding box center [911, 455] width 126 height 44
click at [904, 454] on div "Press SPACE to select this row." at bounding box center [911, 455] width 126 height 44
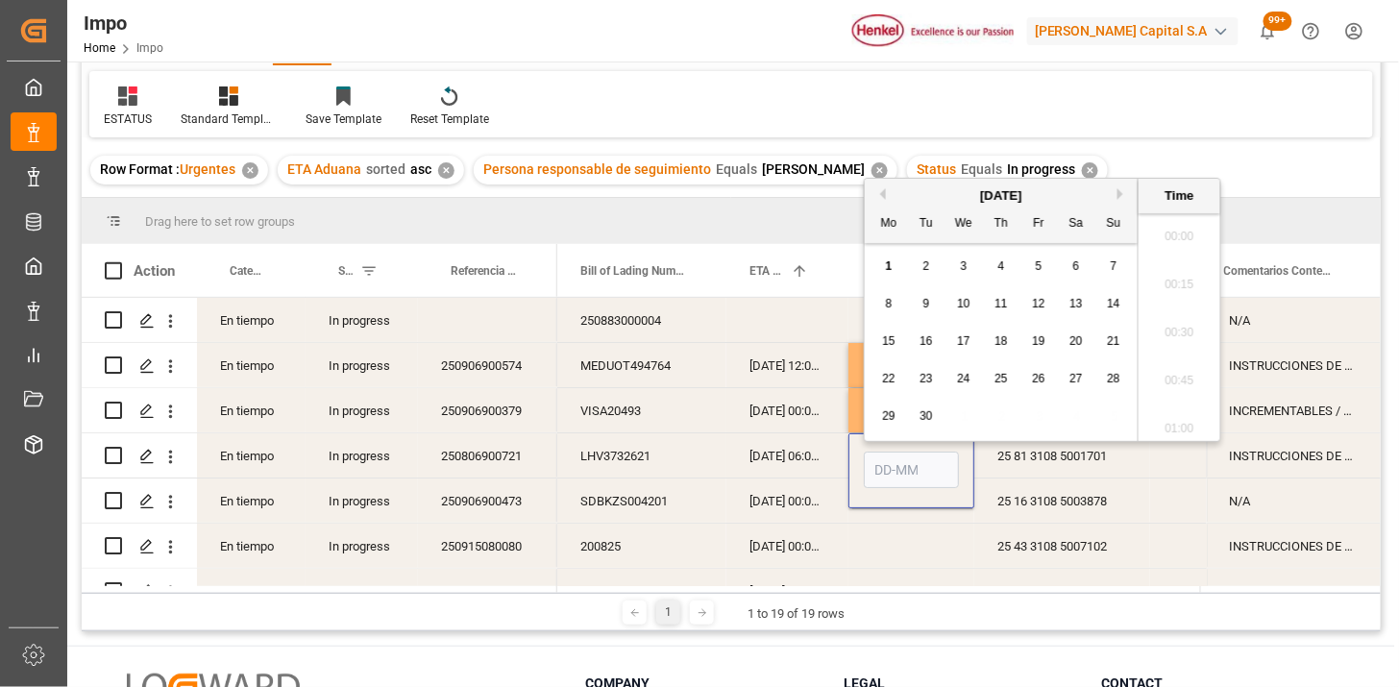
scroll to position [2456, 0]
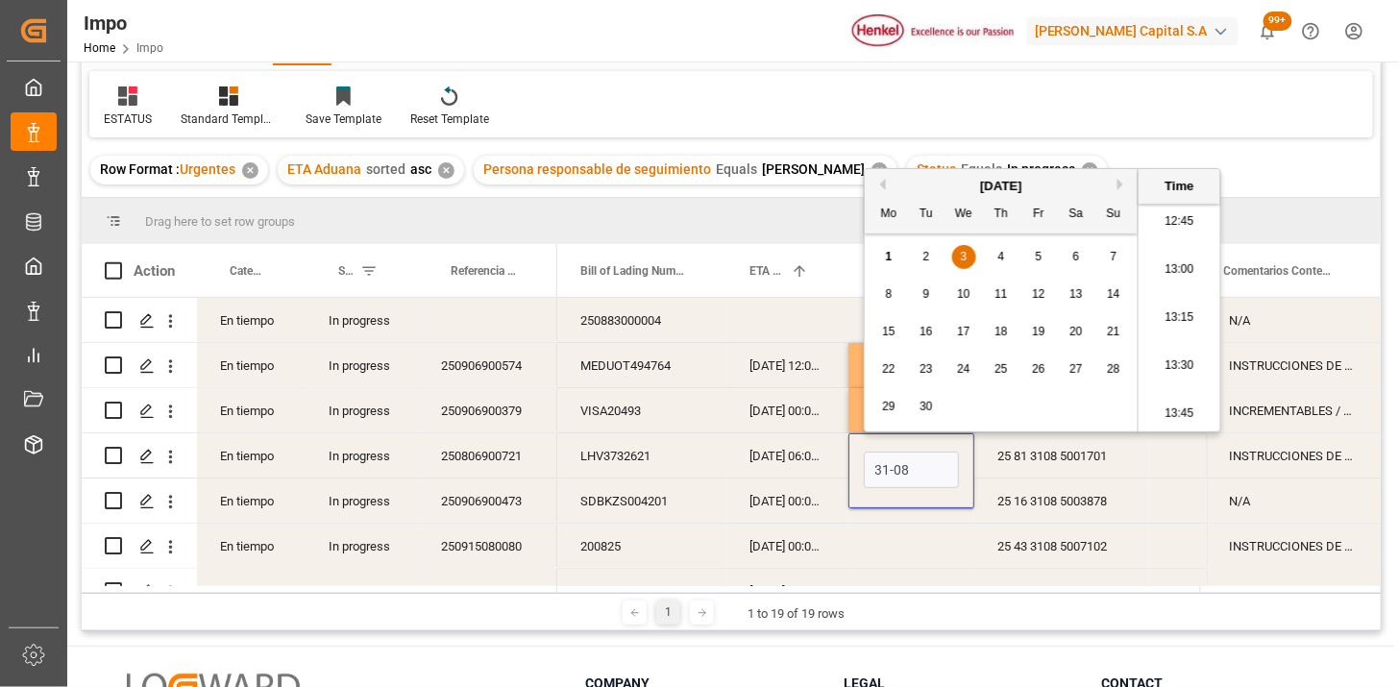
type input "31-08-2025 00:00"
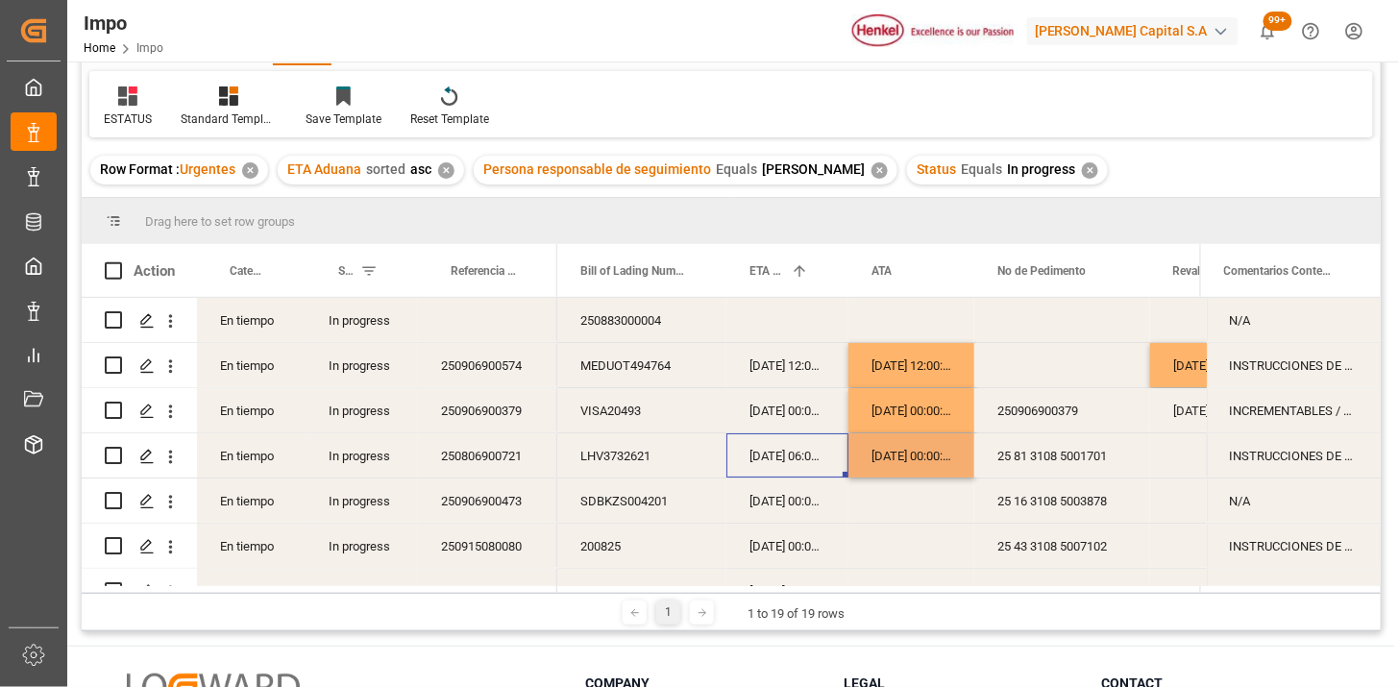
click at [783, 465] on div "01-09-2025 06:00:00" at bounding box center [787, 455] width 122 height 44
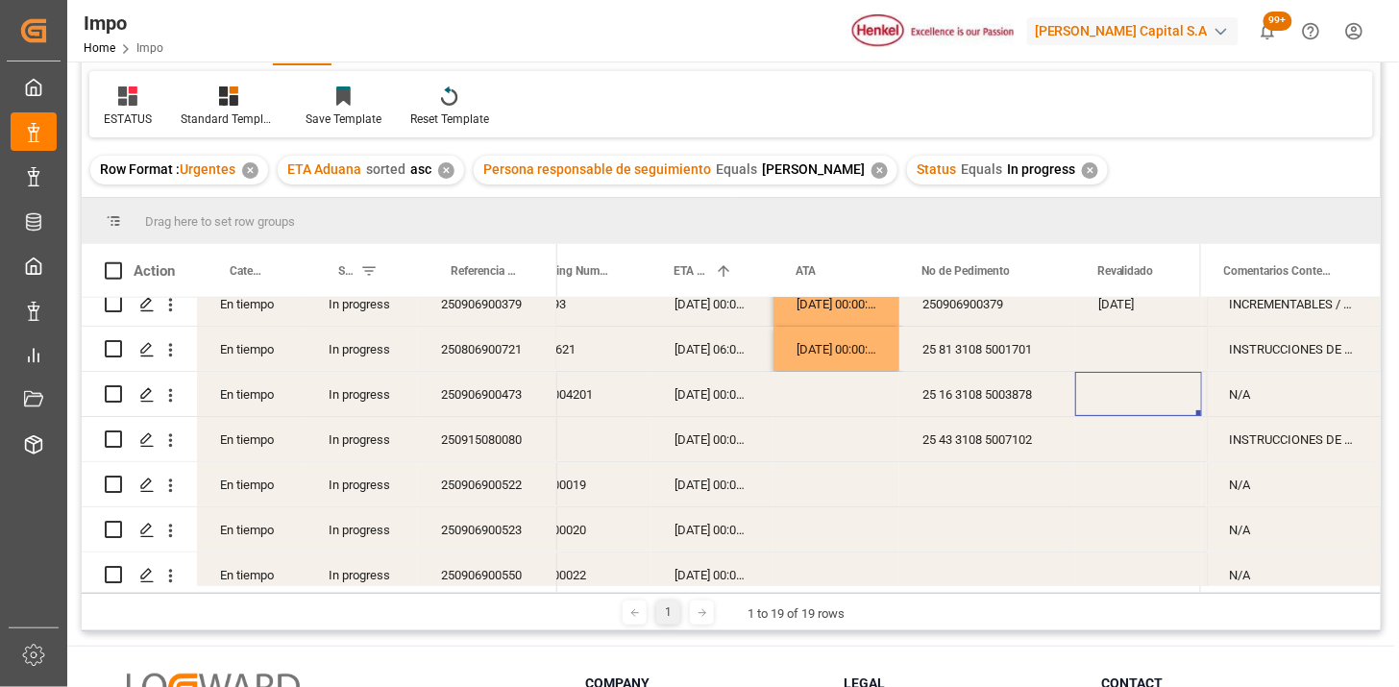
scroll to position [0, 266]
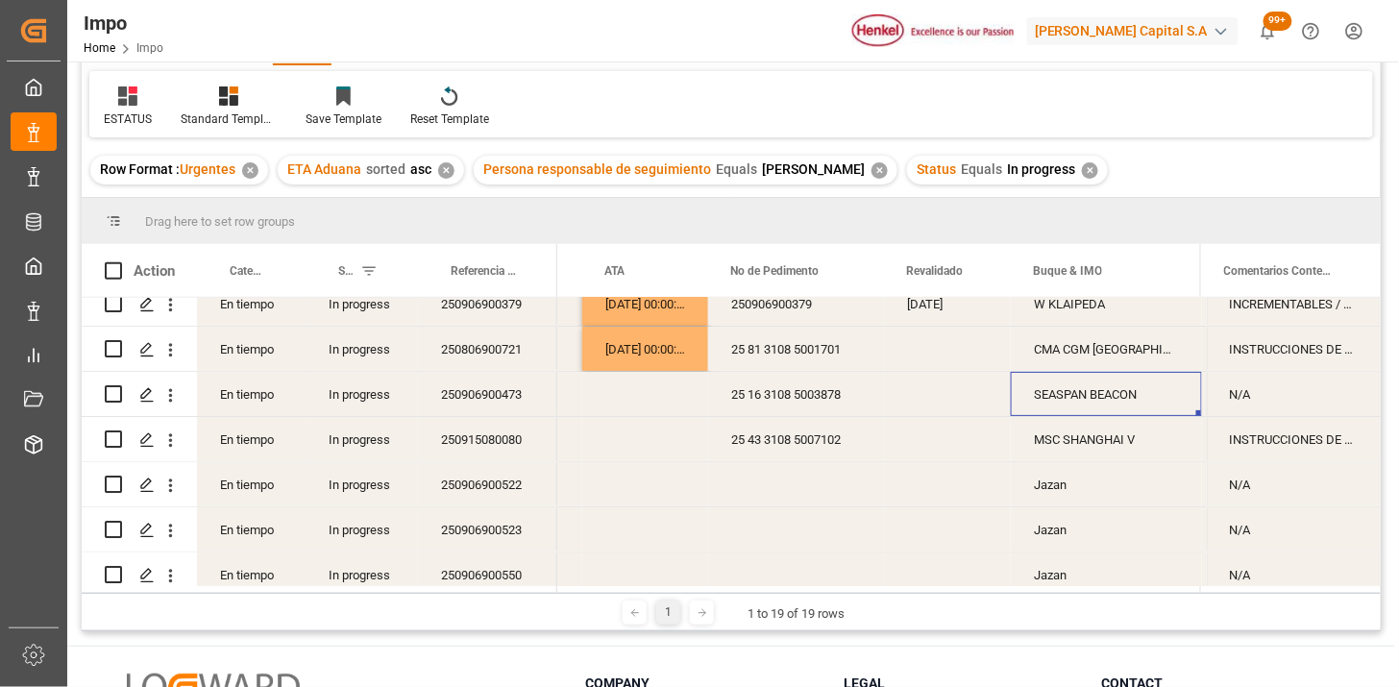
click at [505, 405] on div "250906900473" at bounding box center [487, 394] width 139 height 44
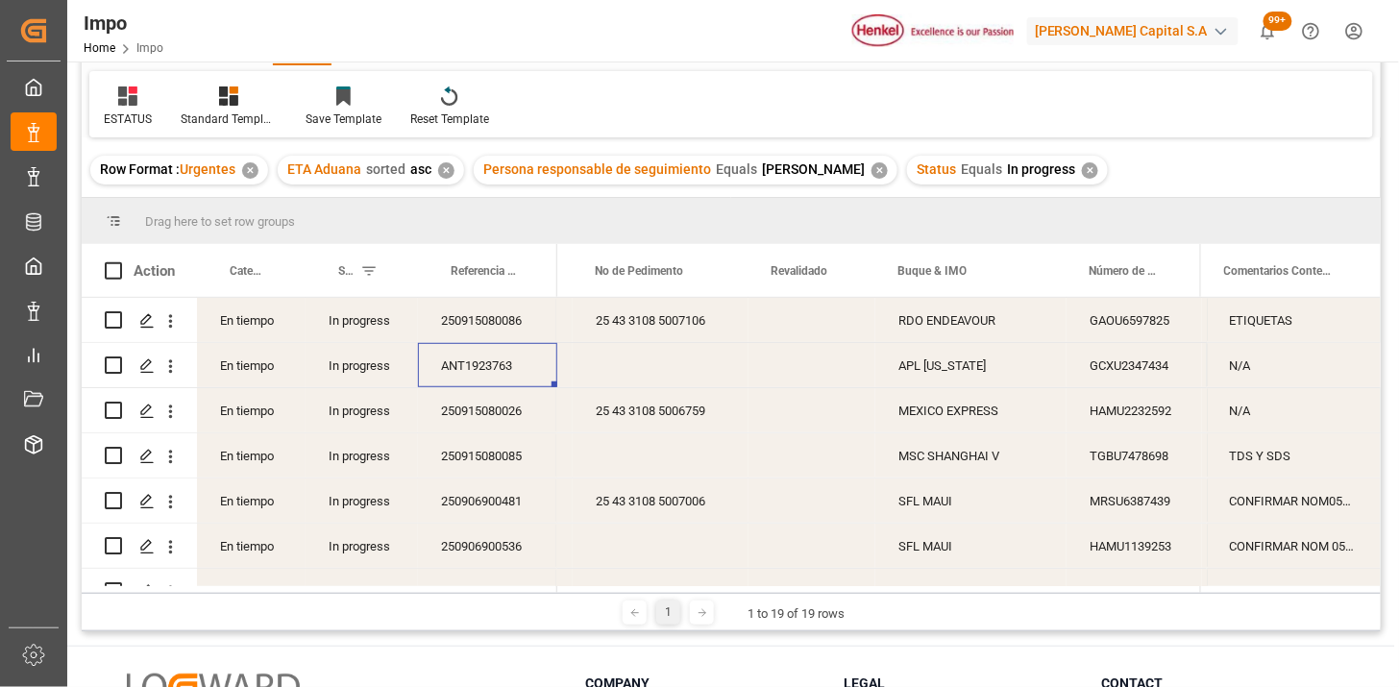
scroll to position [0, 0]
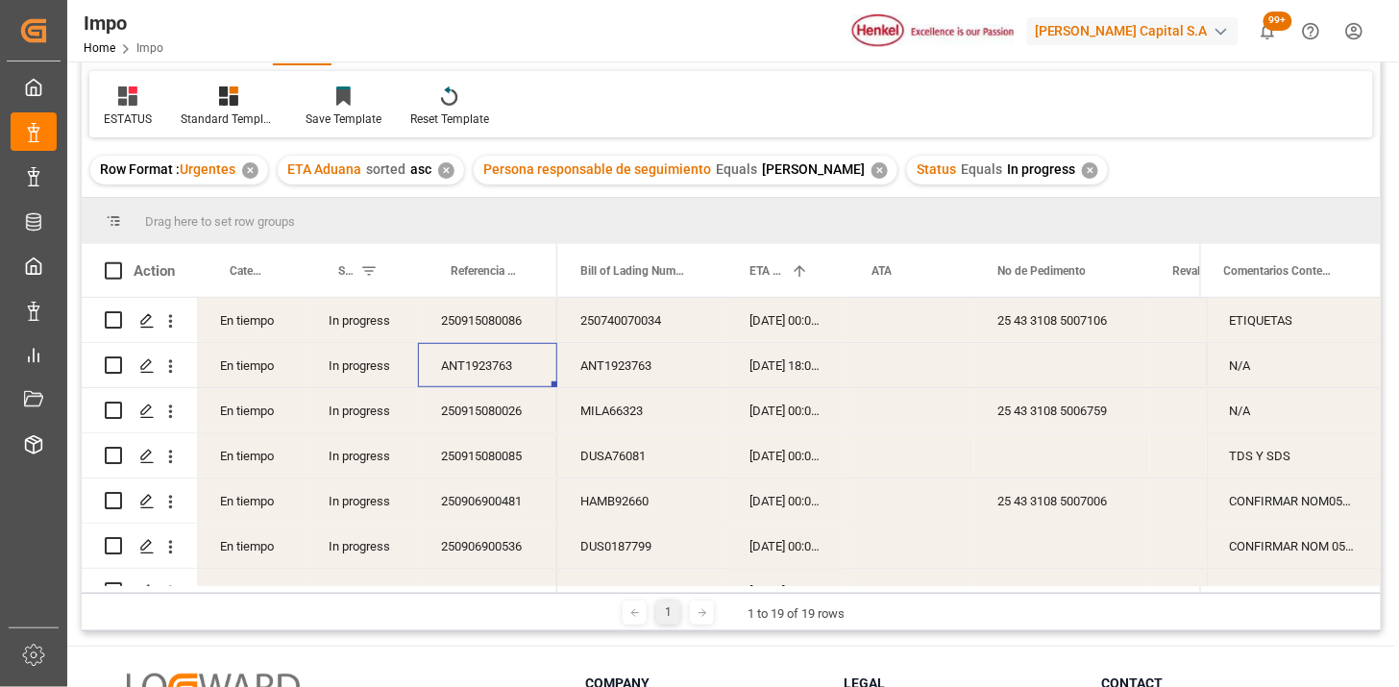
click at [520, 371] on div "ANT1923763" at bounding box center [487, 365] width 139 height 44
click at [520, 371] on input "ANT1923763" at bounding box center [487, 376] width 109 height 37
paste input "250906900476"
type input "250906900476"
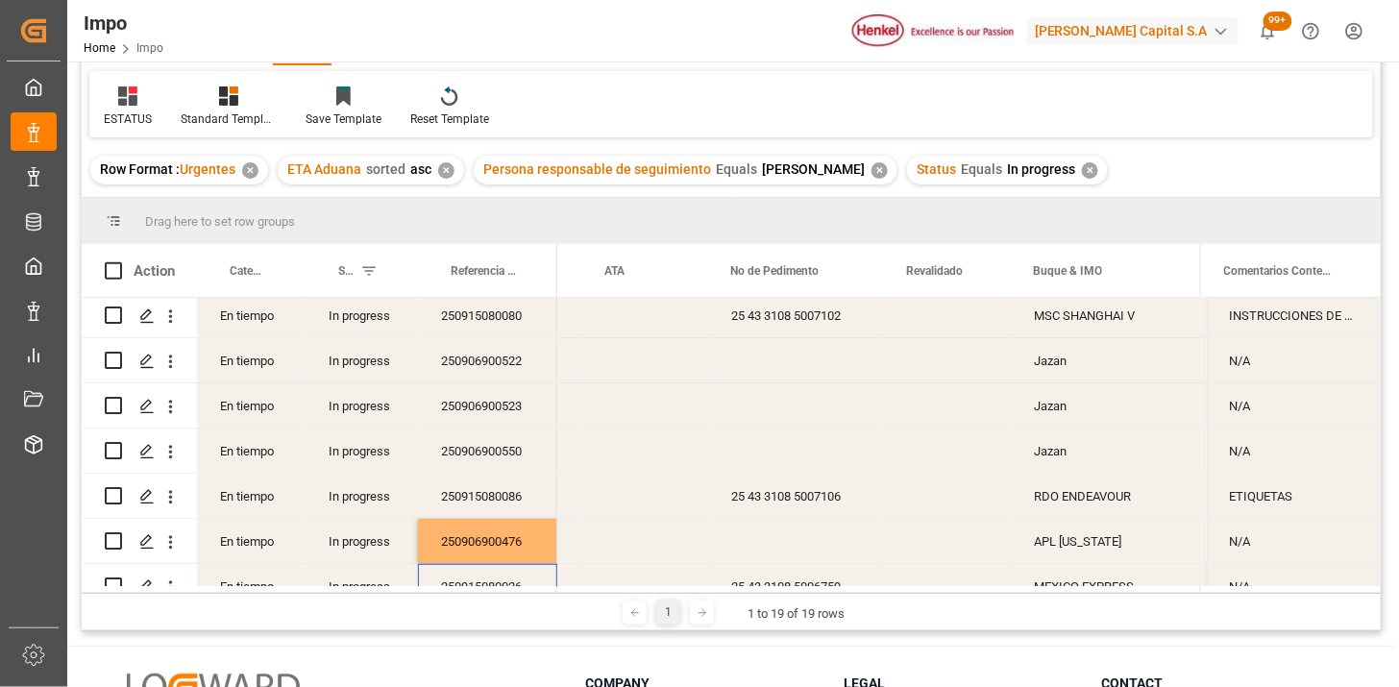
scroll to position [193, 0]
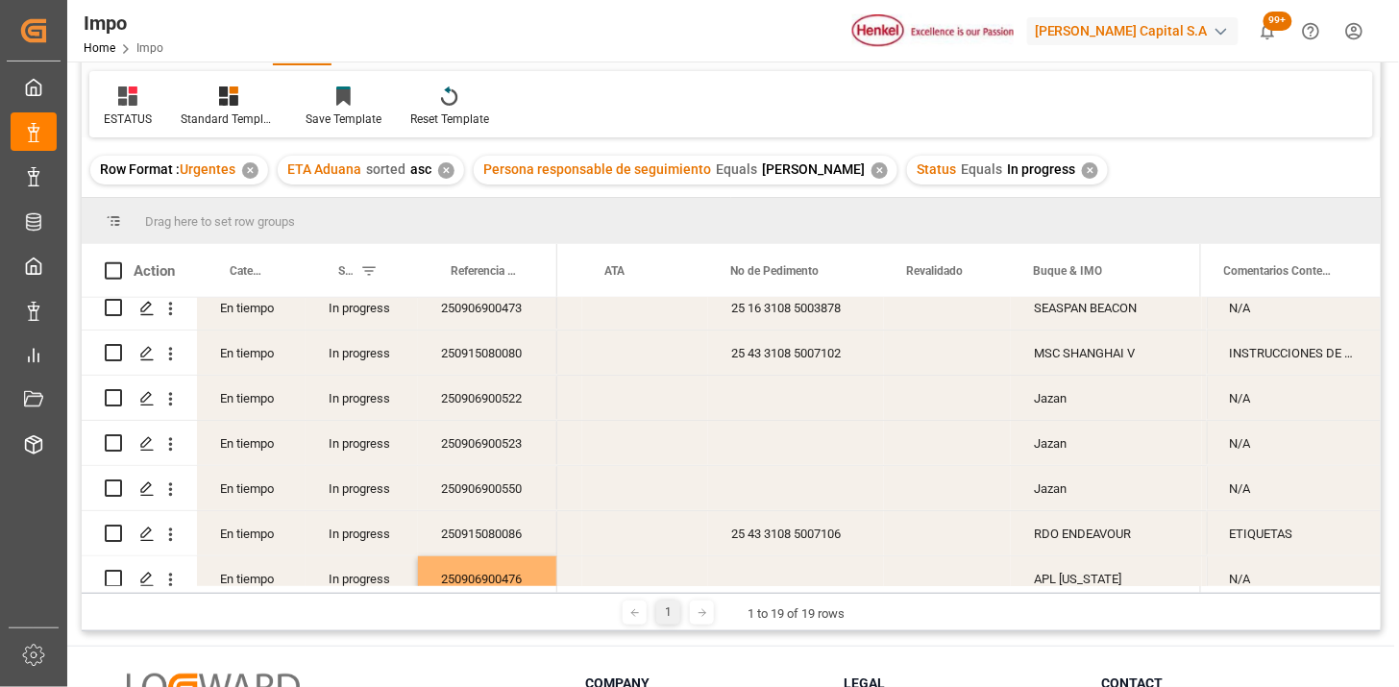
click at [476, 358] on div "250915080080" at bounding box center [487, 353] width 139 height 44
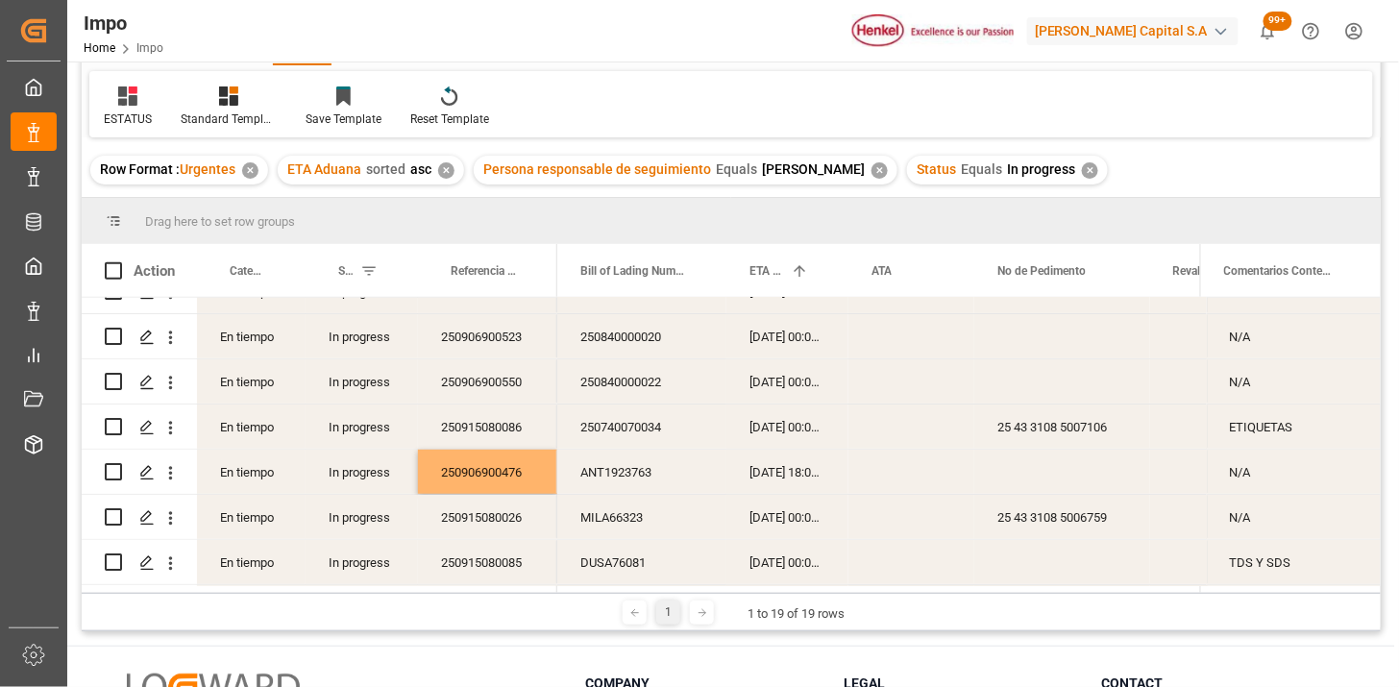
scroll to position [406, 0]
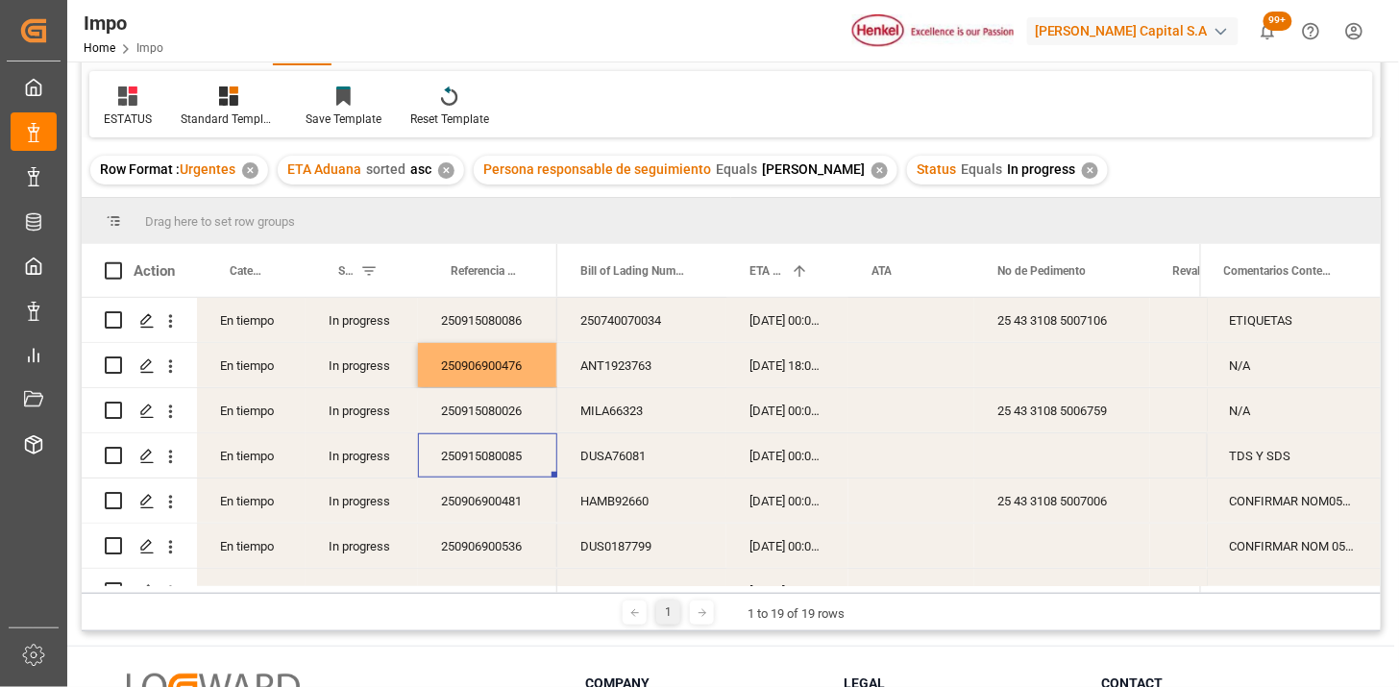
click at [503, 434] on div "250915080085" at bounding box center [487, 455] width 139 height 44
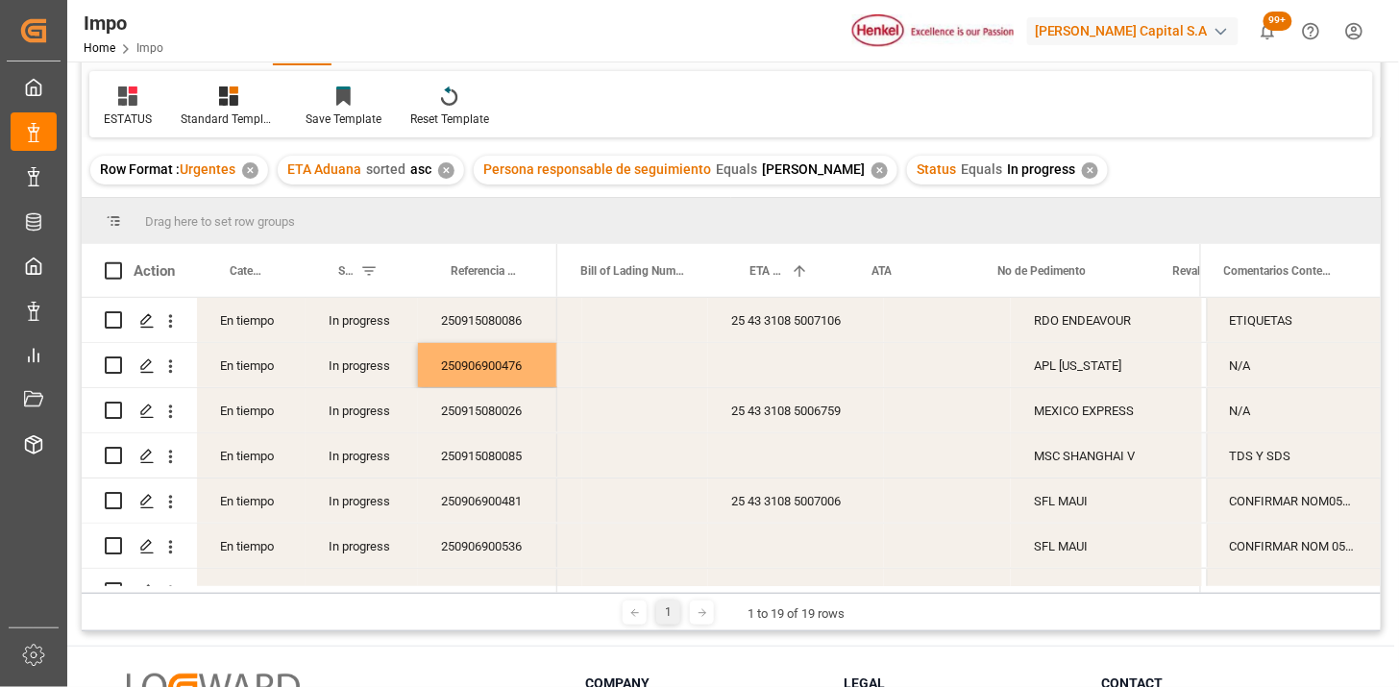
scroll to position [0, 0]
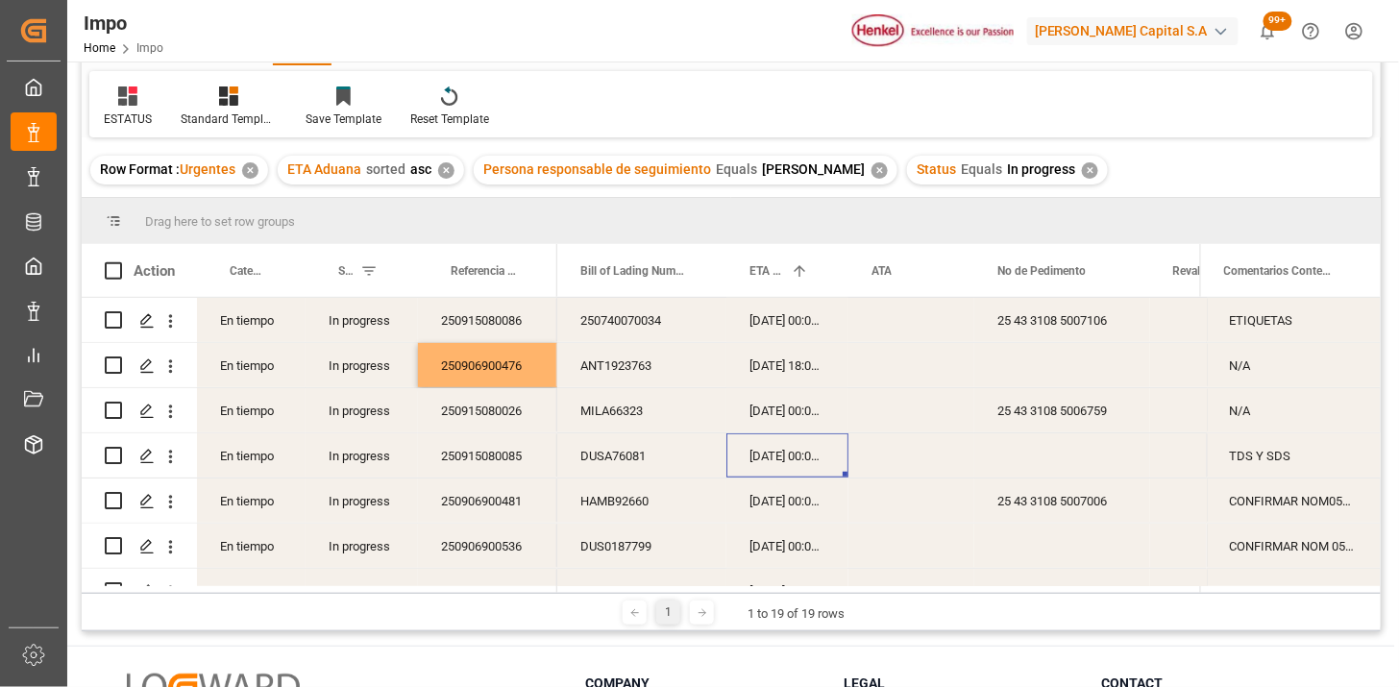
click at [766, 467] on div "04-09-2025 00:00:00" at bounding box center [787, 455] width 122 height 44
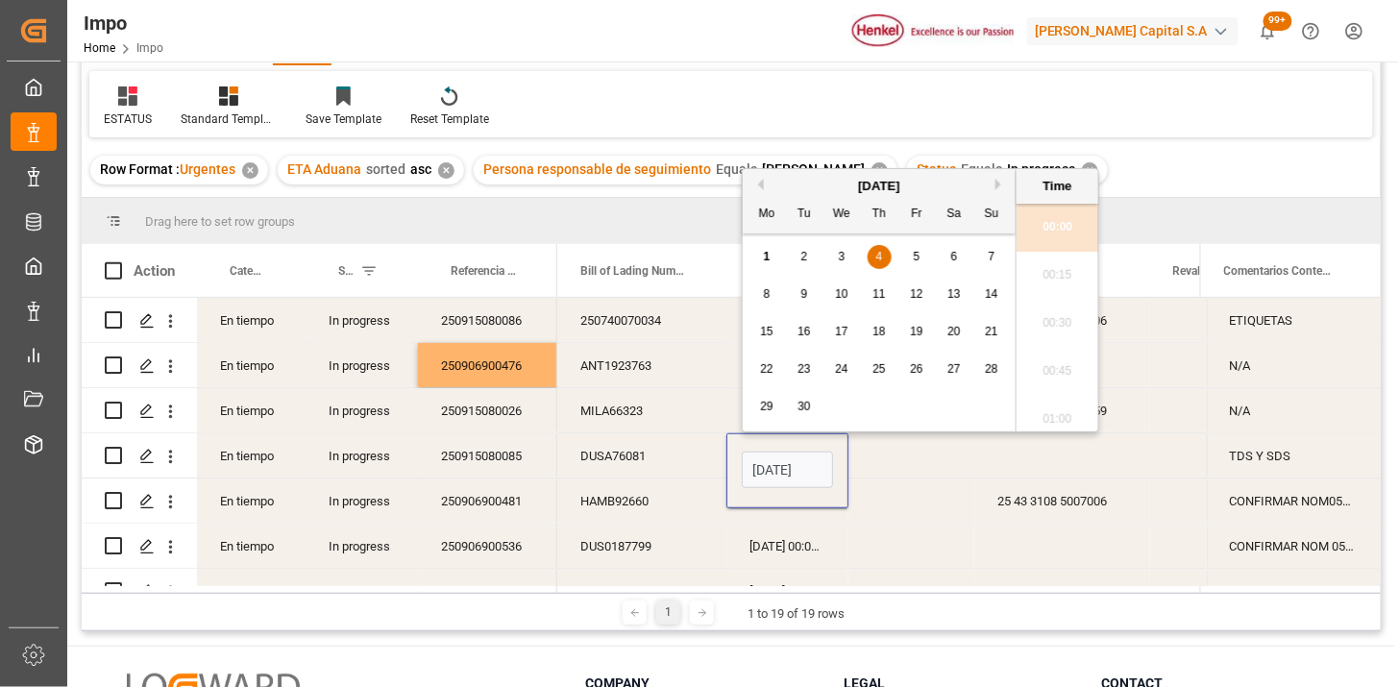
scroll to position [0, 65]
click at [766, 467] on input "04-09-2025 00:00" at bounding box center [787, 470] width 91 height 37
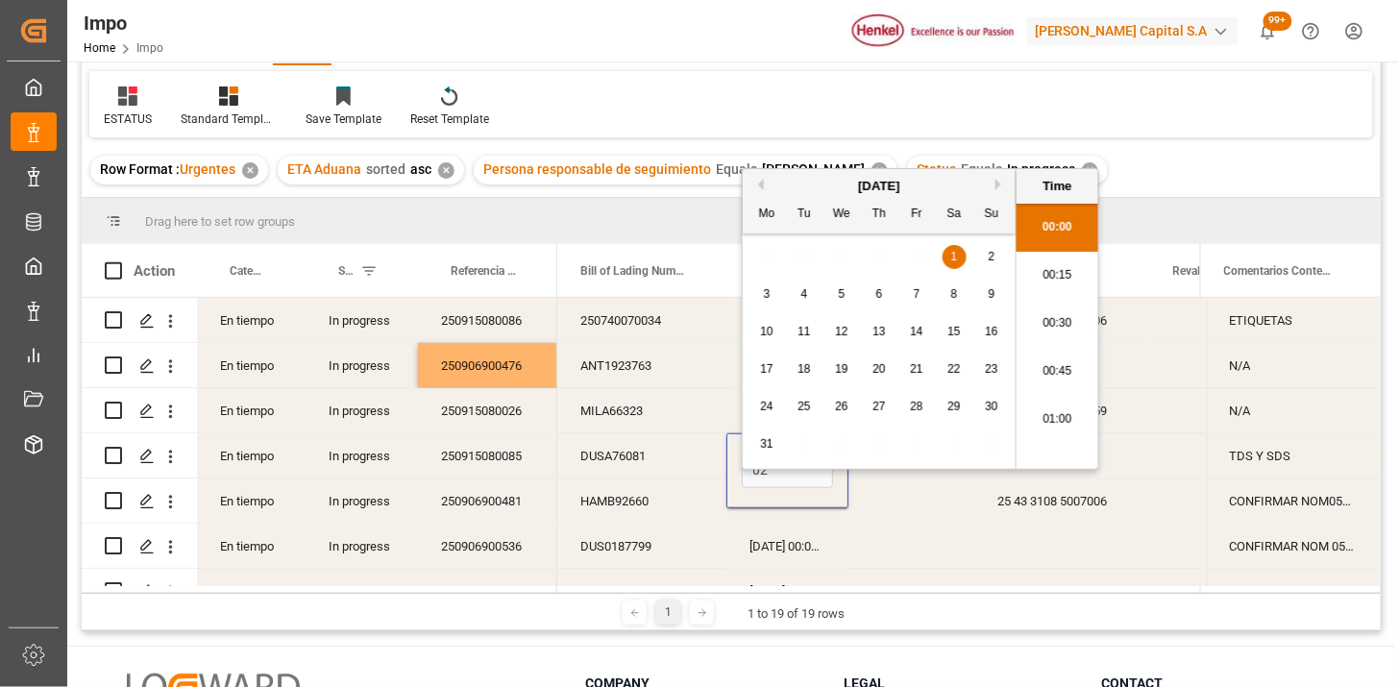
scroll to position [0, 0]
type input "02-09-2025 00:00"
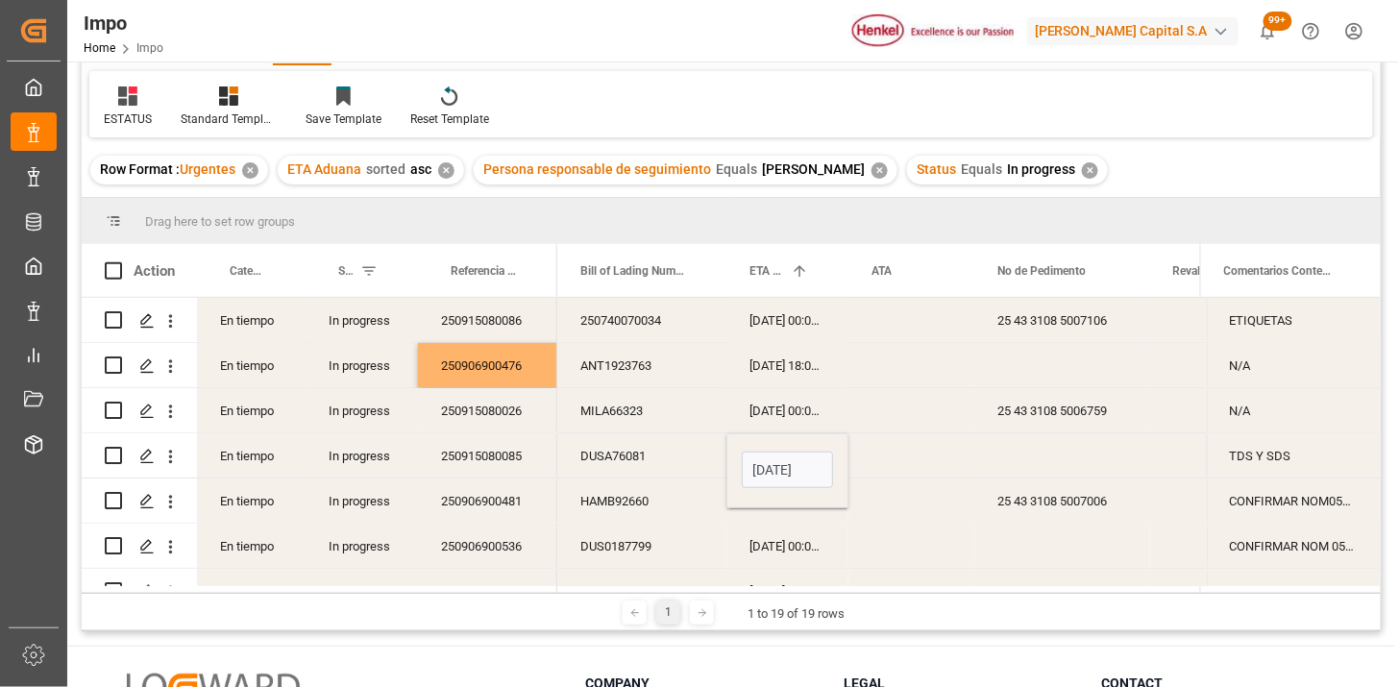
click at [659, 458] on div "DUSA76081" at bounding box center [641, 455] width 169 height 44
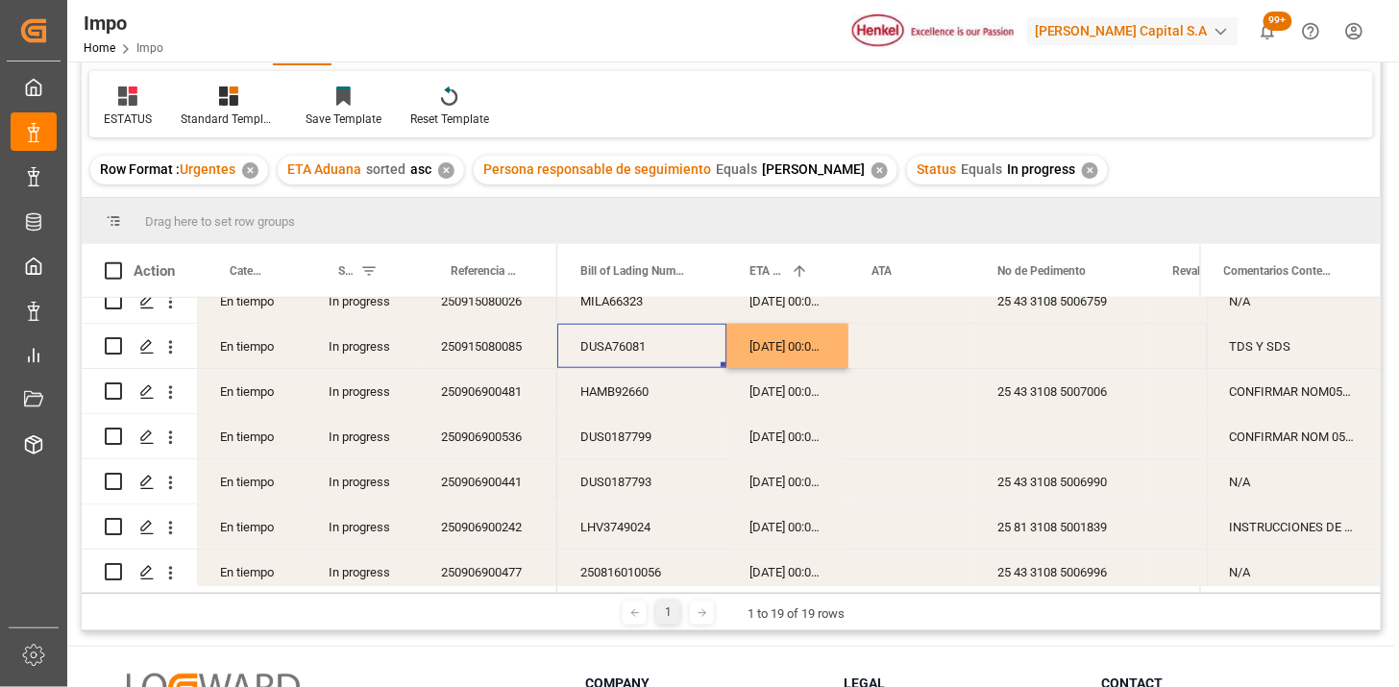
scroll to position [469, 0]
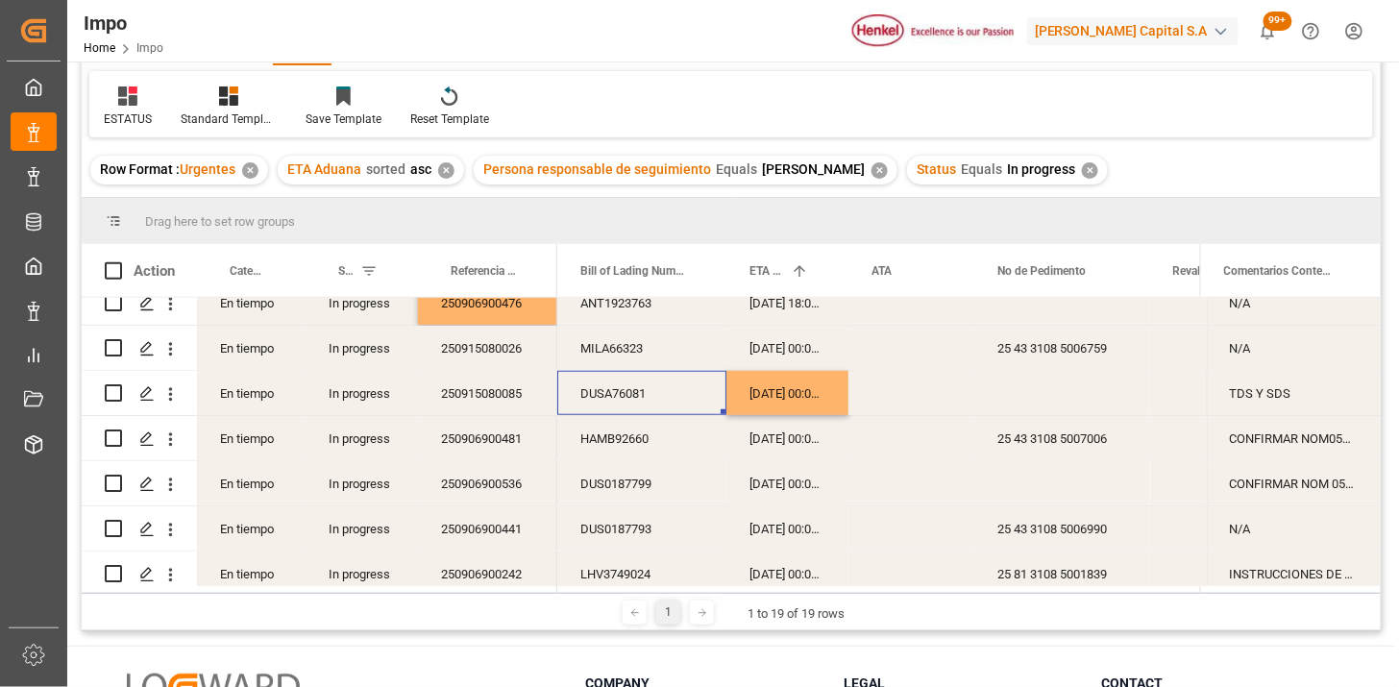
click at [457, 434] on div "250906900481" at bounding box center [487, 438] width 139 height 44
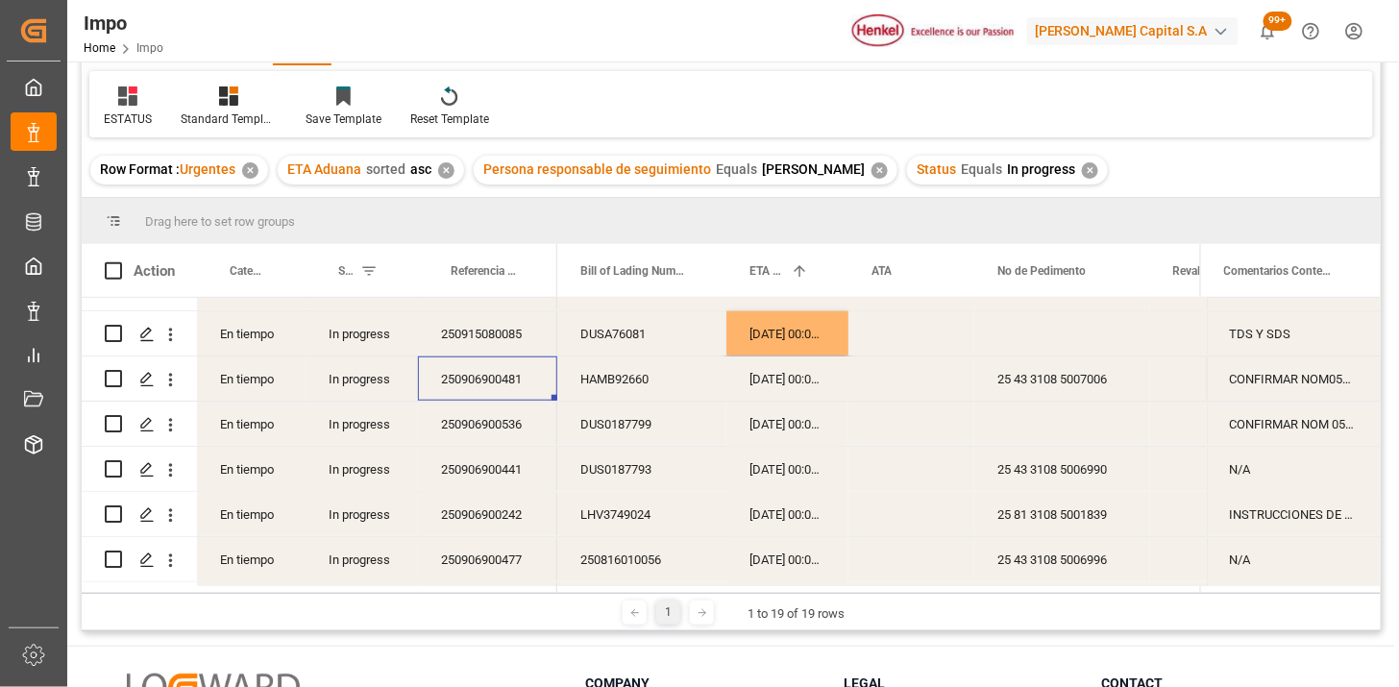
scroll to position [575, 0]
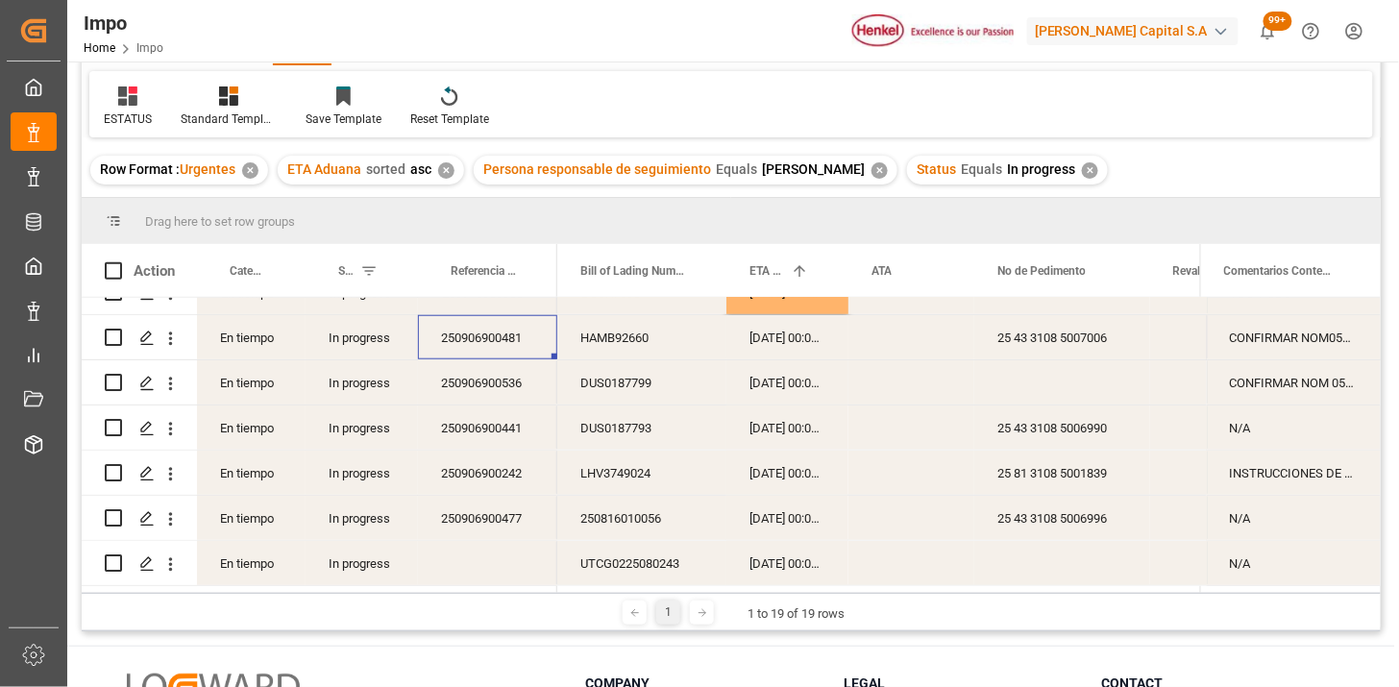
click at [472, 372] on div "250906900536" at bounding box center [487, 382] width 139 height 44
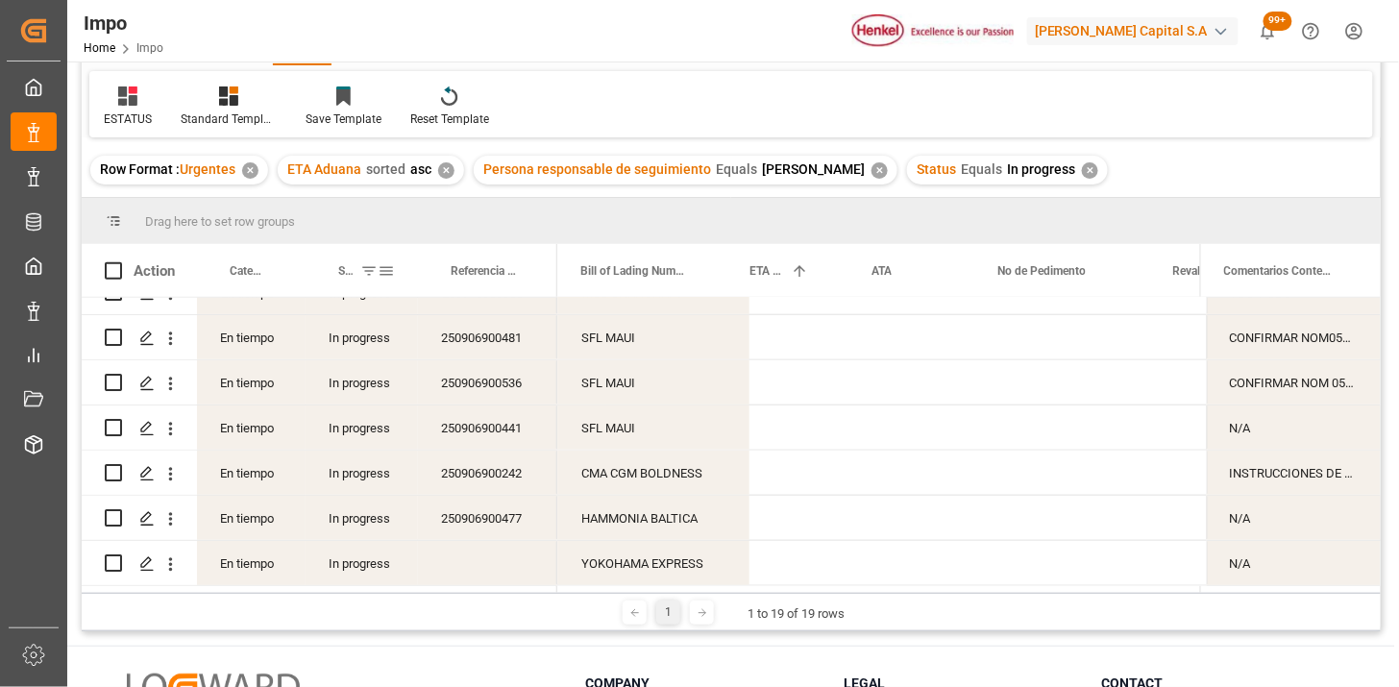
scroll to position [0, 0]
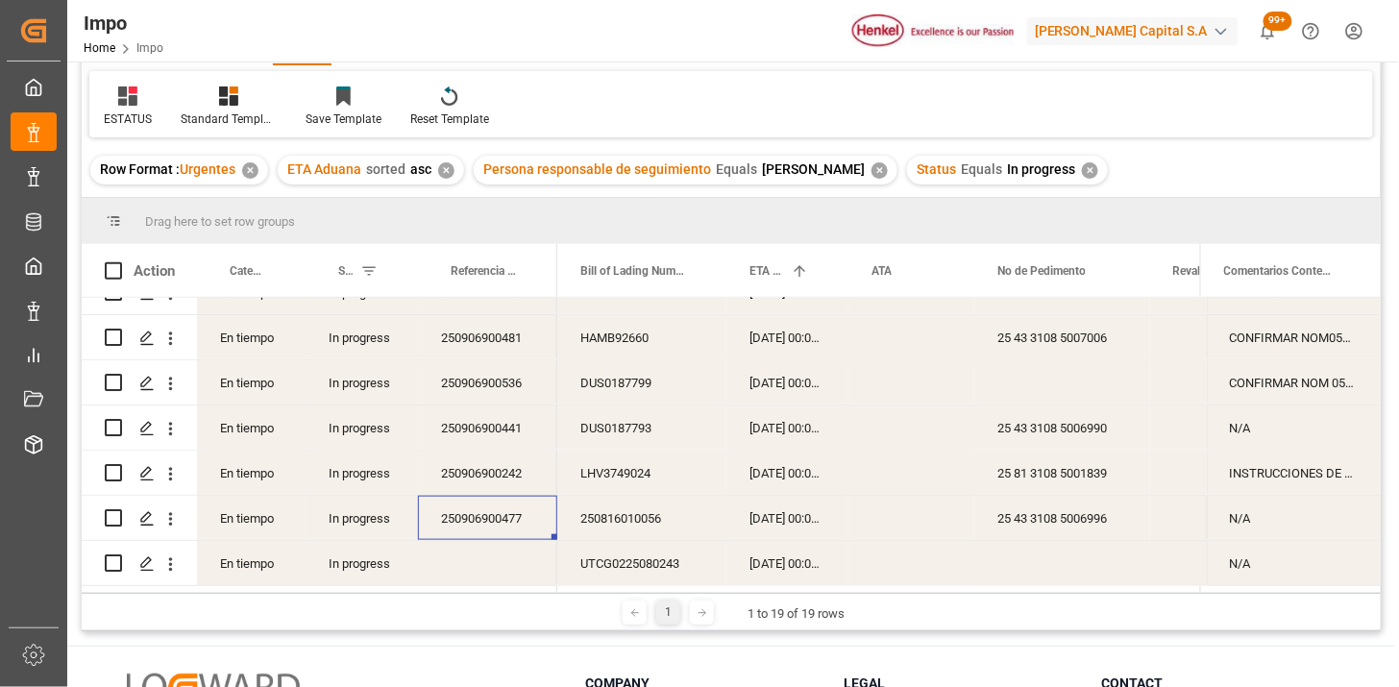
click at [634, 560] on div "UTCG0225080243" at bounding box center [641, 563] width 169 height 44
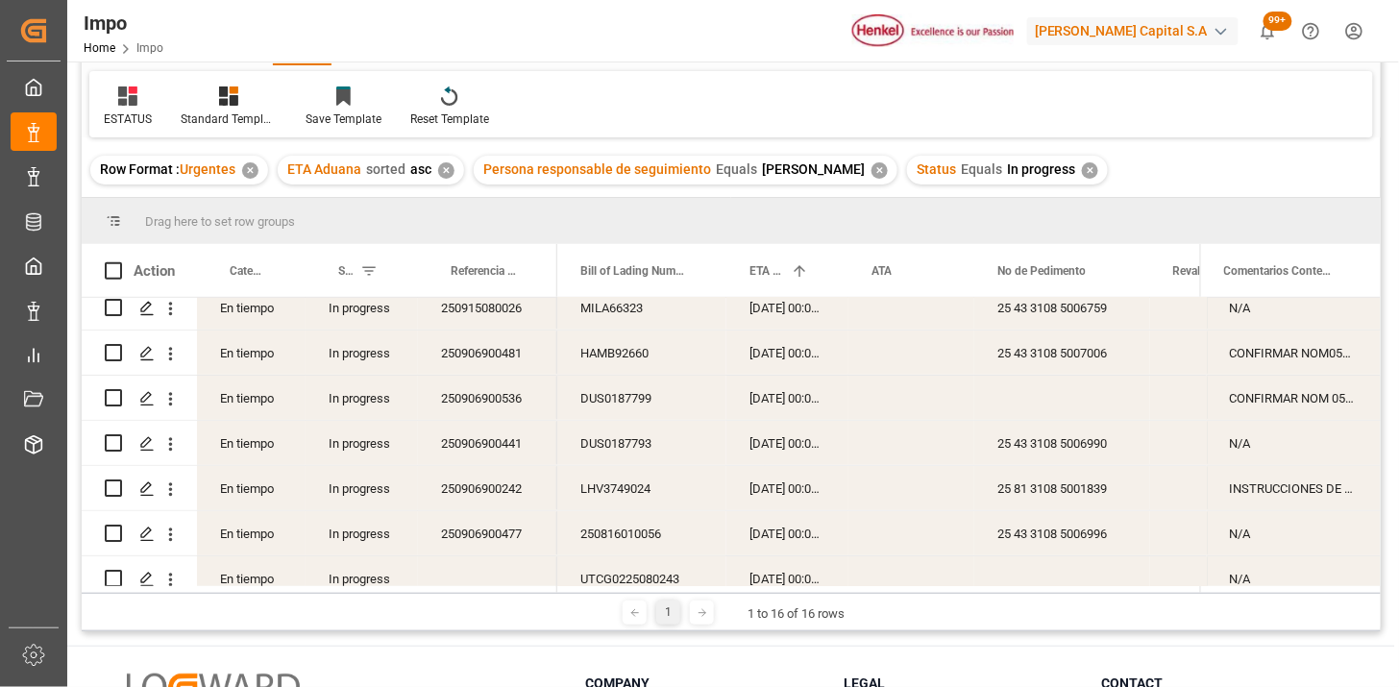
scroll to position [439, 0]
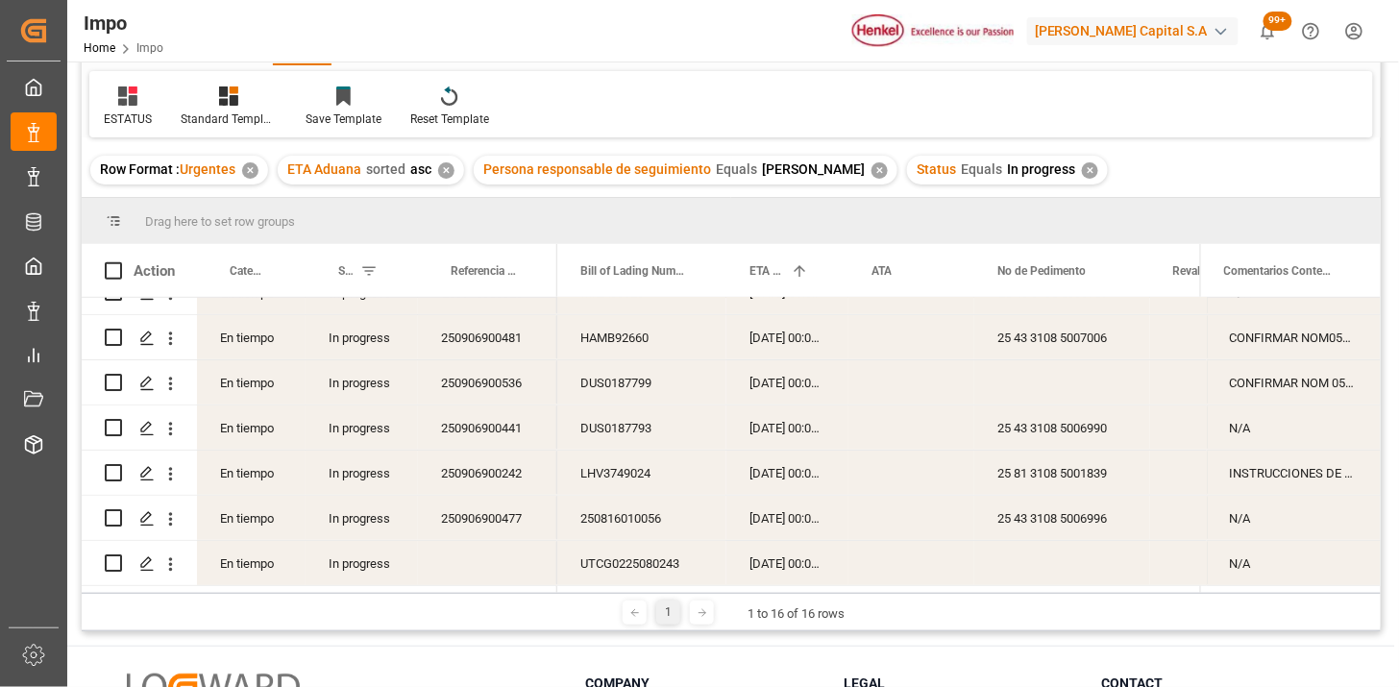
click at [1082, 164] on div "✕" at bounding box center [1090, 170] width 16 height 16
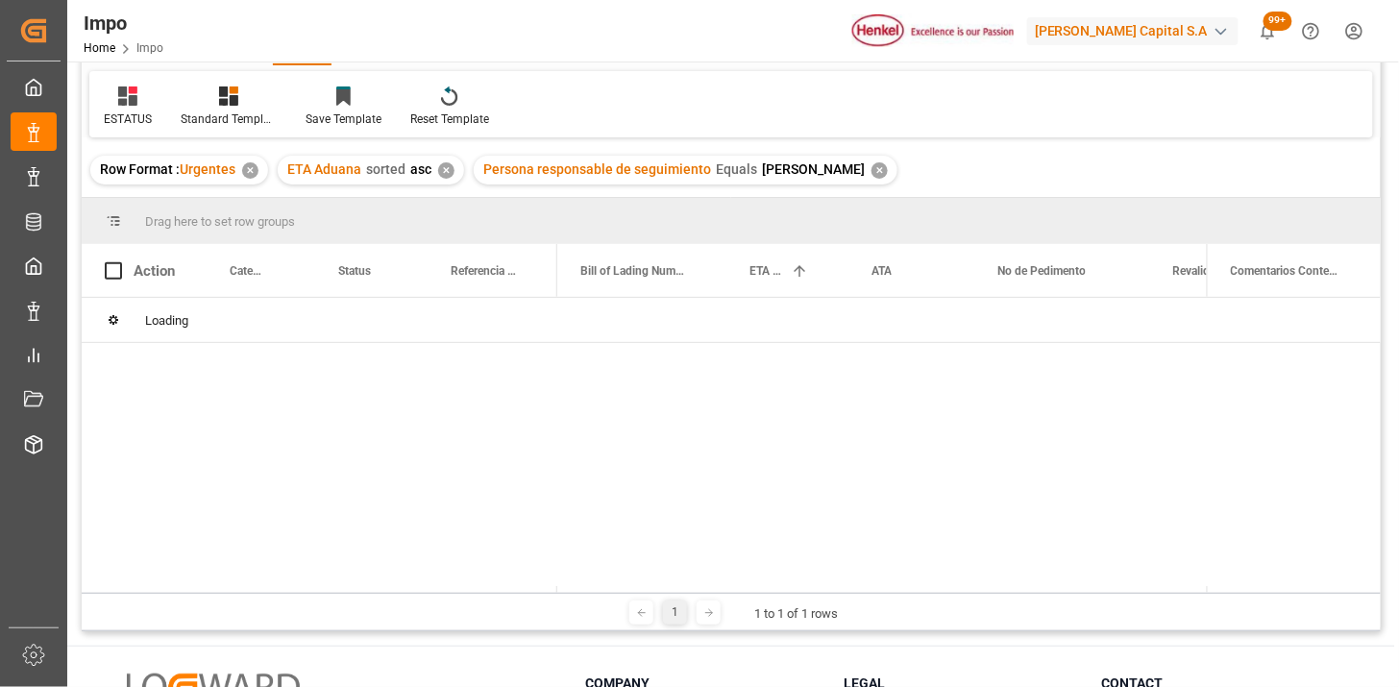
click at [875, 171] on div "✕" at bounding box center [879, 170] width 16 height 16
click at [445, 166] on div "✕" at bounding box center [446, 170] width 16 height 16
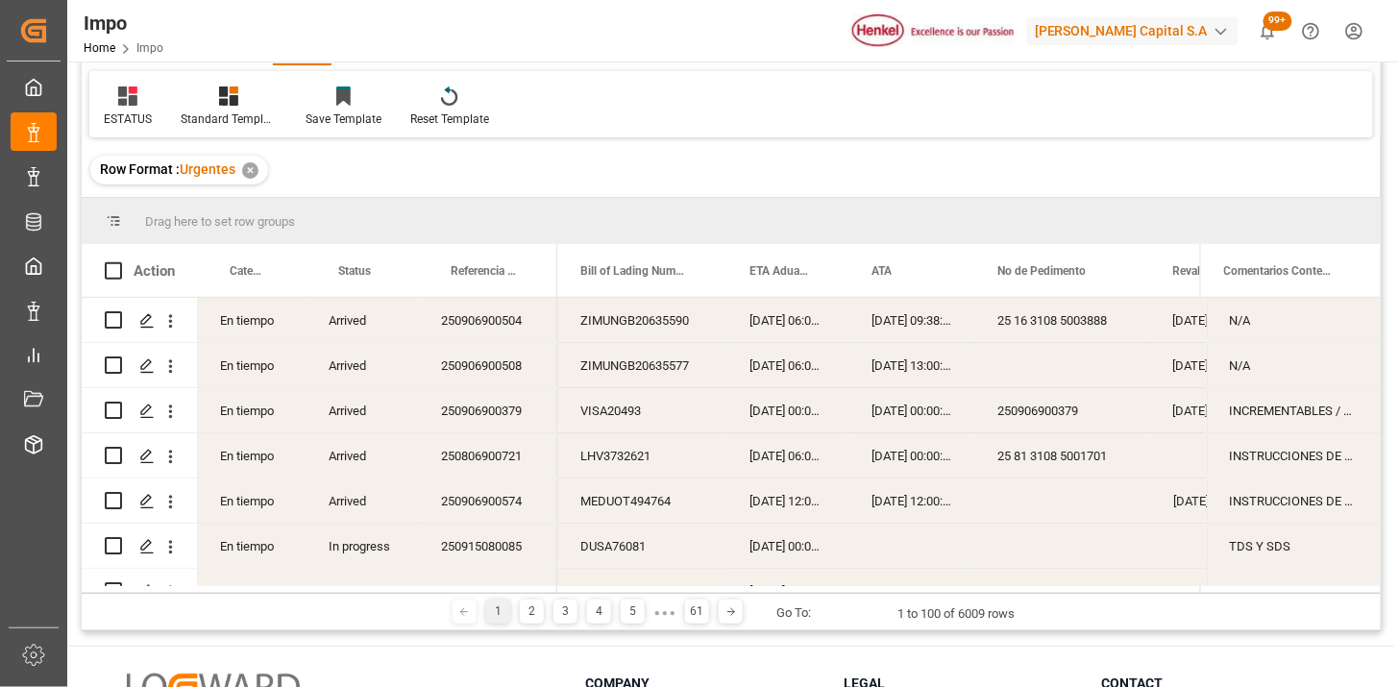
click at [495, 341] on div "250906900504" at bounding box center [487, 320] width 139 height 44
click at [132, 98] on icon at bounding box center [127, 95] width 19 height 19
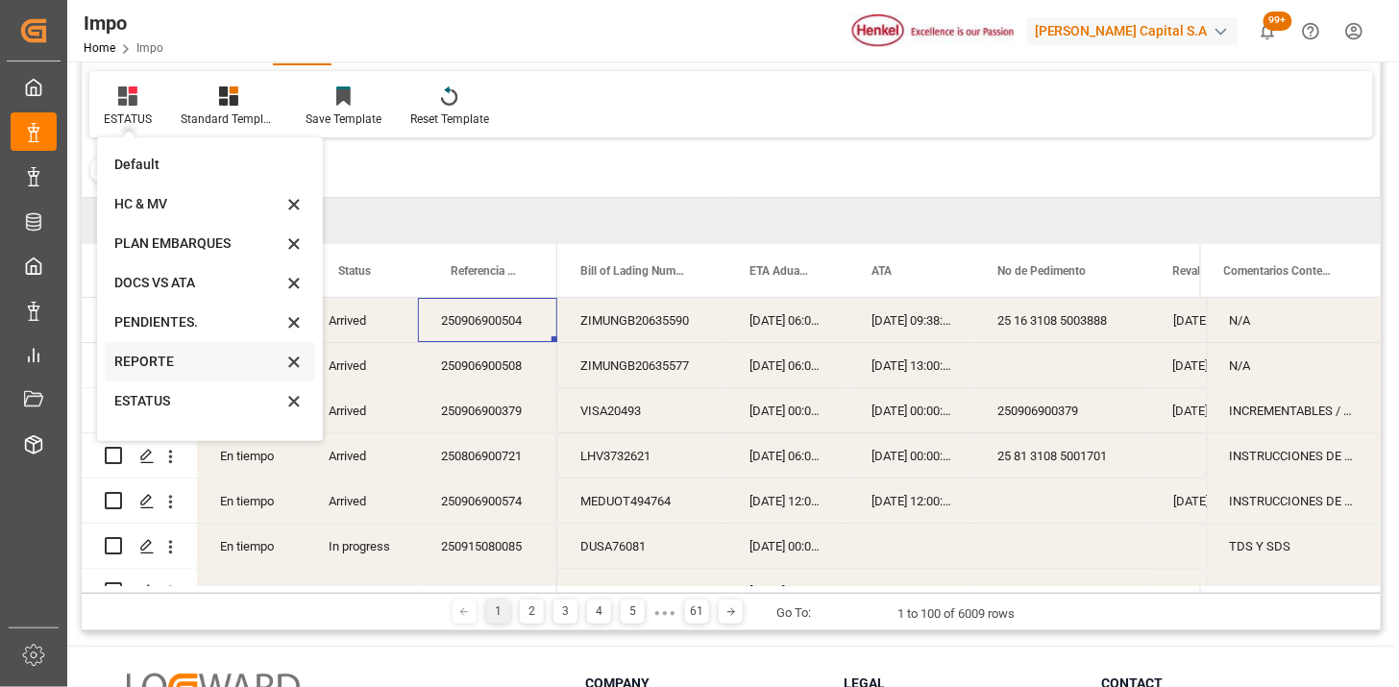
click at [186, 357] on div "REPORTE" at bounding box center [198, 362] width 168 height 20
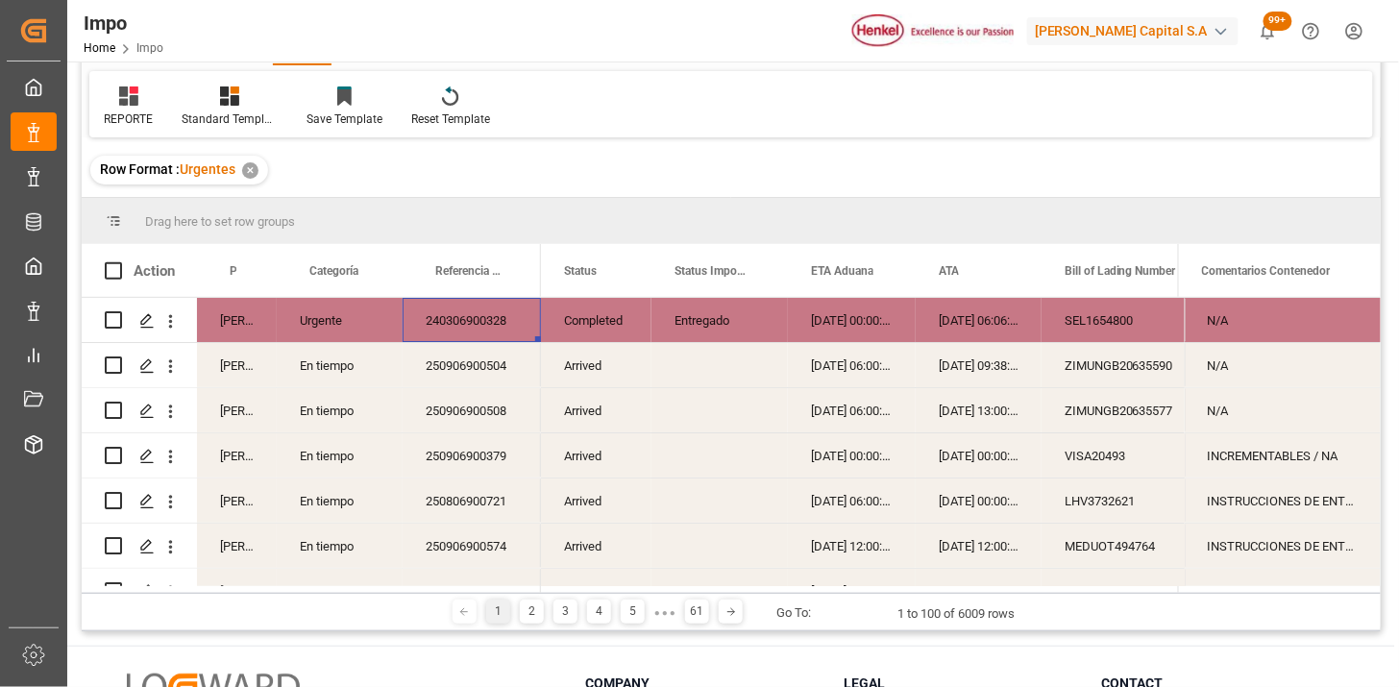
click at [851, 312] on div "06-03-2024 00:00:00" at bounding box center [852, 320] width 128 height 44
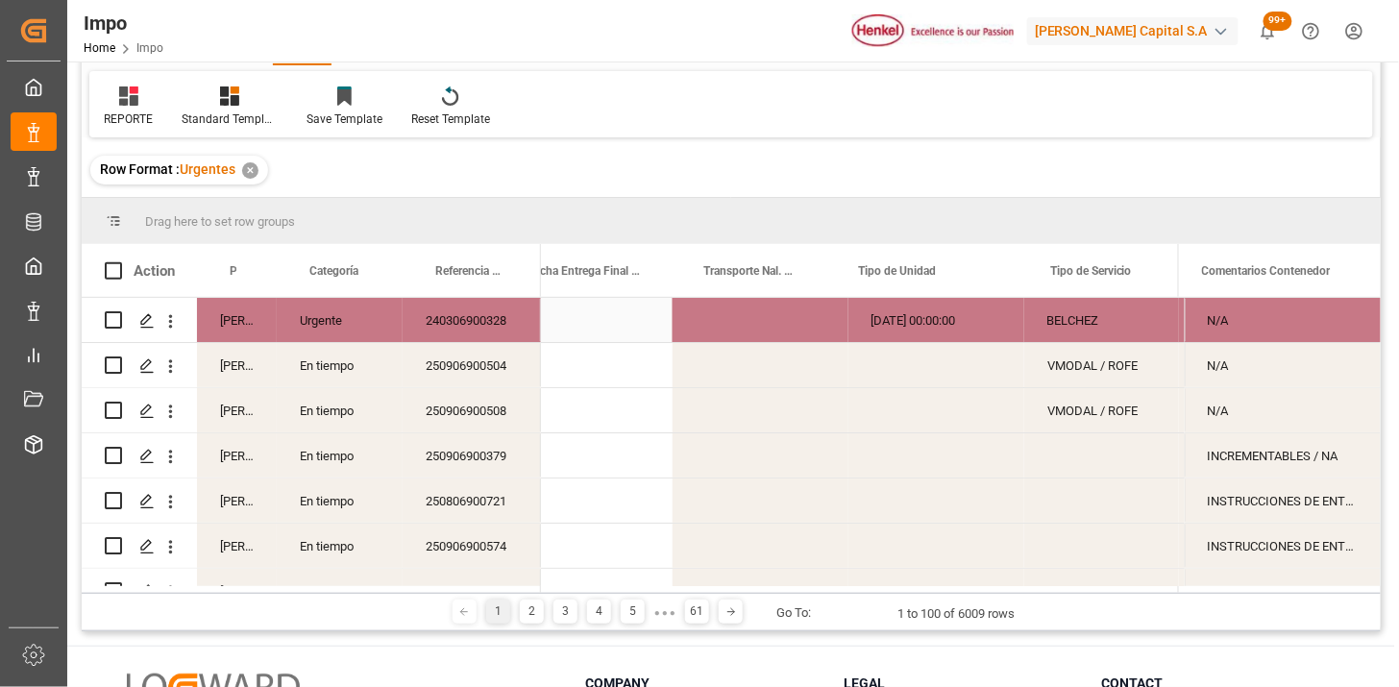
scroll to position [0, 3476]
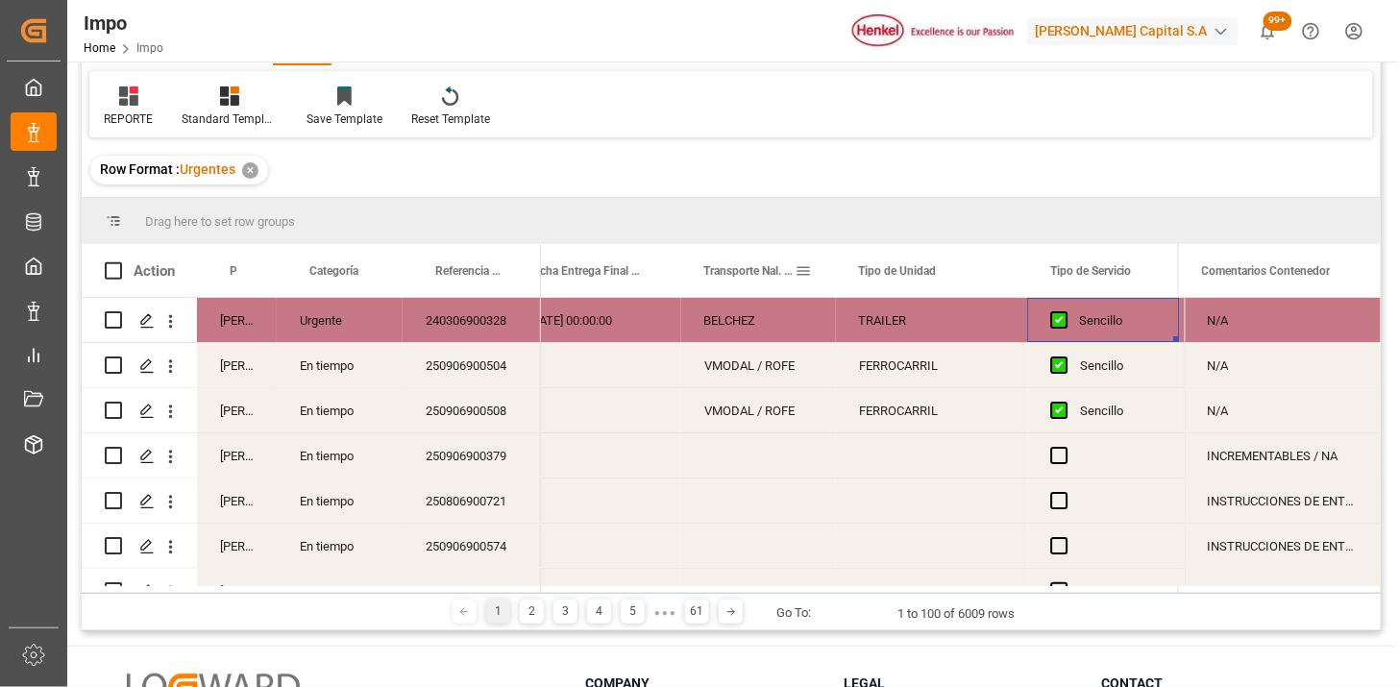
click at [803, 270] on span at bounding box center [803, 270] width 17 height 17
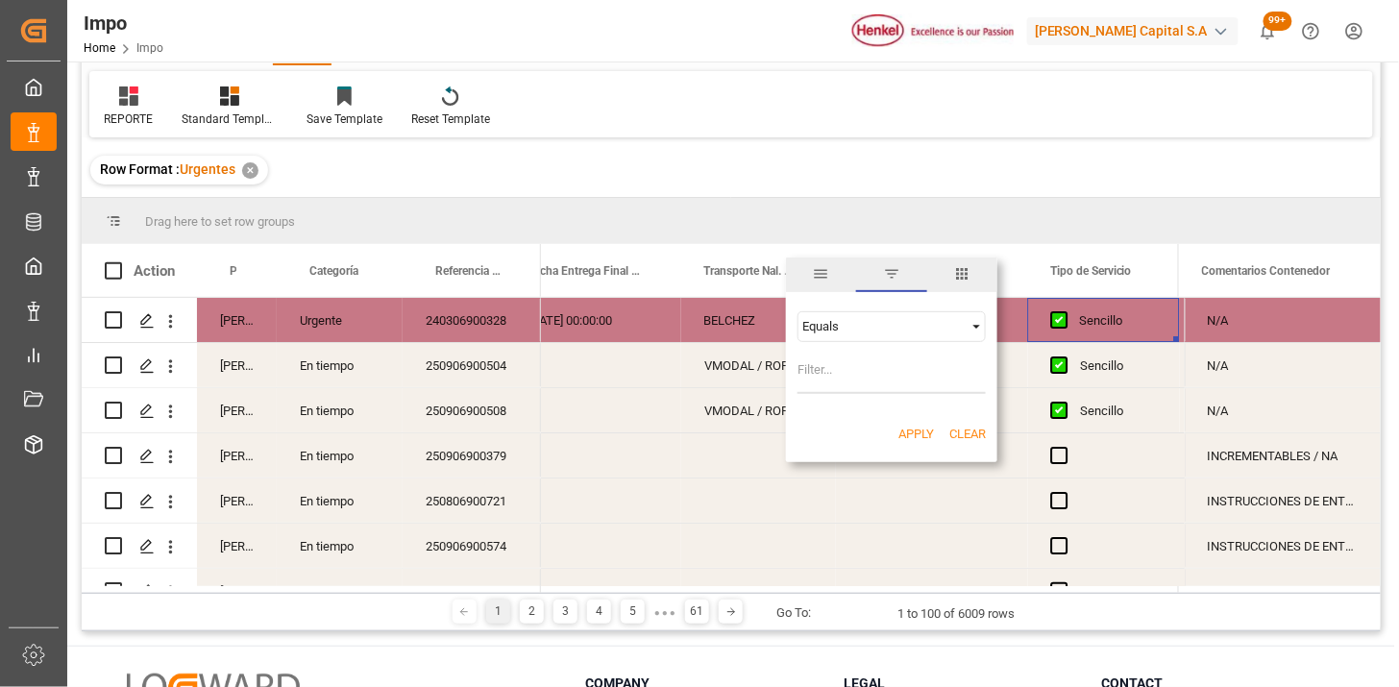
click at [853, 320] on div "Equals" at bounding box center [882, 326] width 161 height 14
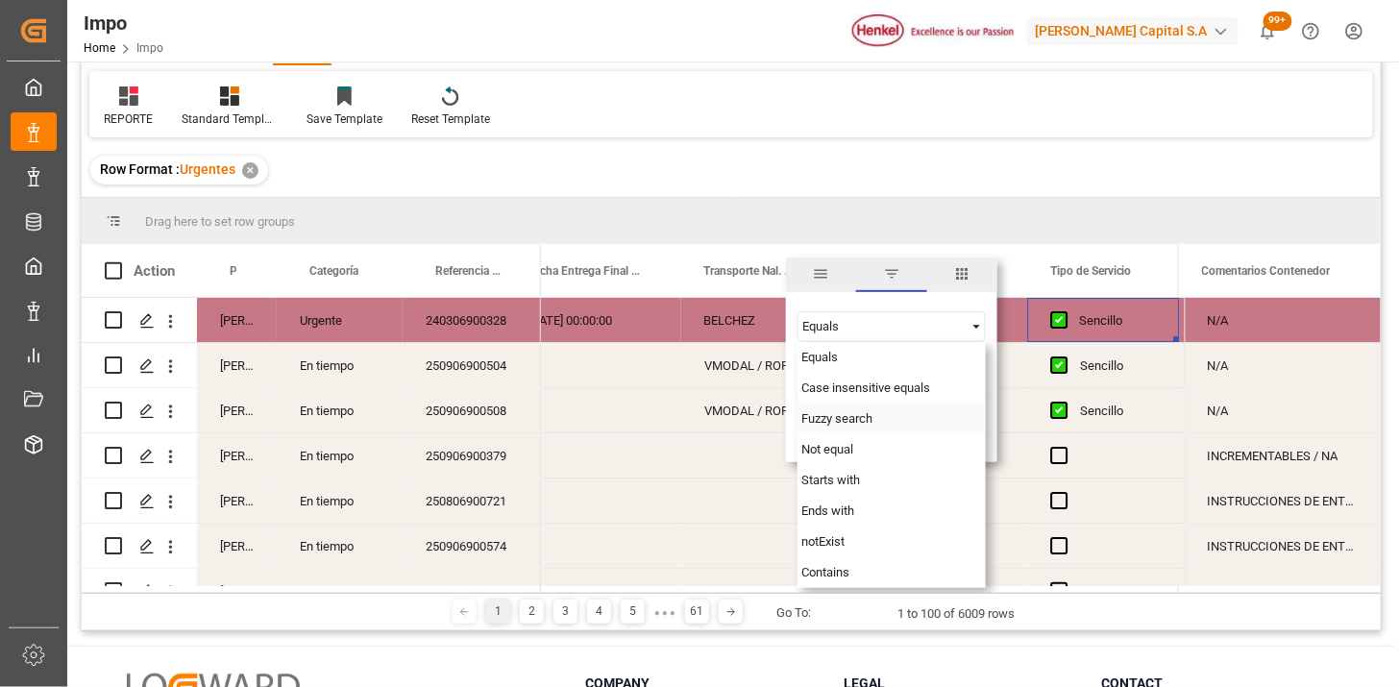
click at [844, 417] on span "Fuzzy search" at bounding box center [836, 418] width 71 height 14
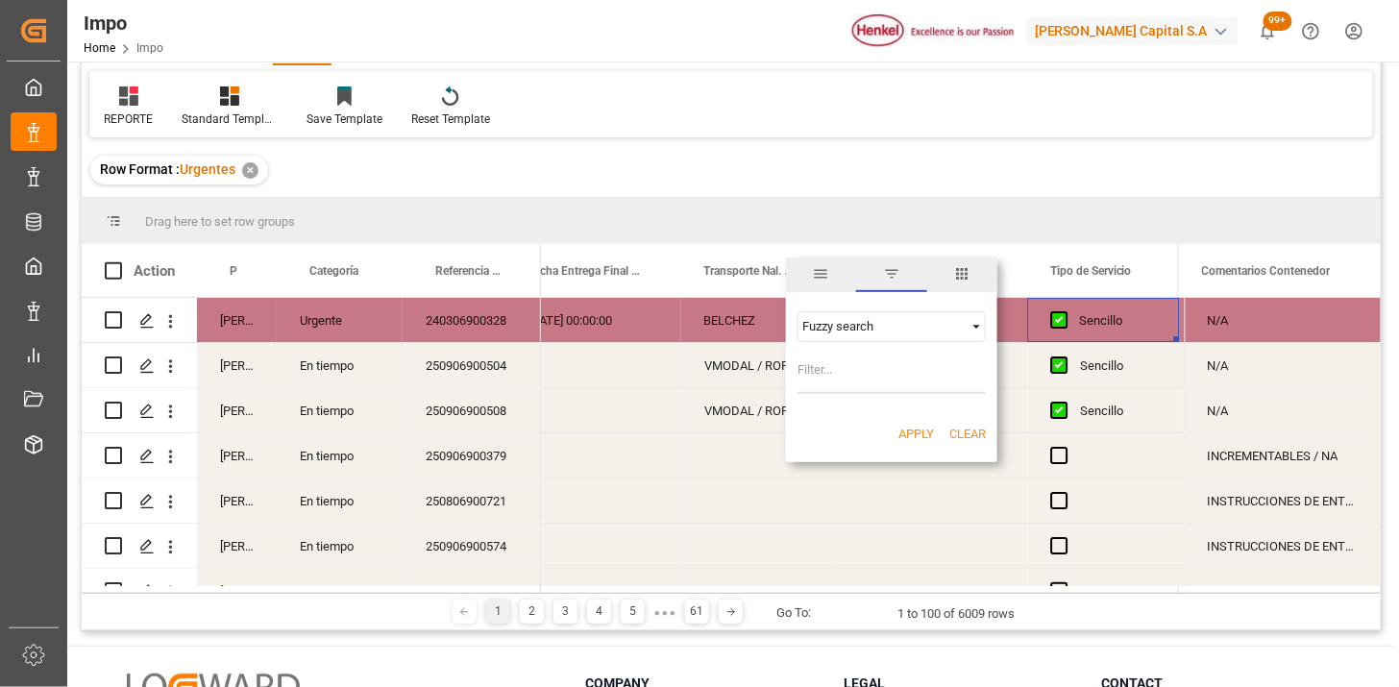
click at [844, 381] on input "Filter Value" at bounding box center [891, 375] width 188 height 38
type input "VMODAL"
click at [907, 434] on button "Apply" at bounding box center [916, 434] width 36 height 19
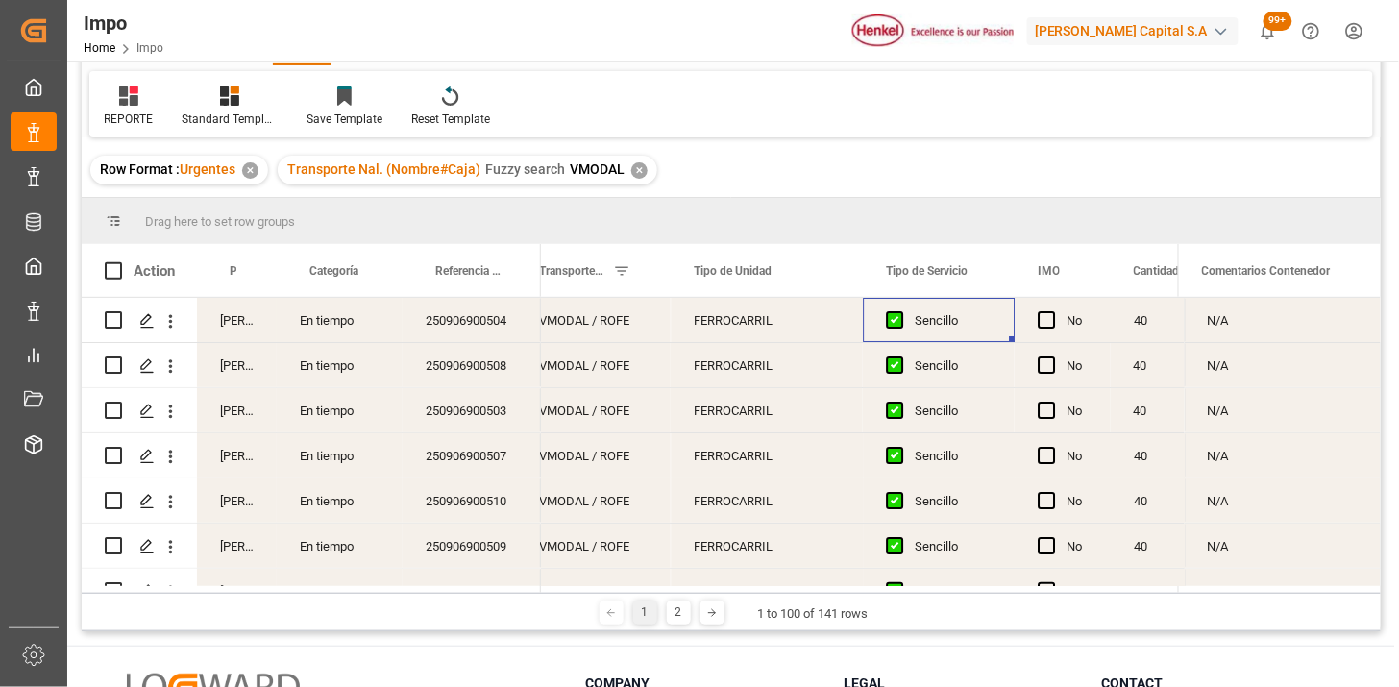
scroll to position [0, 3892]
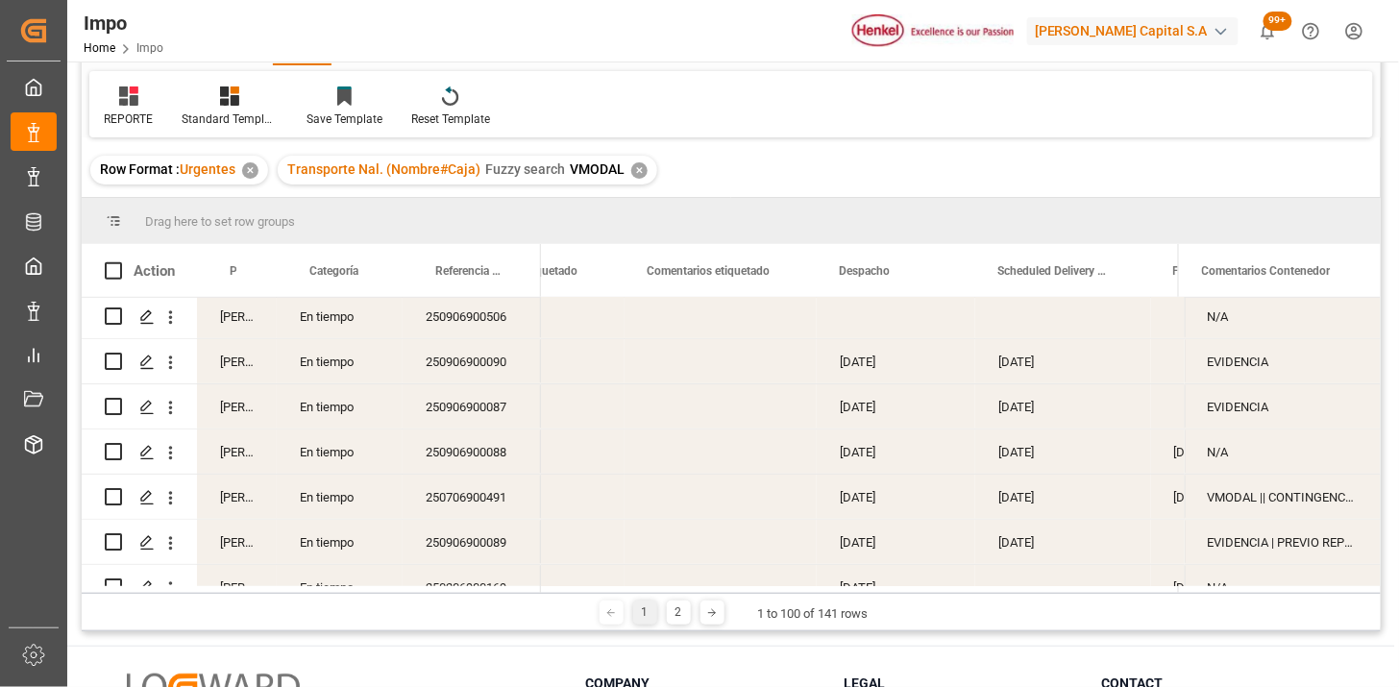
click at [891, 454] on div "[DATE]" at bounding box center [896, 451] width 159 height 44
click at [940, 270] on span at bounding box center [942, 270] width 17 height 17
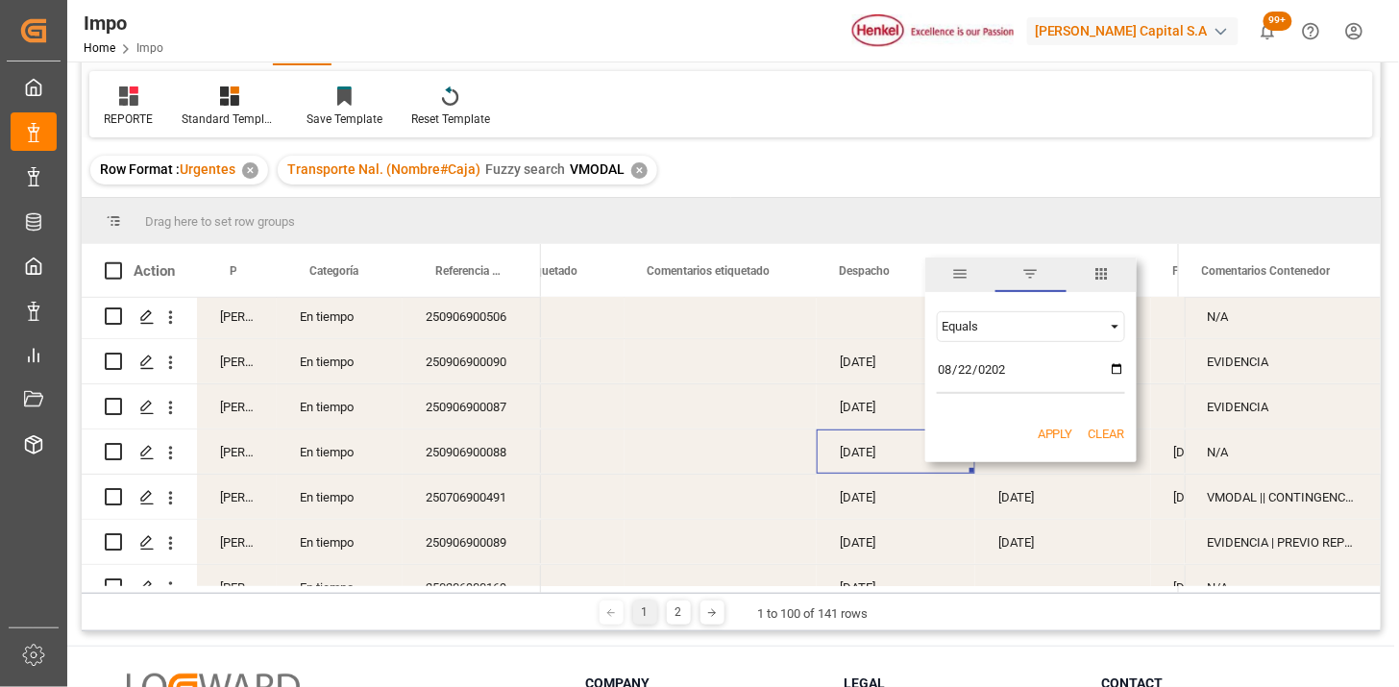
type input "2025-08-22"
click at [1119, 321] on span "Filtering operator" at bounding box center [1115, 326] width 17 height 17
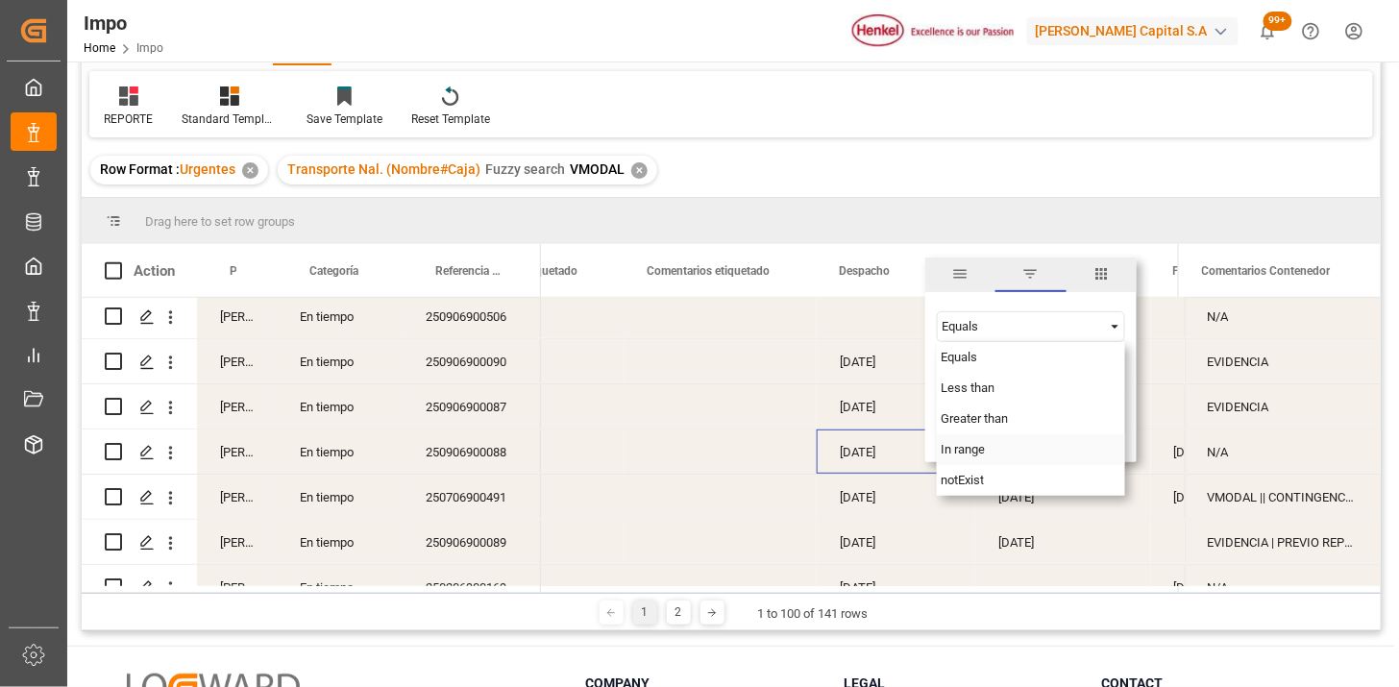
click at [994, 446] on div "In range" at bounding box center [1031, 449] width 188 height 31
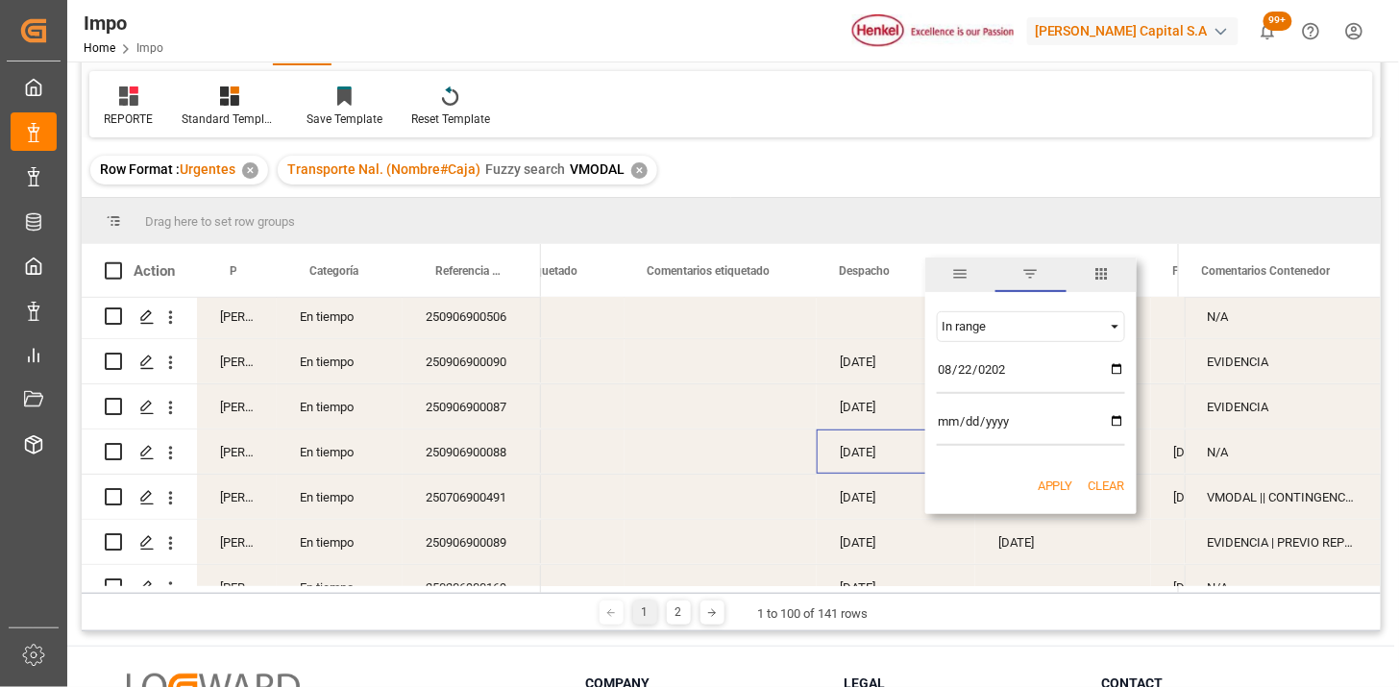
click at [1116, 425] on input "date" at bounding box center [1031, 426] width 188 height 38
type input "2025-09-01"
click at [1057, 491] on button "Apply" at bounding box center [1056, 486] width 36 height 19
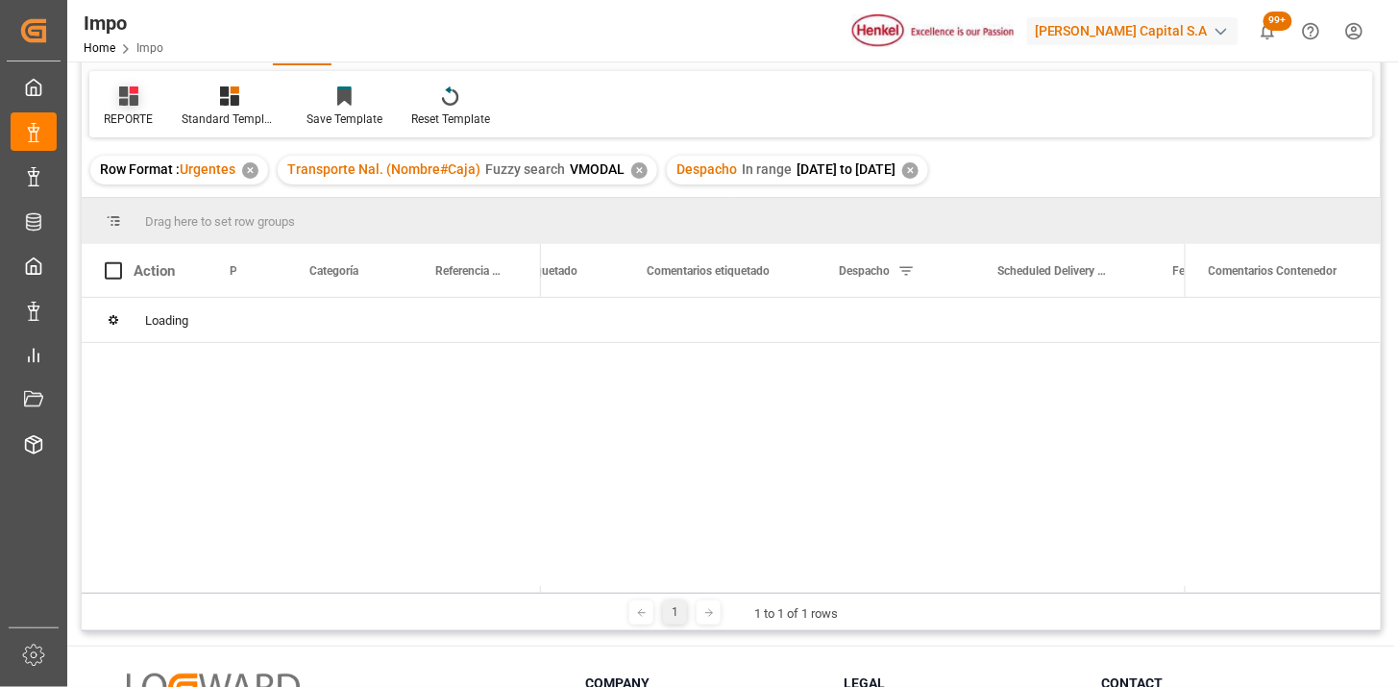
click at [128, 109] on div "REPORTE" at bounding box center [128, 107] width 78 height 42
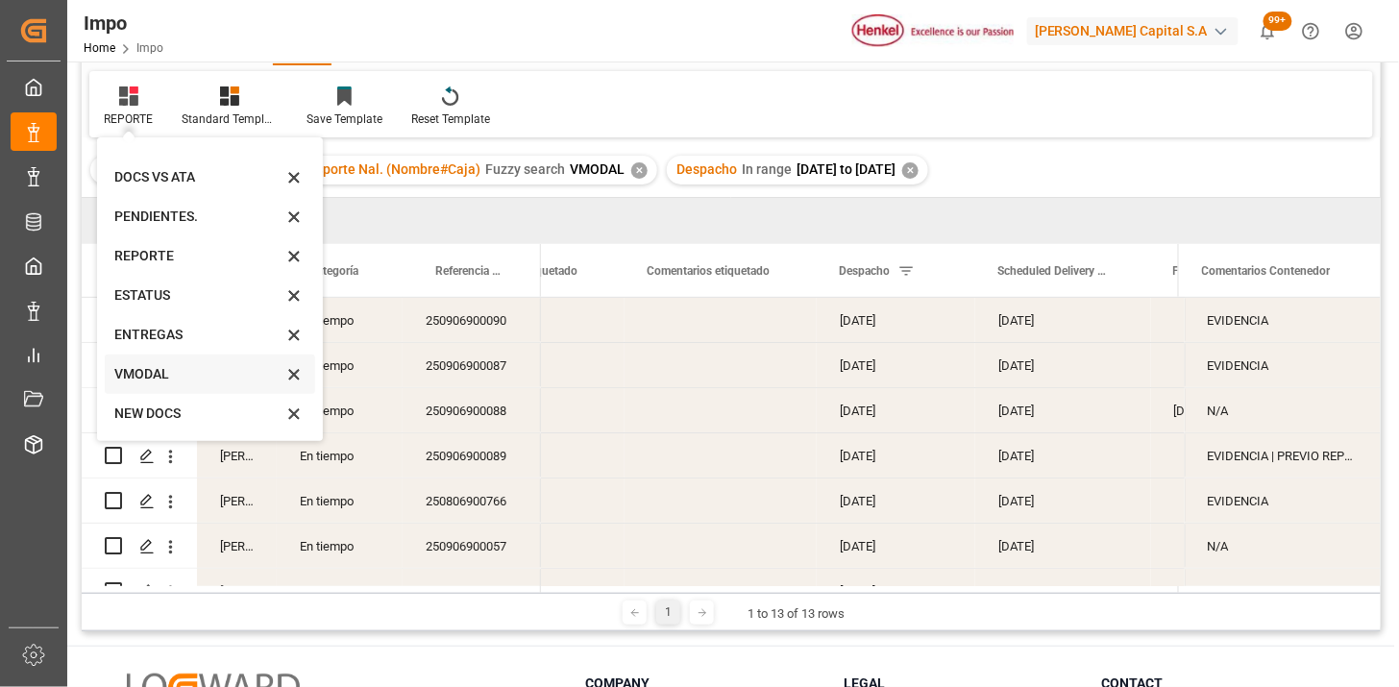
click at [181, 379] on div "VMODAL" at bounding box center [198, 374] width 168 height 20
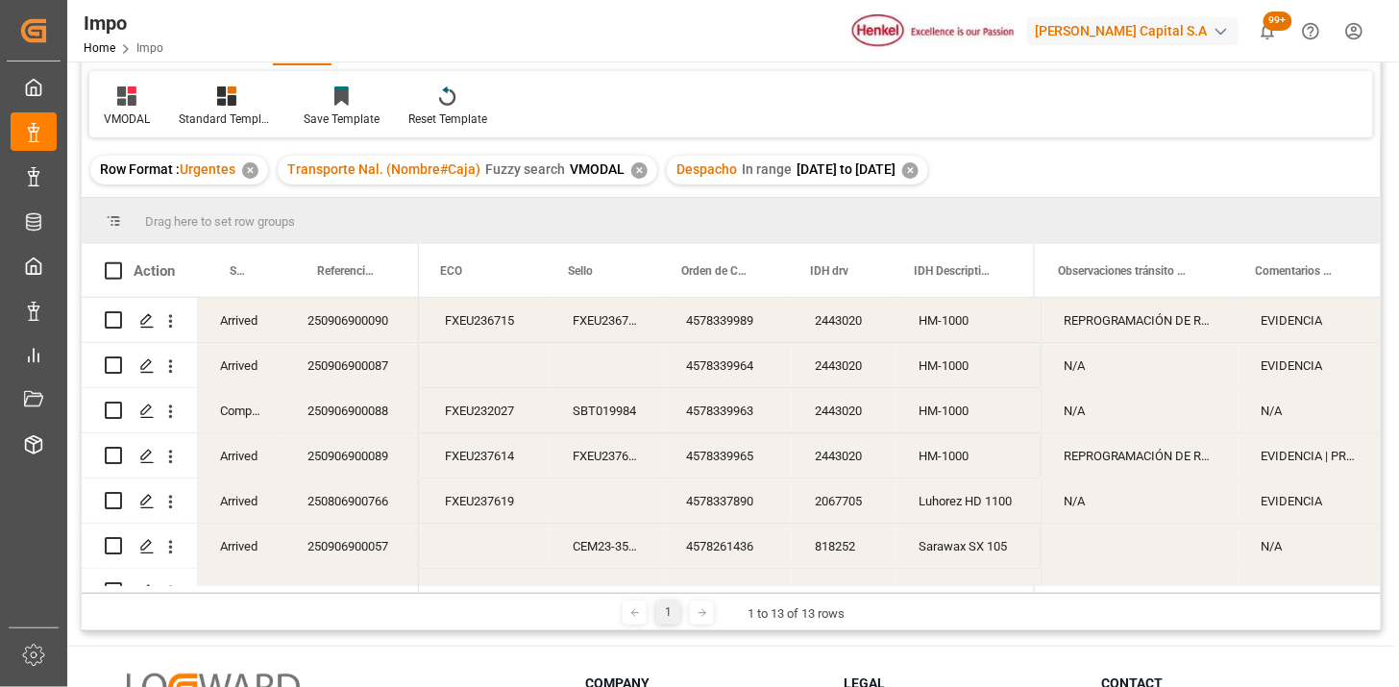
click at [371, 311] on div "250906900090" at bounding box center [351, 320] width 135 height 44
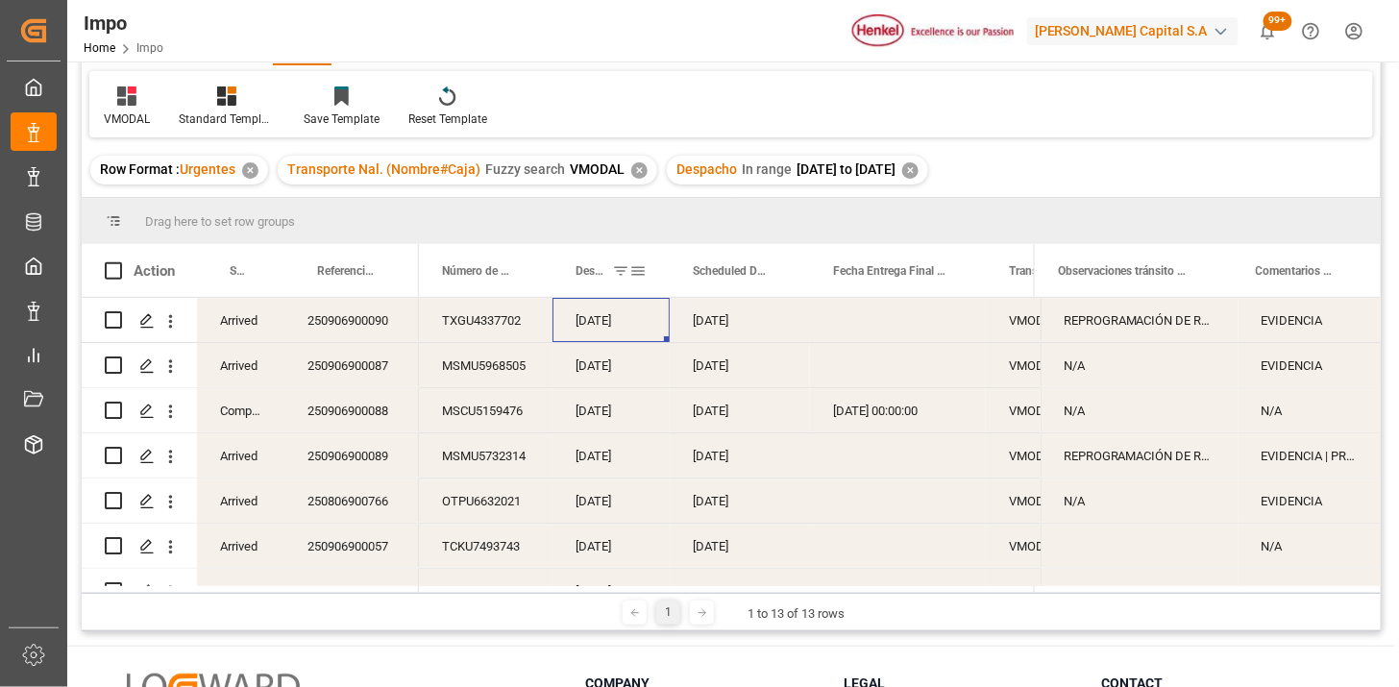
click at [573, 275] on div "Despacho" at bounding box center [610, 270] width 117 height 53
click at [583, 276] on div "Despacho" at bounding box center [603, 270] width 54 height 53
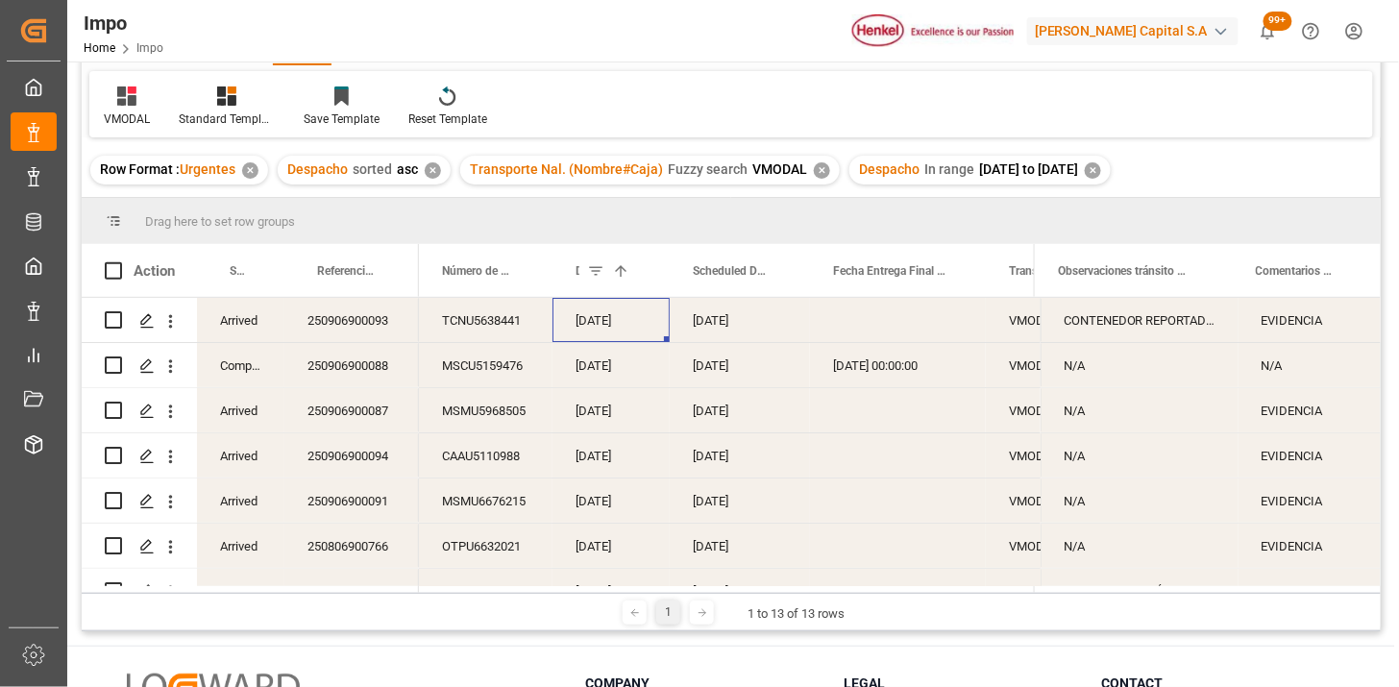
click at [611, 321] on div "[DATE]" at bounding box center [610, 320] width 117 height 44
click at [482, 416] on div "MSMU5968505" at bounding box center [486, 410] width 134 height 44
click at [494, 448] on div "CAAU5110988" at bounding box center [486, 455] width 134 height 44
click at [513, 512] on div "MSMU6676215" at bounding box center [486, 500] width 134 height 44
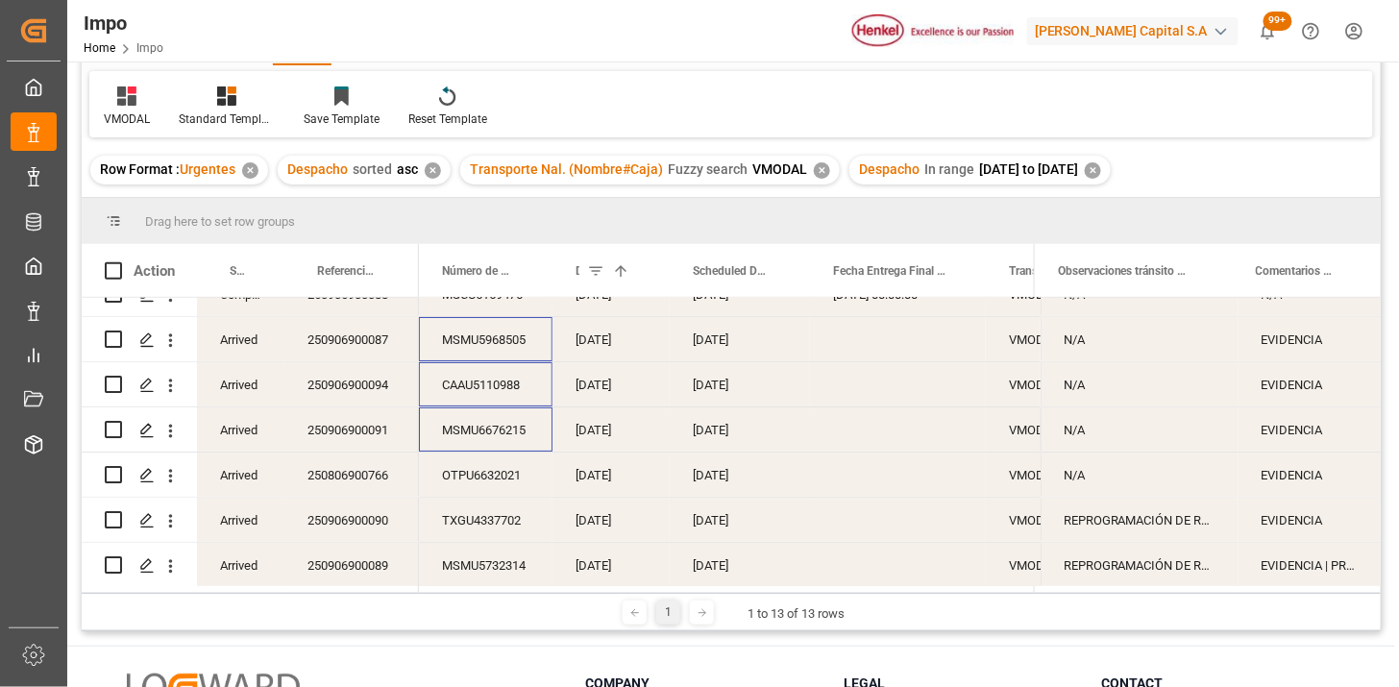
scroll to position [107, 0]
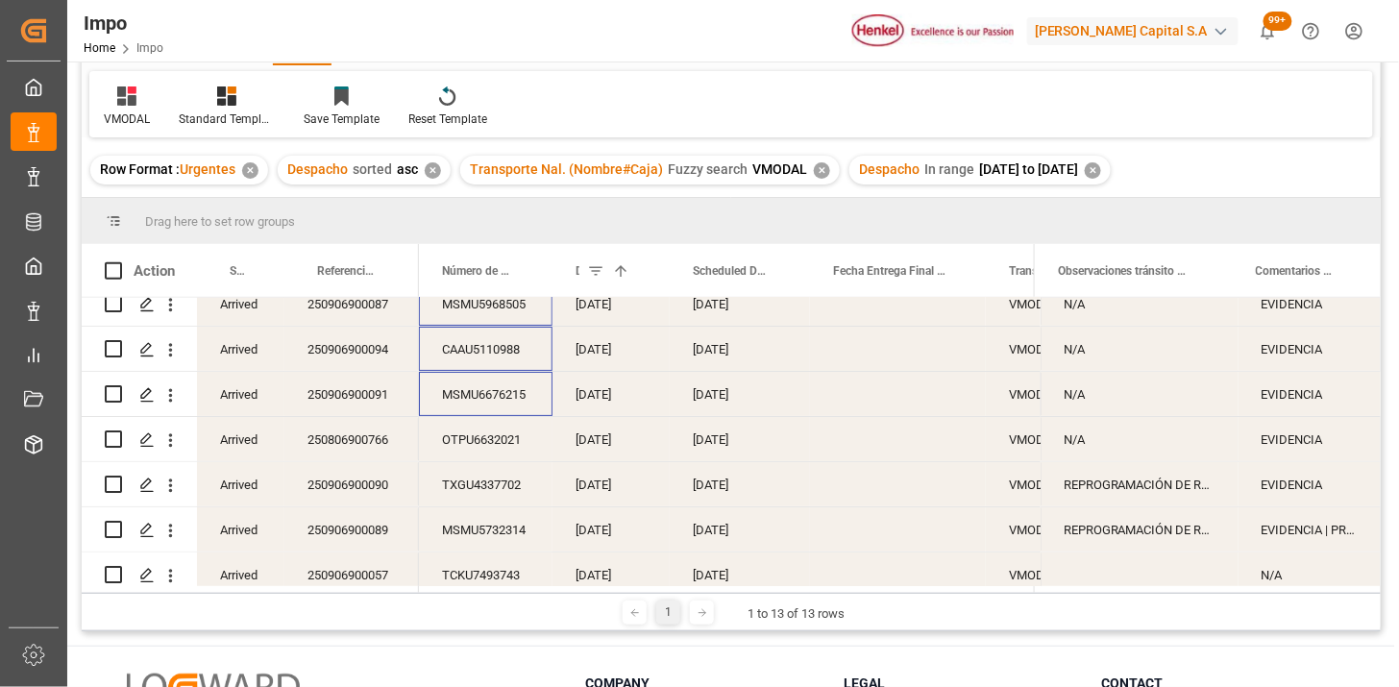
click at [471, 445] on div "OTPU6632021" at bounding box center [486, 439] width 134 height 44
click at [476, 449] on div "OTPU6632021" at bounding box center [486, 439] width 134 height 44
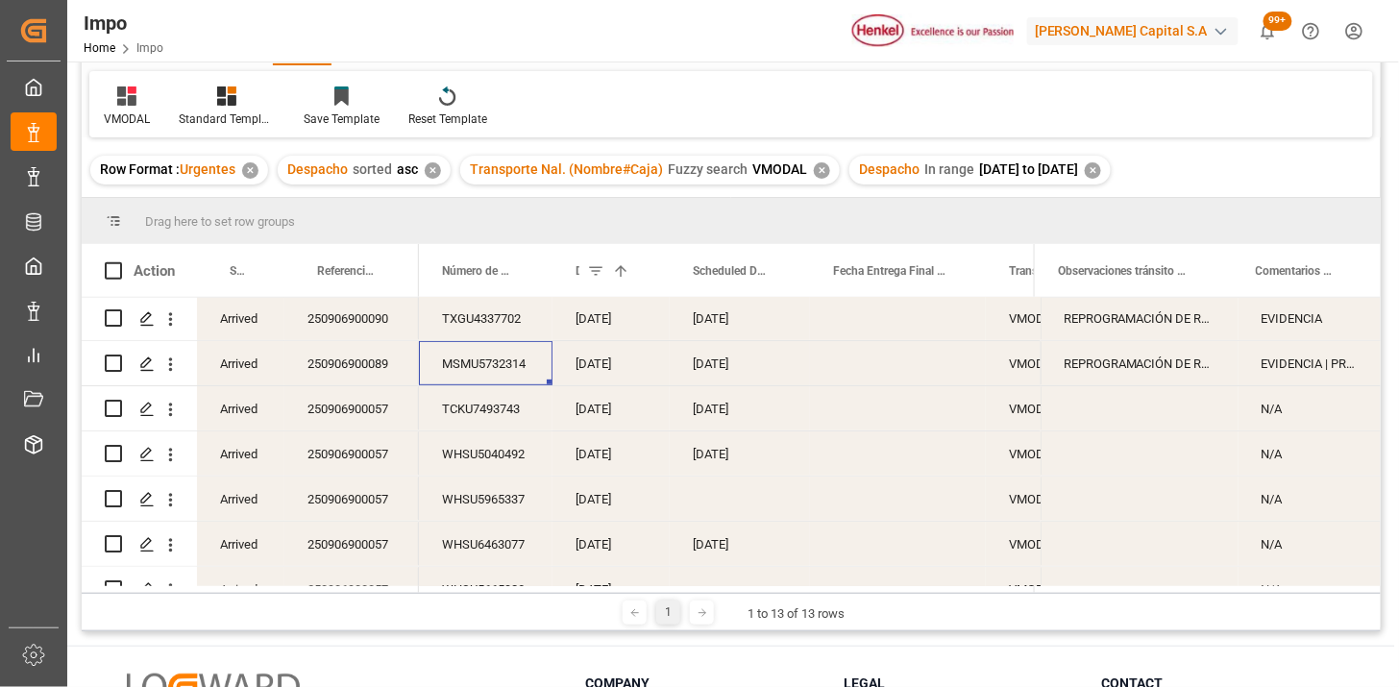
scroll to position [304, 0]
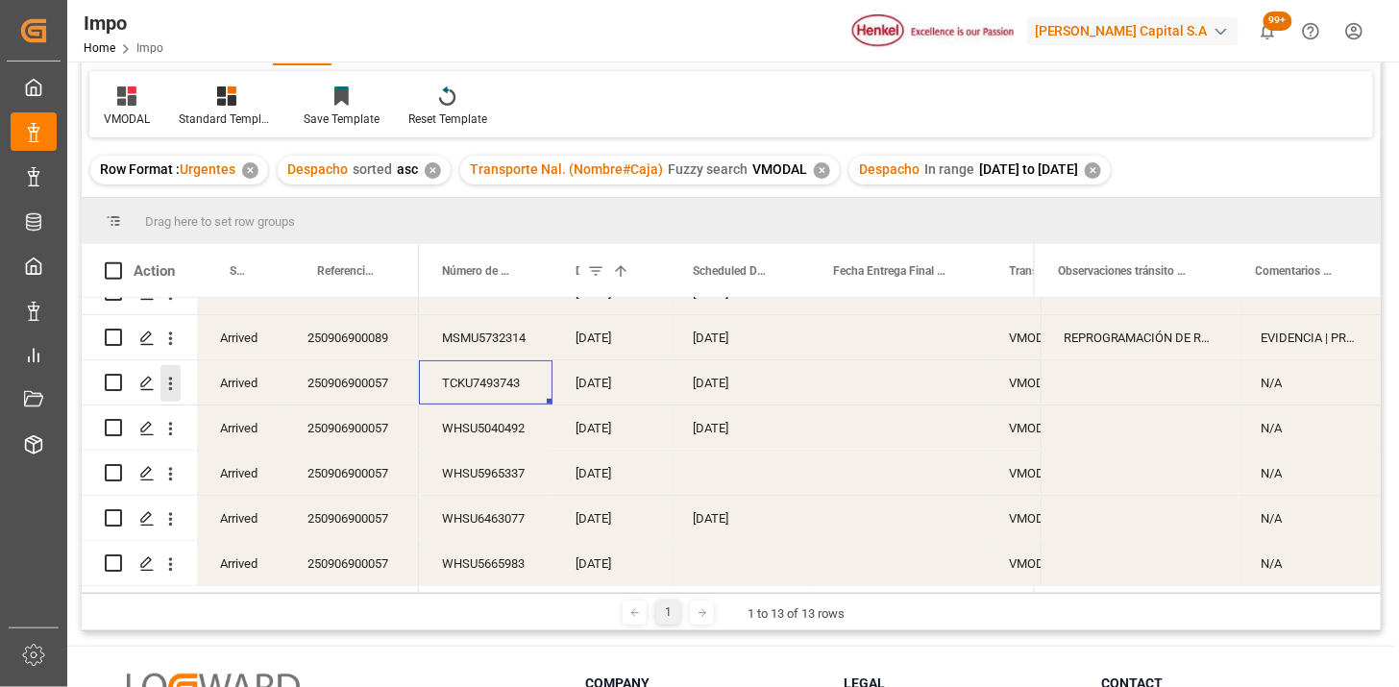
click at [174, 386] on icon "open menu" at bounding box center [170, 384] width 20 height 20
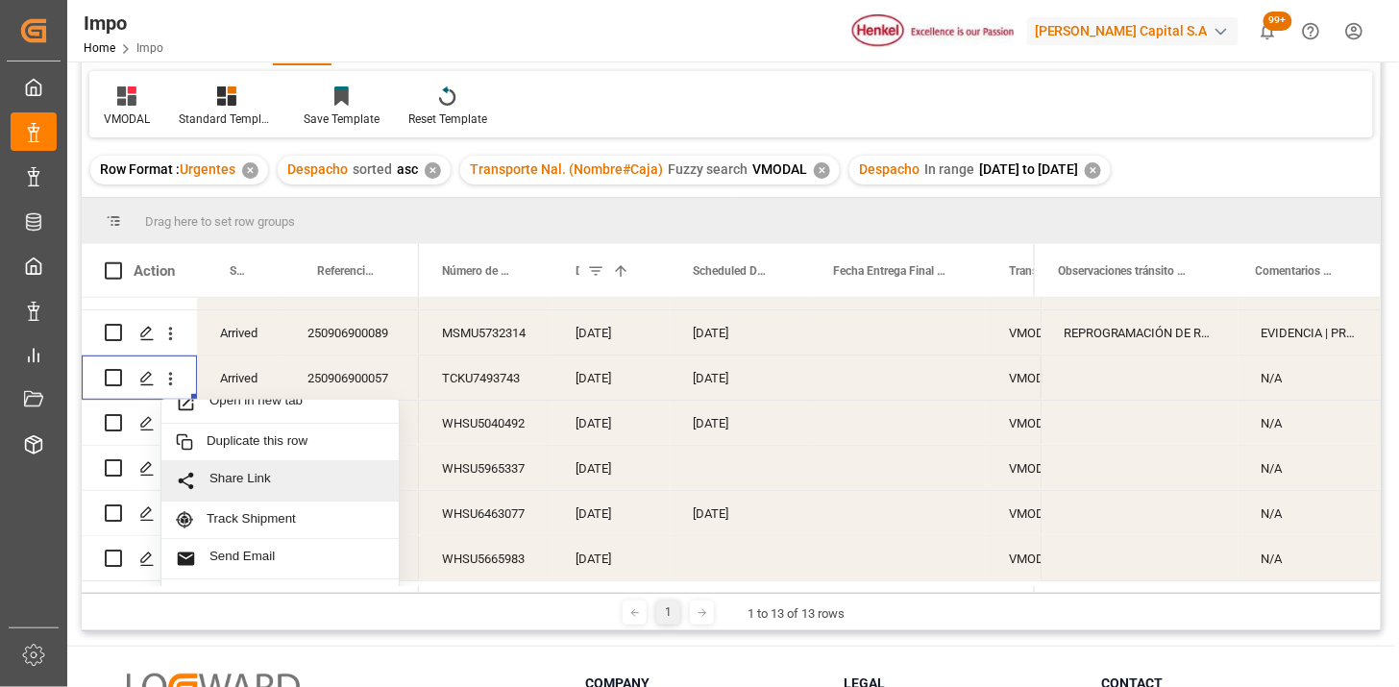
scroll to position [41, 0]
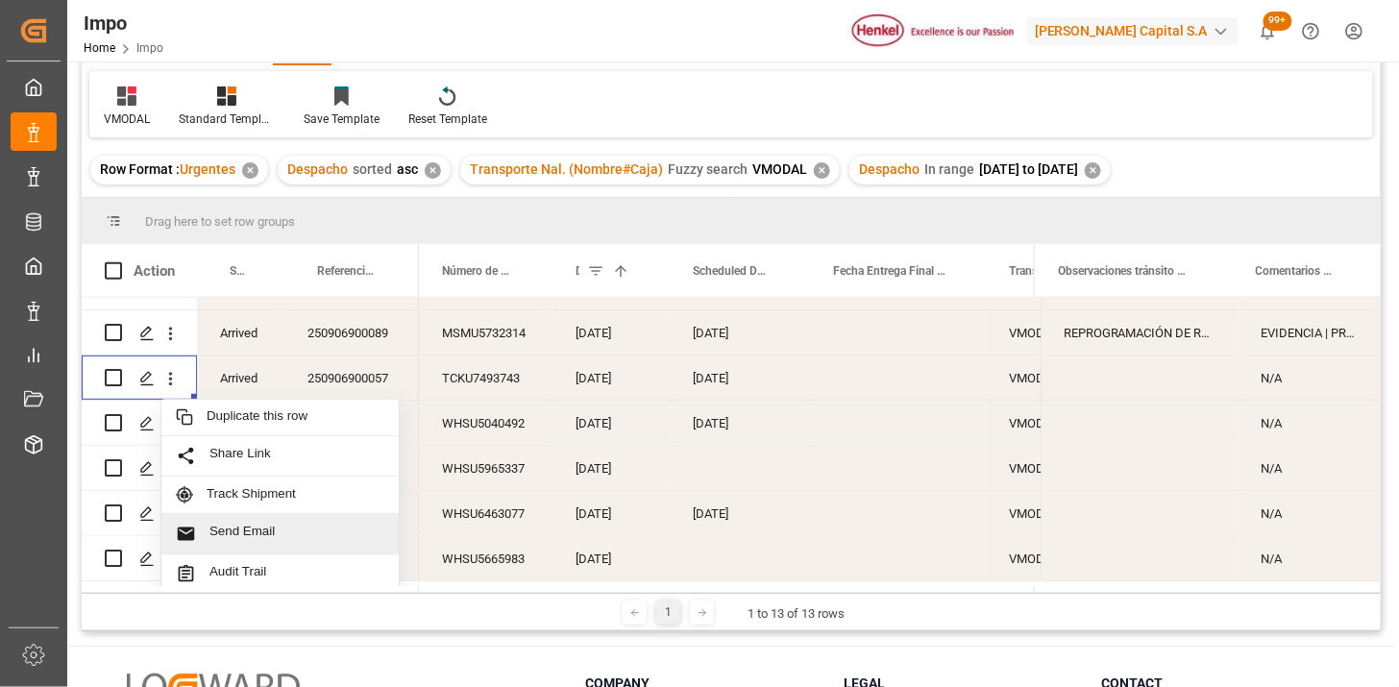
click at [312, 529] on span "Send Email" at bounding box center [296, 534] width 175 height 20
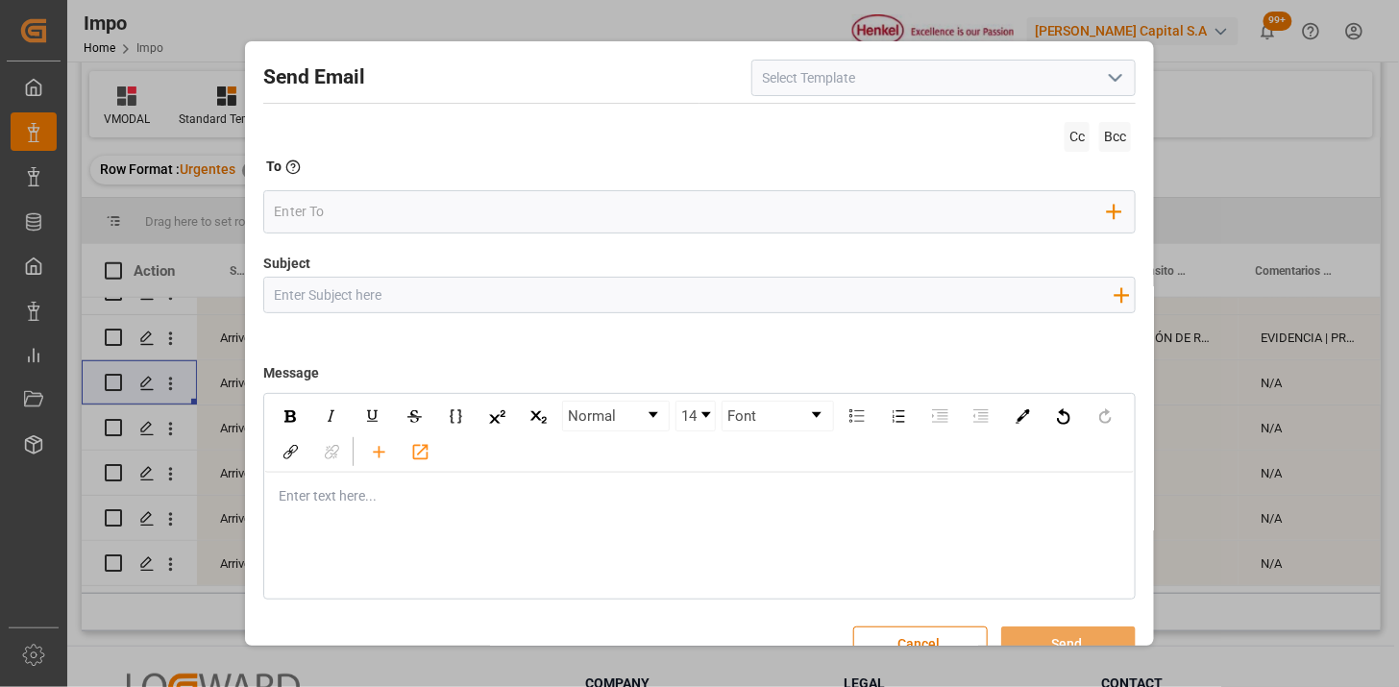
click at [1116, 82] on icon "open menu" at bounding box center [1115, 77] width 23 height 23
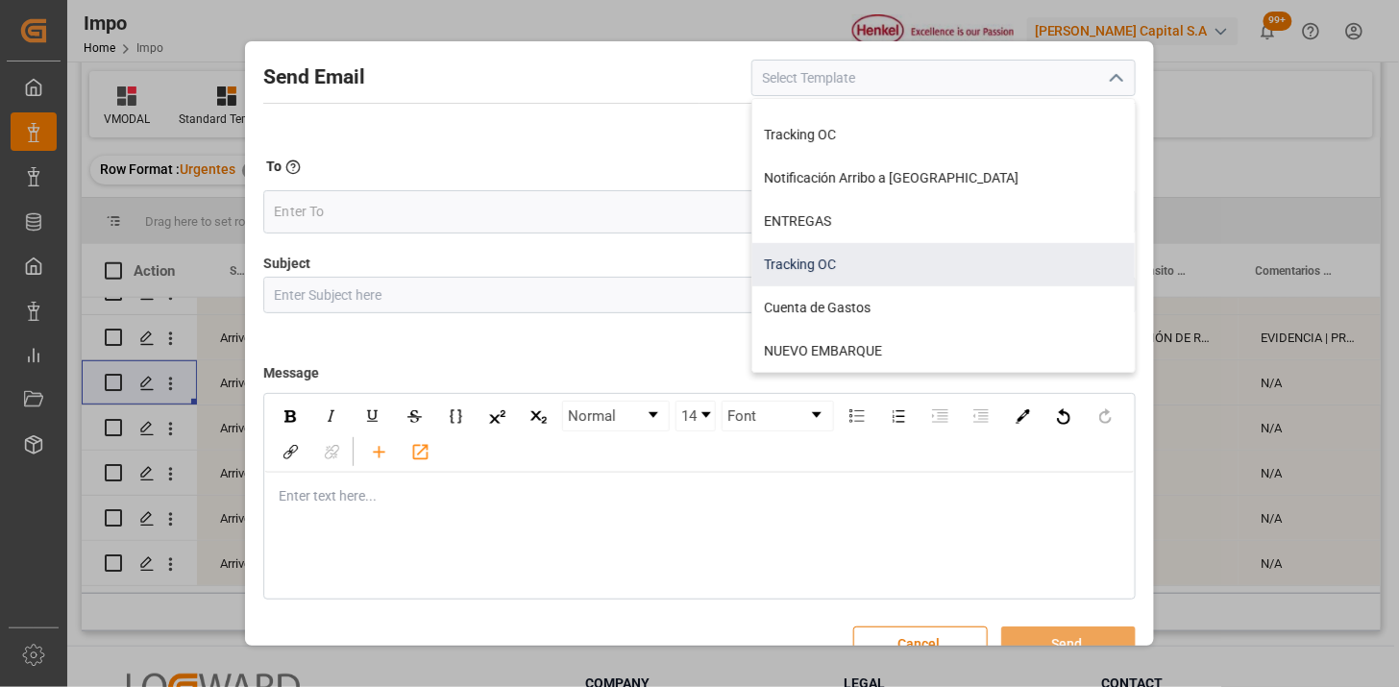
scroll to position [0, 0]
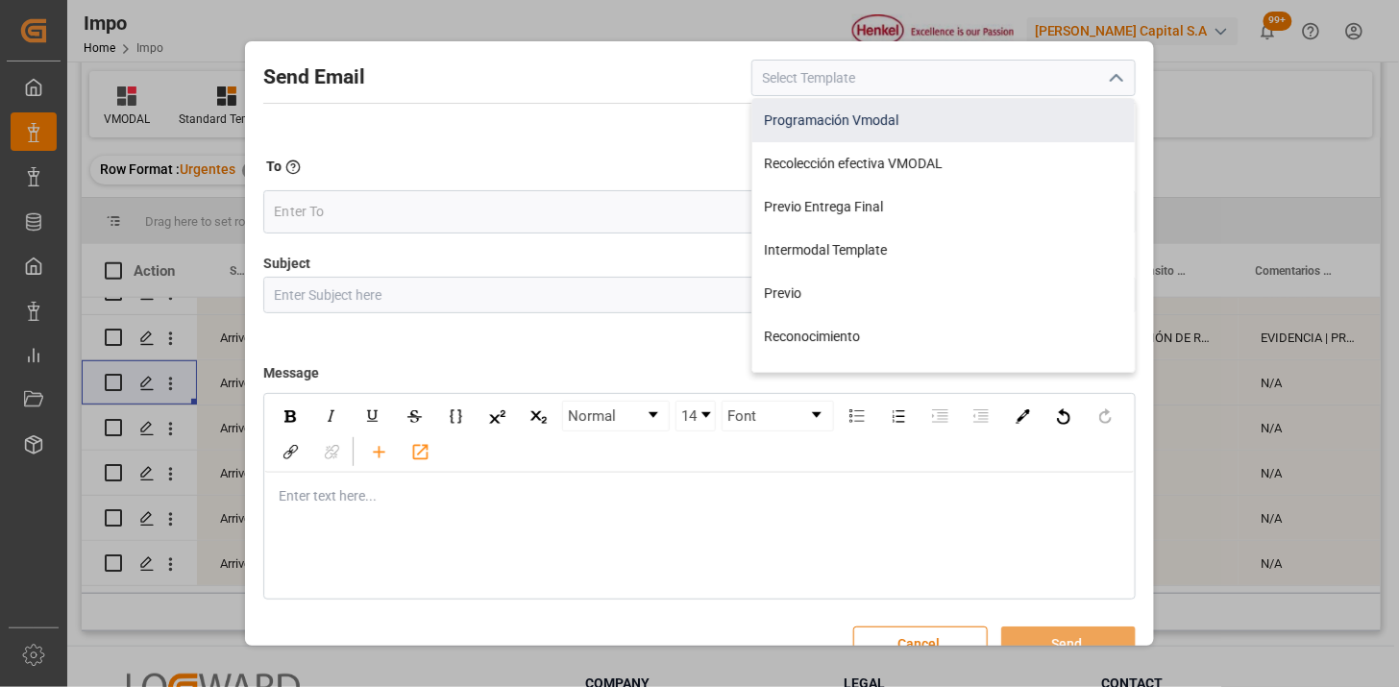
click at [863, 128] on div "Programación Vmodal" at bounding box center [943, 120] width 382 height 43
type input "Programación Vmodal"
type input "PROGRAMACIÓN CARGA {{scheduledDeliveryDate}} || OC {{customerpoDerived}} || {{f…"
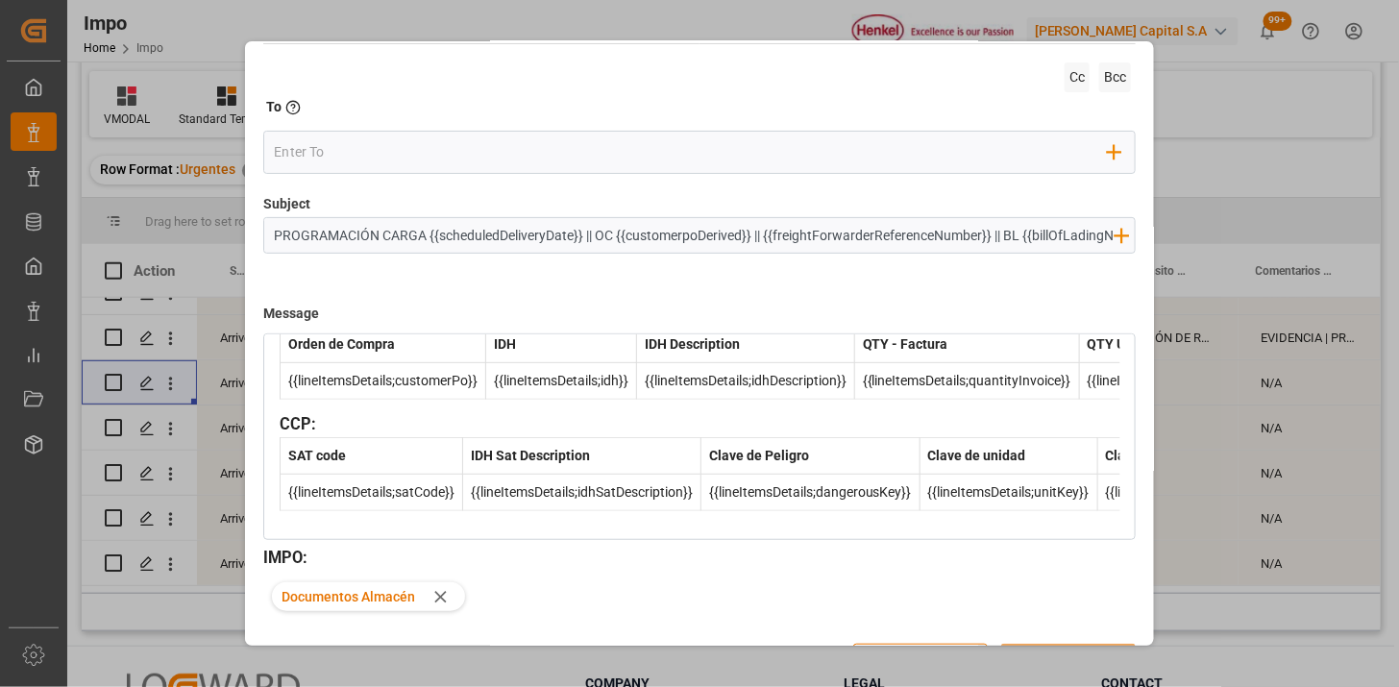
scroll to position [111, 0]
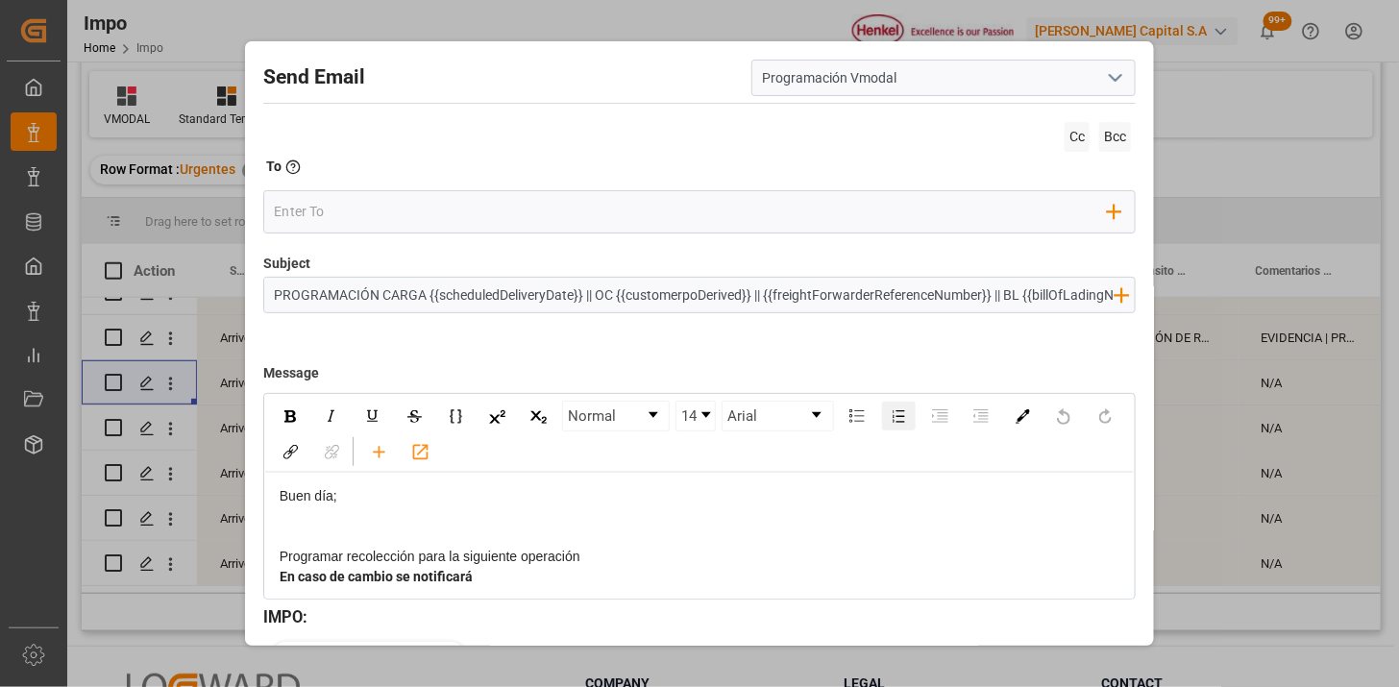
scroll to position [111, 0]
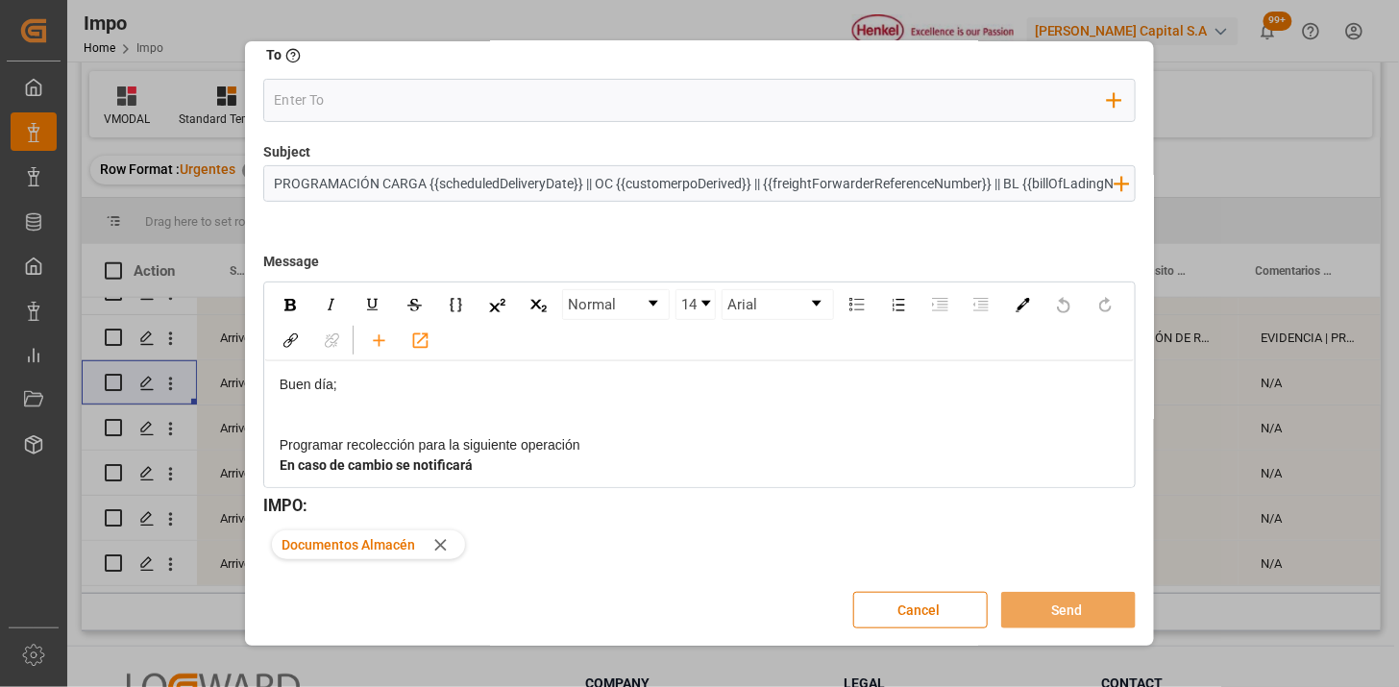
click at [930, 607] on button "Cancel" at bounding box center [920, 610] width 135 height 37
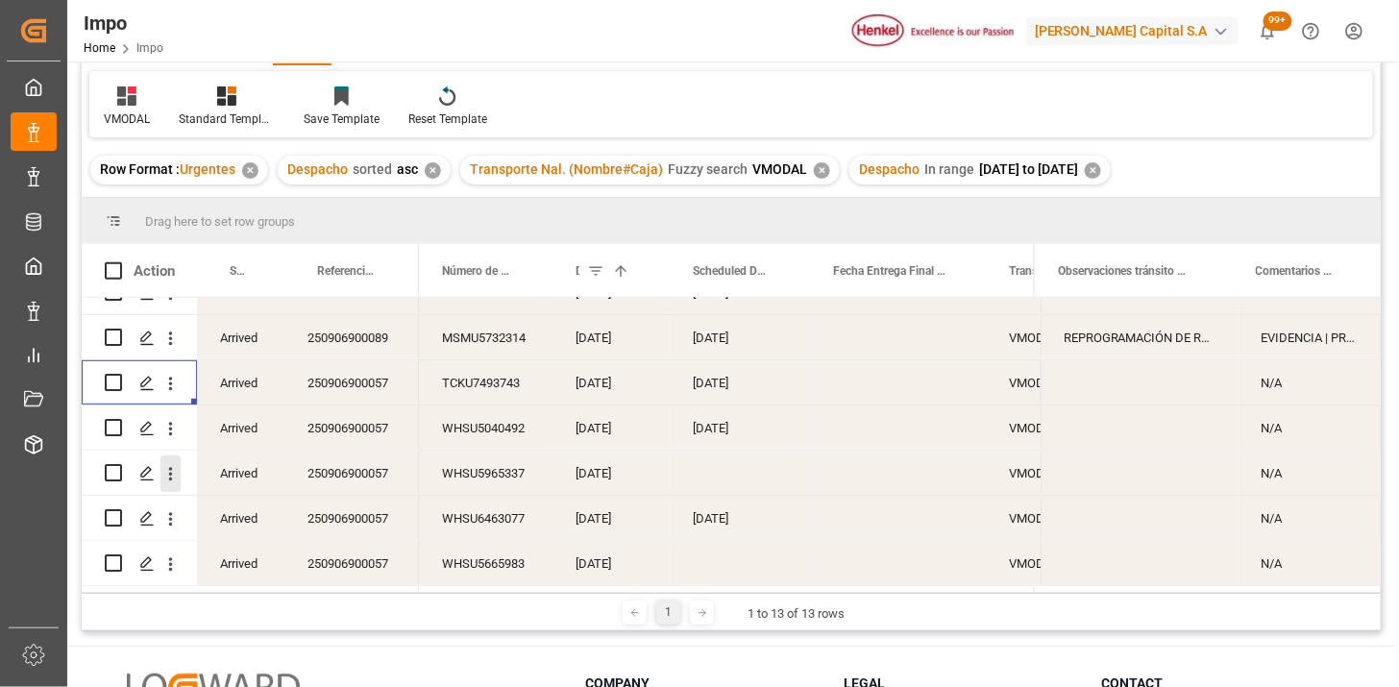
click at [171, 475] on icon "open menu" at bounding box center [170, 474] width 20 height 20
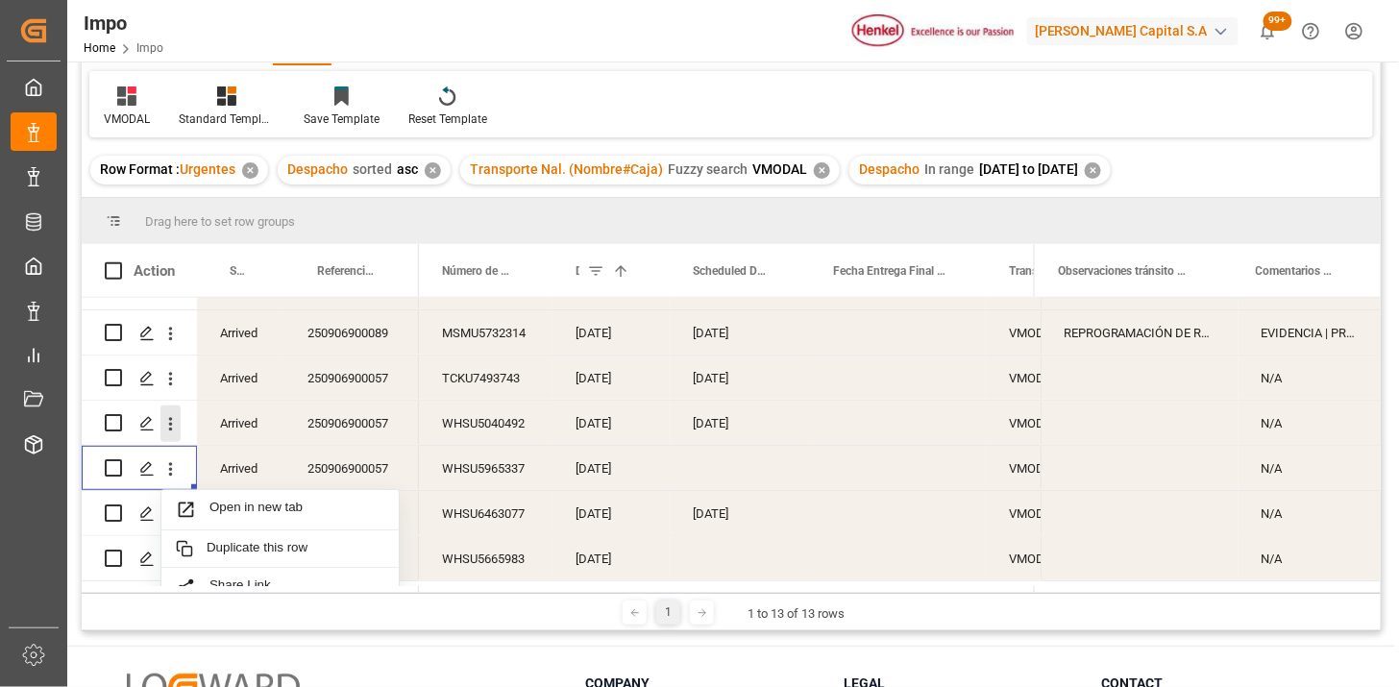
click at [173, 419] on icon "open menu" at bounding box center [170, 424] width 20 height 20
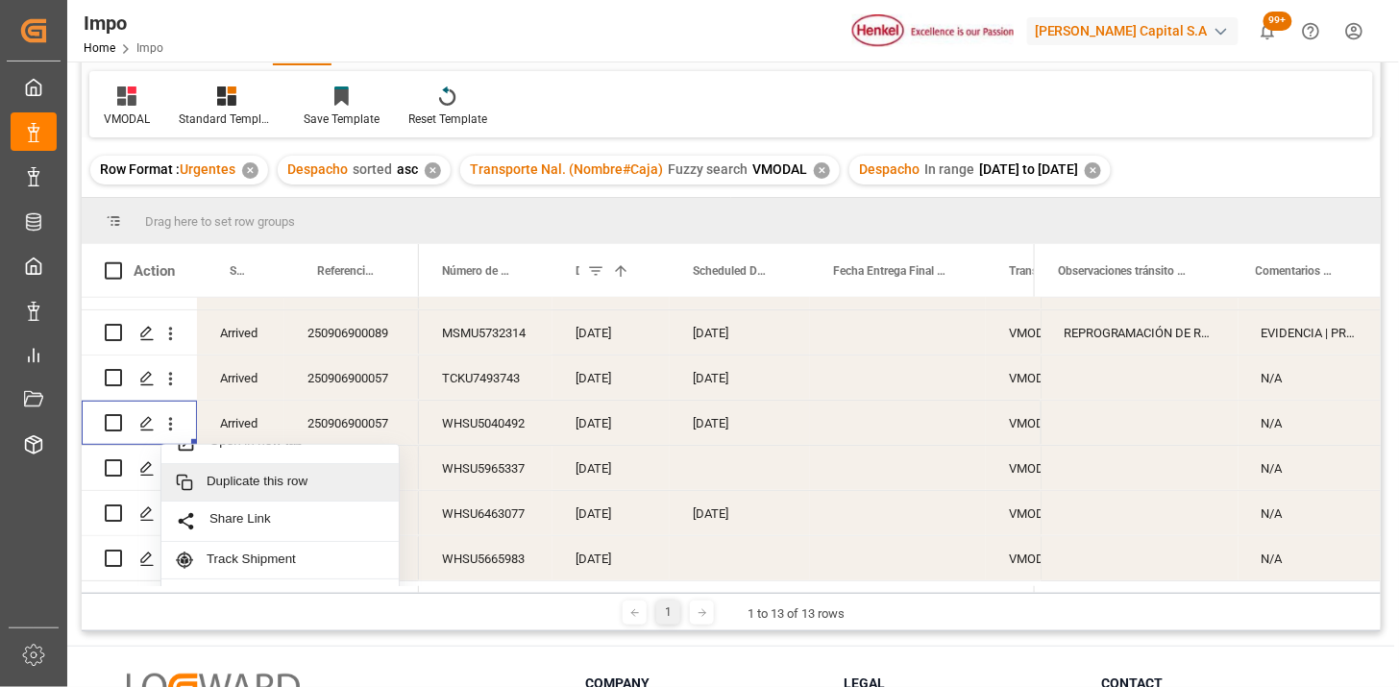
scroll to position [41, 0]
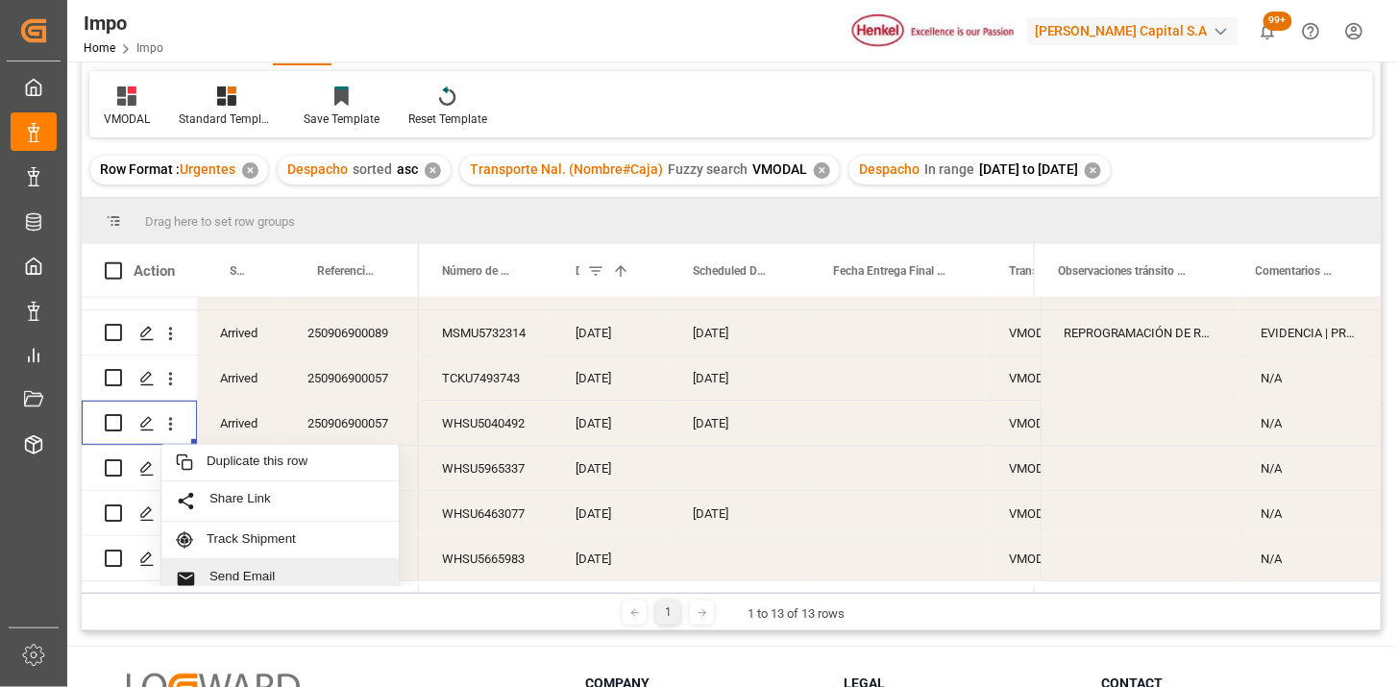
drag, startPoint x: 258, startPoint y: 574, endPoint x: 282, endPoint y: 570, distance: 24.3
click at [258, 575] on span "Send Email" at bounding box center [296, 579] width 175 height 20
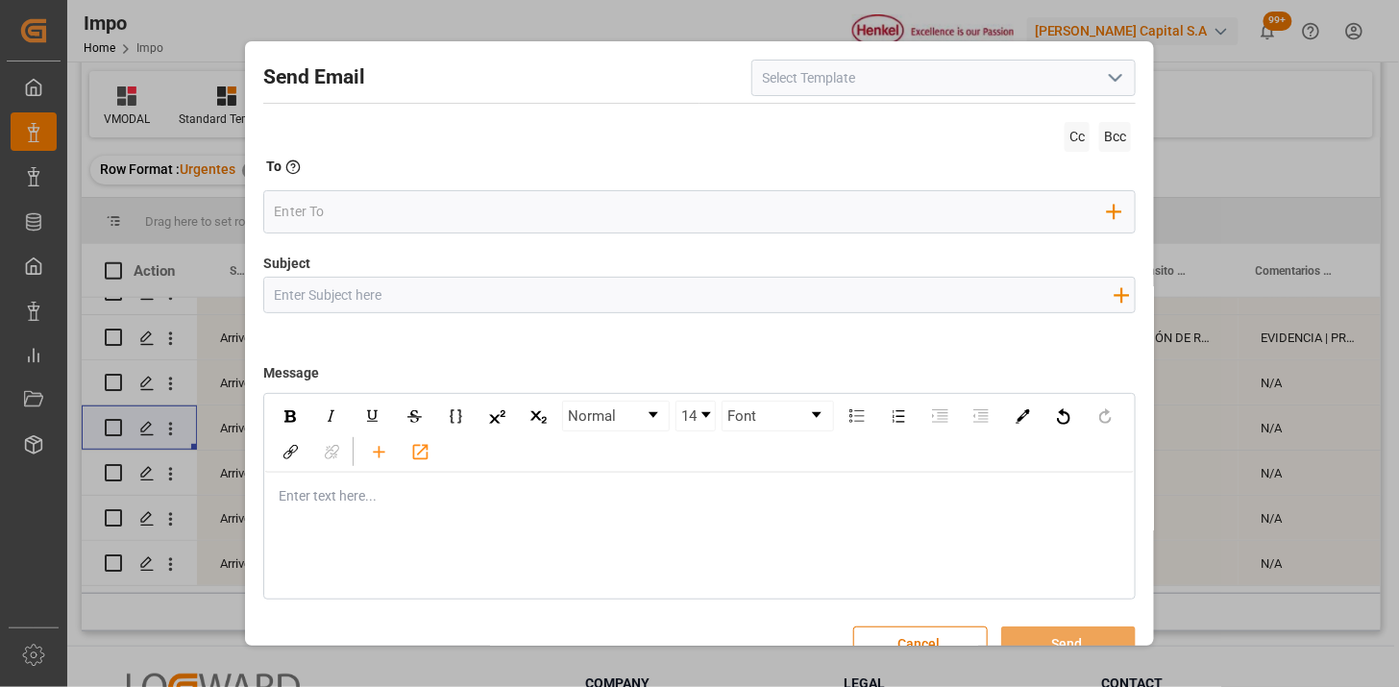
drag, startPoint x: 1090, startPoint y: 59, endPoint x: 1119, endPoint y: 98, distance: 49.4
click at [1090, 60] on input at bounding box center [943, 78] width 384 height 37
click at [1119, 98] on div "Send Email Cc Bcc To Enter the TO Email address Add Field to To Subject Add fie…" at bounding box center [699, 361] width 899 height 630
click at [1090, 71] on input at bounding box center [943, 78] width 384 height 37
click at [1110, 75] on icon "open menu" at bounding box center [1115, 77] width 23 height 23
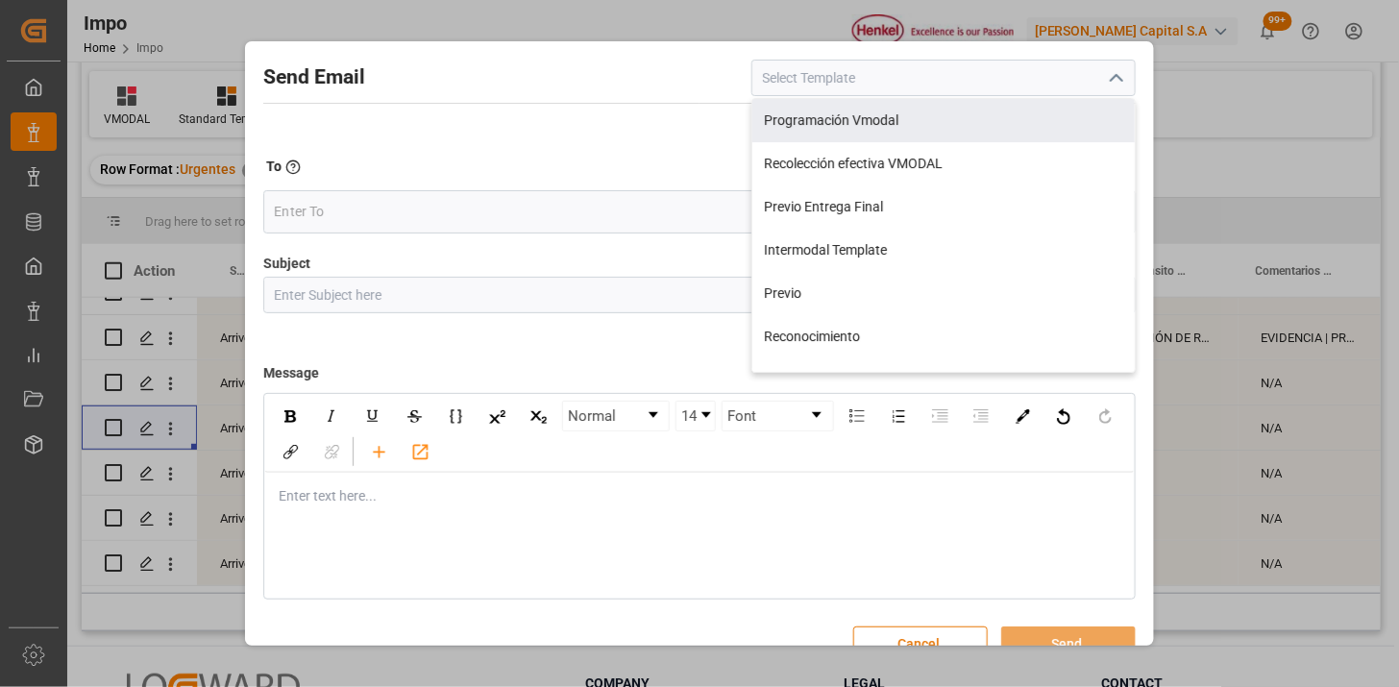
click at [892, 128] on div "Programación Vmodal" at bounding box center [943, 120] width 382 height 43
type input "Programación Vmodal"
type input "PROGRAMACIÓN CARGA {{scheduledDeliveryDate}} || OC {{customerpoDerived}} || {{f…"
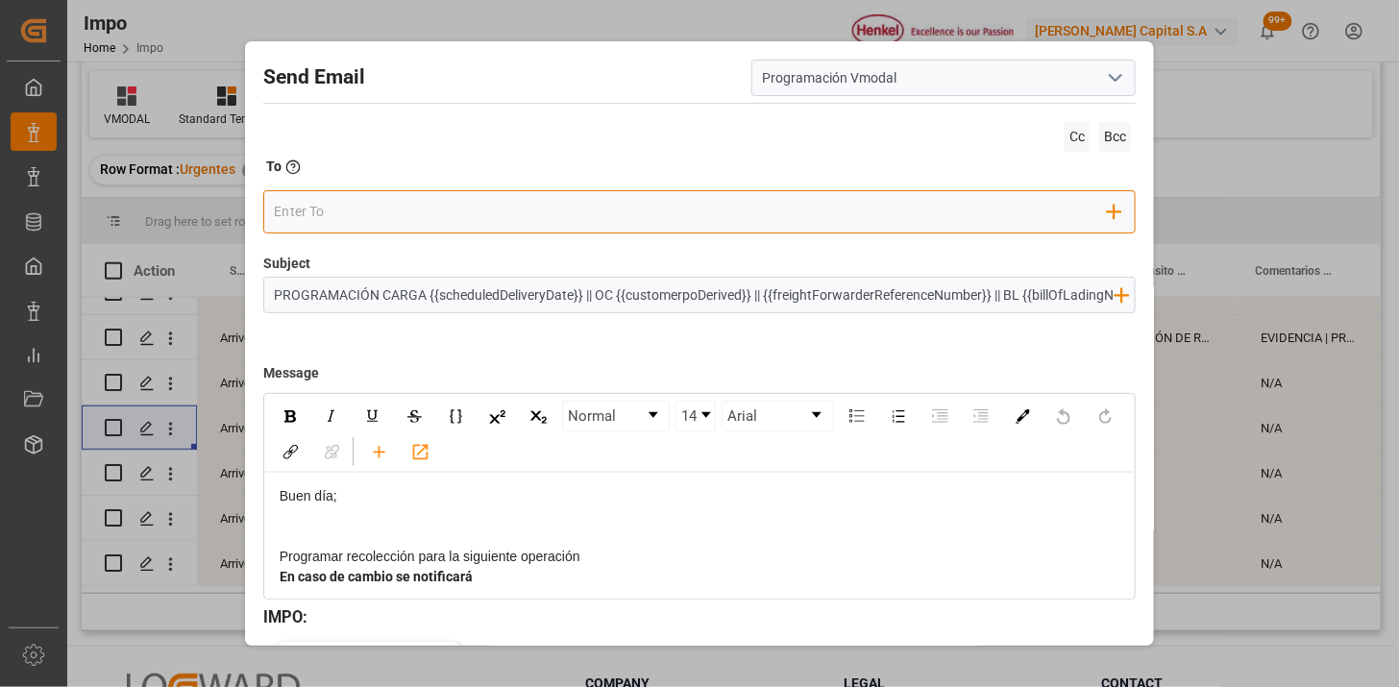
click at [536, 204] on input "email" at bounding box center [691, 212] width 834 height 29
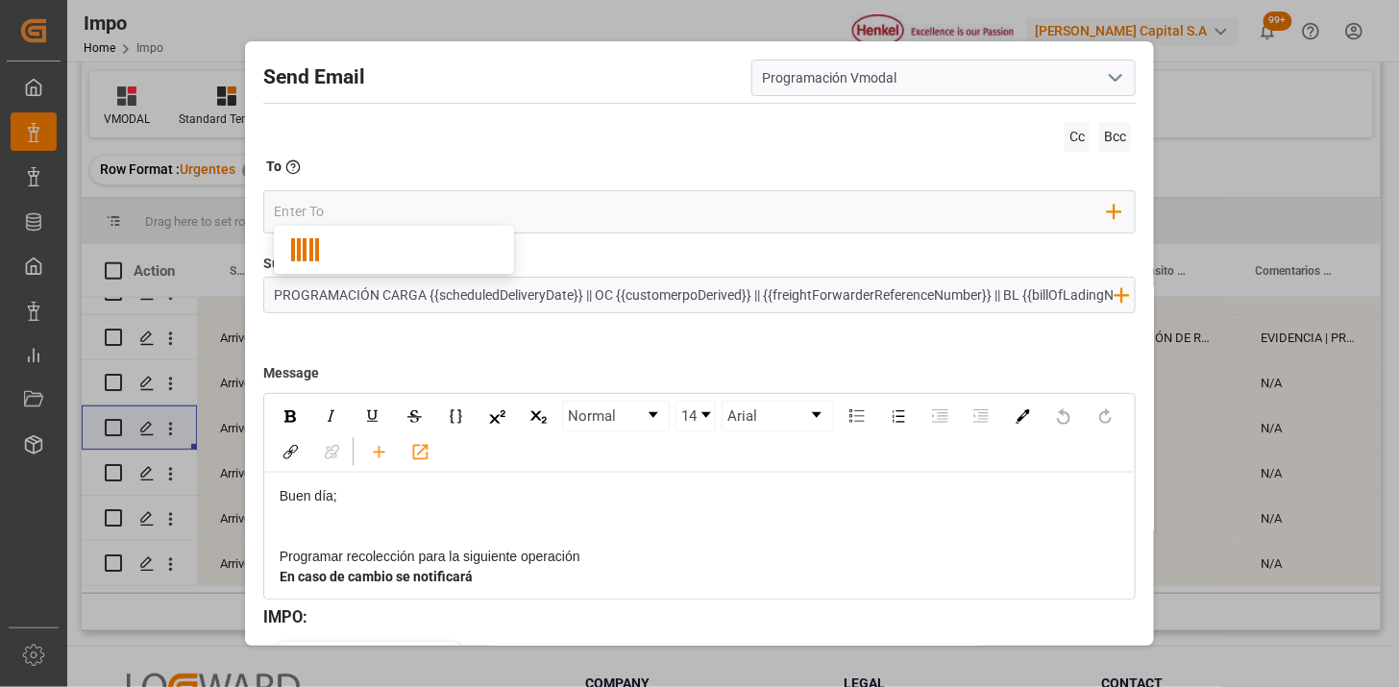
click at [531, 159] on div "To Enter the TO Email address" at bounding box center [699, 170] width 872 height 27
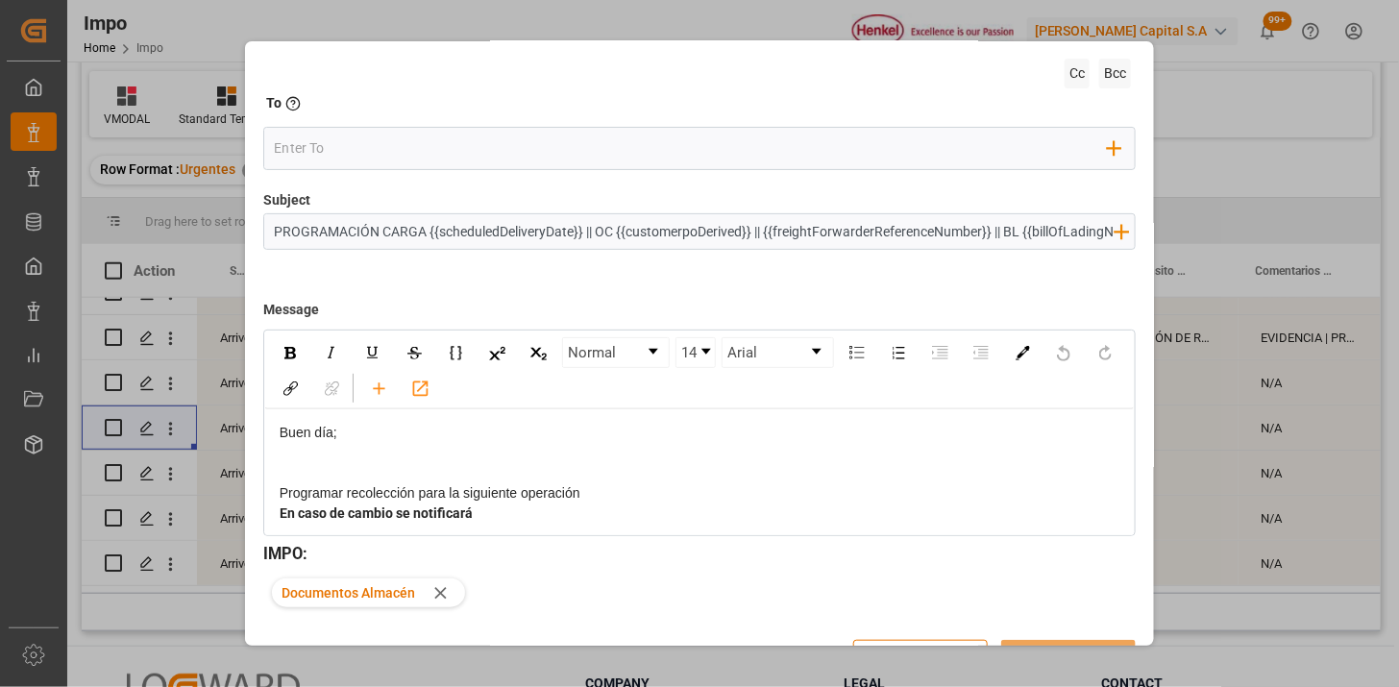
scroll to position [111, 0]
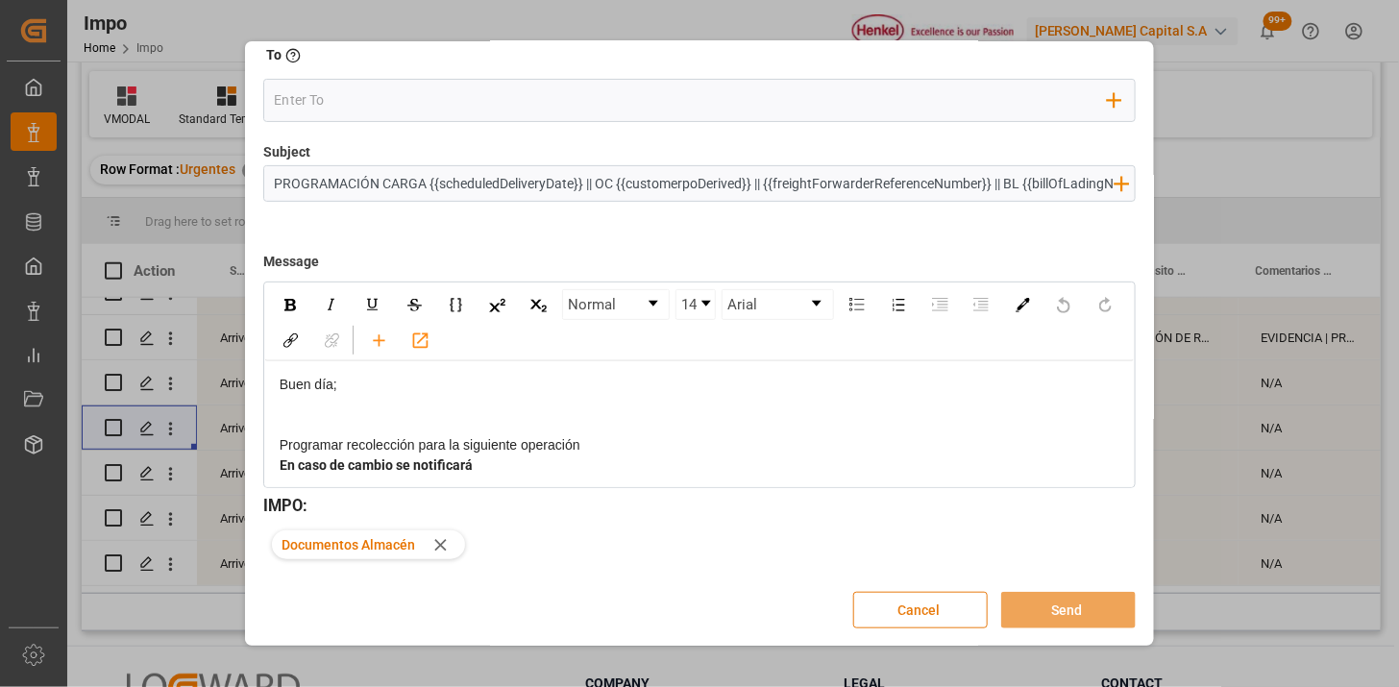
click at [959, 625] on button "Cancel" at bounding box center [920, 610] width 135 height 37
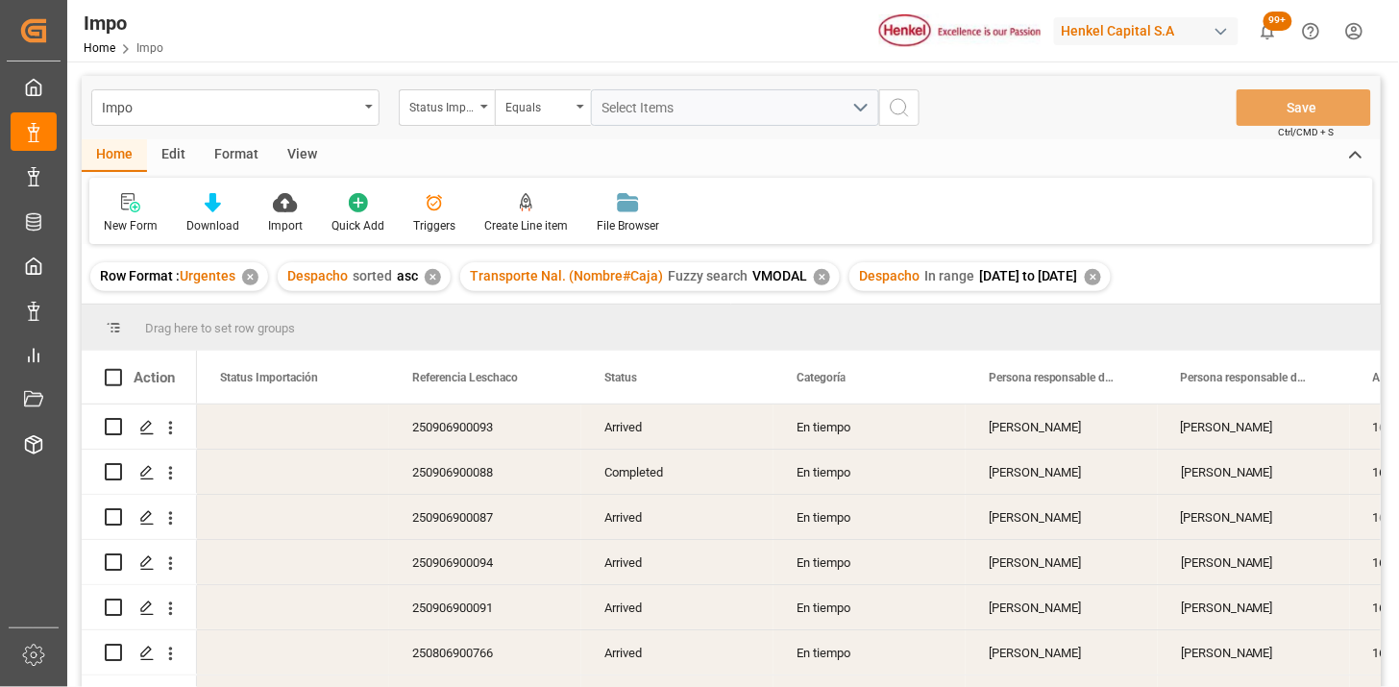
click at [289, 163] on div "View" at bounding box center [302, 155] width 59 height 33
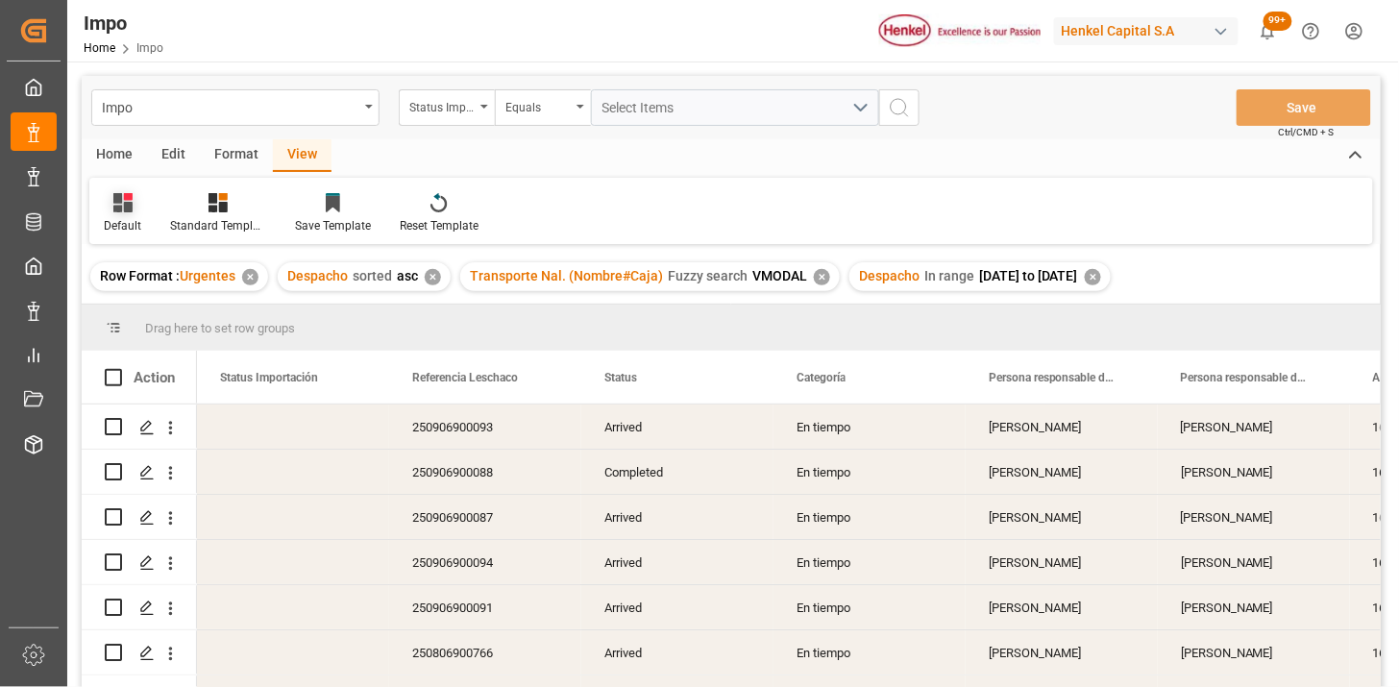
click at [109, 215] on div "Default" at bounding box center [122, 213] width 66 height 42
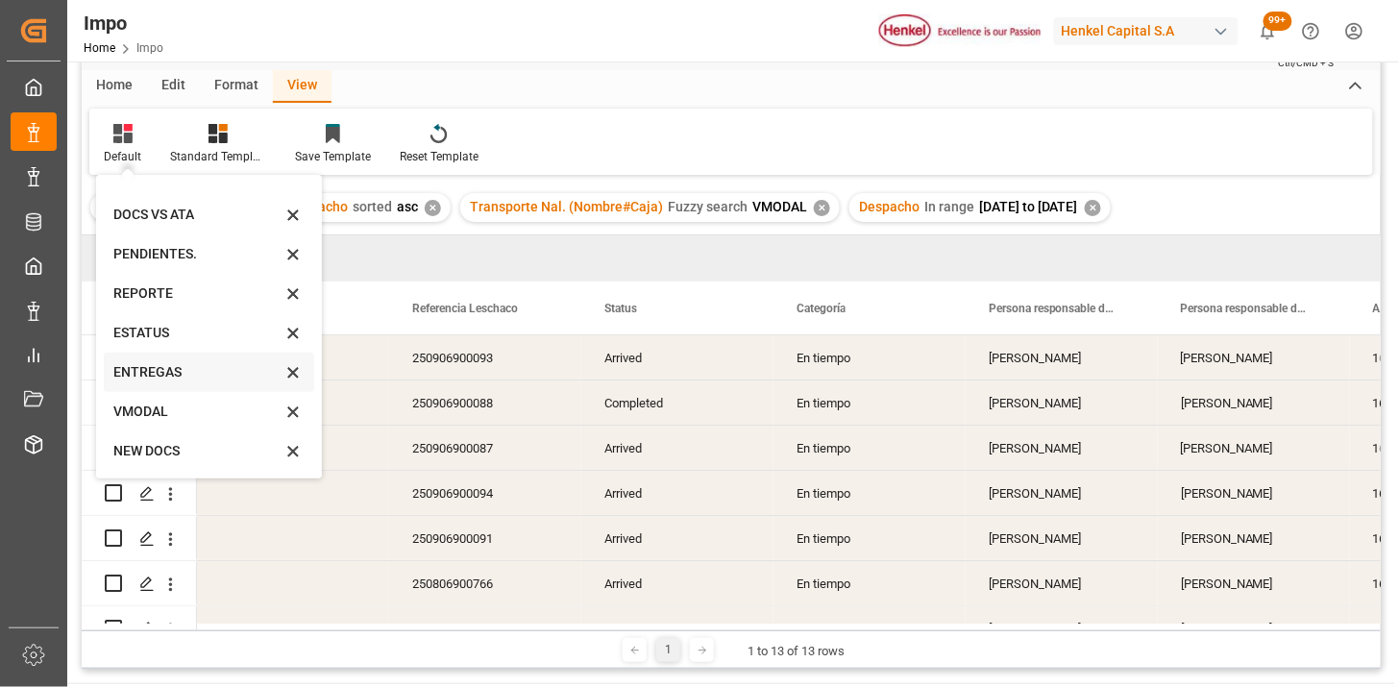
scroll to position [107, 0]
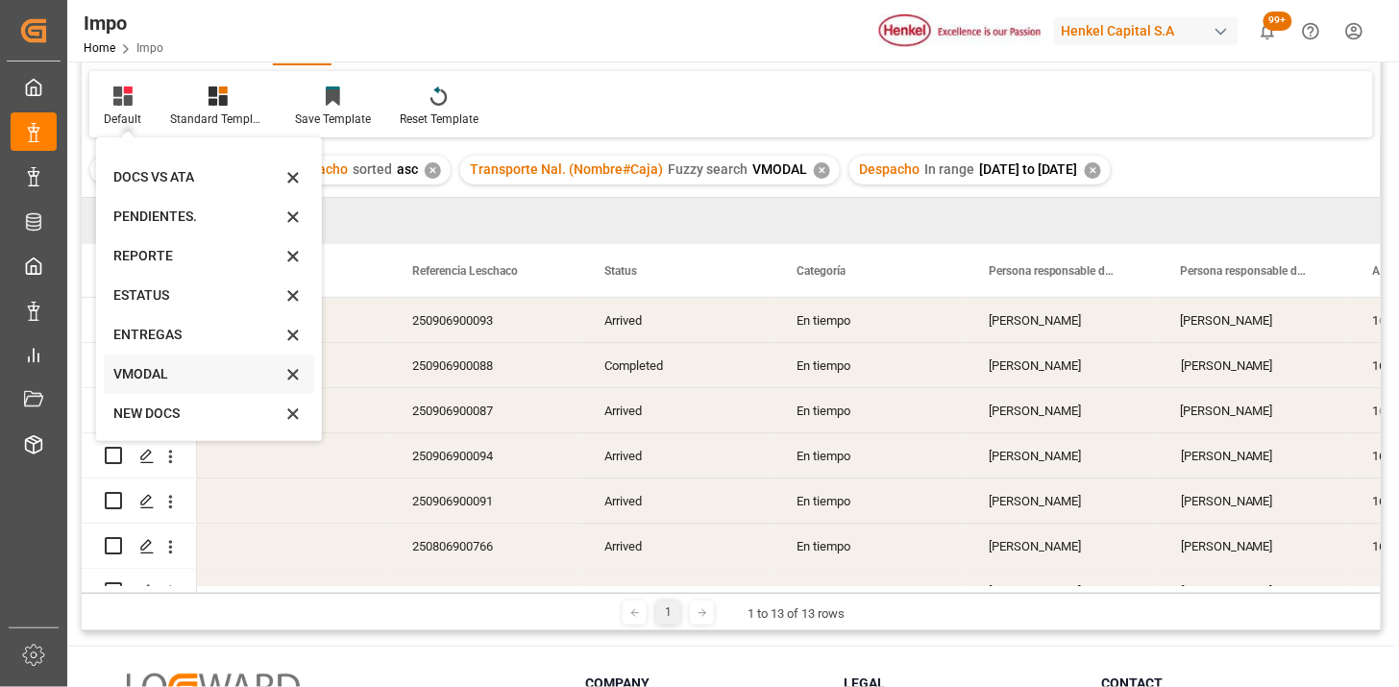
click at [209, 378] on div "VMODAL" at bounding box center [197, 374] width 168 height 20
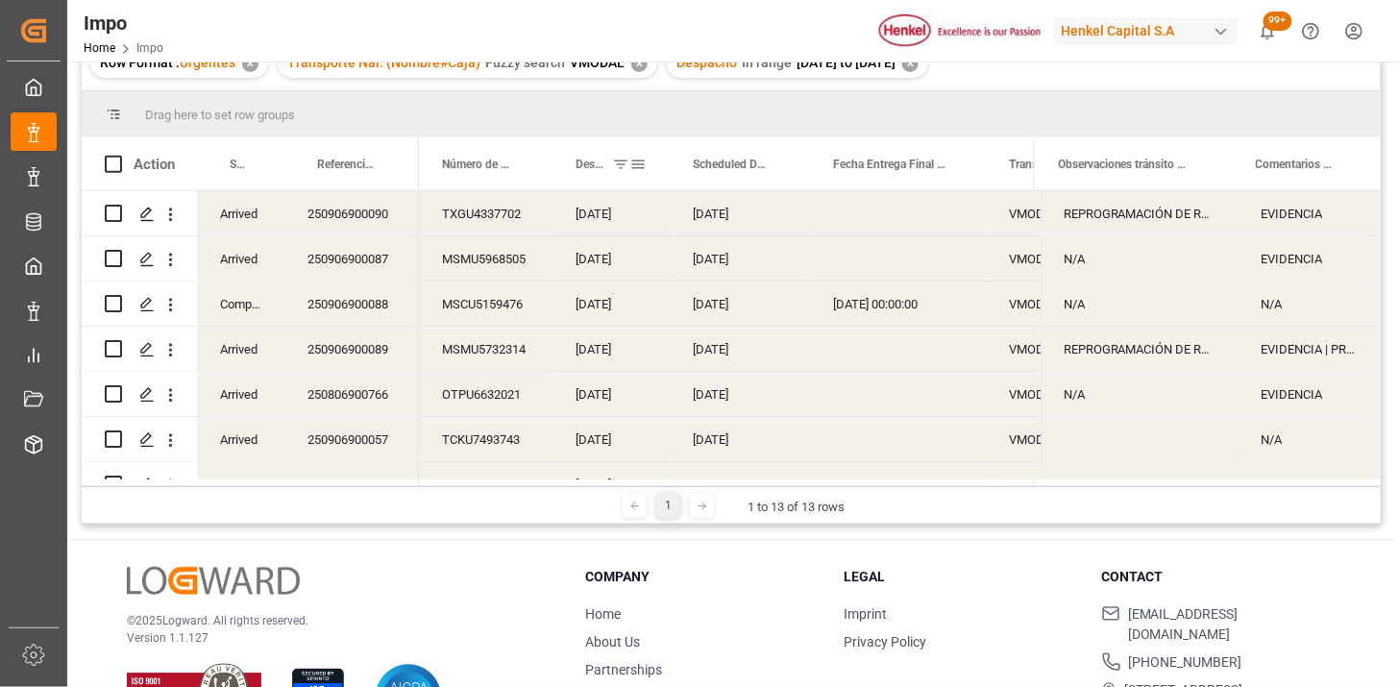
click at [578, 184] on div "Despacho" at bounding box center [603, 163] width 54 height 53
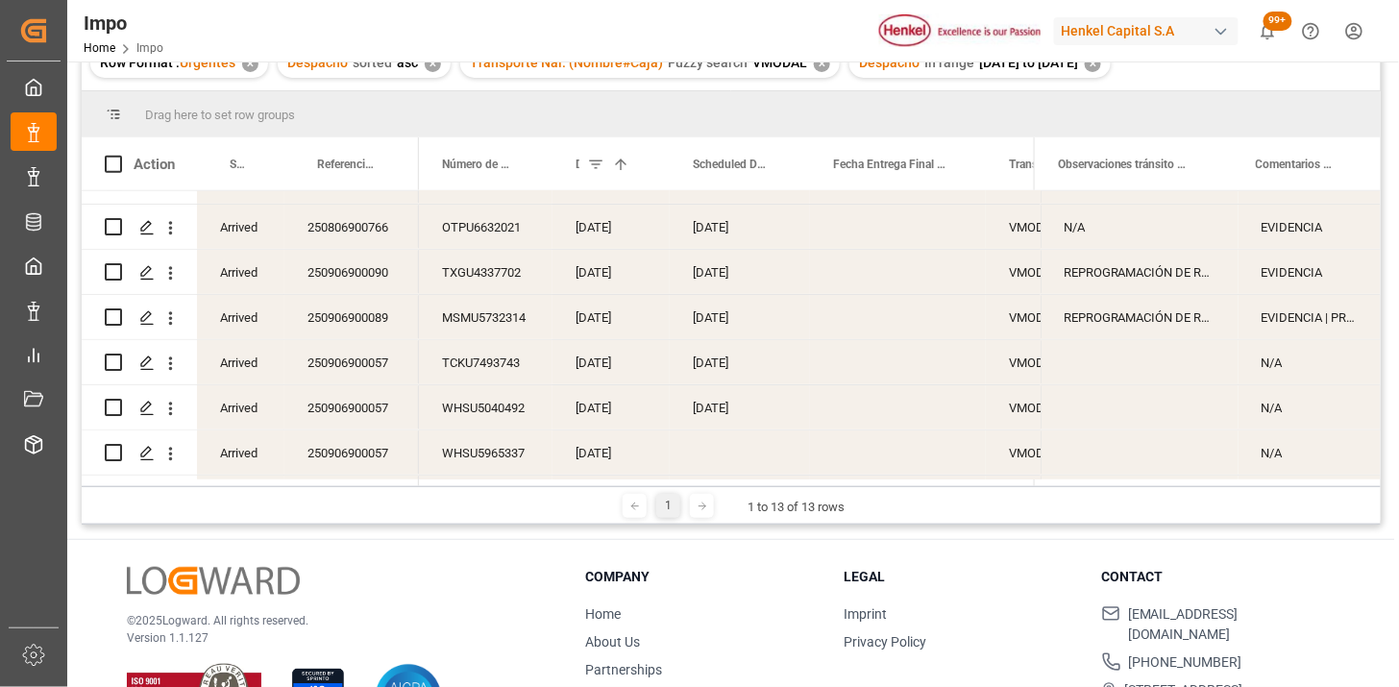
scroll to position [304, 0]
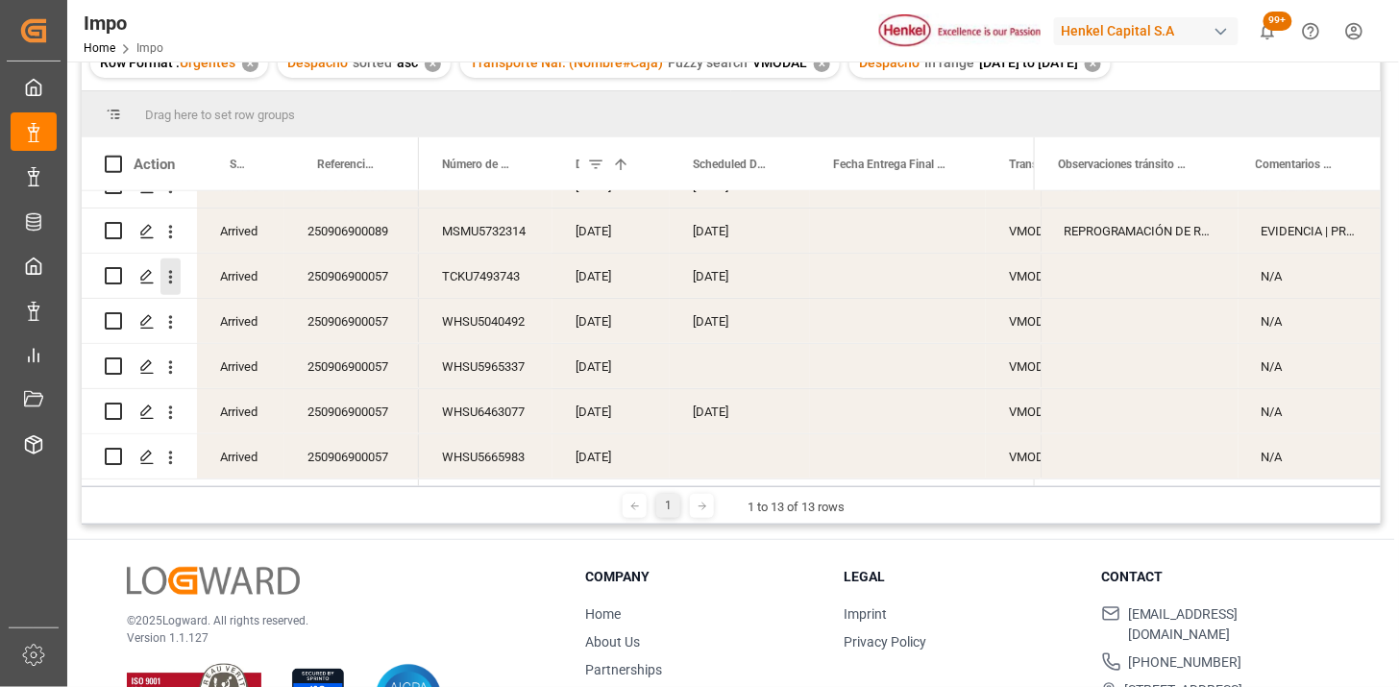
click at [174, 276] on icon "open menu" at bounding box center [170, 277] width 20 height 20
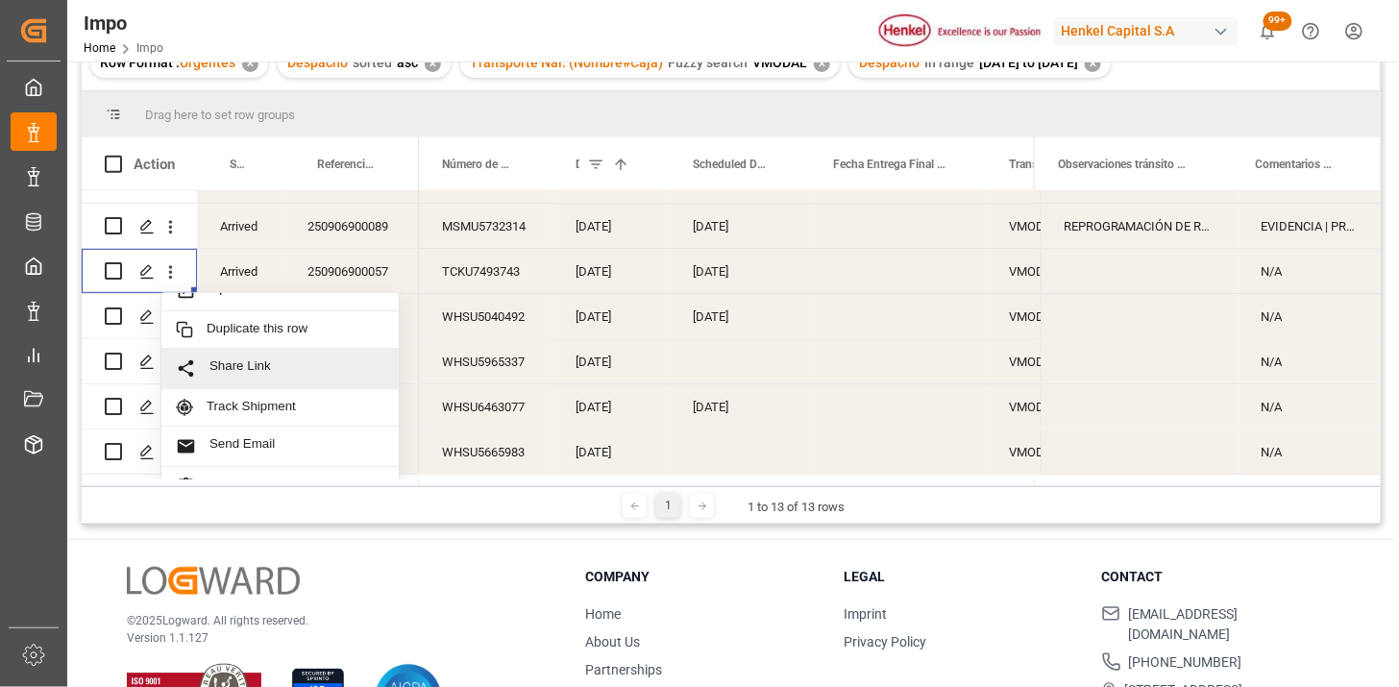
scroll to position [41, 0]
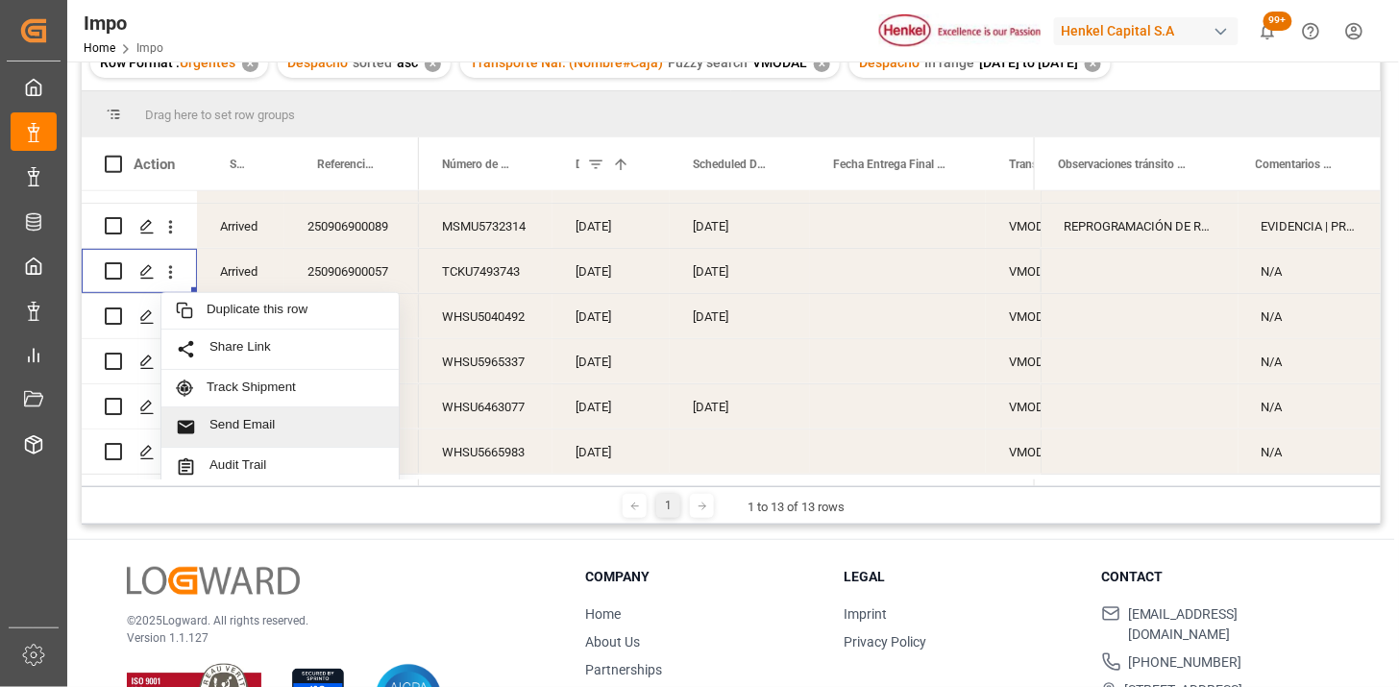
click at [277, 425] on span "Send Email" at bounding box center [296, 427] width 175 height 20
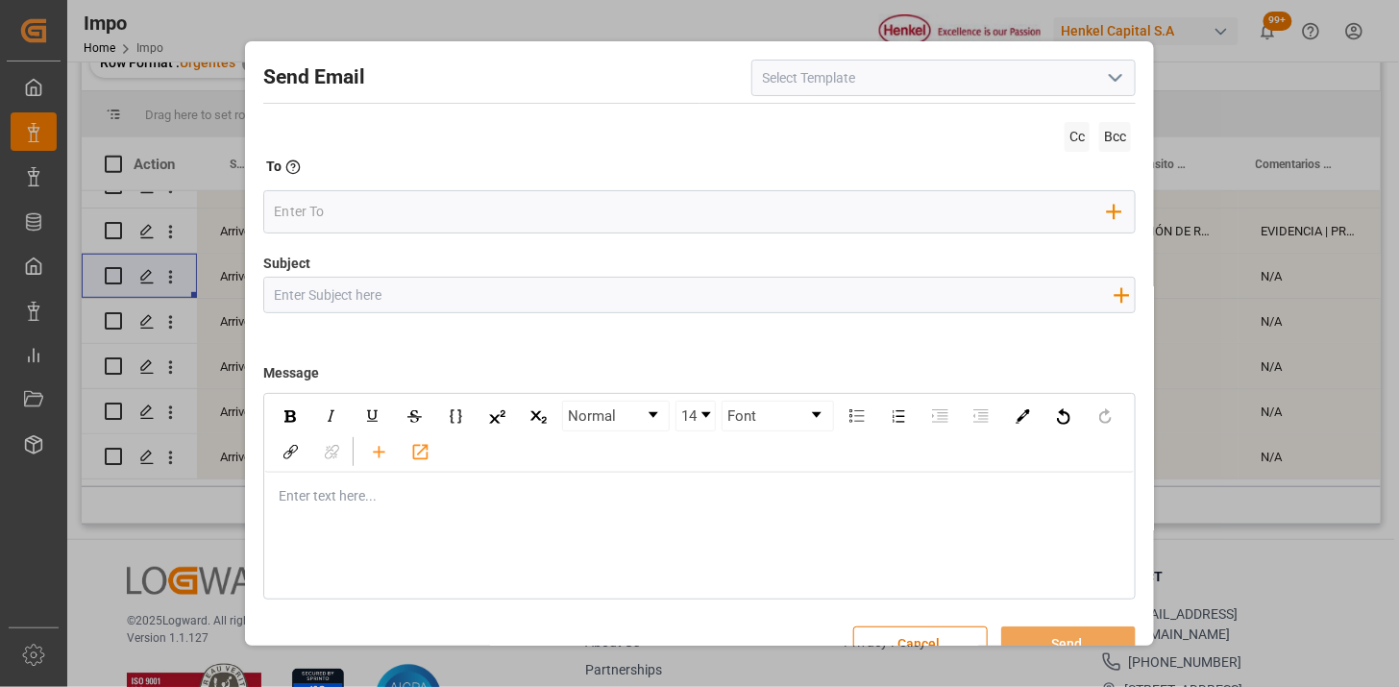
click at [1112, 74] on icon "open menu" at bounding box center [1115, 77] width 23 height 23
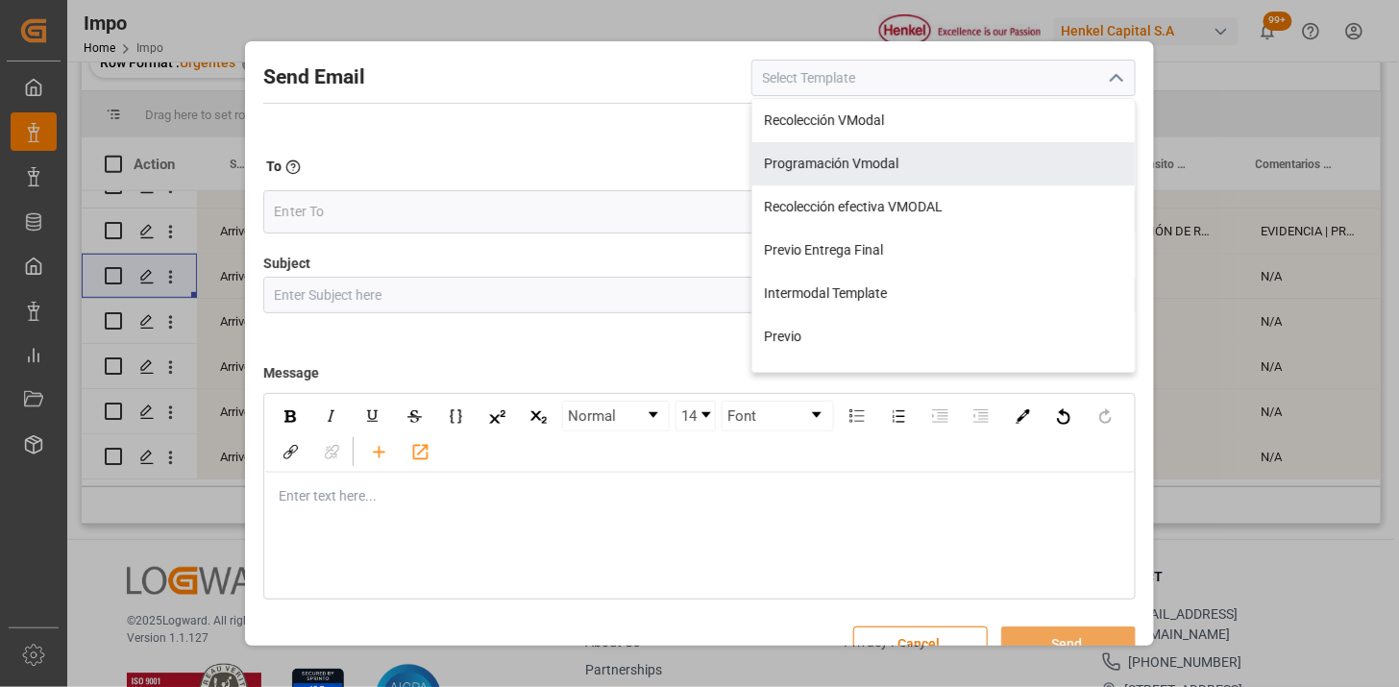
click at [917, 156] on div "Programación Vmodal" at bounding box center [943, 163] width 382 height 43
type input "Programación Vmodal"
type input "PROGRAMACIÓN CARGA {{scheduledDeliveryDate}} || OC {{customerpoDerived}} || {{f…"
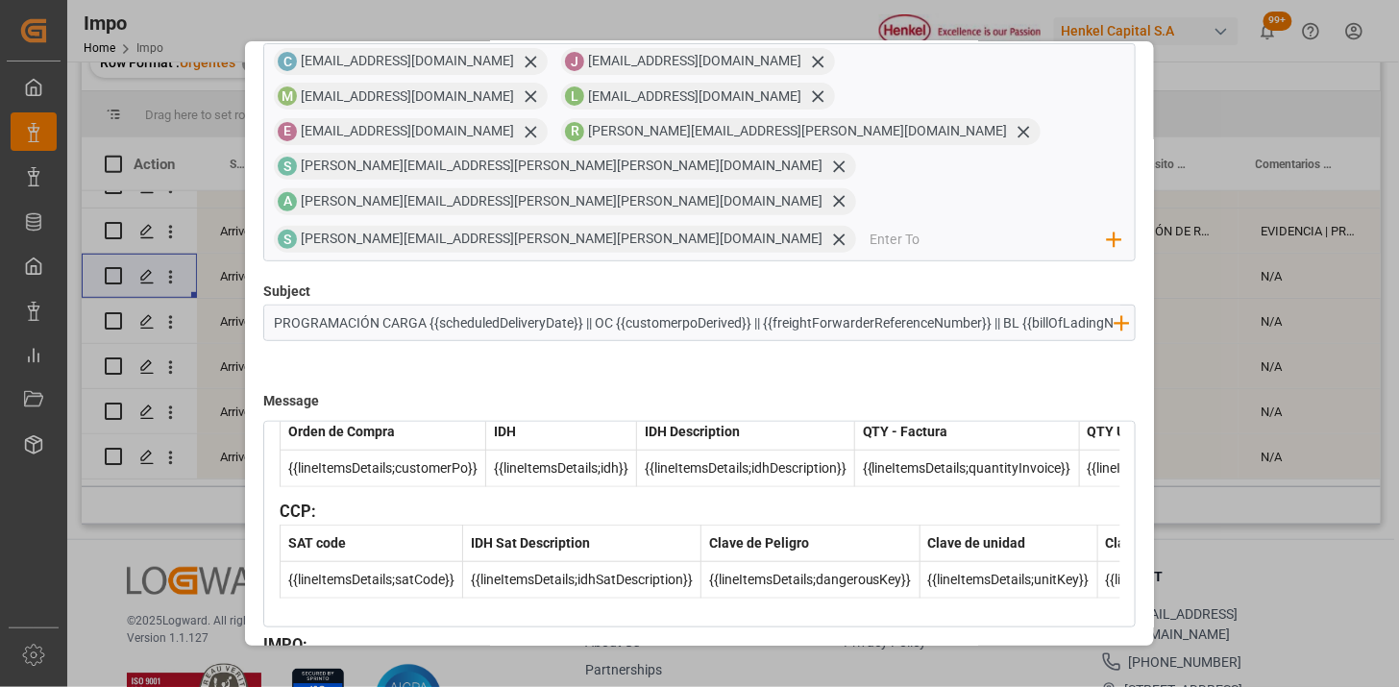
scroll to position [183, 0]
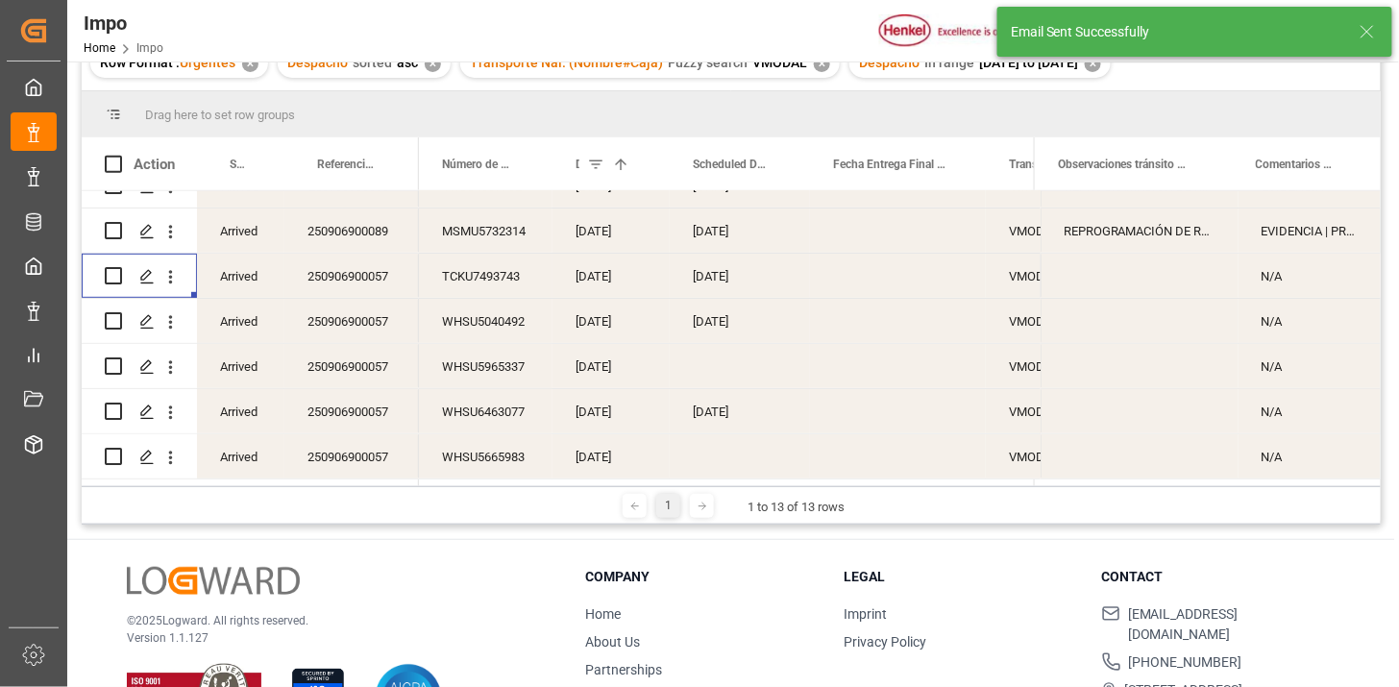
drag, startPoint x: 176, startPoint y: 323, endPoint x: 195, endPoint y: 346, distance: 30.0
click at [176, 324] on icon "open menu" at bounding box center [170, 322] width 20 height 20
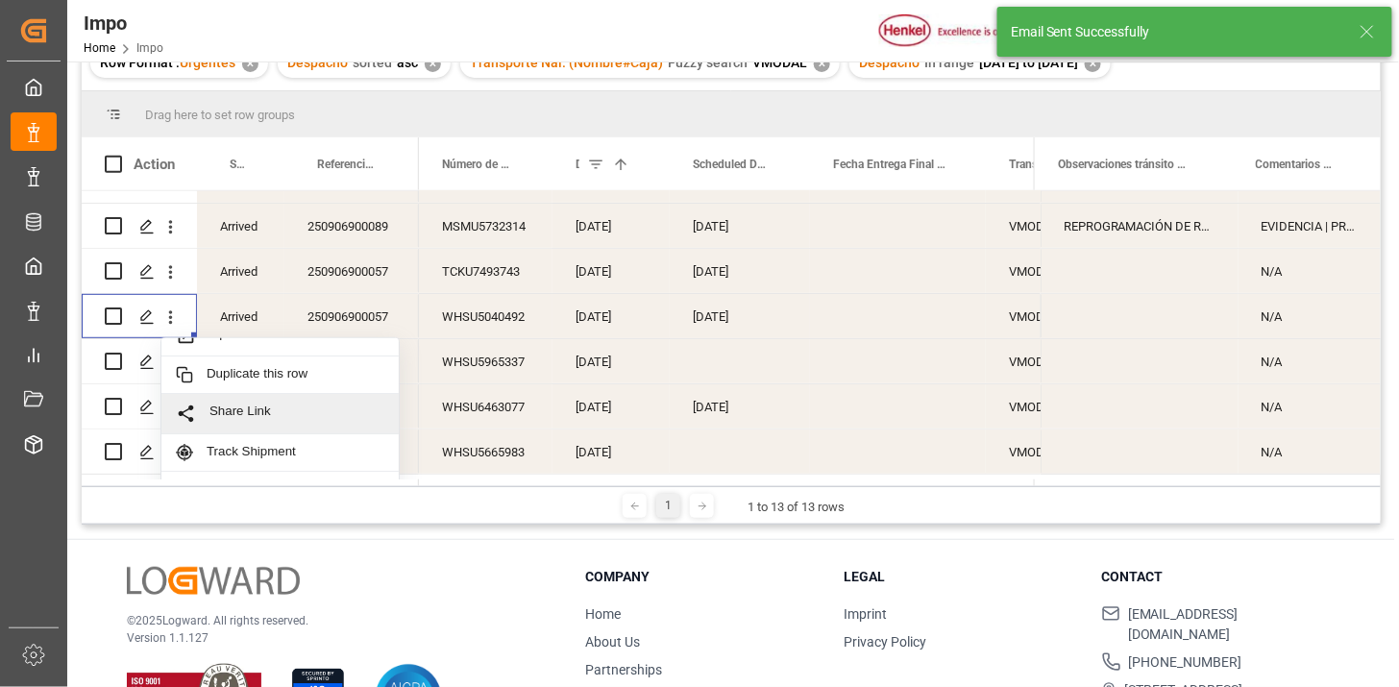
scroll to position [41, 0]
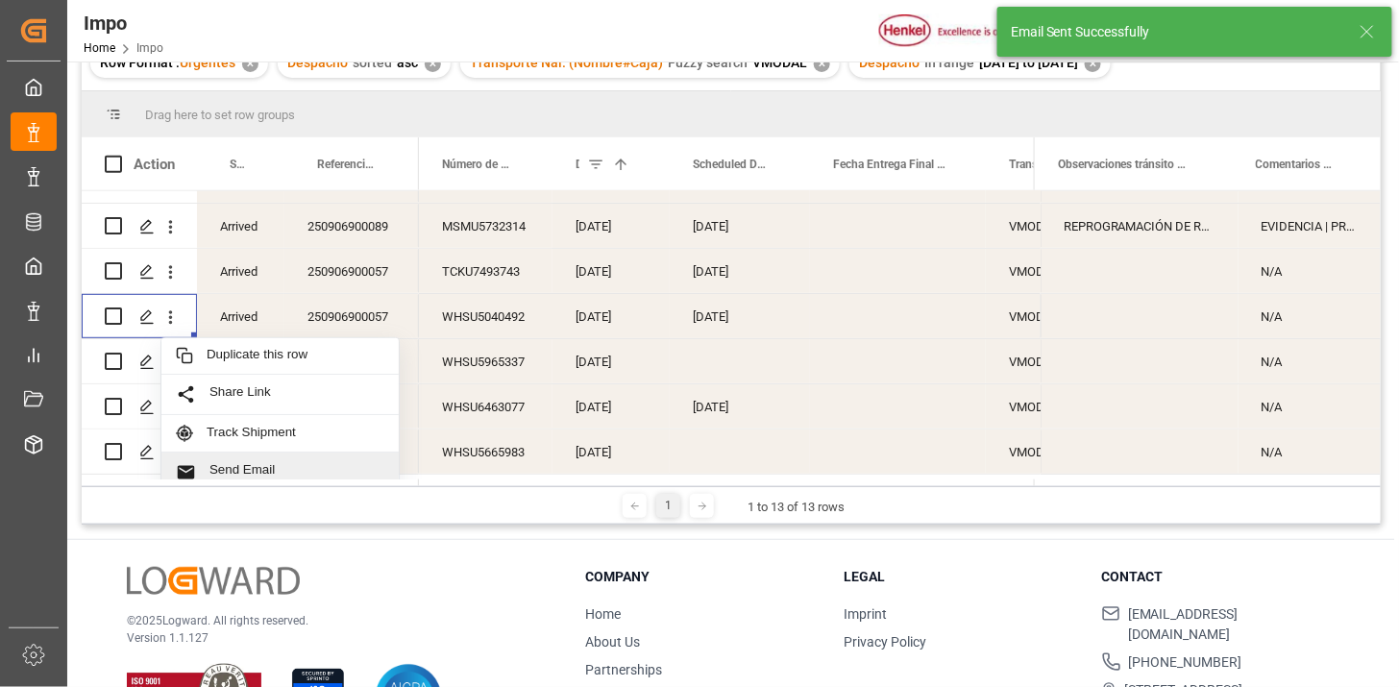
click at [267, 468] on span "Send Email" at bounding box center [296, 472] width 175 height 20
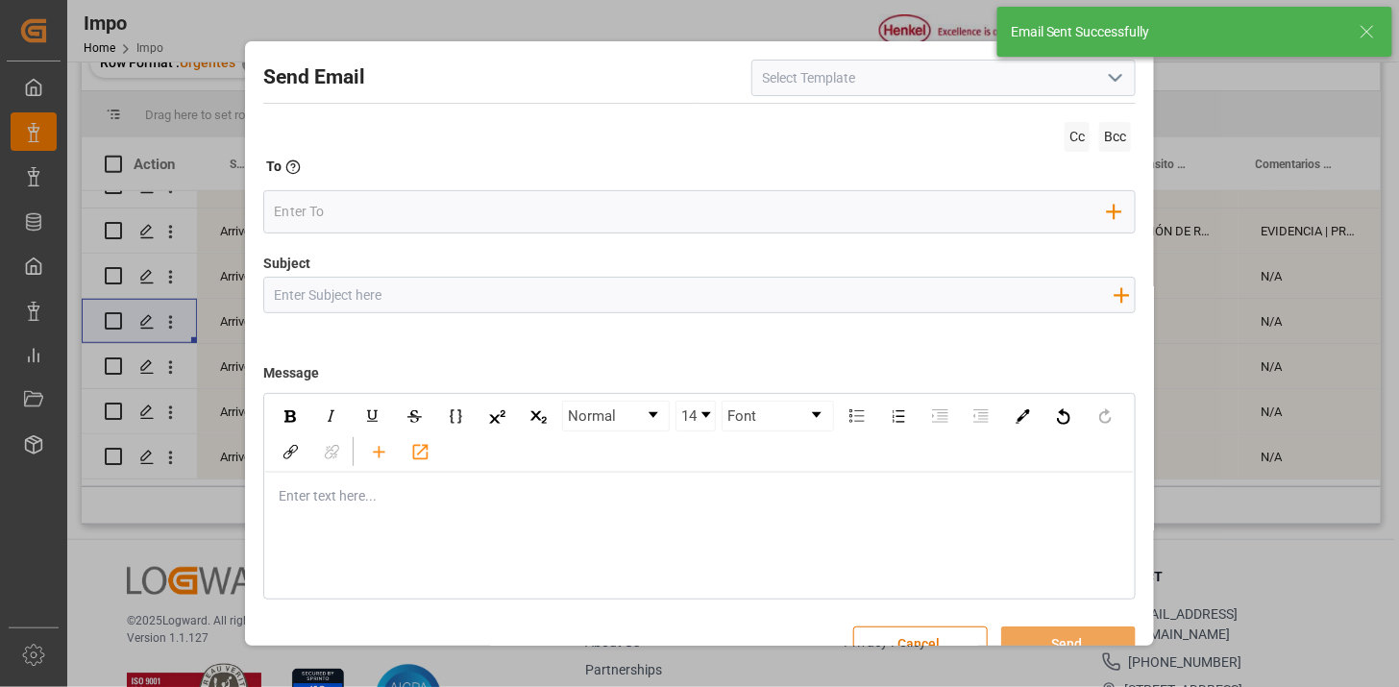
click at [1112, 87] on icon "open menu" at bounding box center [1115, 77] width 23 height 23
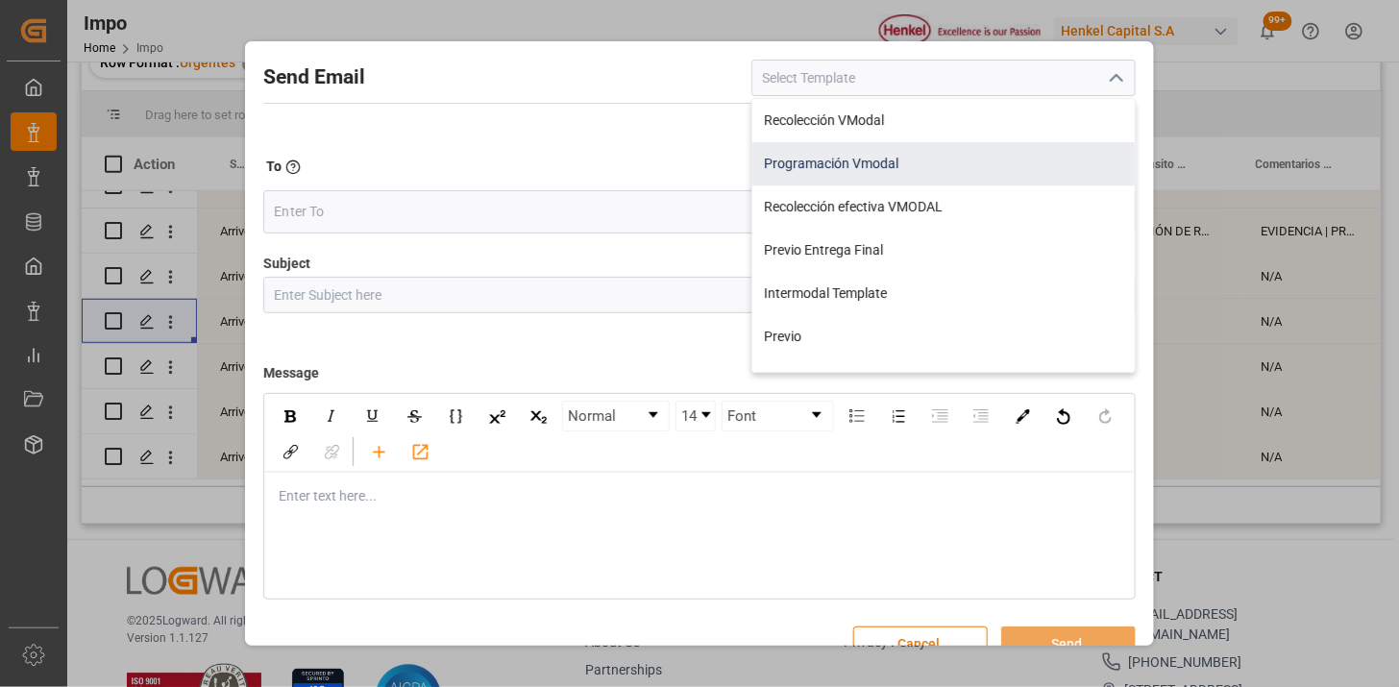
click at [922, 165] on div "Programación Vmodal" at bounding box center [943, 163] width 382 height 43
type input "Programación Vmodal"
type input "PROGRAMACIÓN CARGA {{scheduledDeliveryDate}} || OC {{customerpoDerived}} || {{f…"
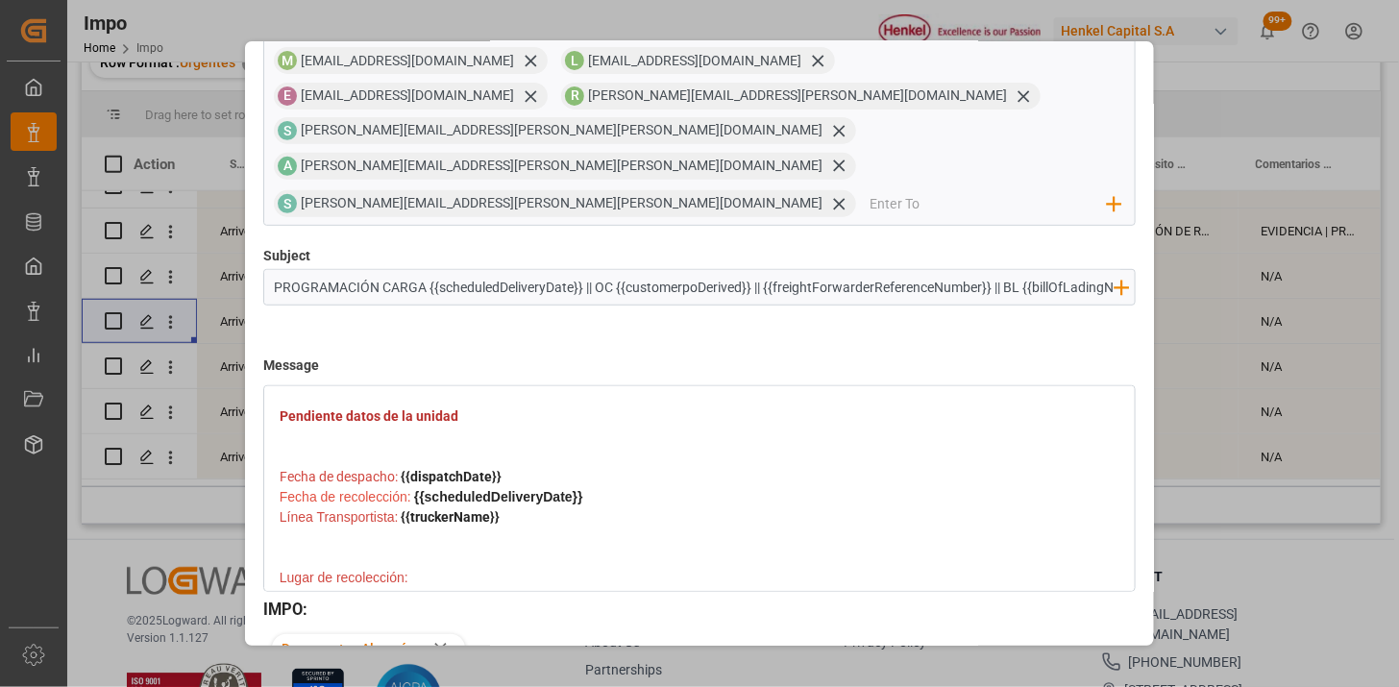
scroll to position [719, 0]
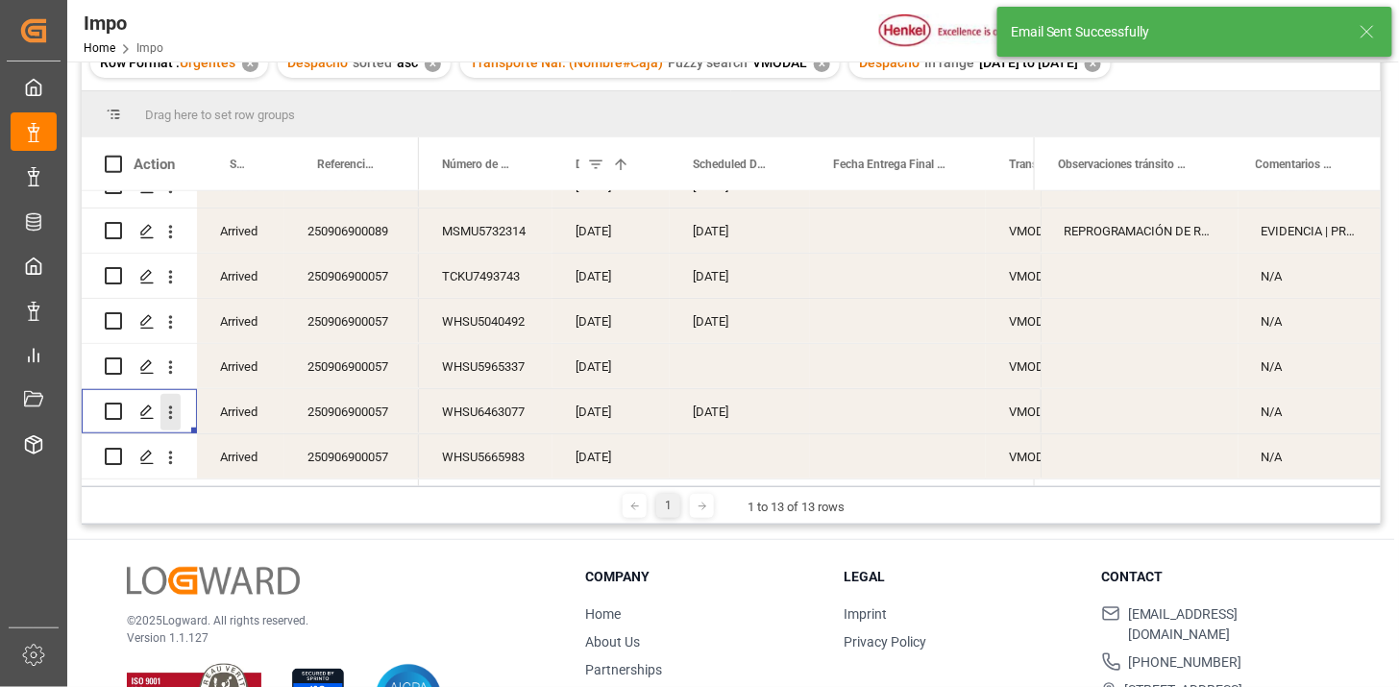
click at [167, 404] on icon "open menu" at bounding box center [170, 413] width 20 height 20
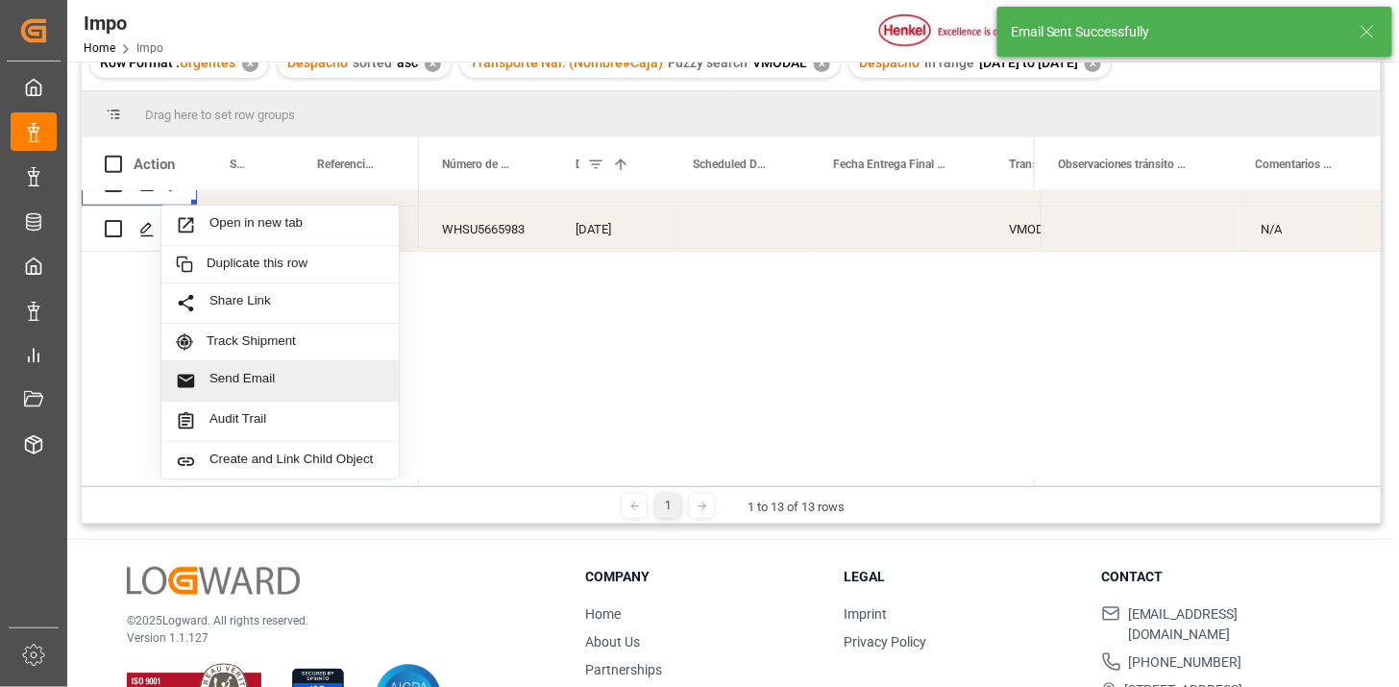
click at [288, 371] on span "Send Email" at bounding box center [296, 381] width 175 height 20
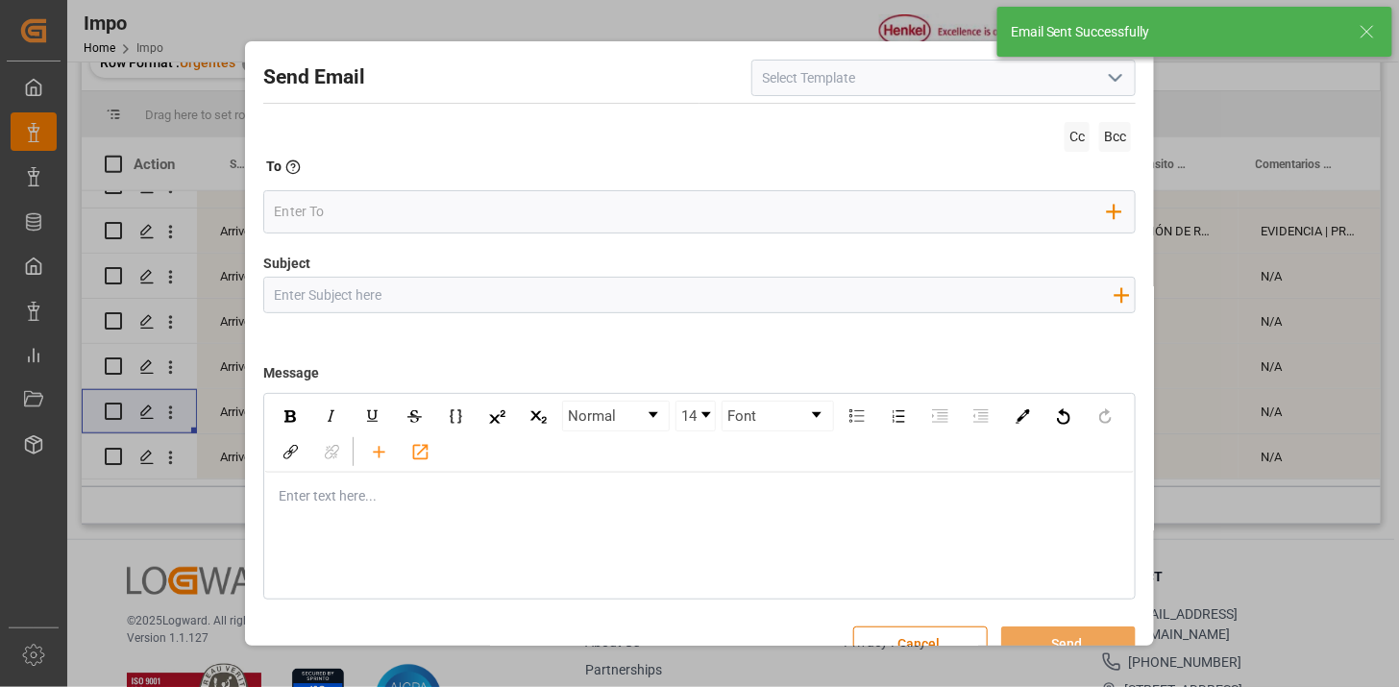
click at [1108, 84] on icon "open menu" at bounding box center [1115, 77] width 23 height 23
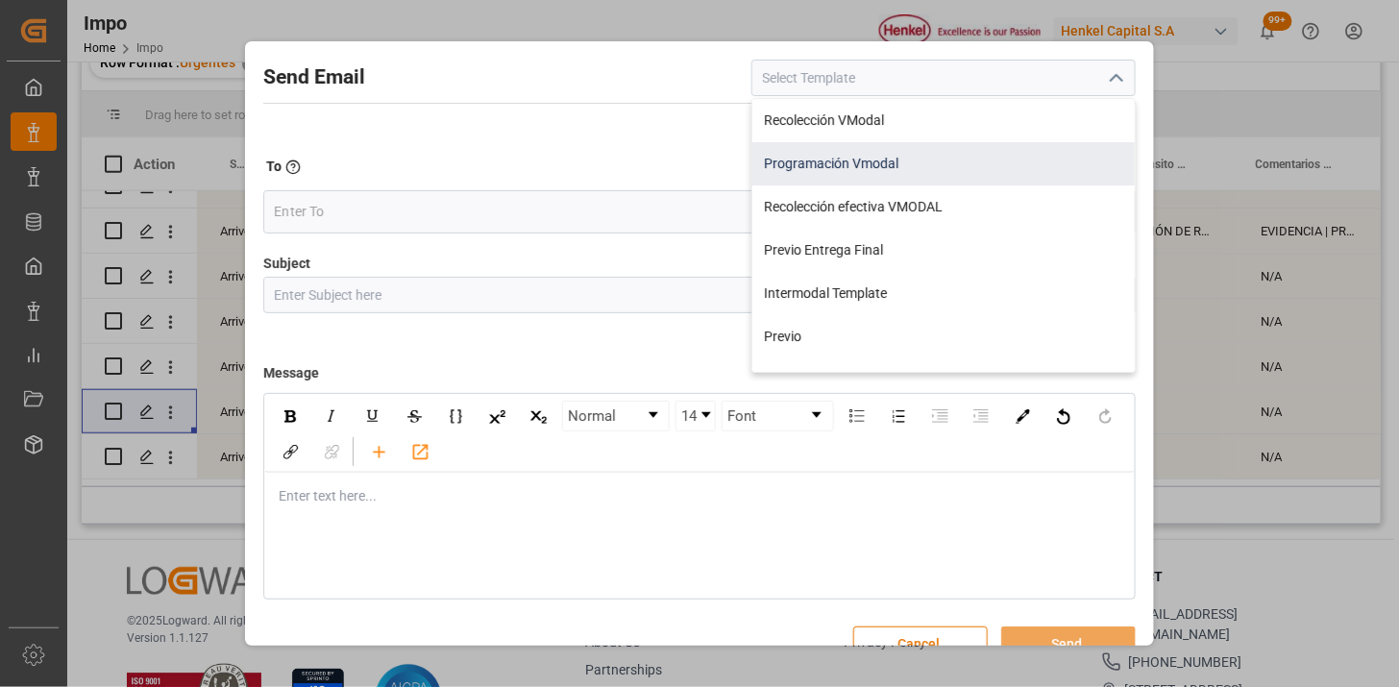
click at [919, 170] on div "Programación Vmodal" at bounding box center [943, 163] width 382 height 43
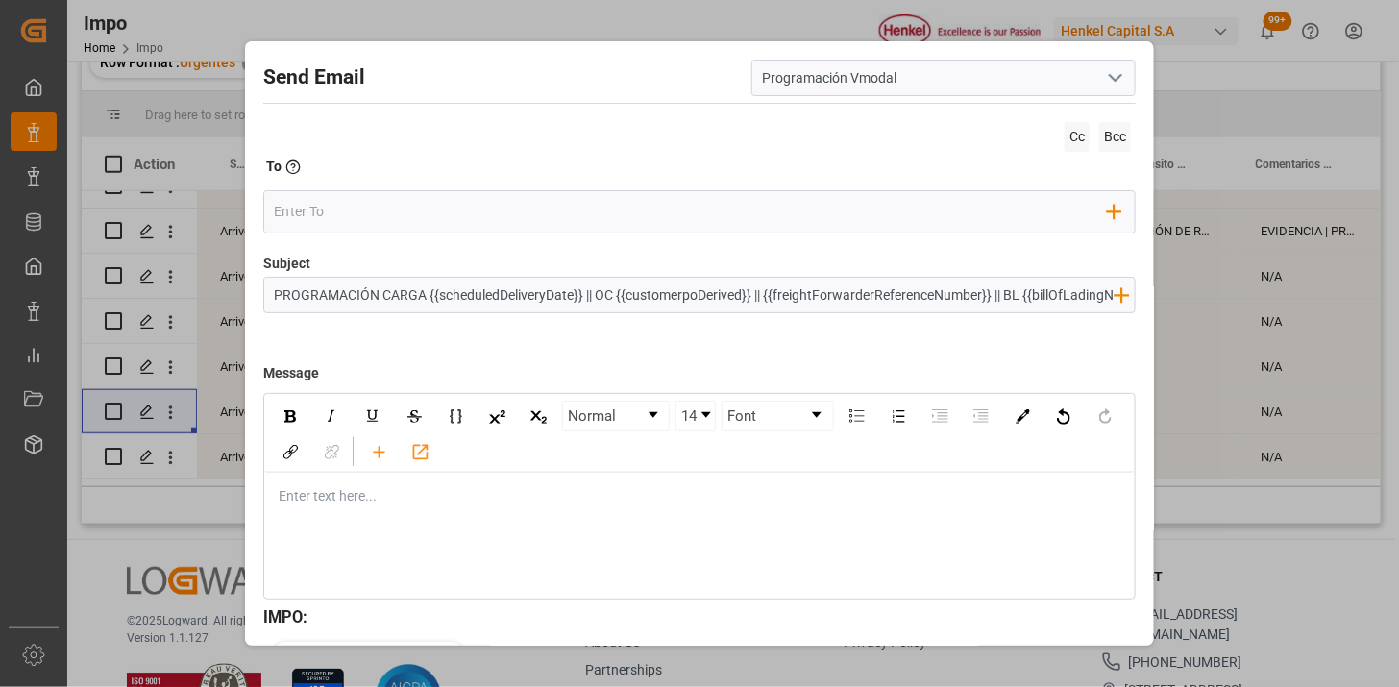
type input "Programación Vmodal"
type input "PROGRAMACIÓN CARGA {{scheduledDeliveryDate}} || OC {{customerpoDerived}} || {{f…"
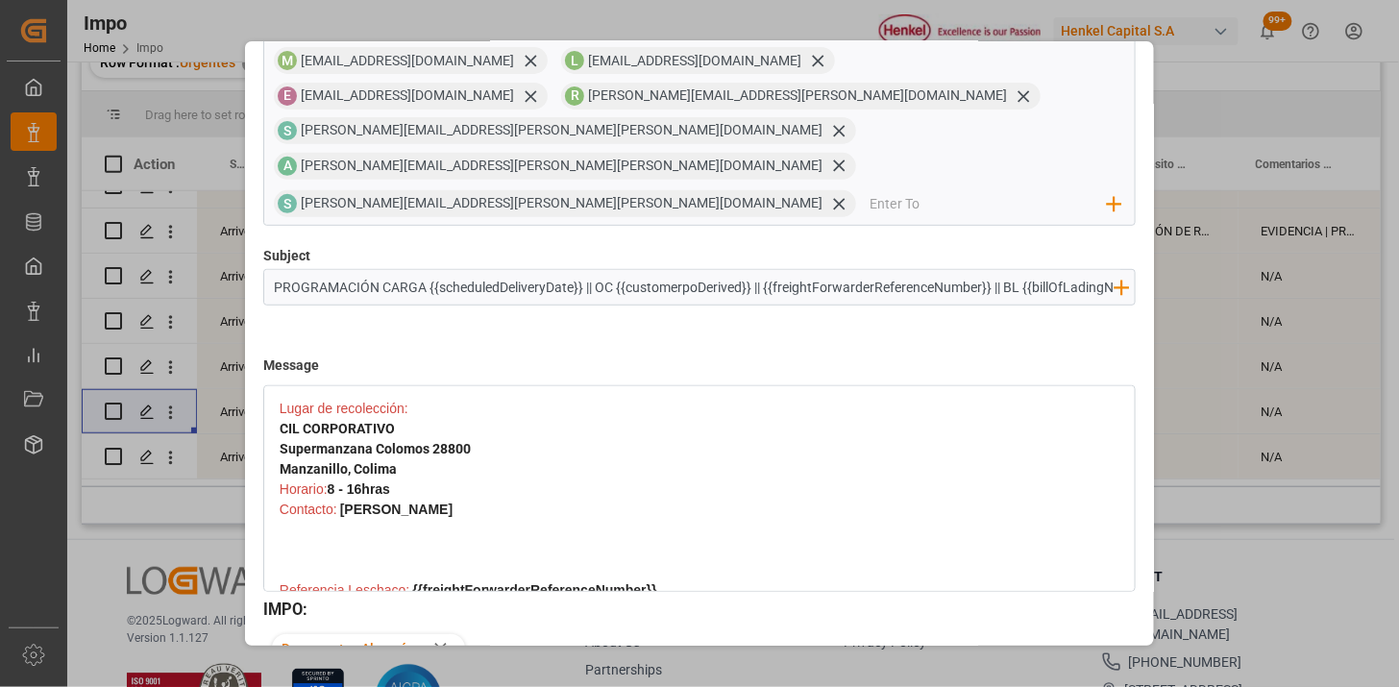
scroll to position [719, 0]
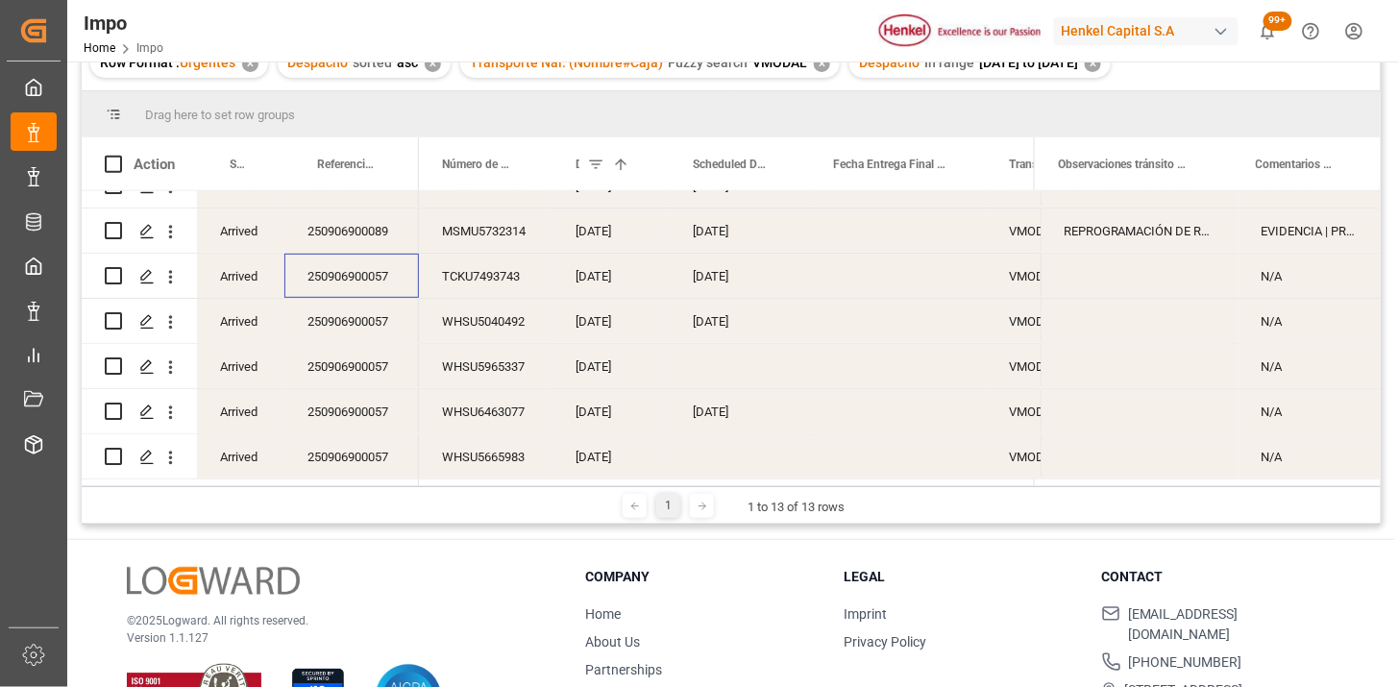
click at [373, 276] on div "250906900057" at bounding box center [351, 276] width 135 height 44
click at [493, 367] on div "WHSU5965337" at bounding box center [486, 366] width 134 height 44
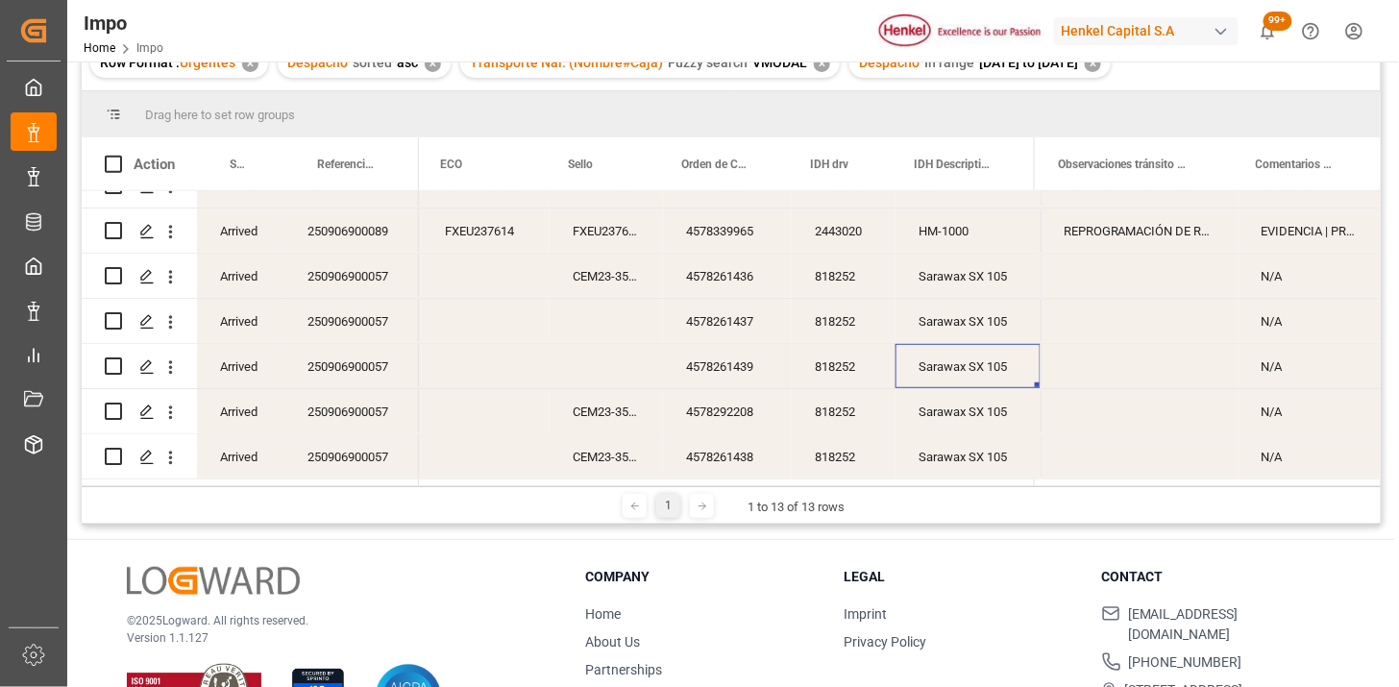
scroll to position [0, 1128]
click at [717, 452] on div "4578261438" at bounding box center [727, 456] width 129 height 44
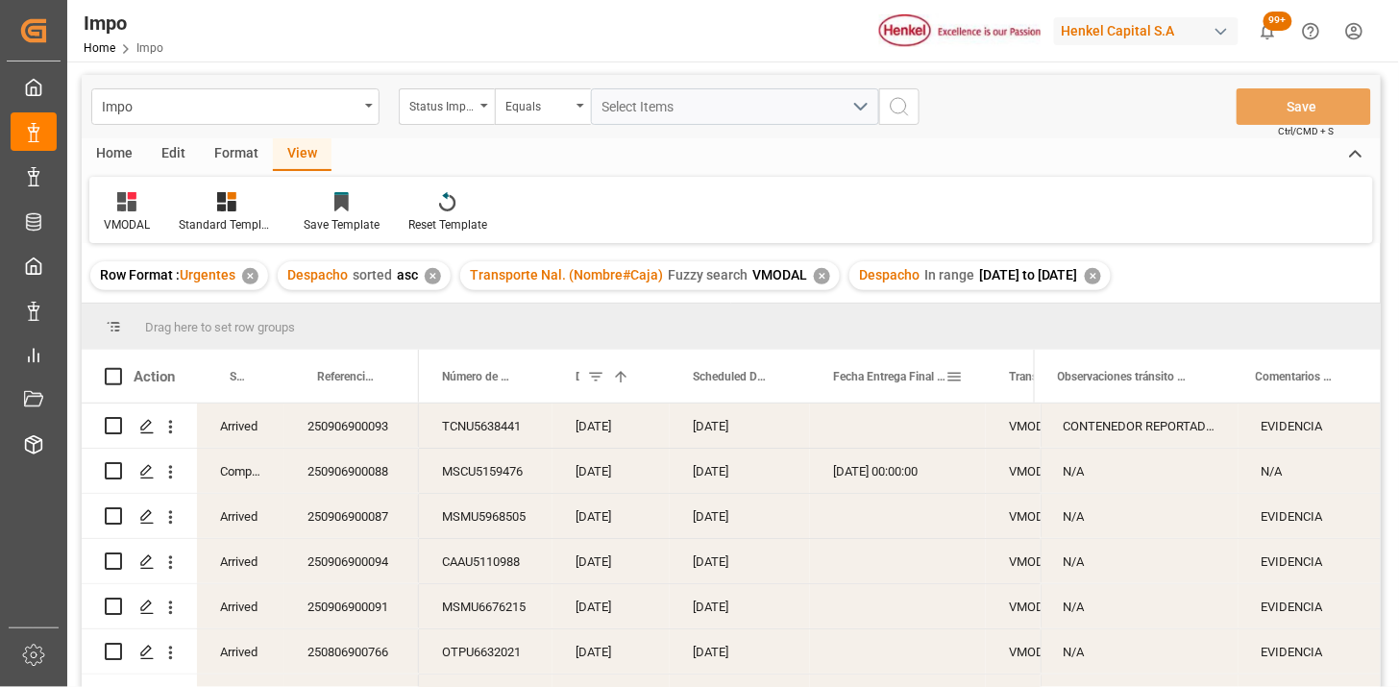
scroll to position [0, 0]
click at [1101, 275] on div "✕" at bounding box center [1093, 277] width 16 height 16
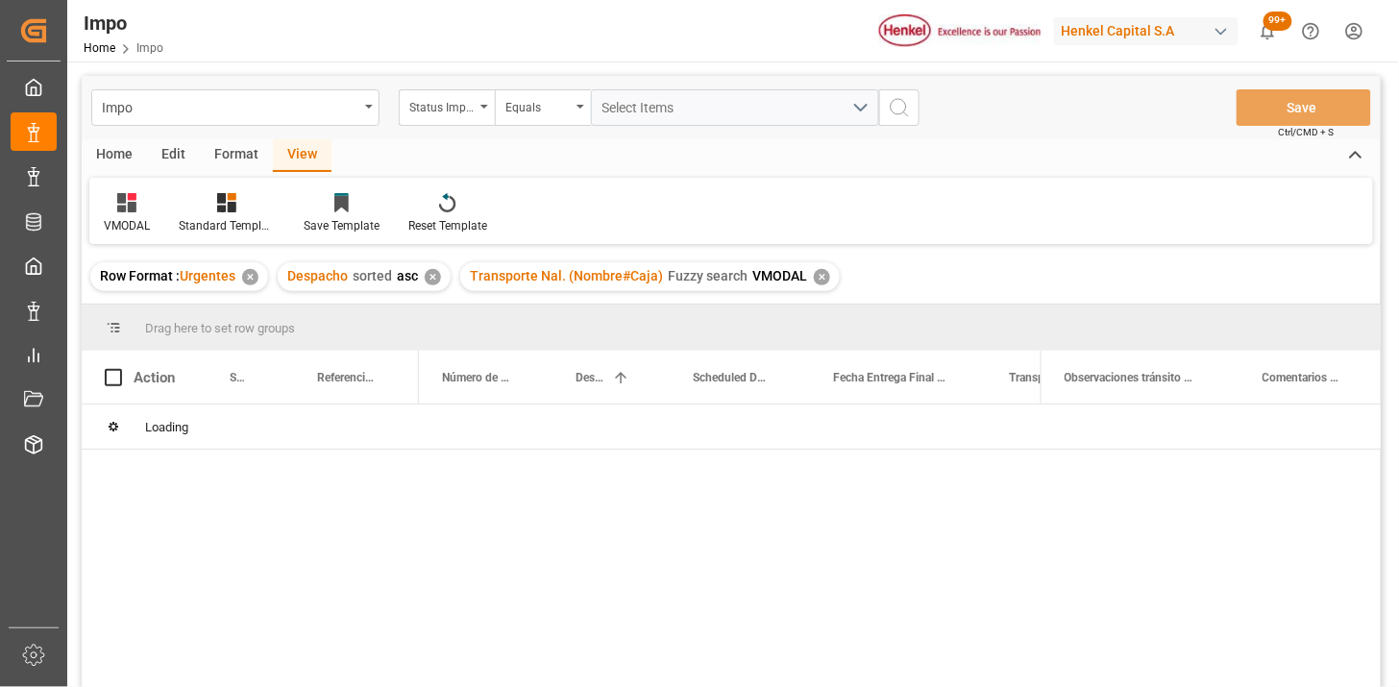
click at [821, 277] on div "✕" at bounding box center [822, 277] width 16 height 16
click at [438, 281] on div "✕" at bounding box center [433, 277] width 16 height 16
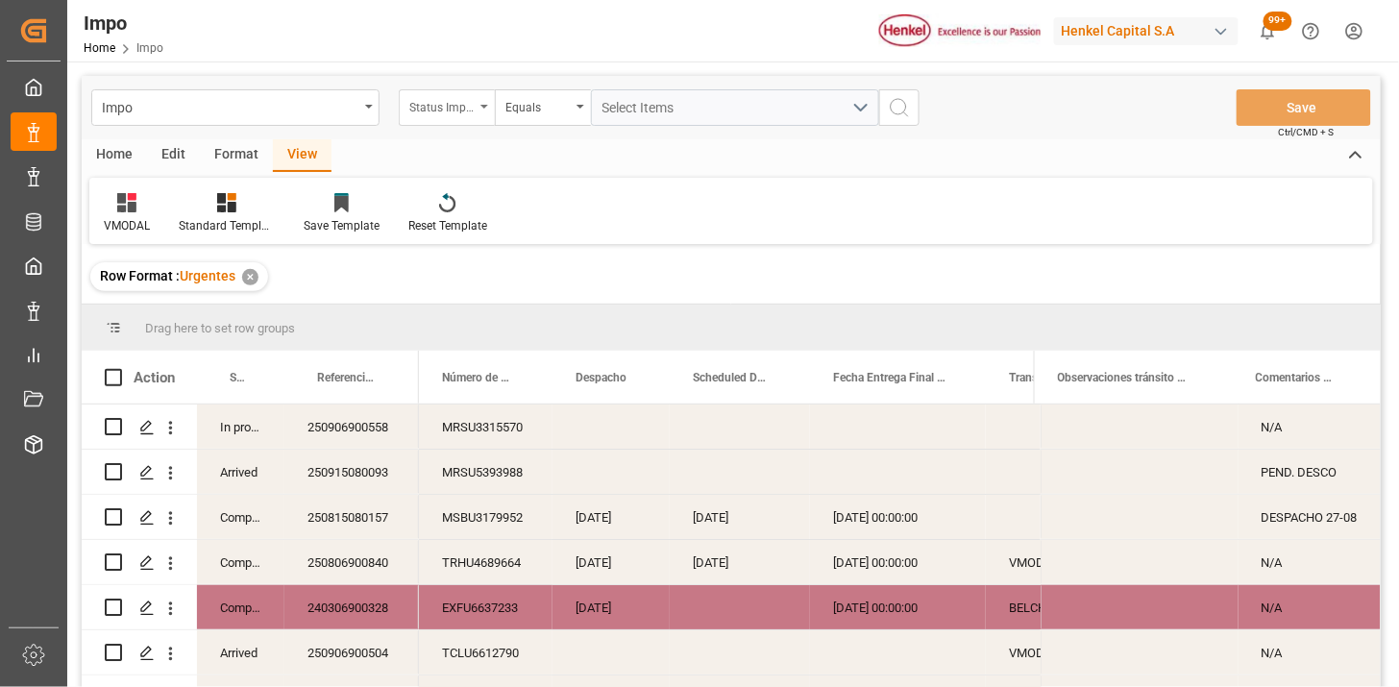
drag, startPoint x: 463, startPoint y: 97, endPoint x: 469, endPoint y: 116, distance: 20.1
click at [464, 104] on div "Status Importación" at bounding box center [441, 105] width 65 height 22
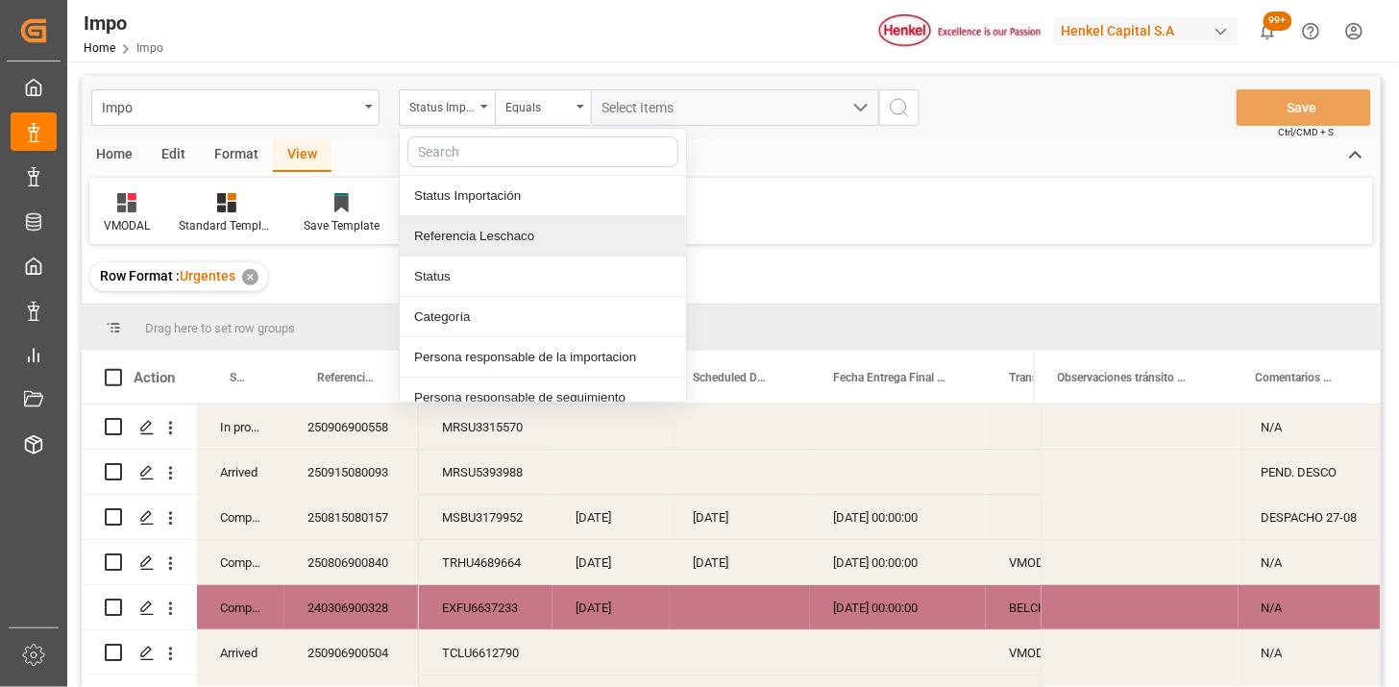
drag, startPoint x: 517, startPoint y: 234, endPoint x: 555, endPoint y: 216, distance: 42.5
click at [522, 232] on div "Referencia Leschaco" at bounding box center [543, 236] width 286 height 40
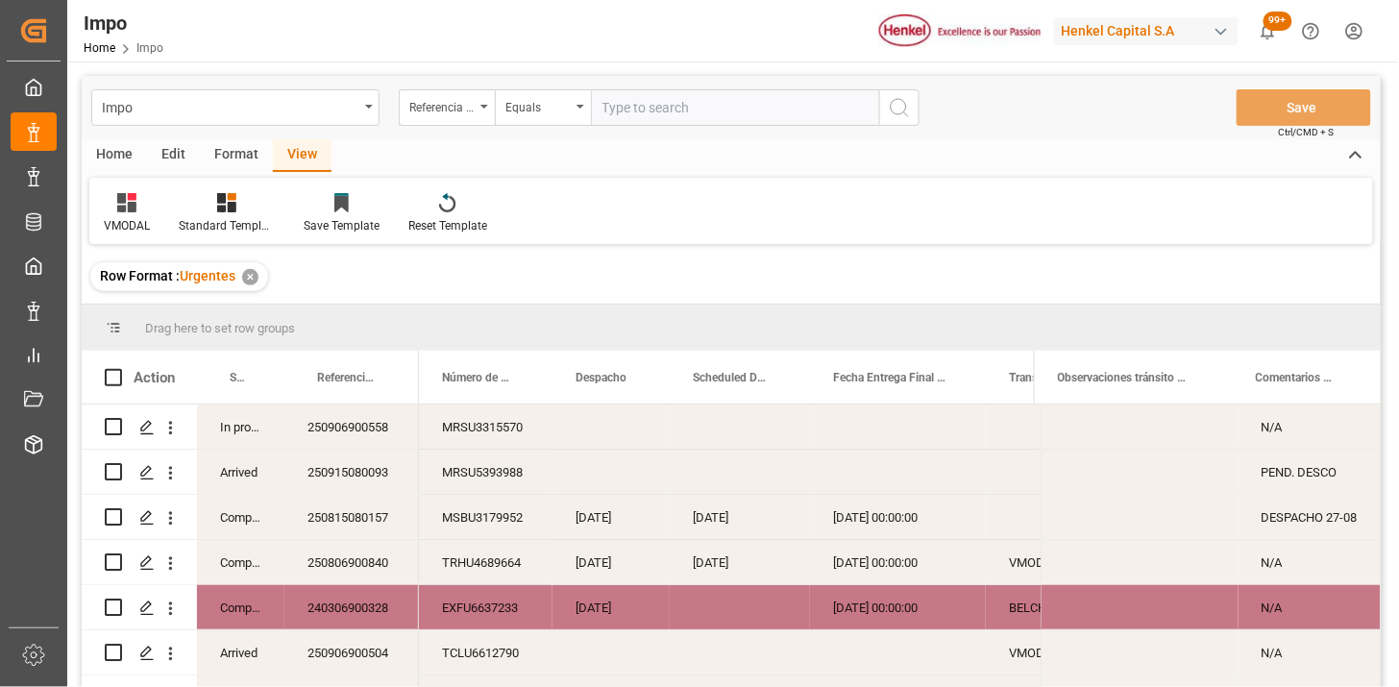
click at [639, 110] on input "text" at bounding box center [735, 107] width 288 height 37
type input "250906900523"
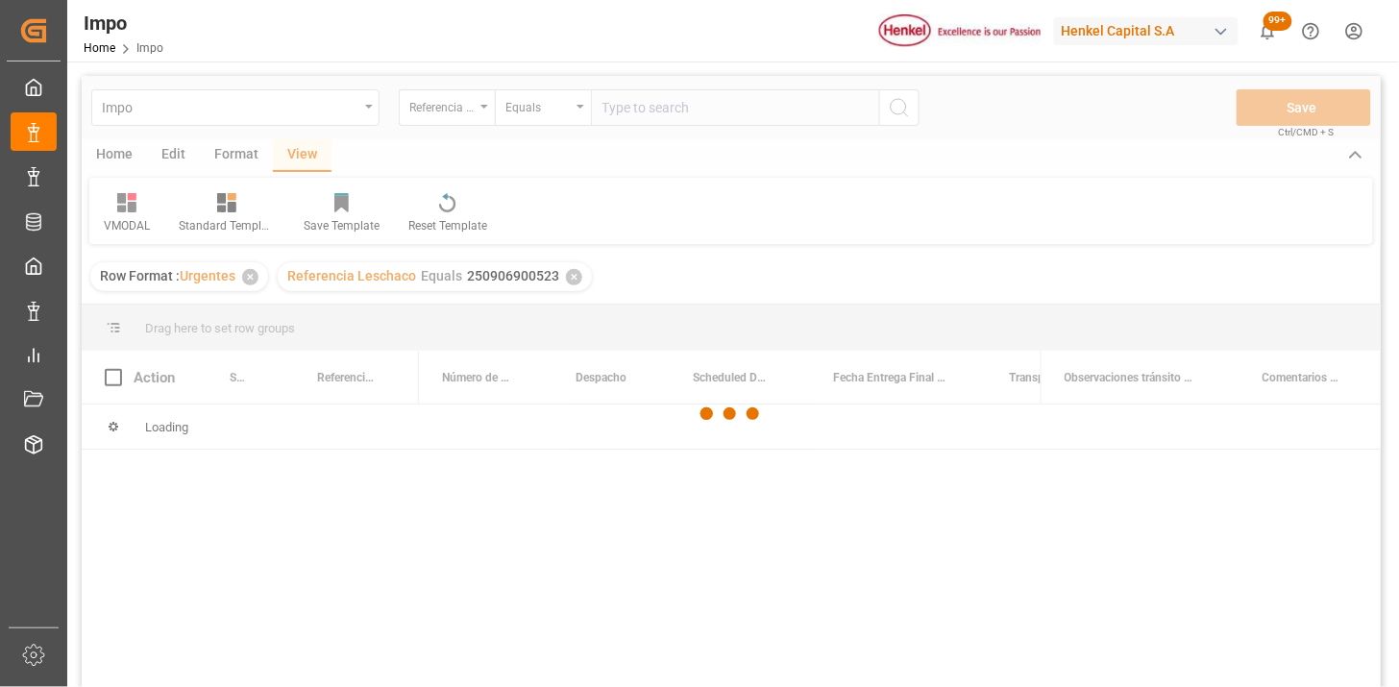
scroll to position [107, 0]
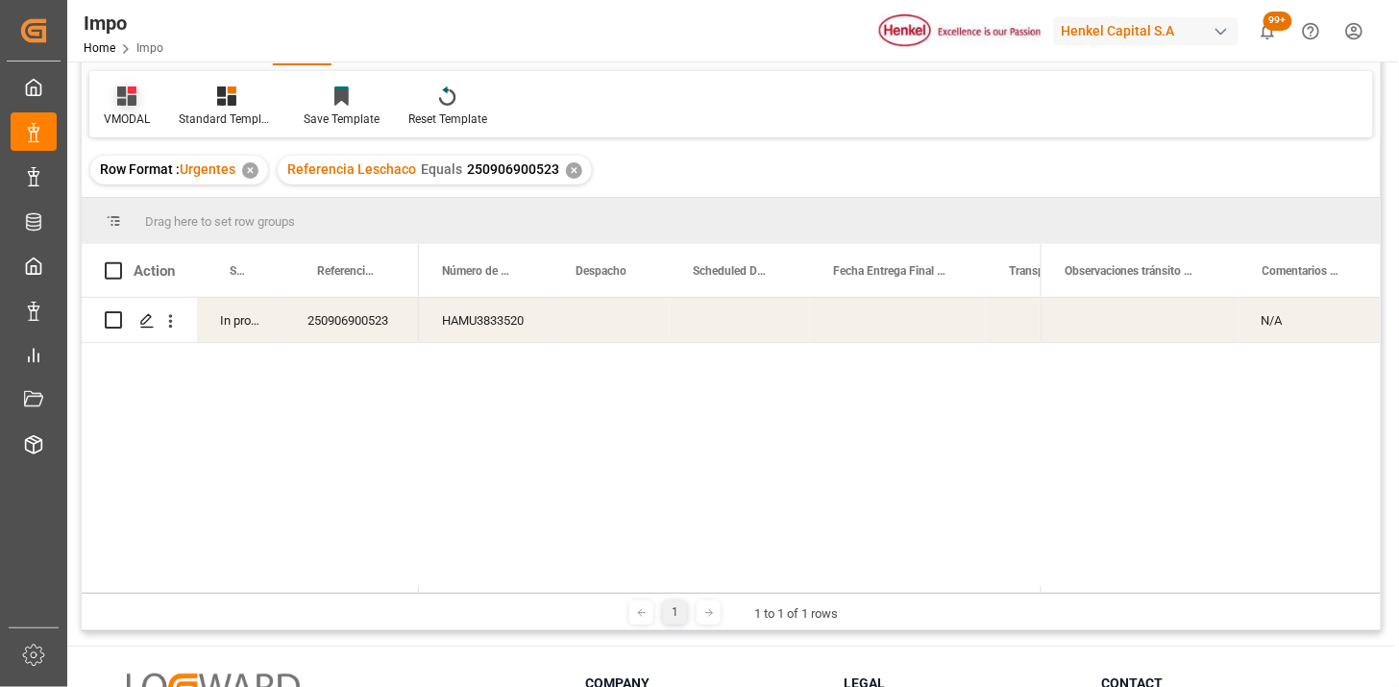
click at [125, 91] on icon at bounding box center [126, 95] width 19 height 19
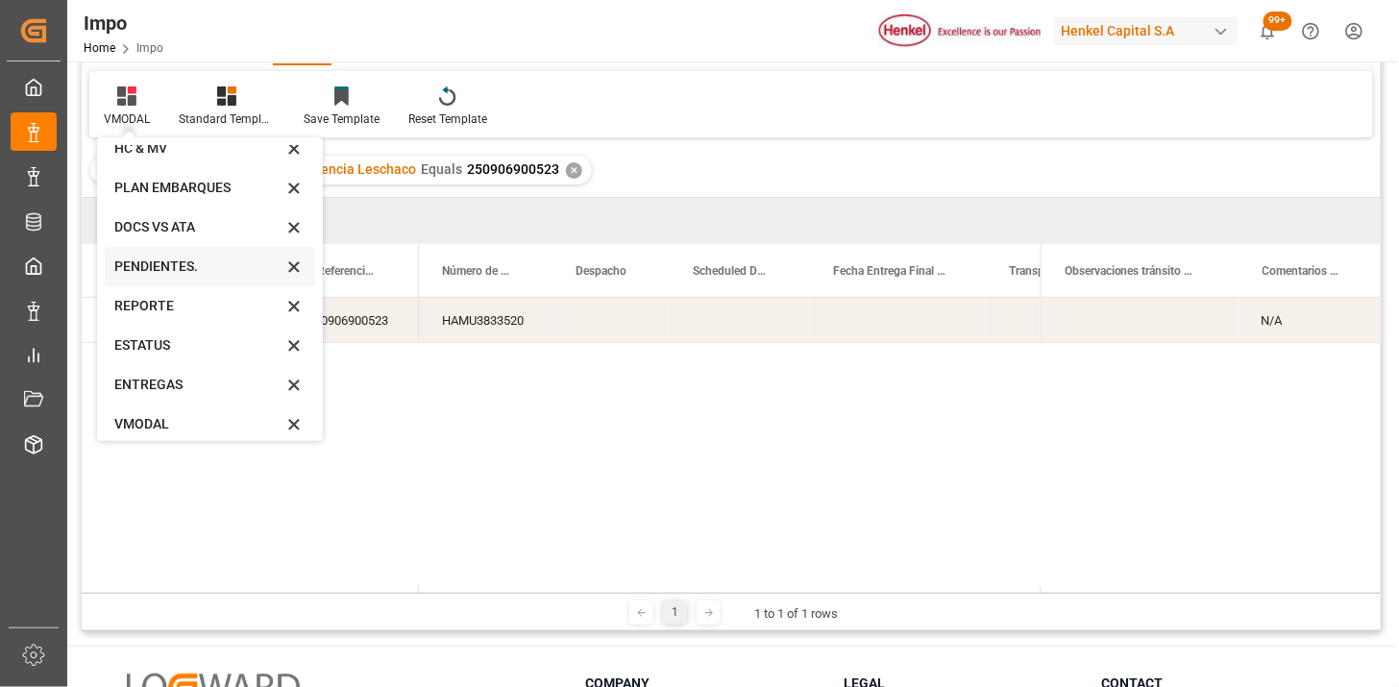
scroll to position [106, 0]
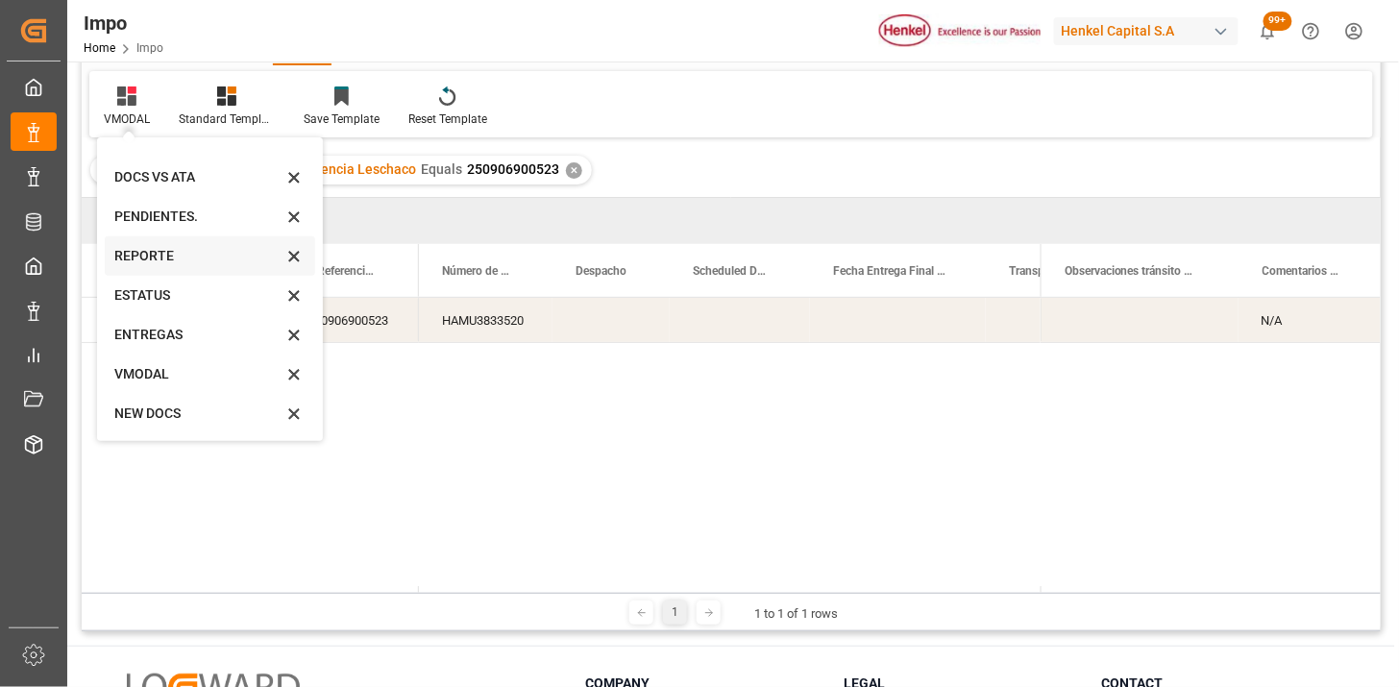
click at [176, 257] on div "REPORTE" at bounding box center [198, 256] width 168 height 20
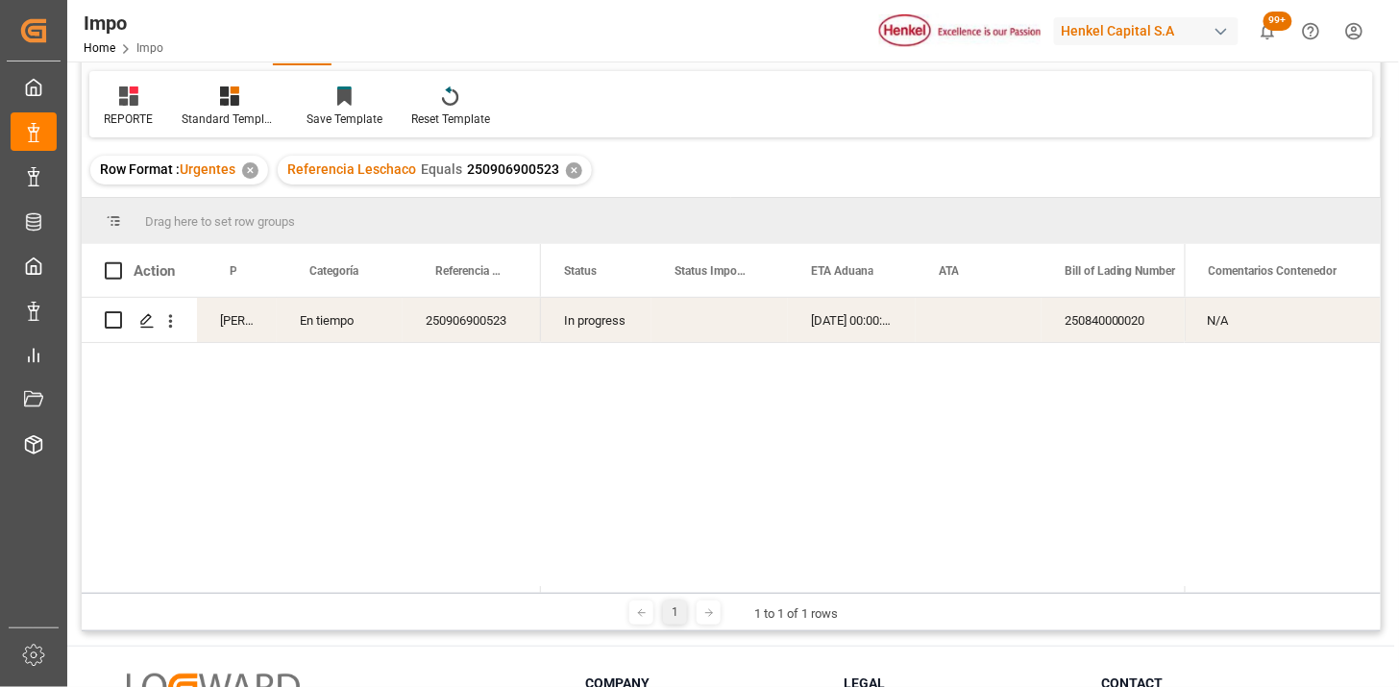
click at [705, 329] on div "Press SPACE to select this row." at bounding box center [719, 320] width 136 height 44
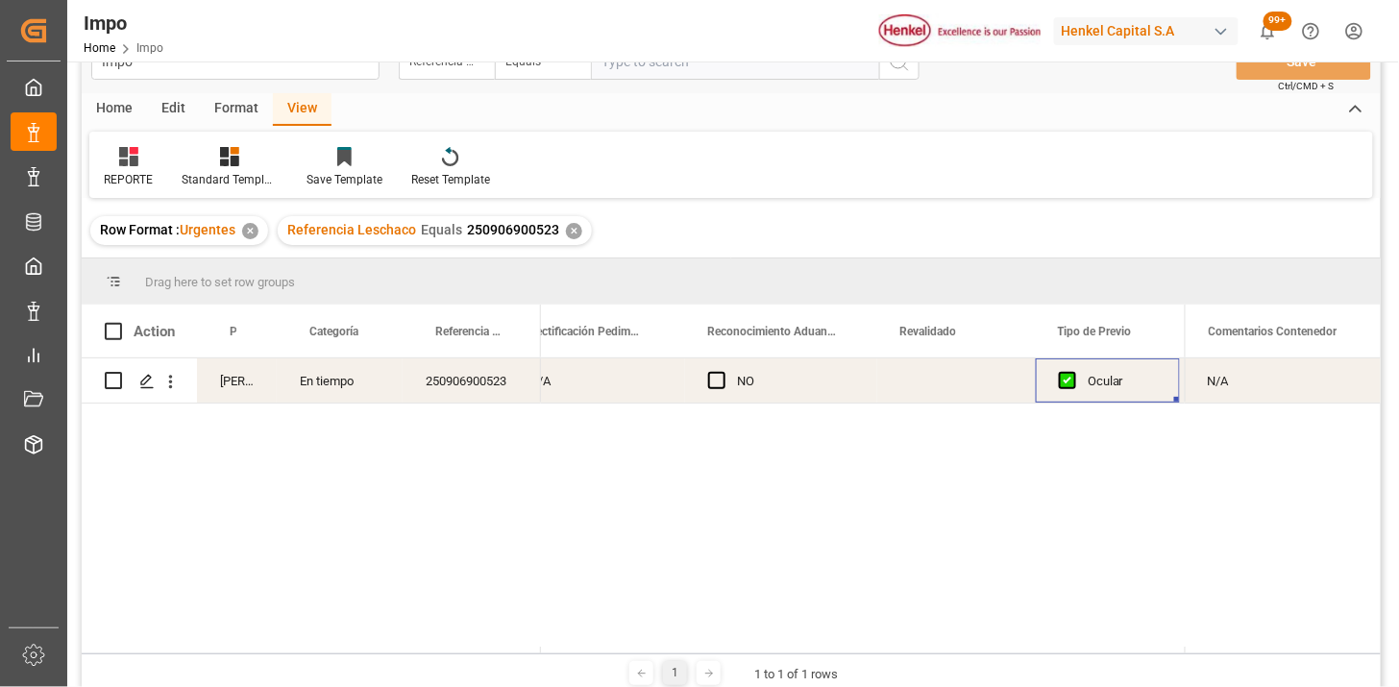
scroll to position [0, 0]
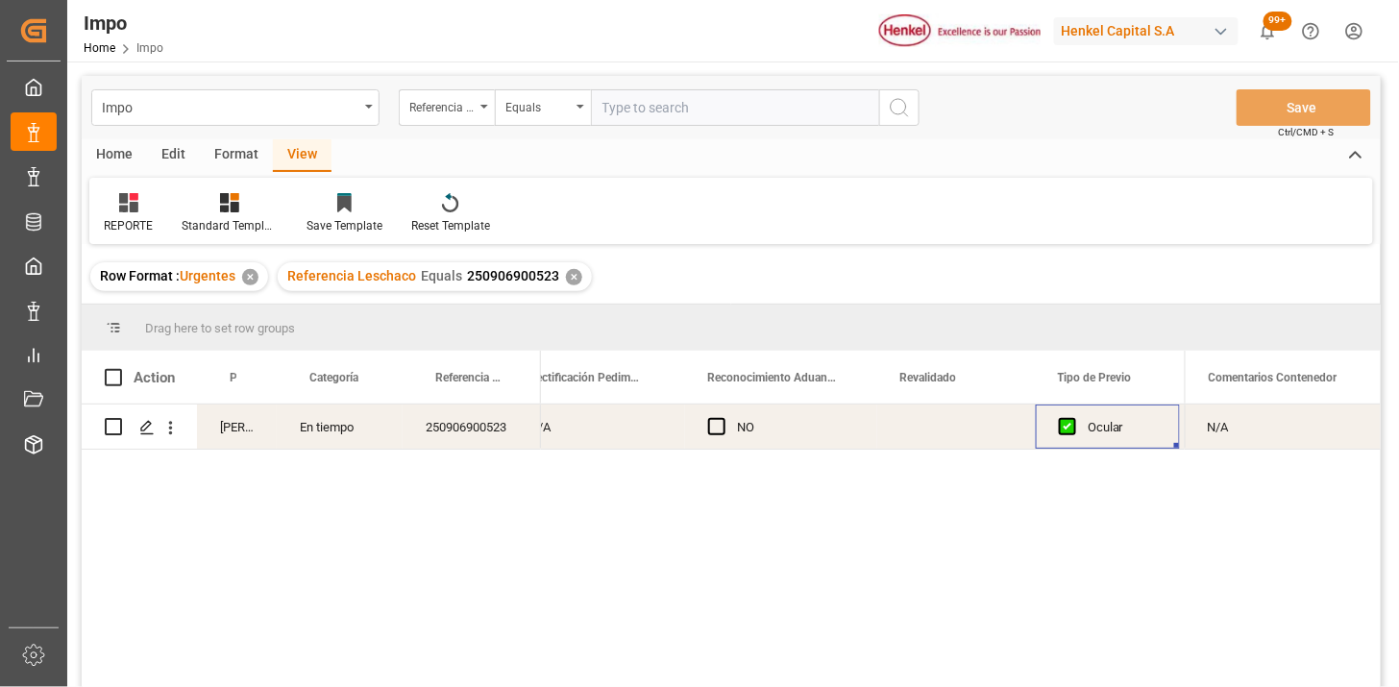
click at [927, 428] on div "Press SPACE to select this row." at bounding box center [956, 427] width 159 height 44
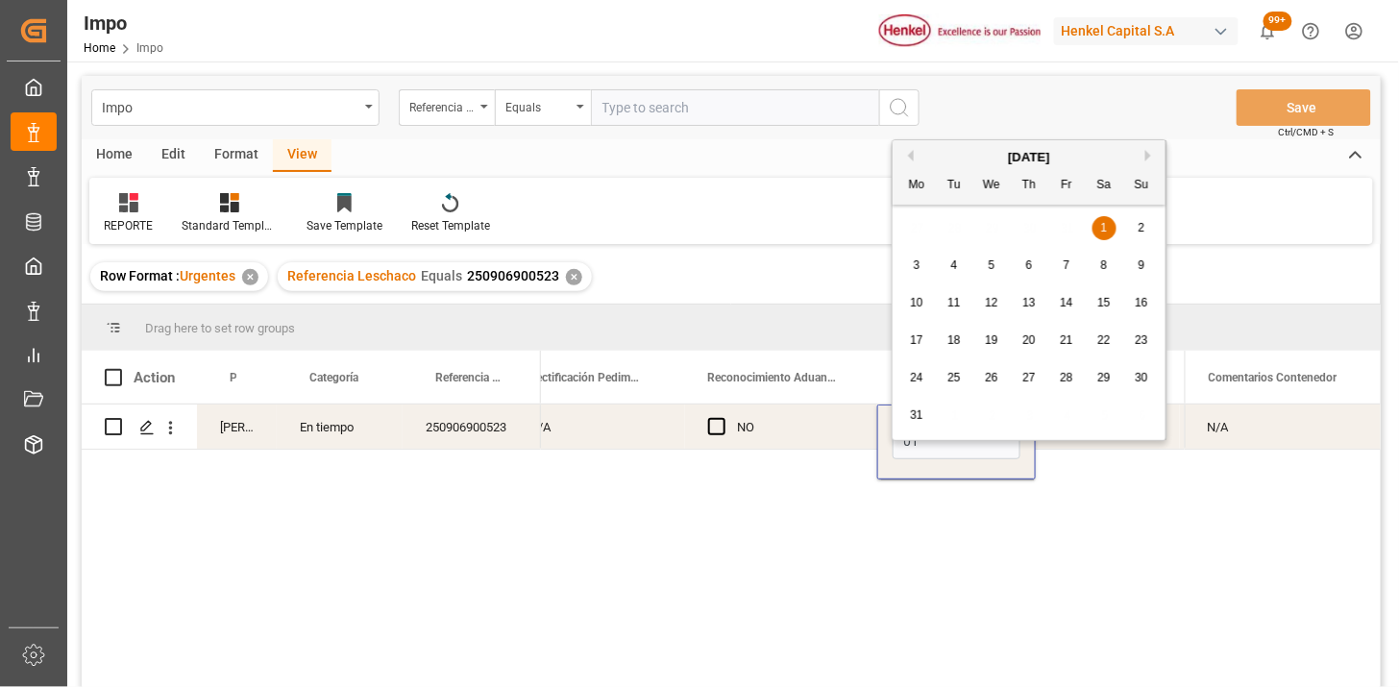
type input "[DATE]"
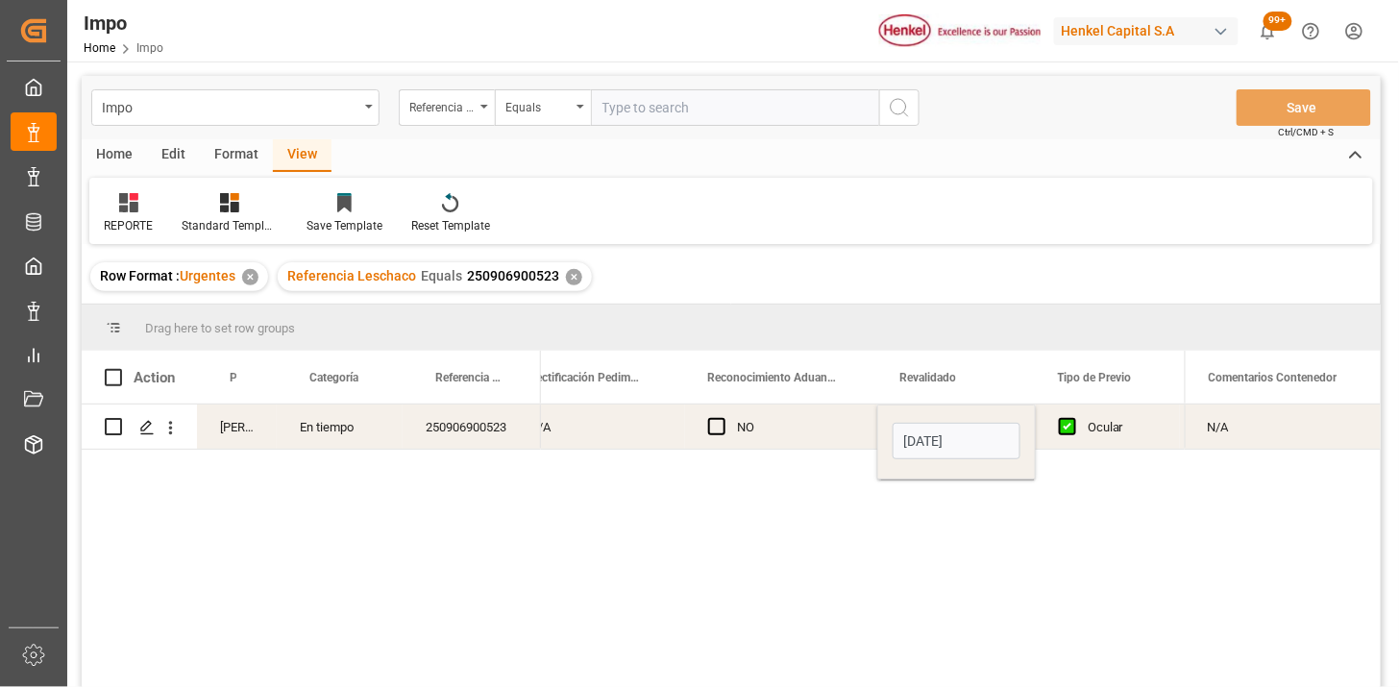
click at [796, 429] on div "NO" at bounding box center [795, 427] width 117 height 44
